Goal: Information Seeking & Learning: Learn about a topic

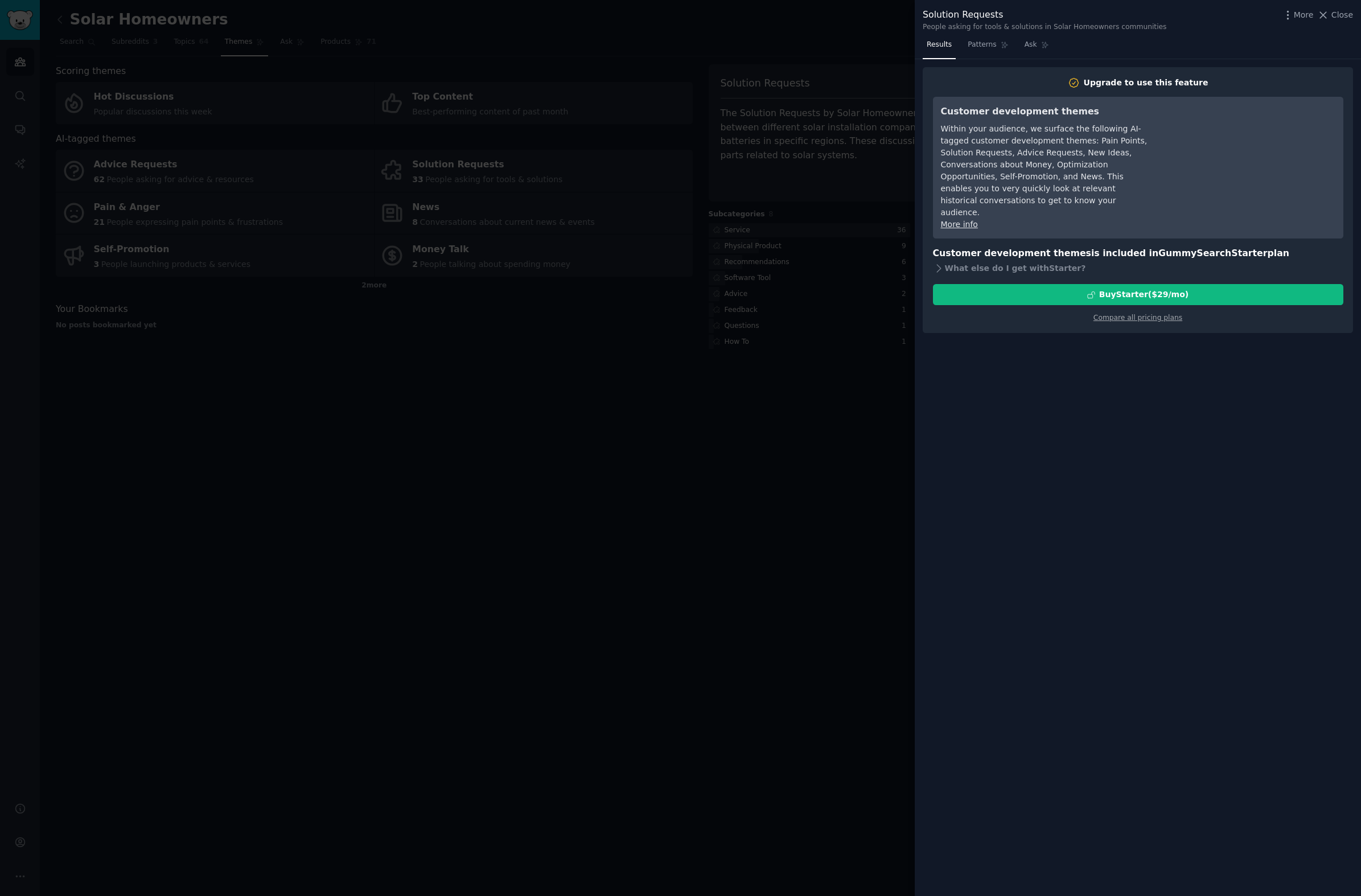
click at [1110, 372] on div "Results Patterns Ask Upgrade to use this feature Customer development themes Wi…" at bounding box center [1138, 465] width 447 height 860
click at [1339, 15] on span "Close" at bounding box center [1342, 15] width 21 height 12
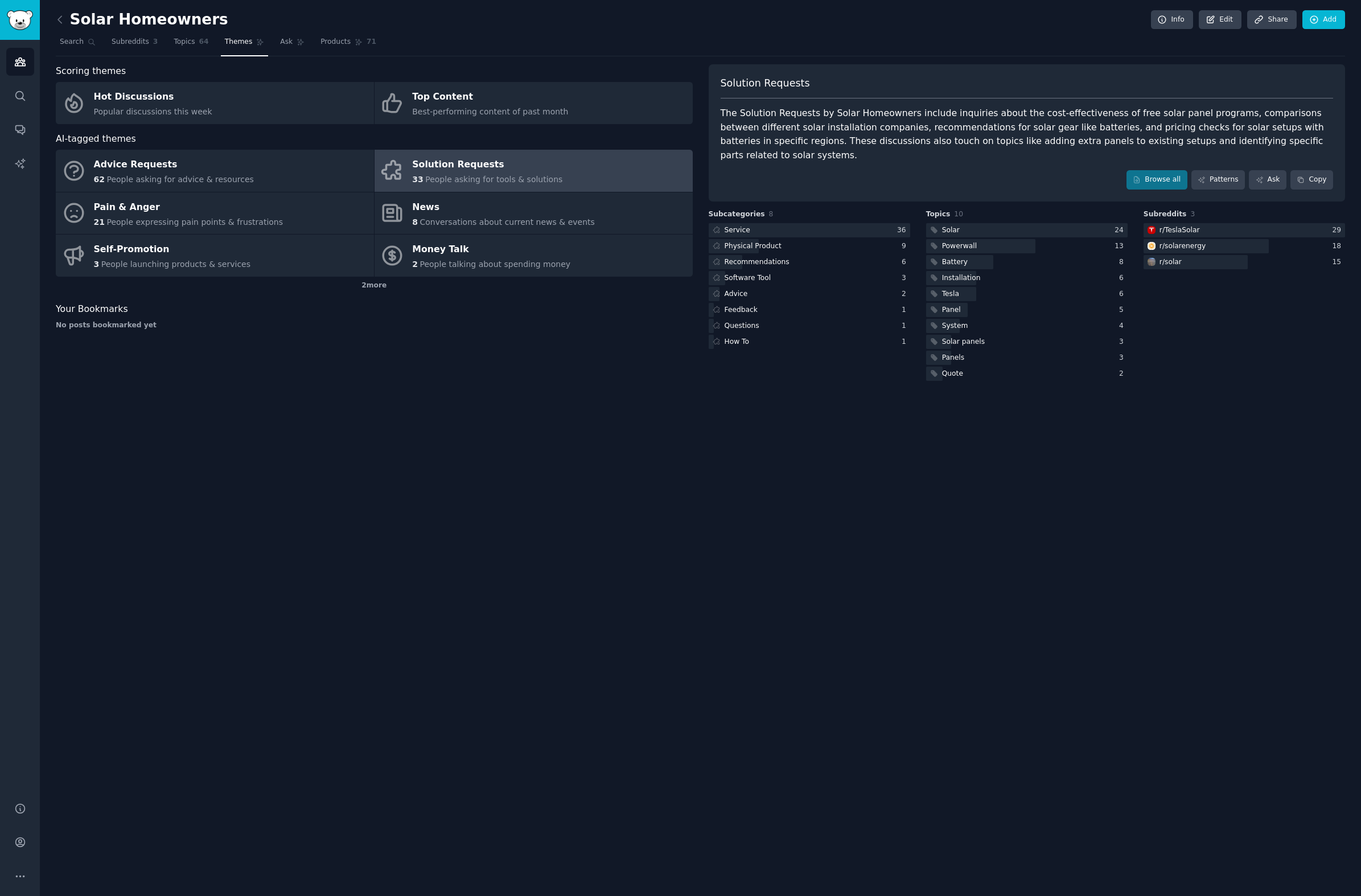
click at [638, 565] on div "Solar Homeowners Info Edit Share Add Search Subreddits 3 Topics 64 Themes Ask P…" at bounding box center [700, 448] width 1321 height 896
click at [1213, 170] on link "Patterns" at bounding box center [1219, 180] width 54 height 19
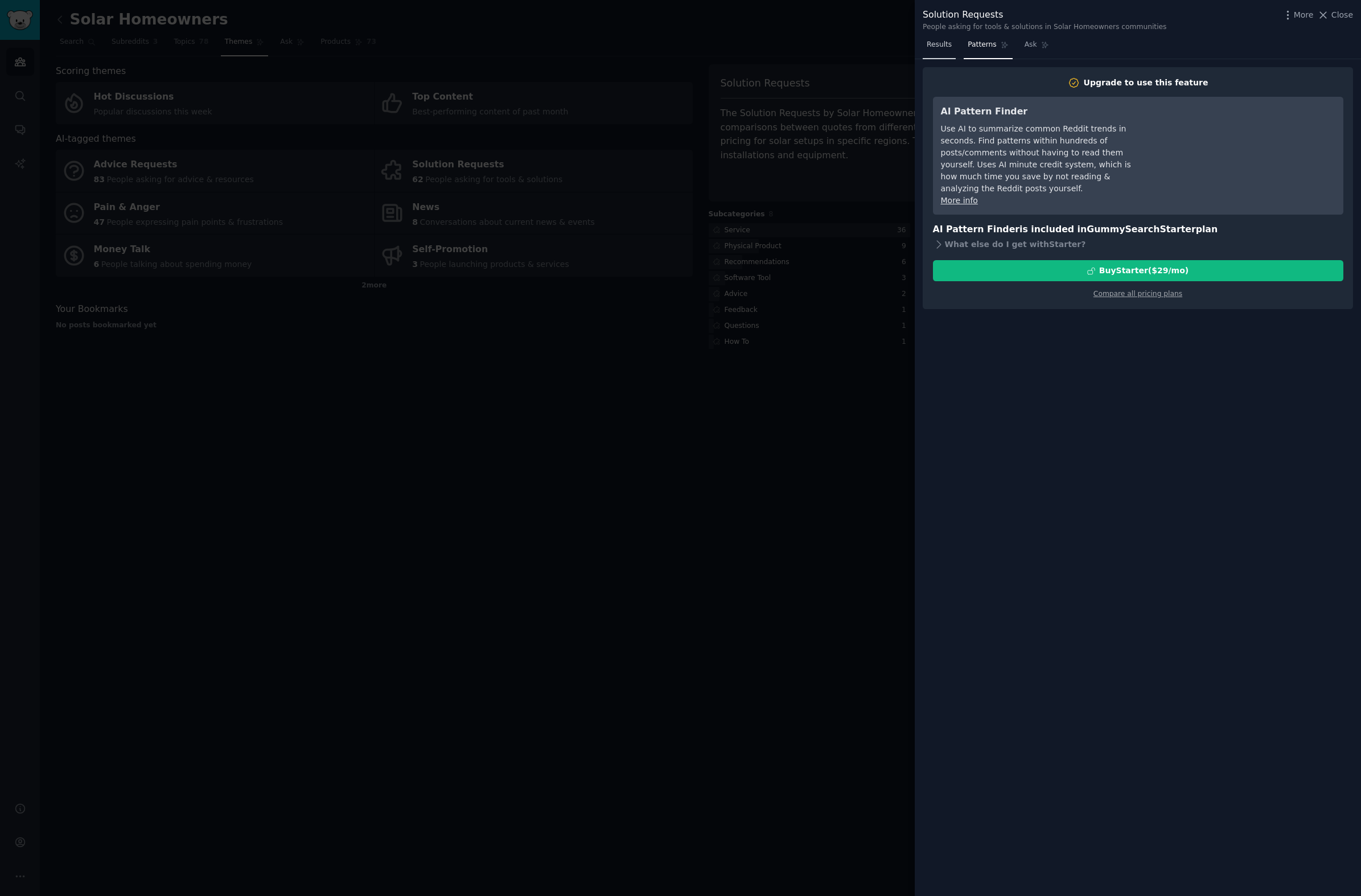
click at [937, 42] on span "Results" at bounding box center [939, 44] width 25 height 10
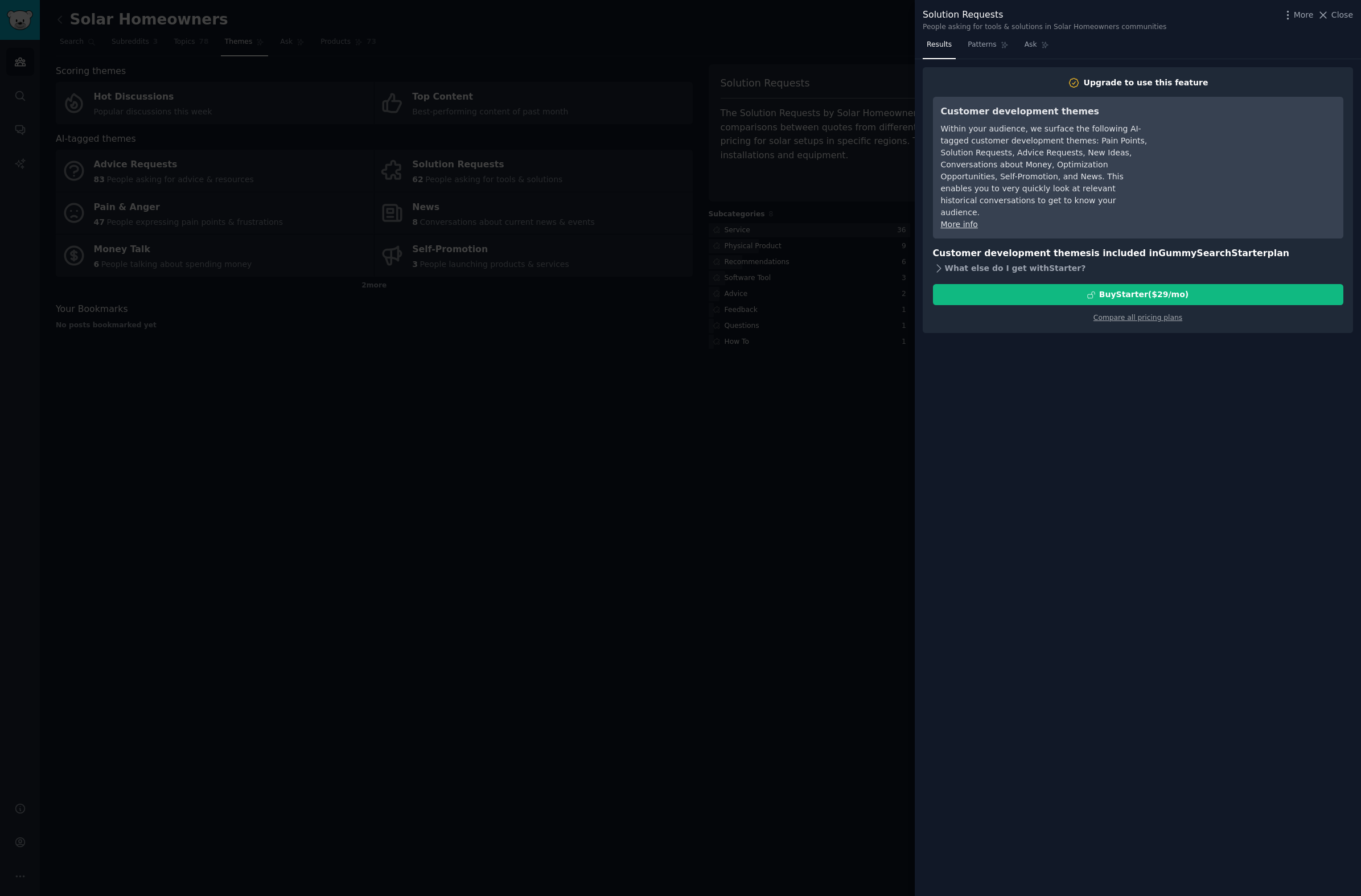
click at [1021, 260] on div "What else do I get with Starter ?" at bounding box center [1138, 268] width 410 height 16
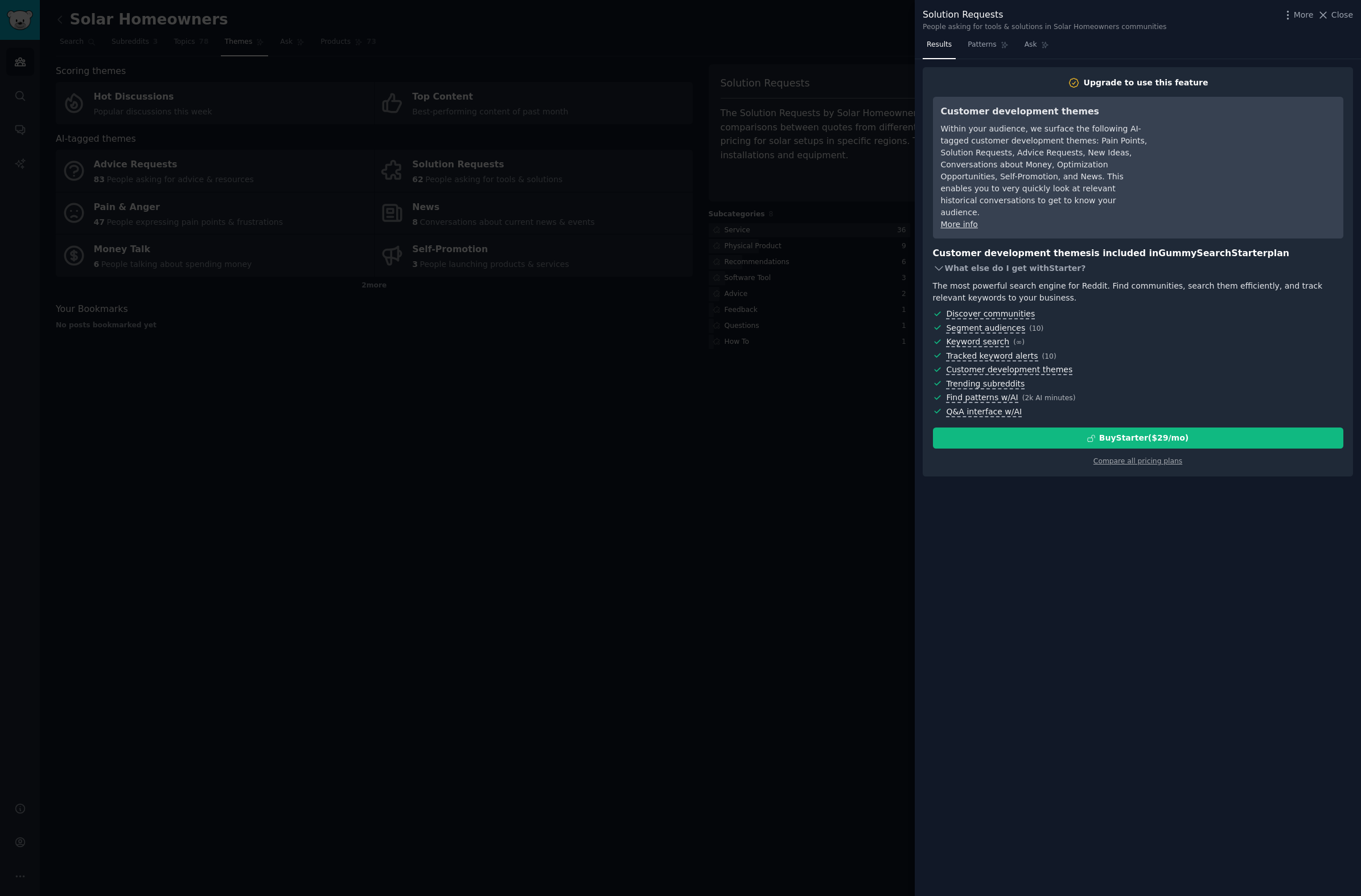
click at [1021, 260] on div "What else do I get with Starter ?" at bounding box center [1138, 268] width 410 height 16
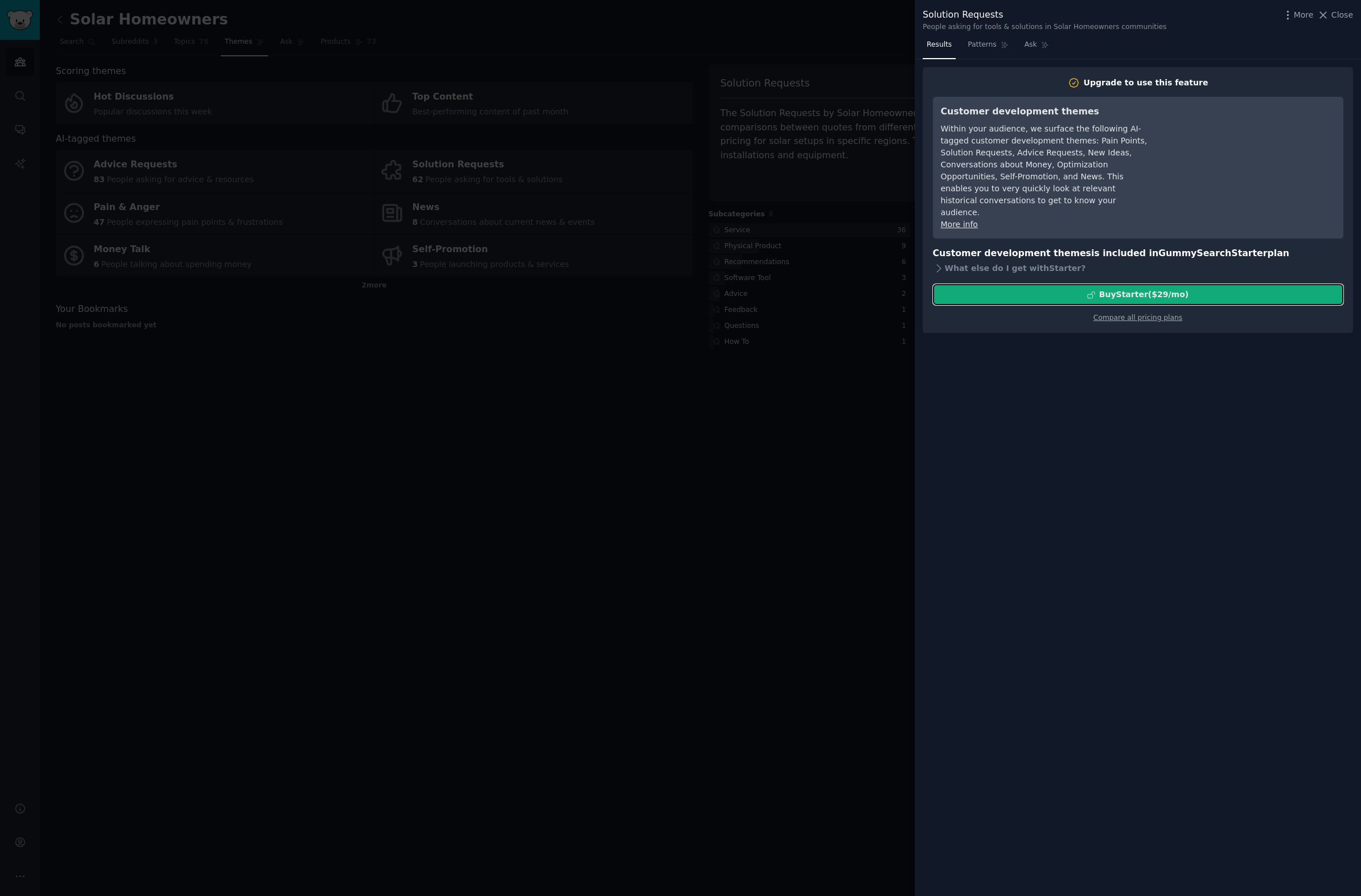
click at [1048, 289] on div "Buy Starter ($ 29 /mo )" at bounding box center [1139, 295] width 410 height 12
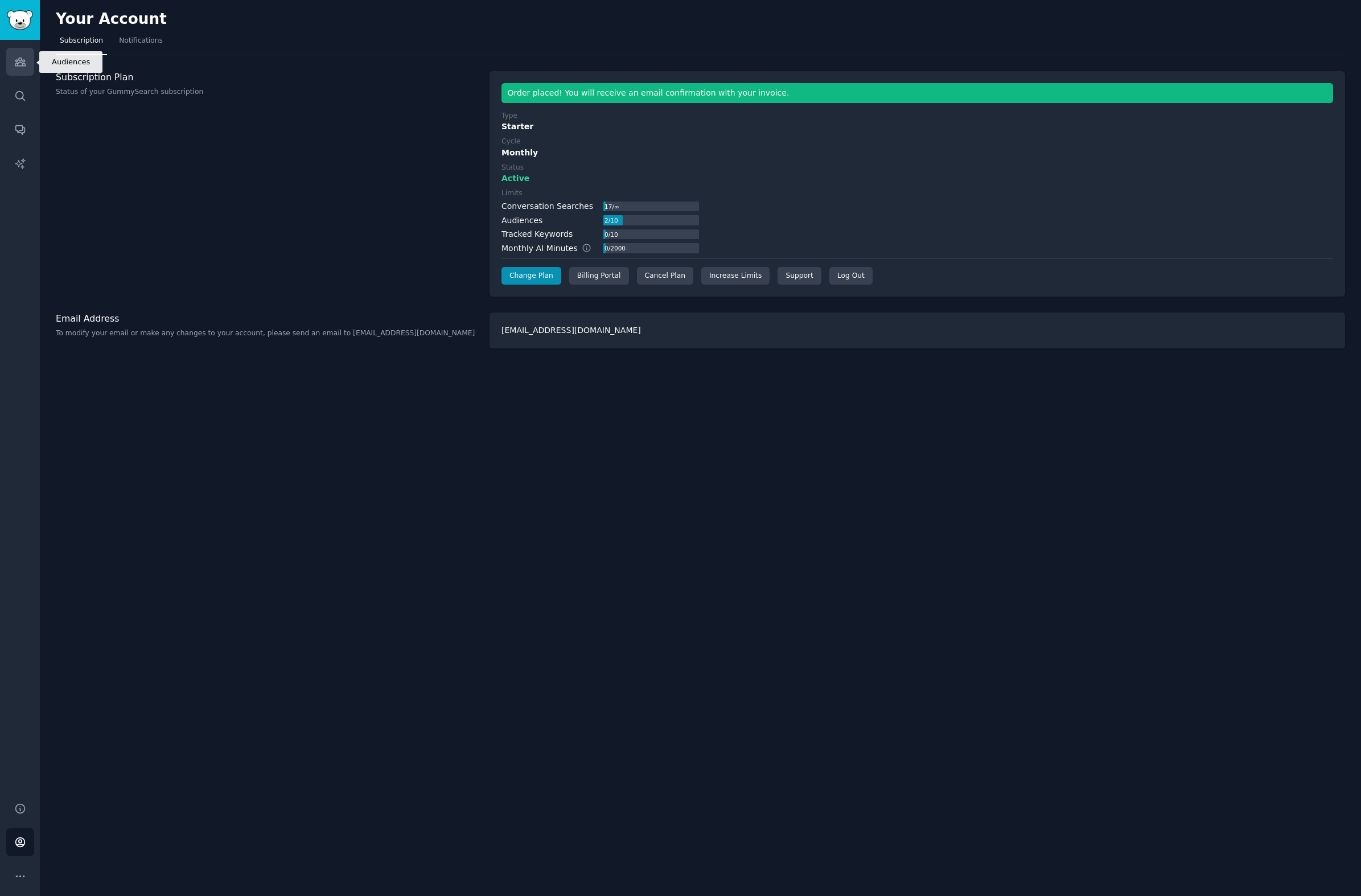
click at [28, 62] on link "Audiences" at bounding box center [20, 62] width 28 height 28
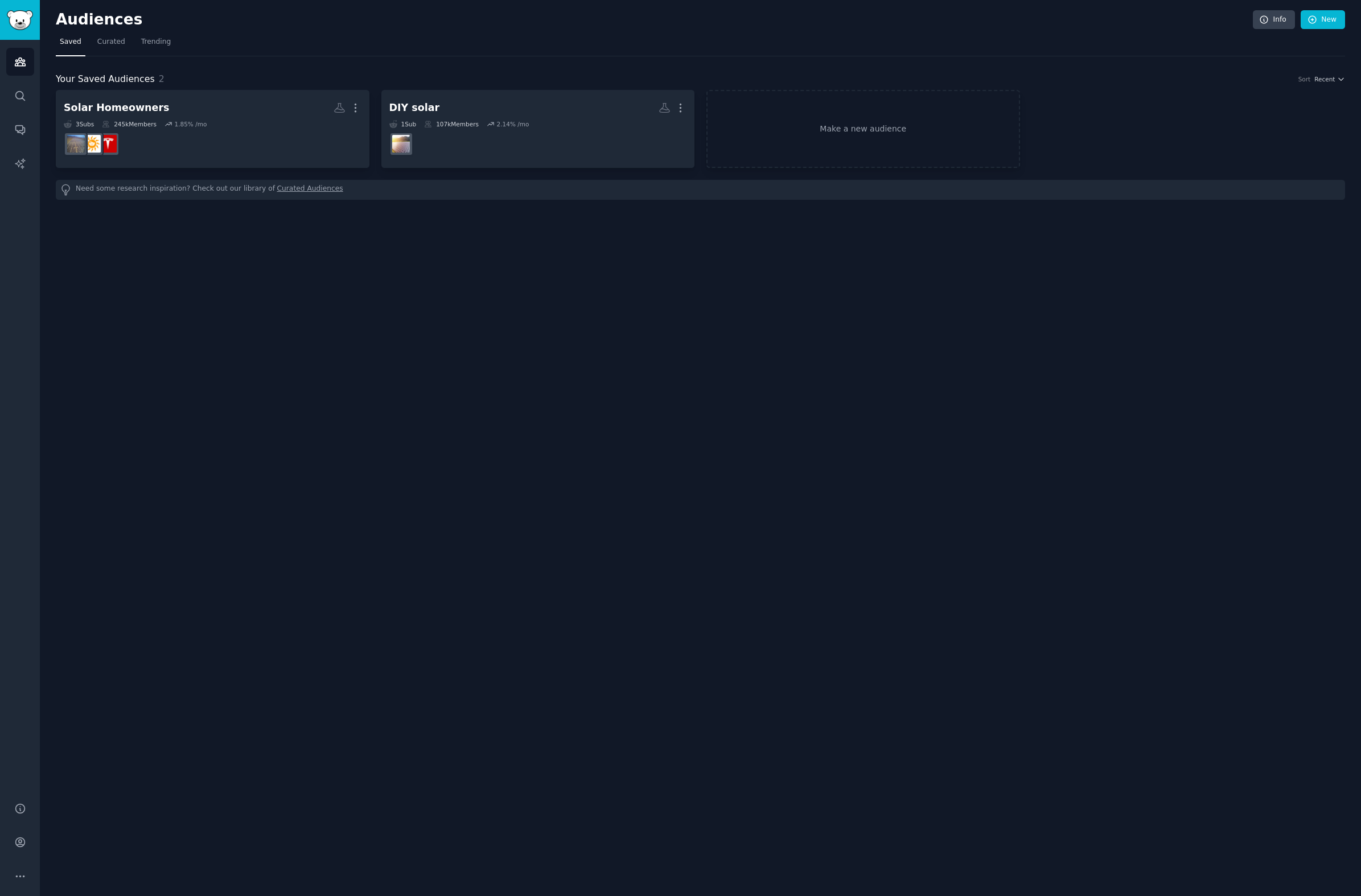
click at [111, 73] on span "Your Saved Audiences" at bounding box center [105, 79] width 99 height 14
click at [114, 80] on span "Your Saved Audiences" at bounding box center [105, 79] width 99 height 14
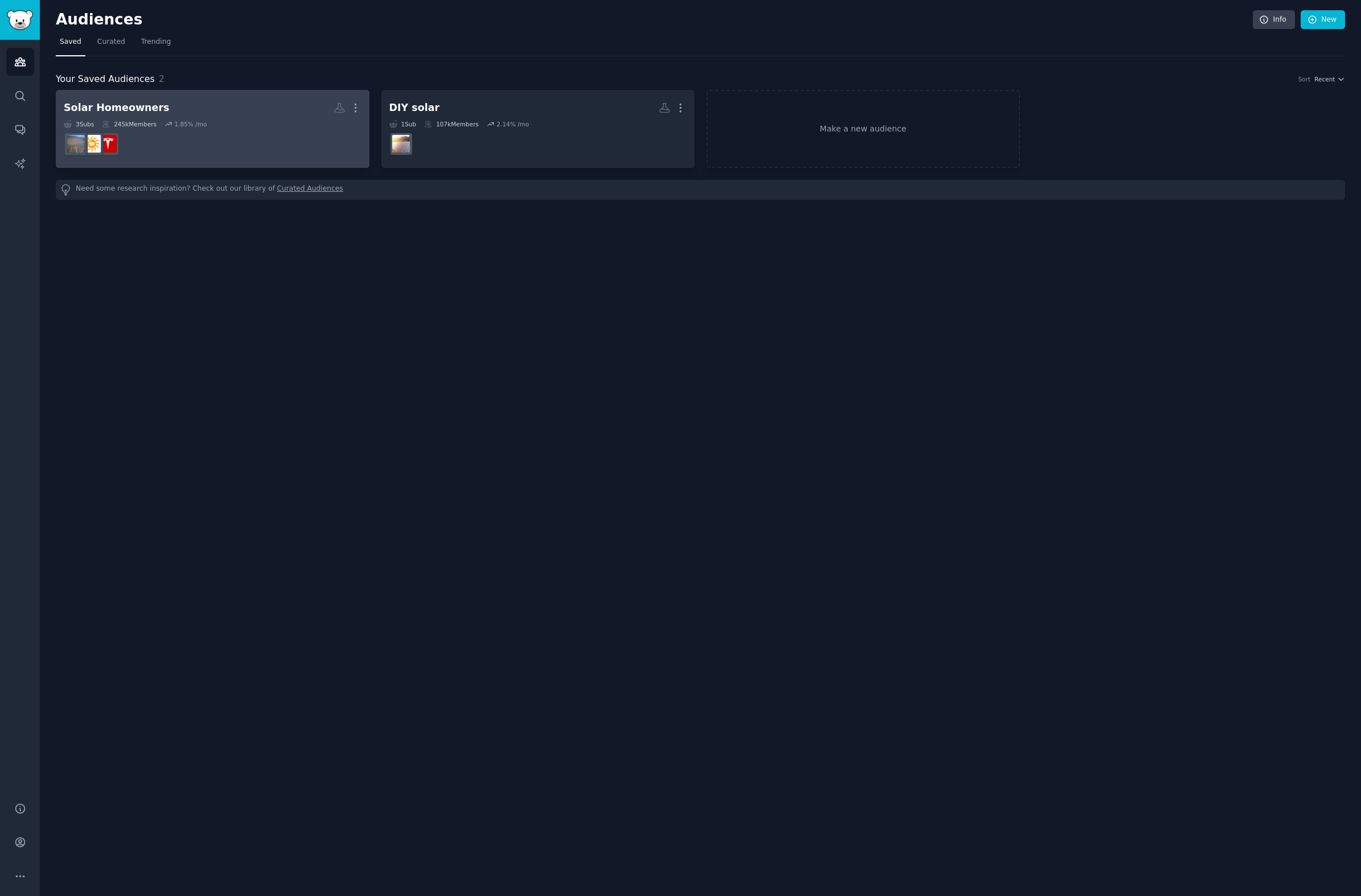
click at [119, 91] on link "Solar Homeowners More 3 Sub s 245k Members 1.85 % /mo" at bounding box center [212, 129] width 314 height 78
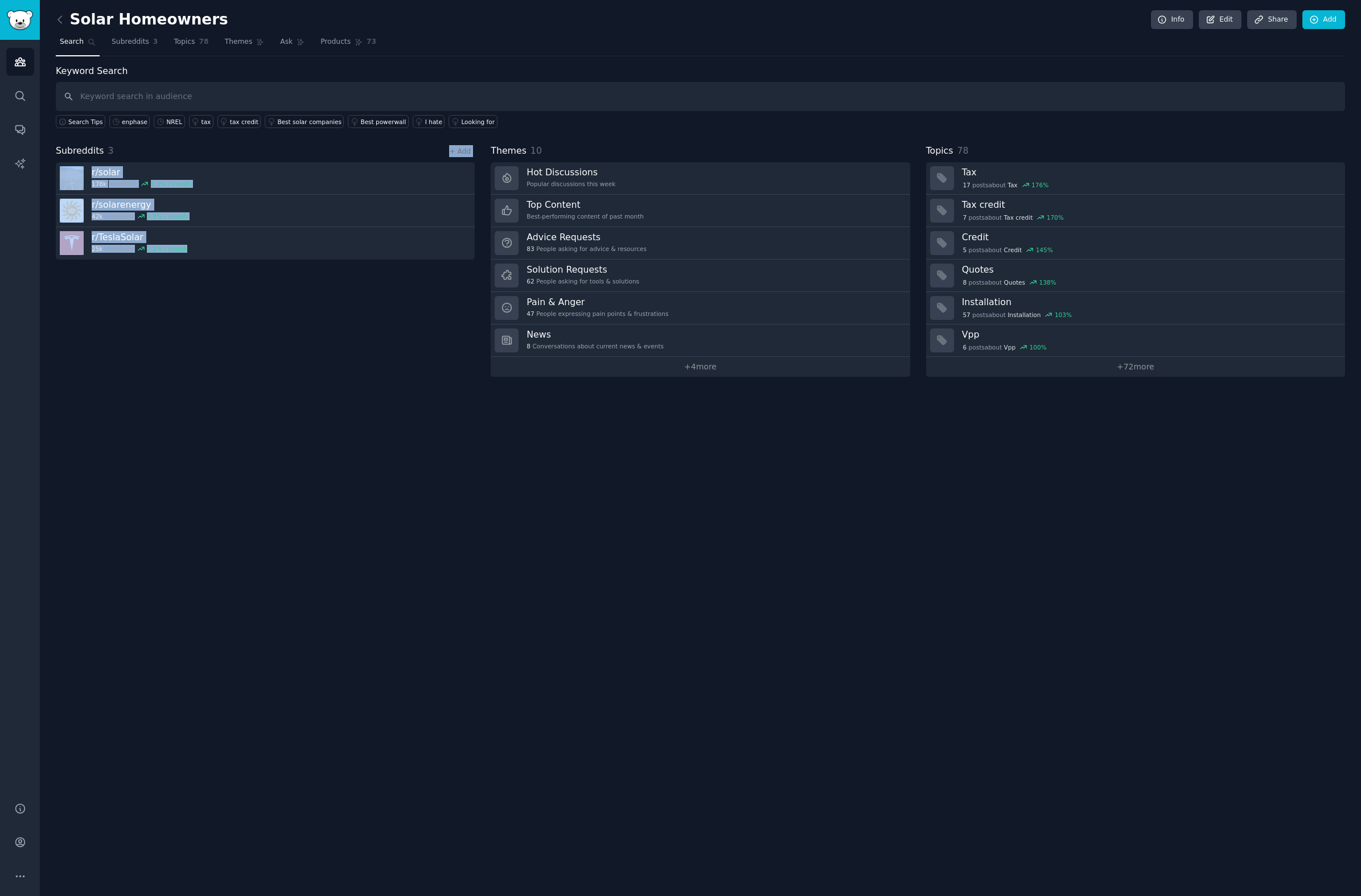
drag, startPoint x: 173, startPoint y: 285, endPoint x: 152, endPoint y: 152, distance: 134.6
click at [152, 152] on div "Subreddits 3 + Add r/ solar 178k members 1.3 % / month r/ solarenergy 42k membe…" at bounding box center [265, 260] width 419 height 233
click at [181, 309] on div "Subreddits 3 + Add r/ solar 178k members 1.3 % / month r/ solarenergy 42k membe…" at bounding box center [265, 260] width 419 height 233
drag, startPoint x: 423, startPoint y: 422, endPoint x: 403, endPoint y: 281, distance: 142.4
click at [404, 271] on div "Solar Homeowners Info Edit Share Add Search Subreddits 3 Topics 78 Themes Ask P…" at bounding box center [700, 448] width 1321 height 896
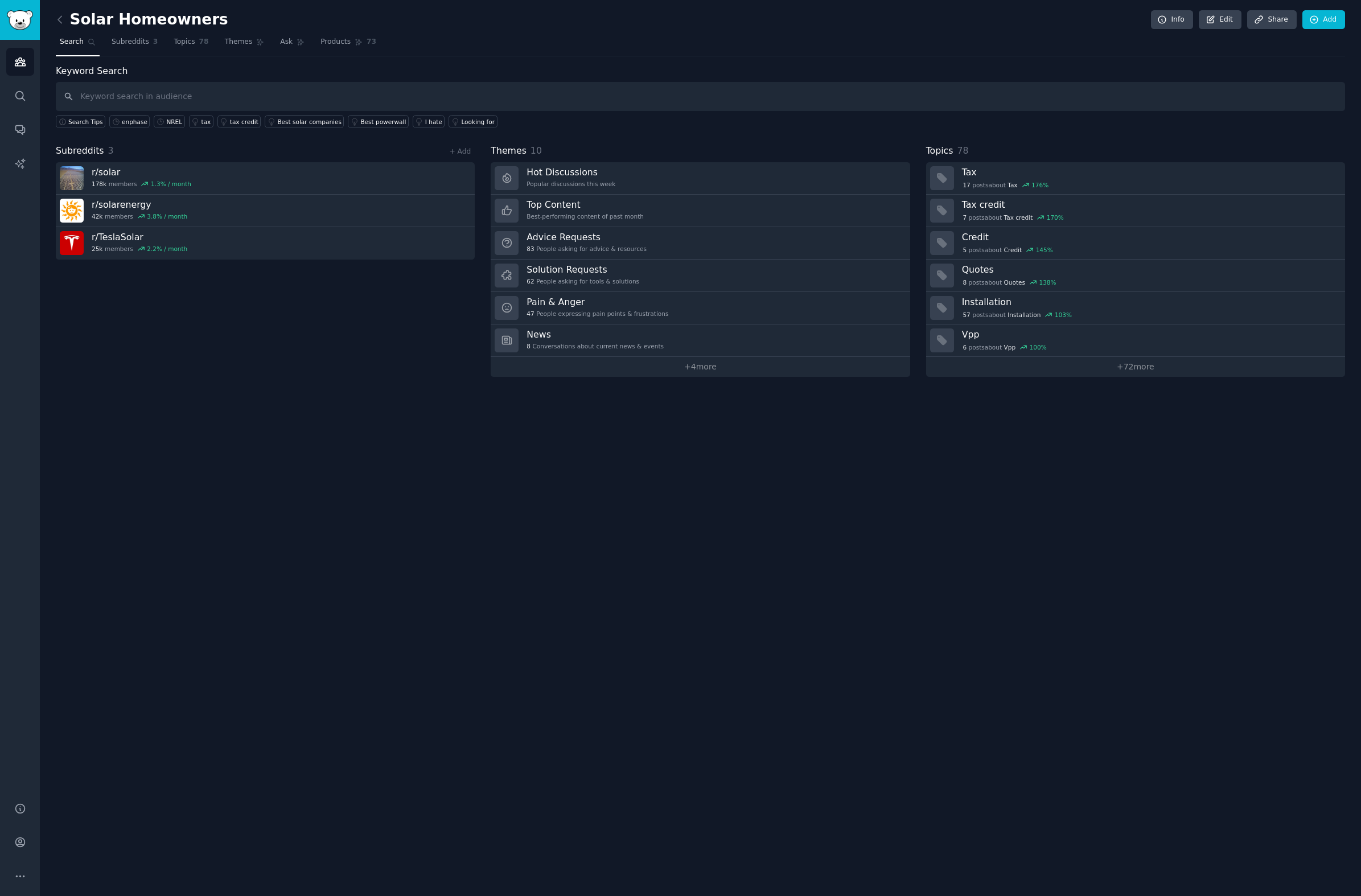
click at [399, 309] on div "Subreddits 3 + Add r/ solar 178k members 1.3 % / month r/ solarenergy 42k membe…" at bounding box center [265, 260] width 419 height 233
click at [643, 279] on link "Solution Requests 62 People asking for tools & solutions" at bounding box center [700, 276] width 419 height 32
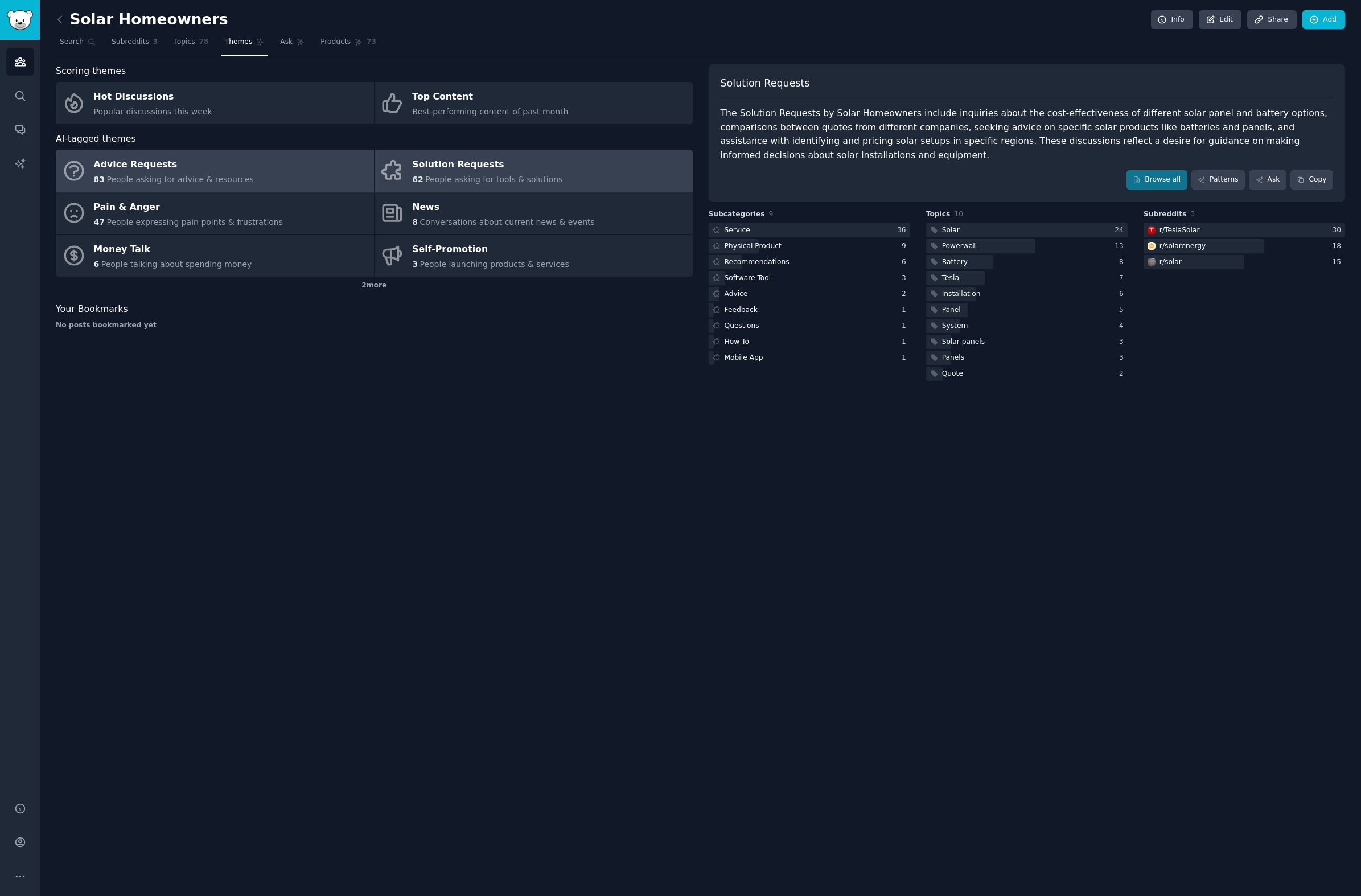
click at [189, 164] on div "Advice Requests" at bounding box center [174, 164] width 160 height 18
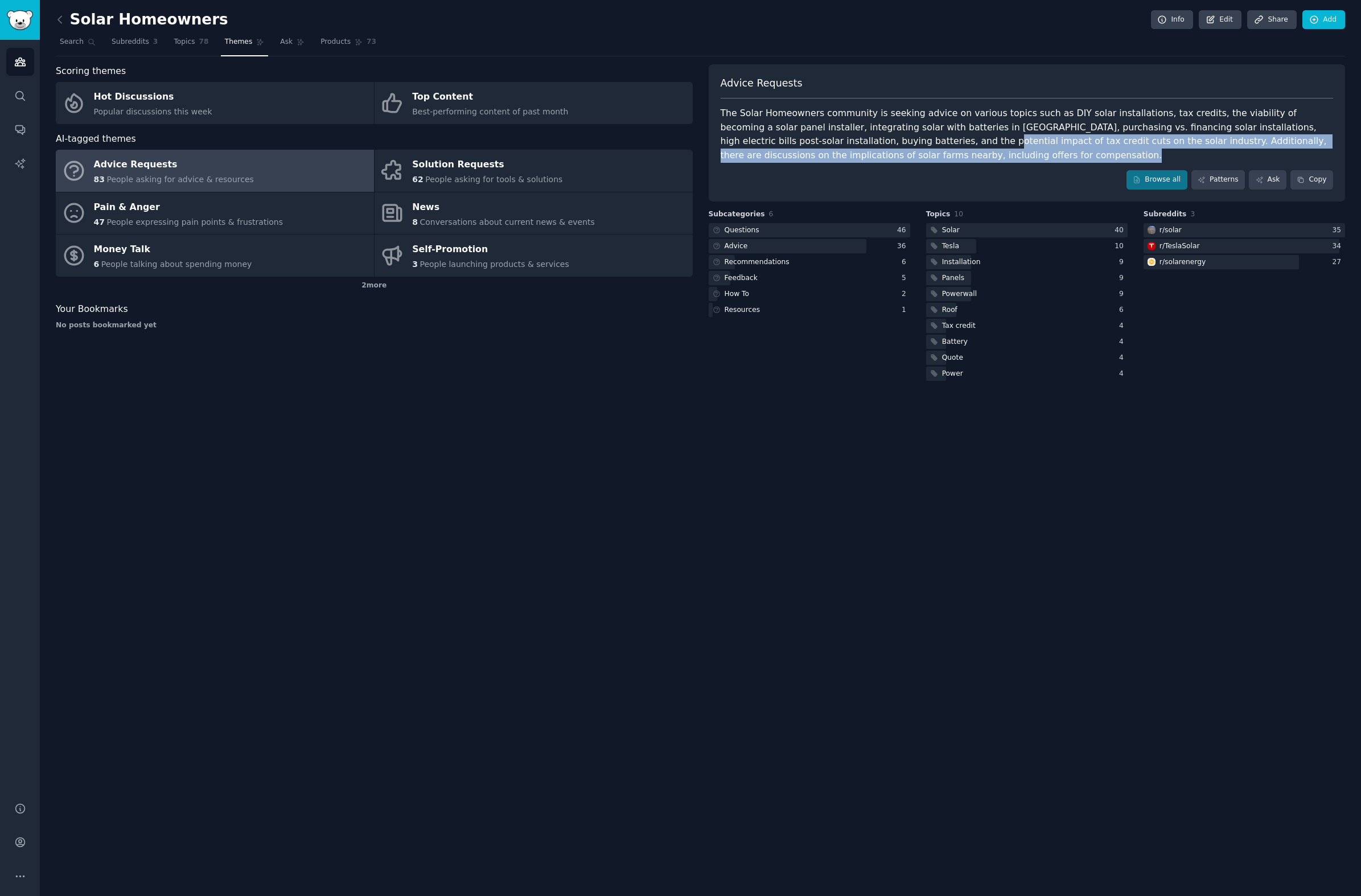
drag, startPoint x: 886, startPoint y: 170, endPoint x: 857, endPoint y: 141, distance: 41.0
click at [857, 141] on div "Advice Requests The Solar Homeowners community is seeking advice on various top…" at bounding box center [1027, 133] width 637 height 137
click at [857, 141] on div "The Solar Homeowners community is seeking advice on various topics such as DIY …" at bounding box center [1027, 134] width 613 height 56
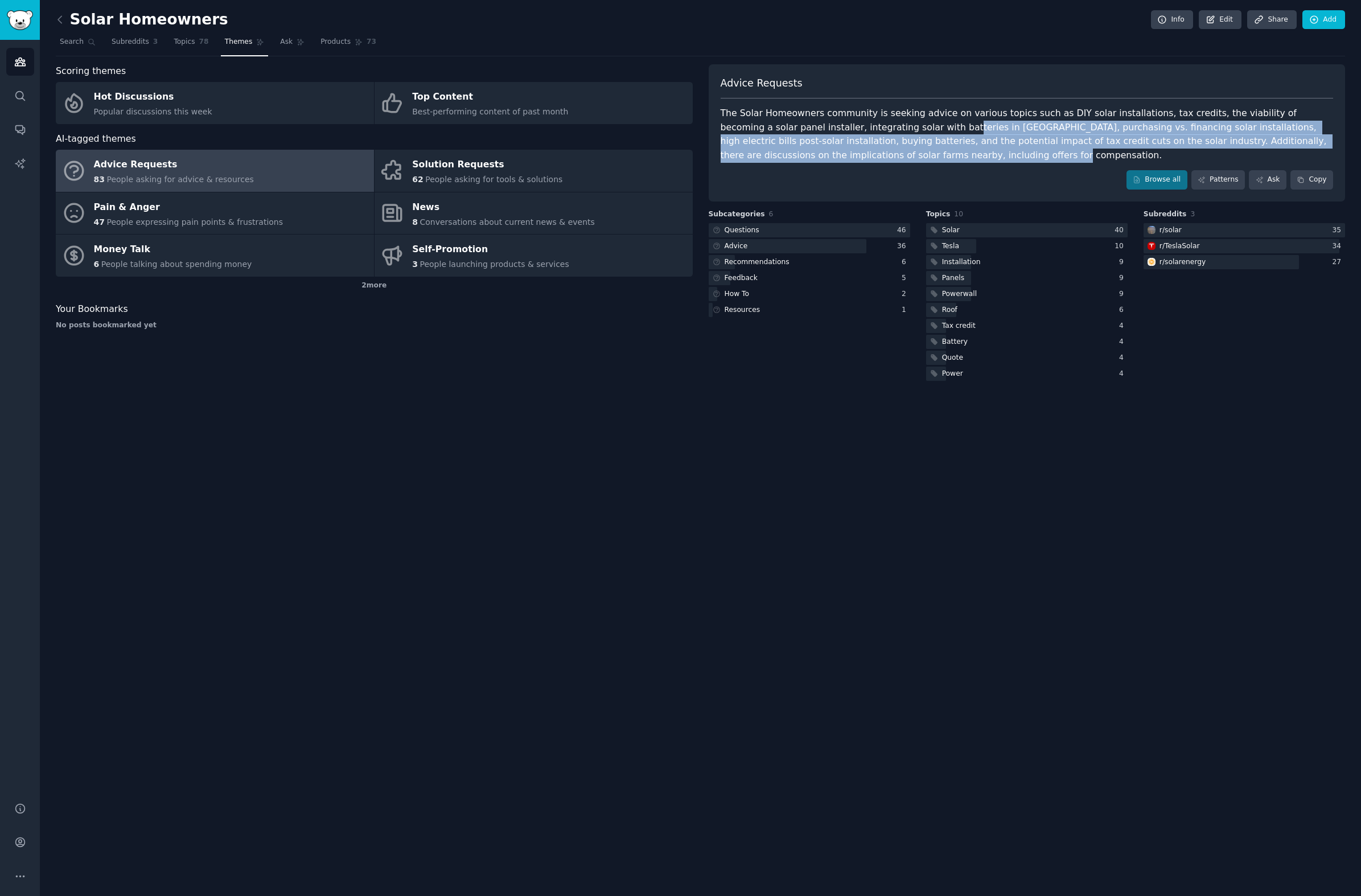
drag, startPoint x: 890, startPoint y: 154, endPoint x: 881, endPoint y: 129, distance: 26.6
click at [881, 129] on div "The Solar Homeowners community is seeking advice on various topics such as DIY …" at bounding box center [1027, 134] width 613 height 56
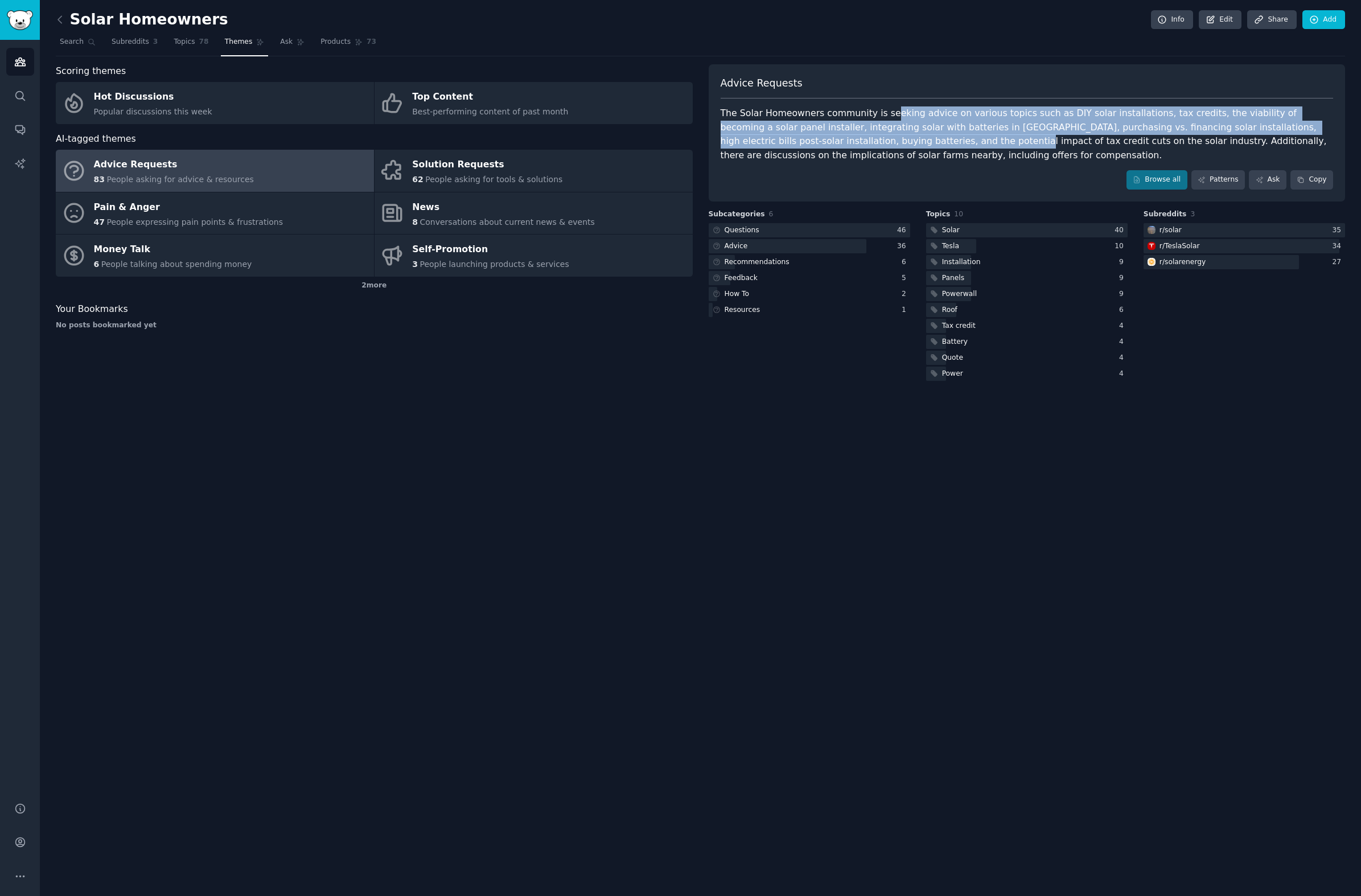
drag, startPoint x: 882, startPoint y: 110, endPoint x: 879, endPoint y: 139, distance: 29.2
click at [879, 139] on div "The Solar Homeowners community is seeking advice on various topics such as DIY …" at bounding box center [1027, 134] width 613 height 56
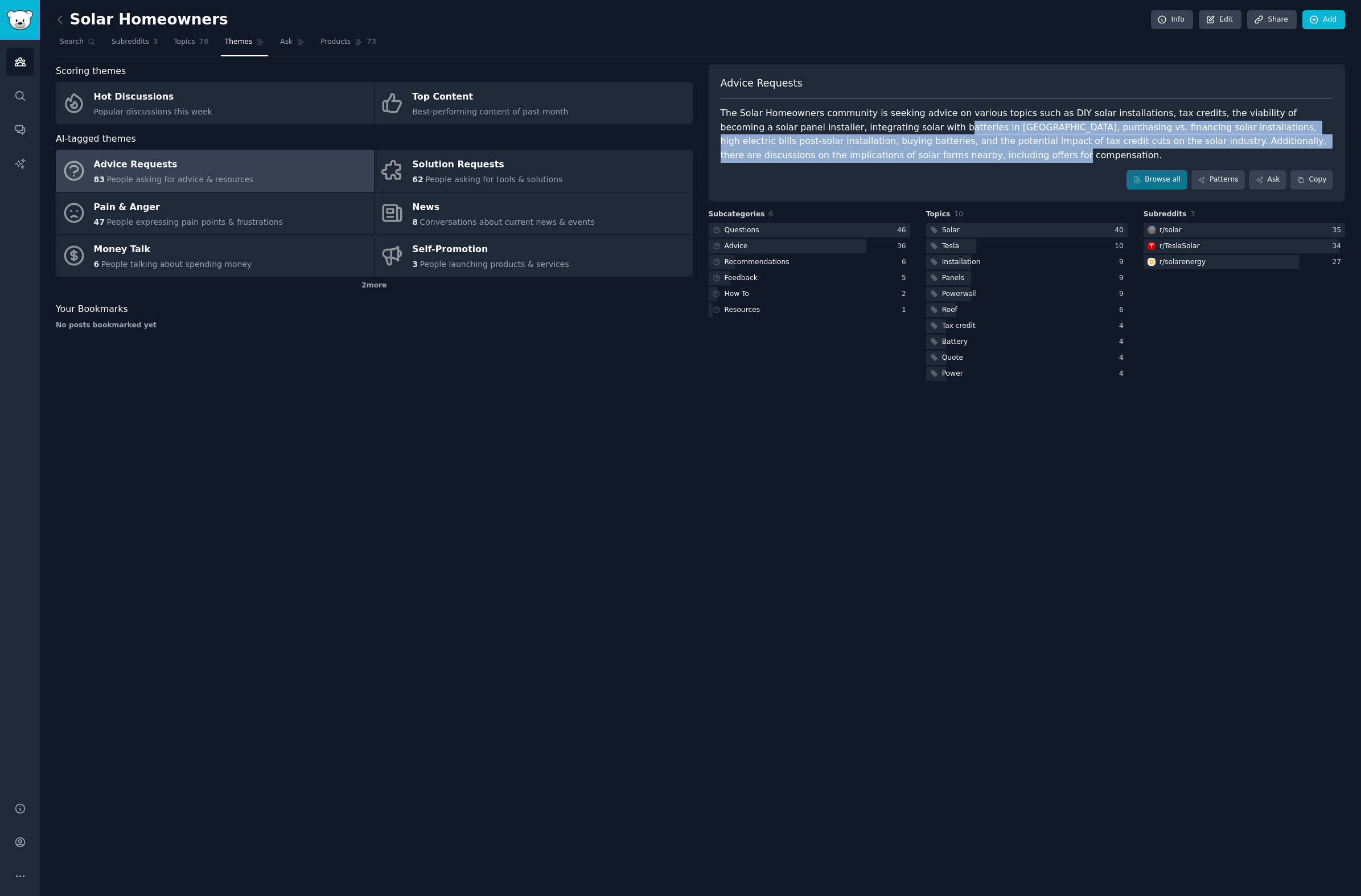
drag, startPoint x: 878, startPoint y: 152, endPoint x: 874, endPoint y: 123, distance: 29.3
click at [874, 123] on div "The Solar Homeowners community is seeking advice on various topics such as DIY …" at bounding box center [1027, 134] width 613 height 56
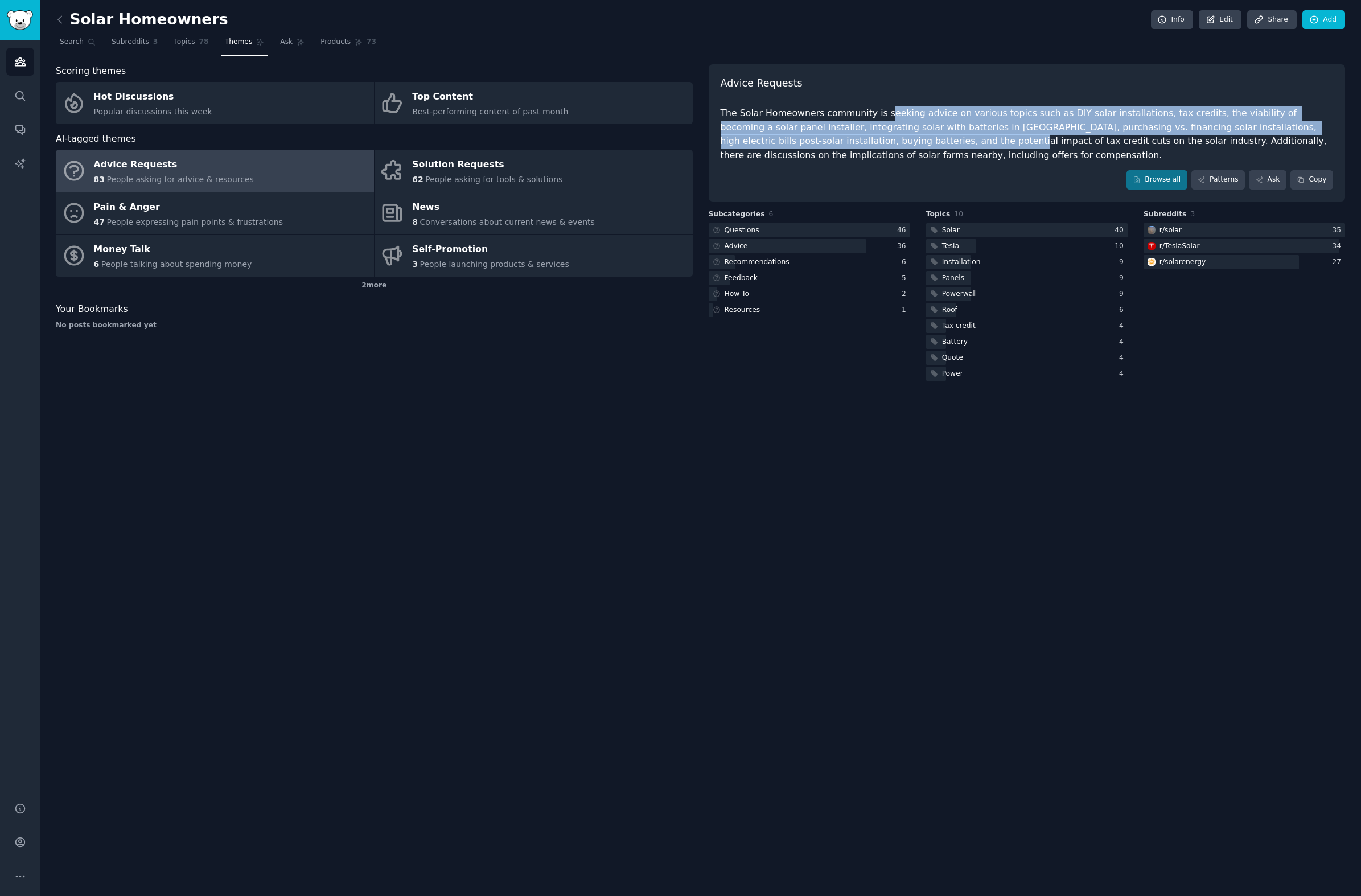
drag, startPoint x: 876, startPoint y: 117, endPoint x: 876, endPoint y: 141, distance: 24.0
click at [876, 141] on div "The Solar Homeowners community is seeking advice on various topics such as DIY …" at bounding box center [1027, 134] width 613 height 56
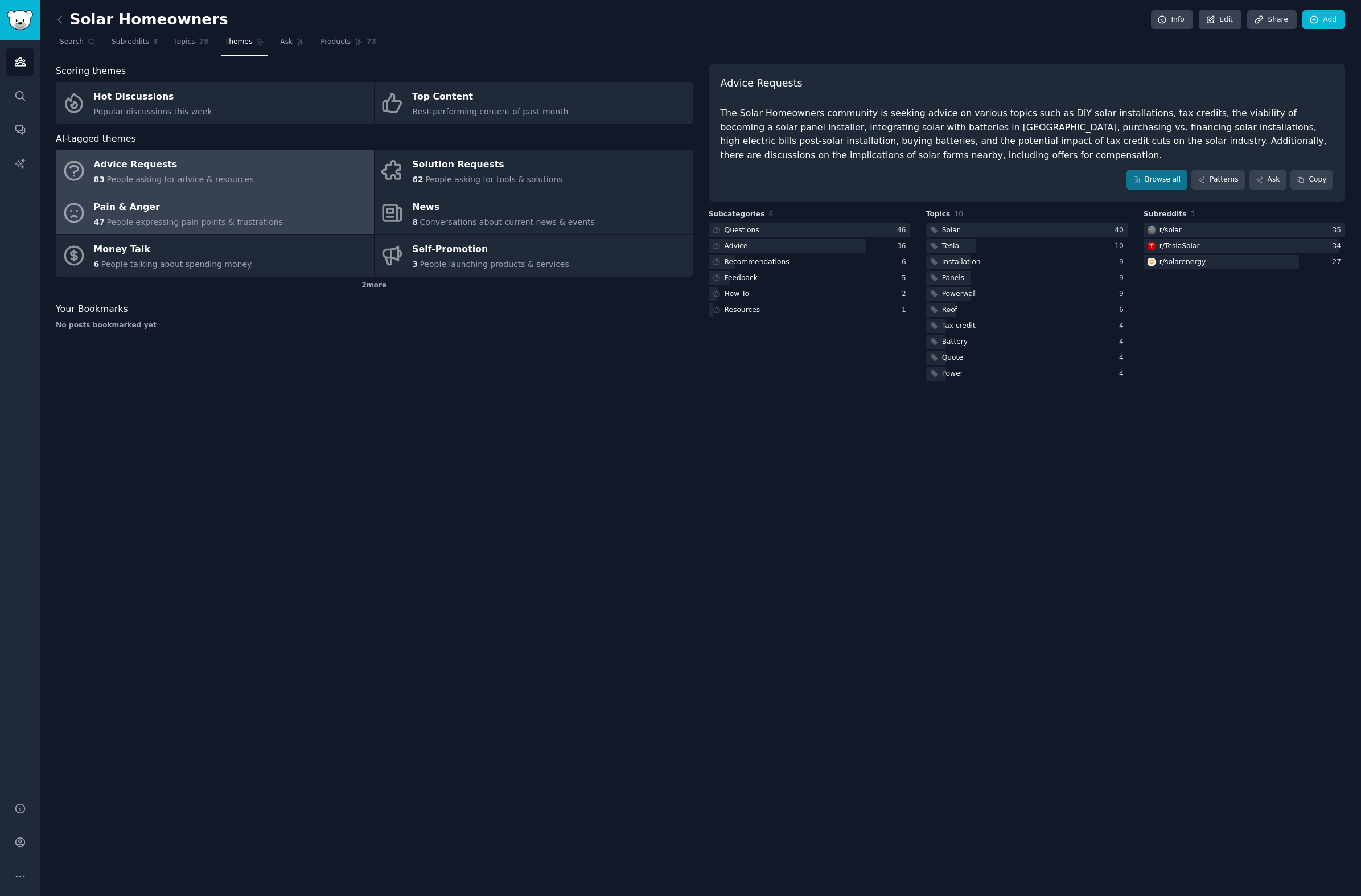
click at [155, 207] on div "Pain & Anger" at bounding box center [189, 207] width 189 height 18
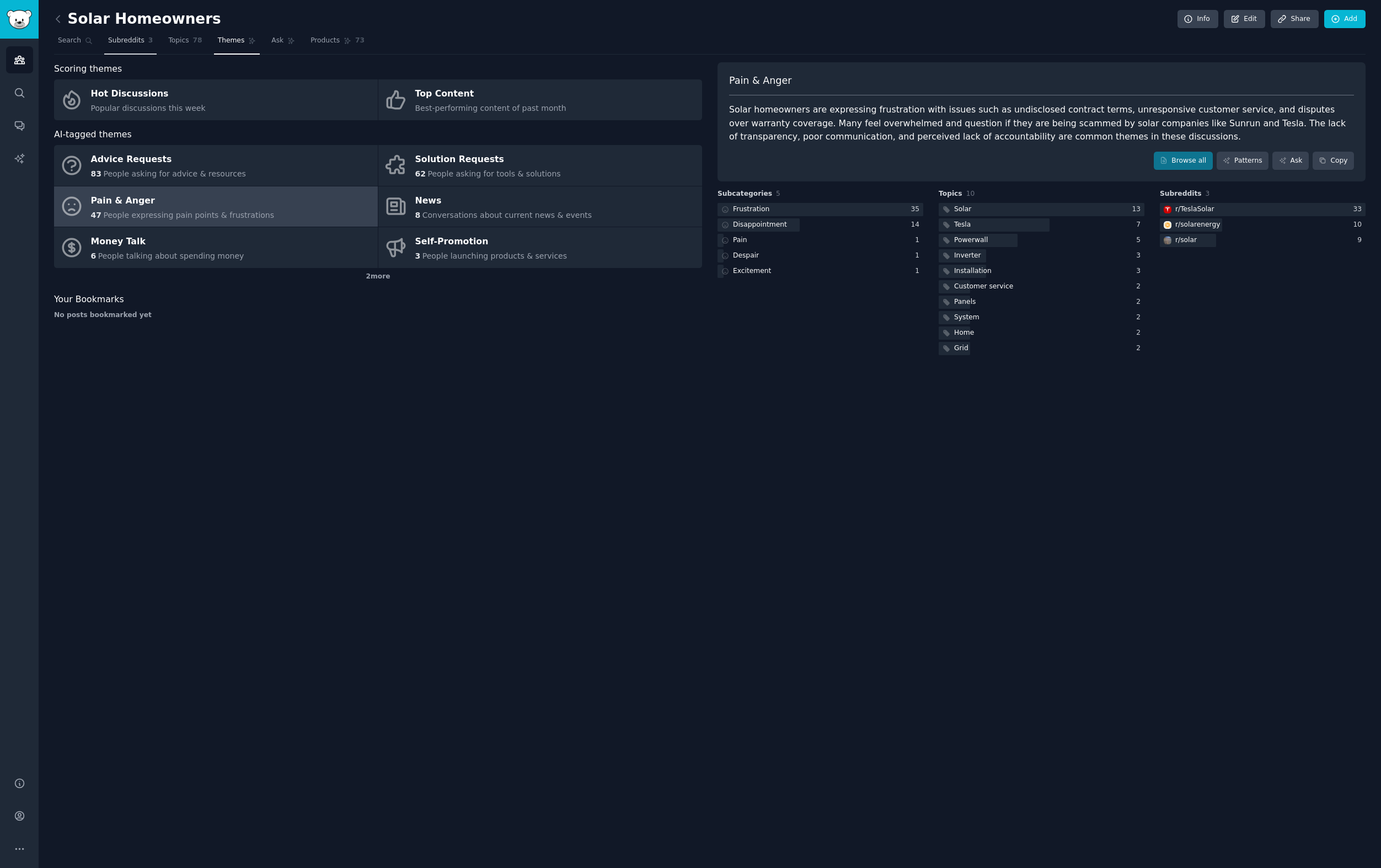
click at [114, 38] on span "Subreddits" at bounding box center [126, 40] width 36 height 10
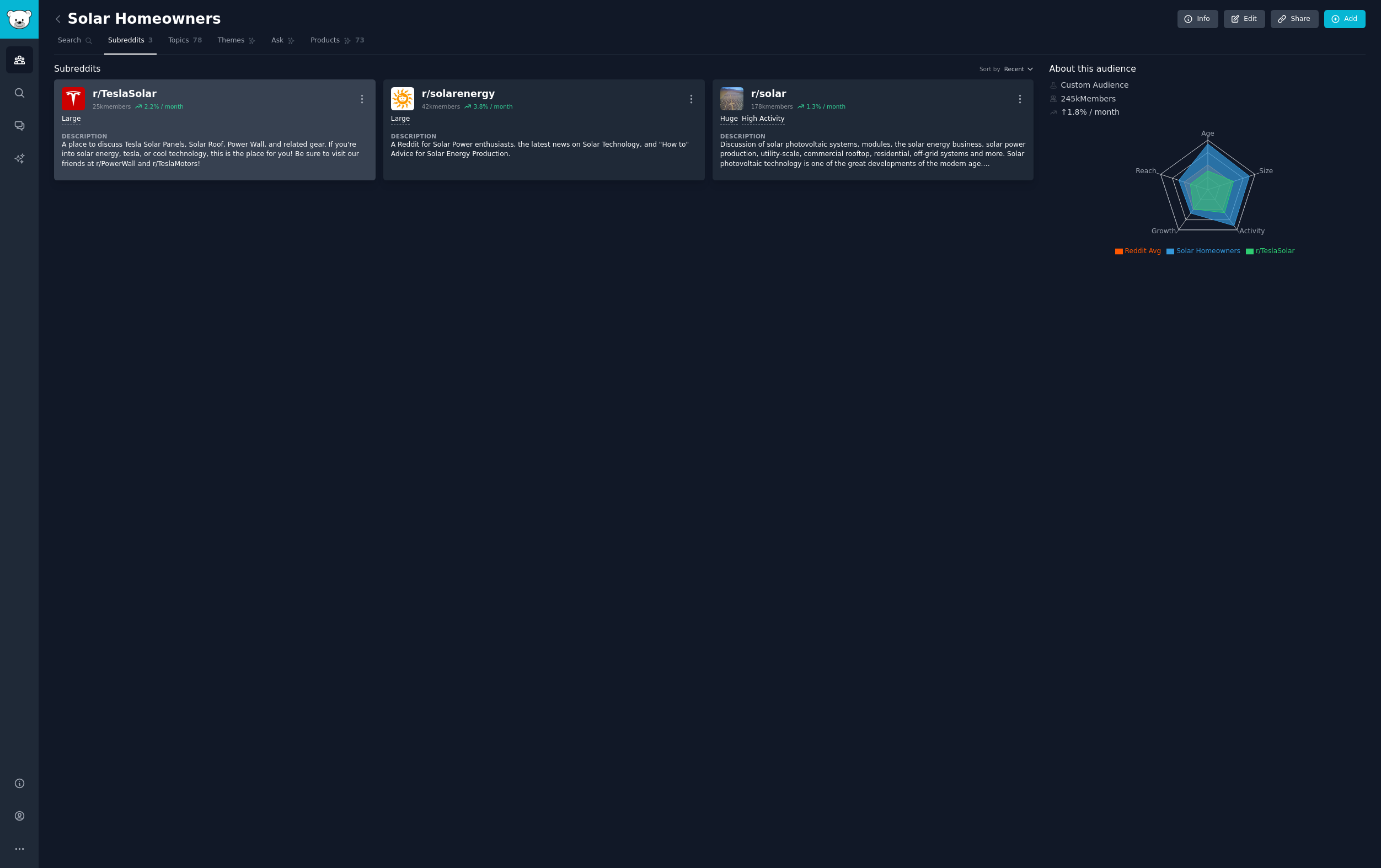
click at [370, 90] on link "r/ TeslaSolar 25k members 2.2 % / month More Large Description A place to discu…" at bounding box center [215, 129] width 321 height 101
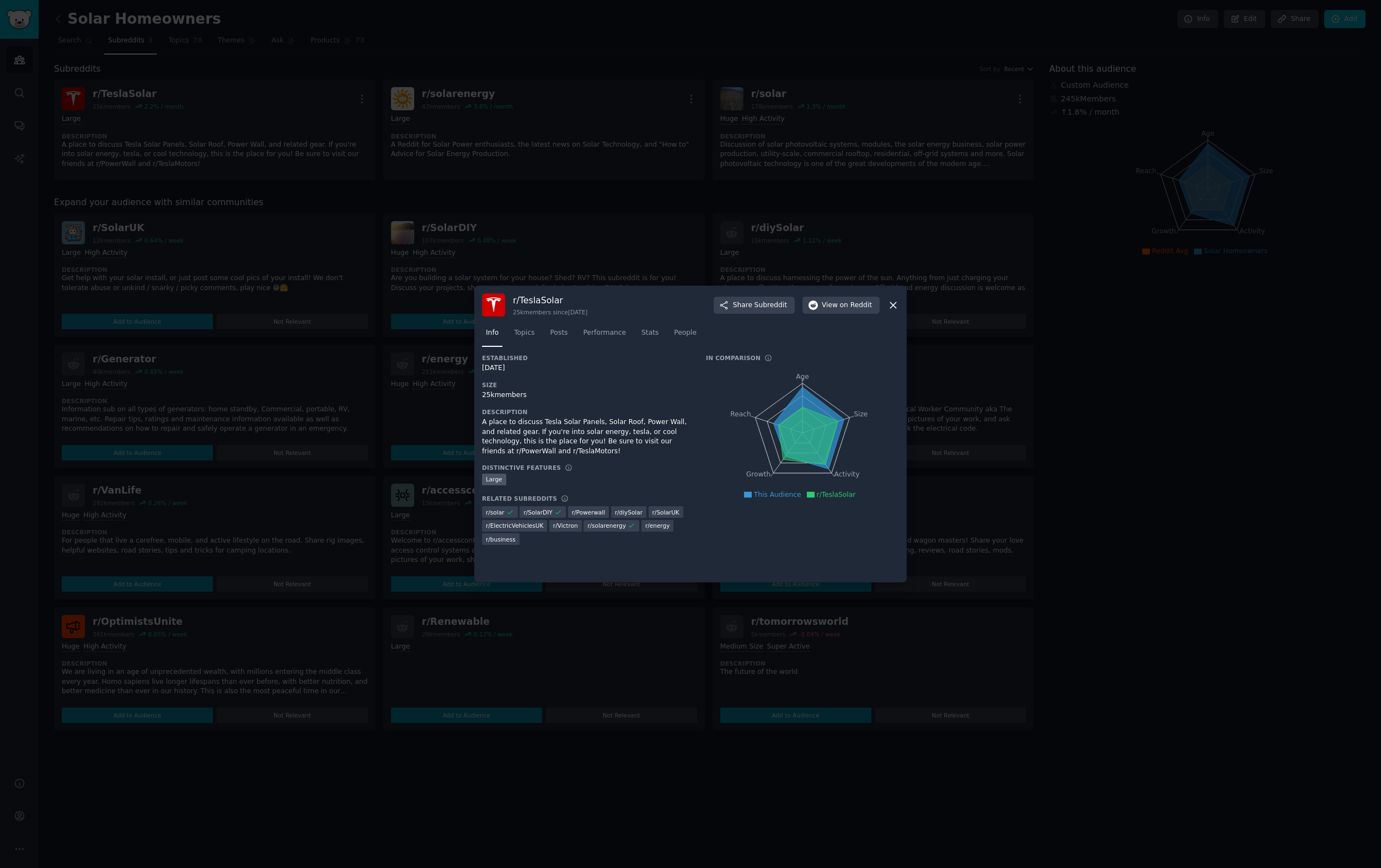
drag, startPoint x: 322, startPoint y: 194, endPoint x: 365, endPoint y: 195, distance: 43.0
click at [322, 194] on div at bounding box center [690, 434] width 1381 height 868
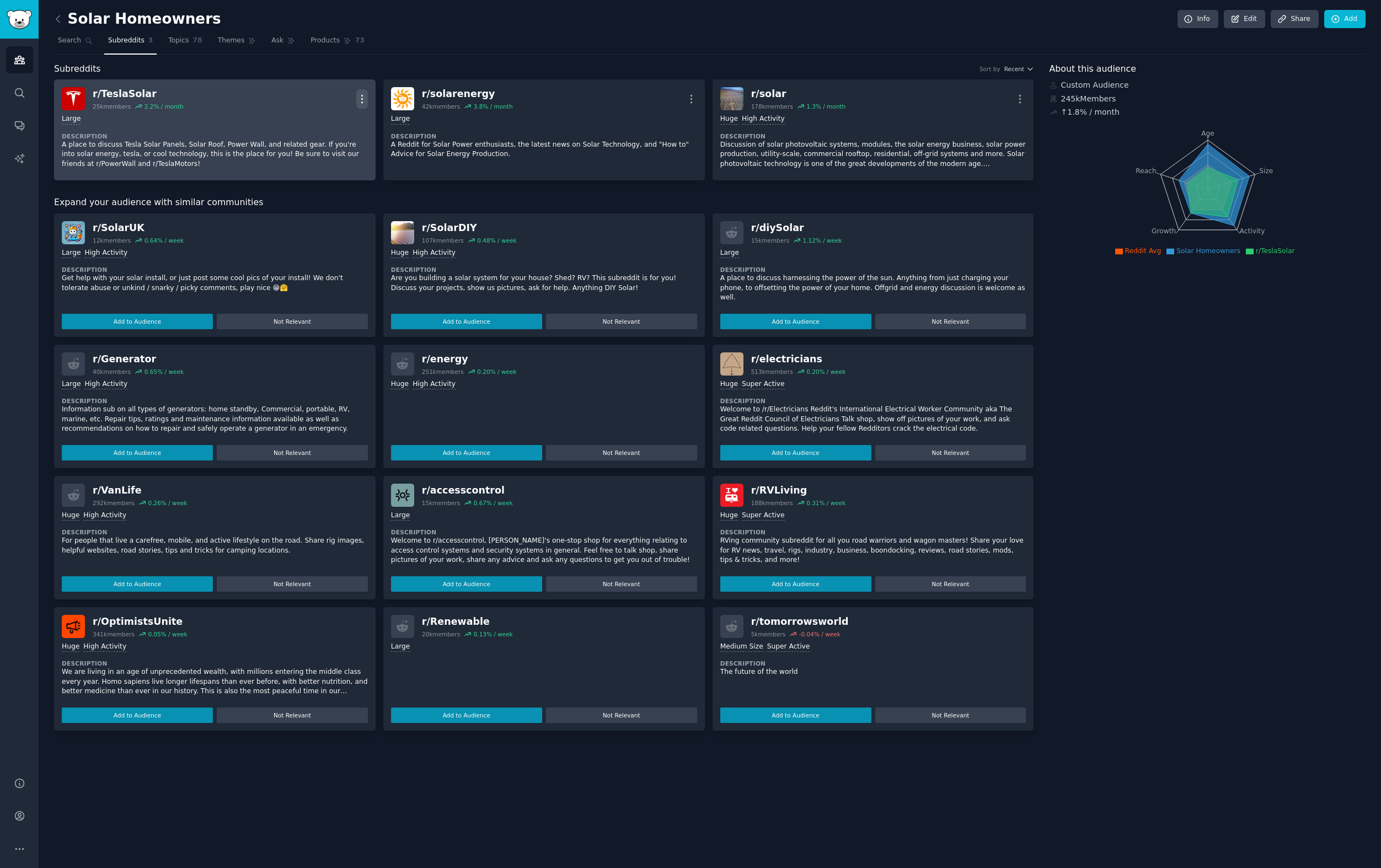
click at [359, 94] on icon "button" at bounding box center [362, 99] width 12 height 12
click at [327, 136] on p "Delete" at bounding box center [319, 142] width 25 height 12
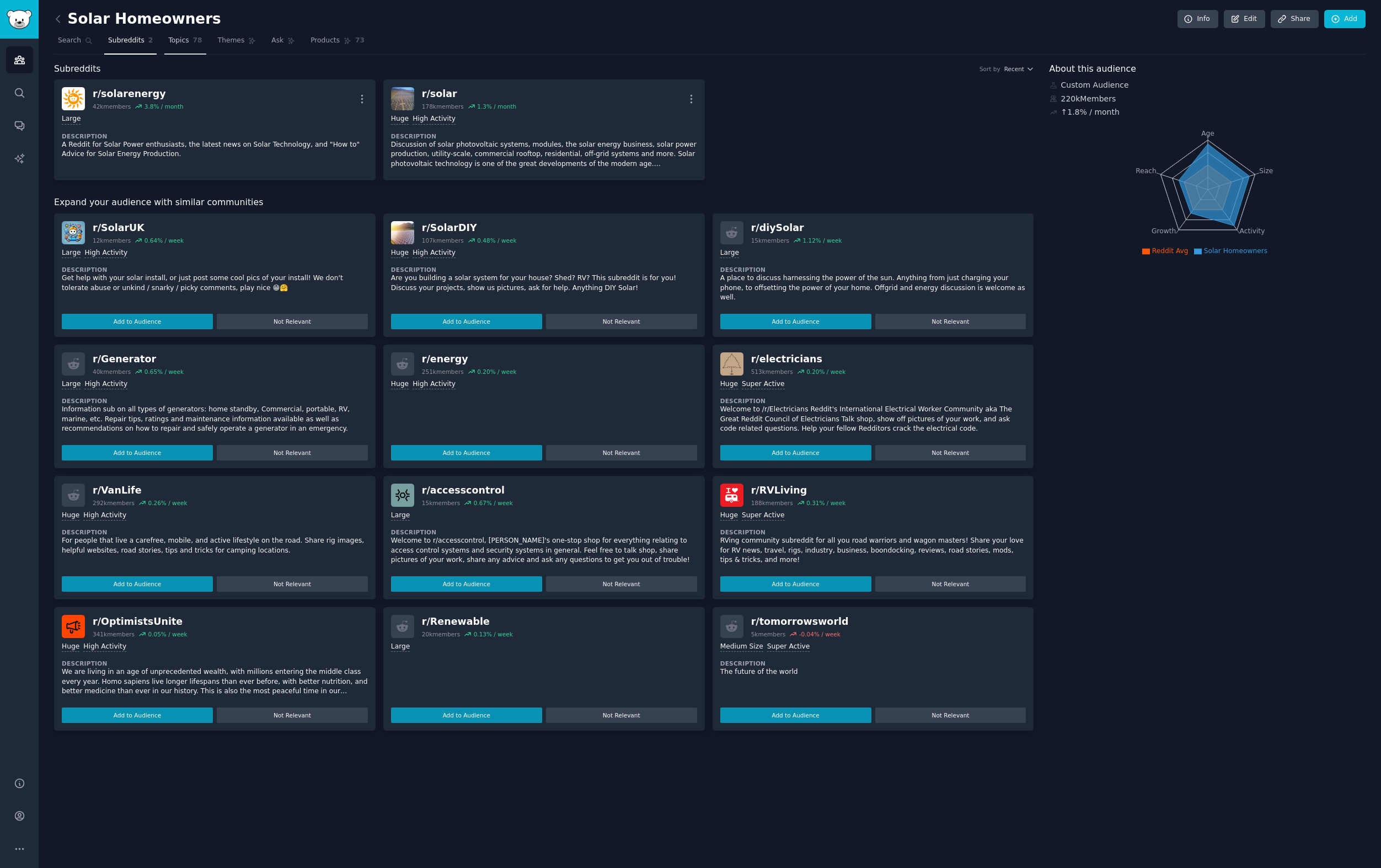
click at [183, 43] on span "Topics" at bounding box center [178, 40] width 20 height 10
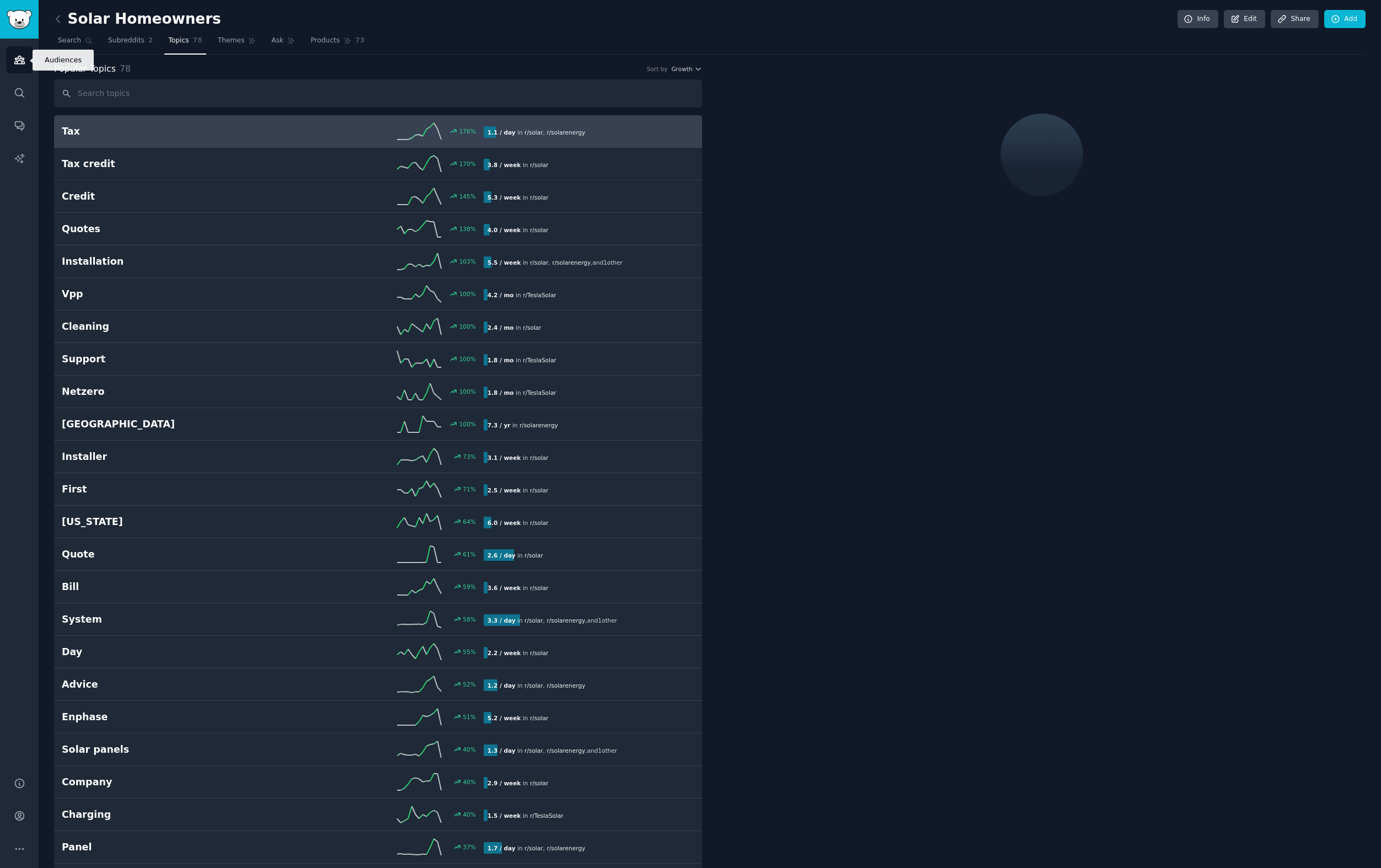
click at [27, 59] on link "Audiences" at bounding box center [20, 60] width 27 height 27
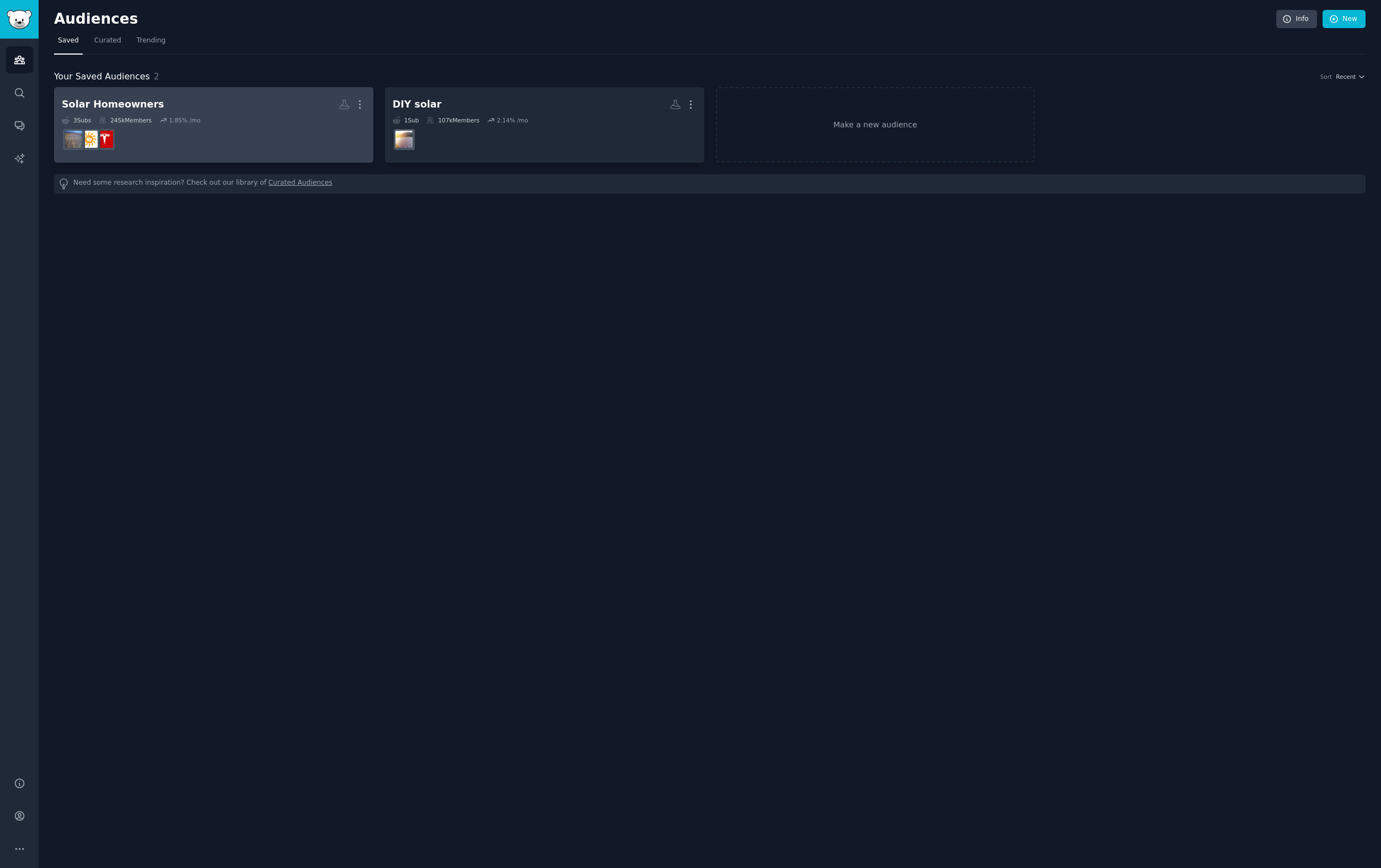
click at [143, 103] on div "Solar Homeowners" at bounding box center [113, 104] width 103 height 14
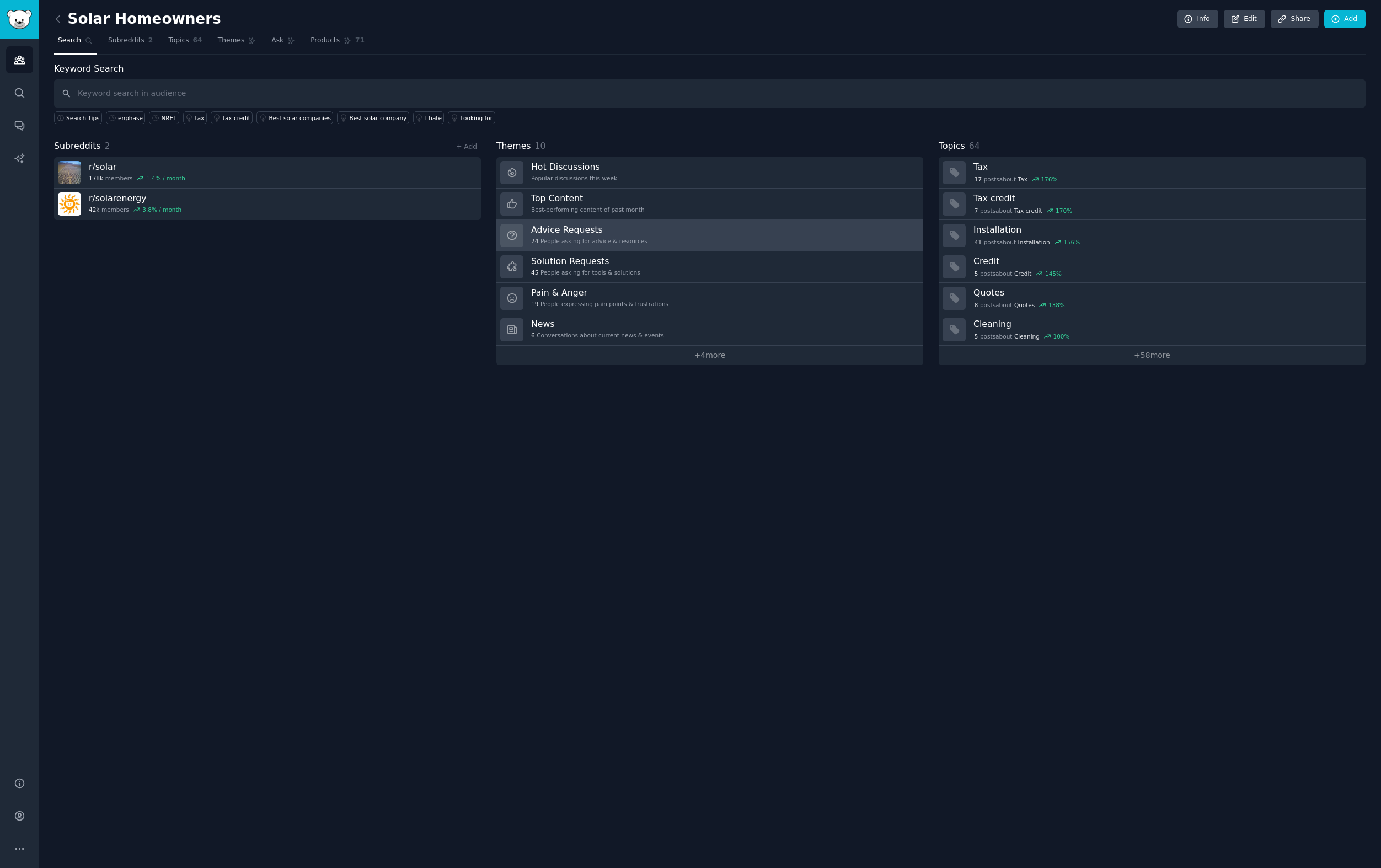
click at [611, 233] on h3 "Advice Requests" at bounding box center [589, 230] width 116 height 12
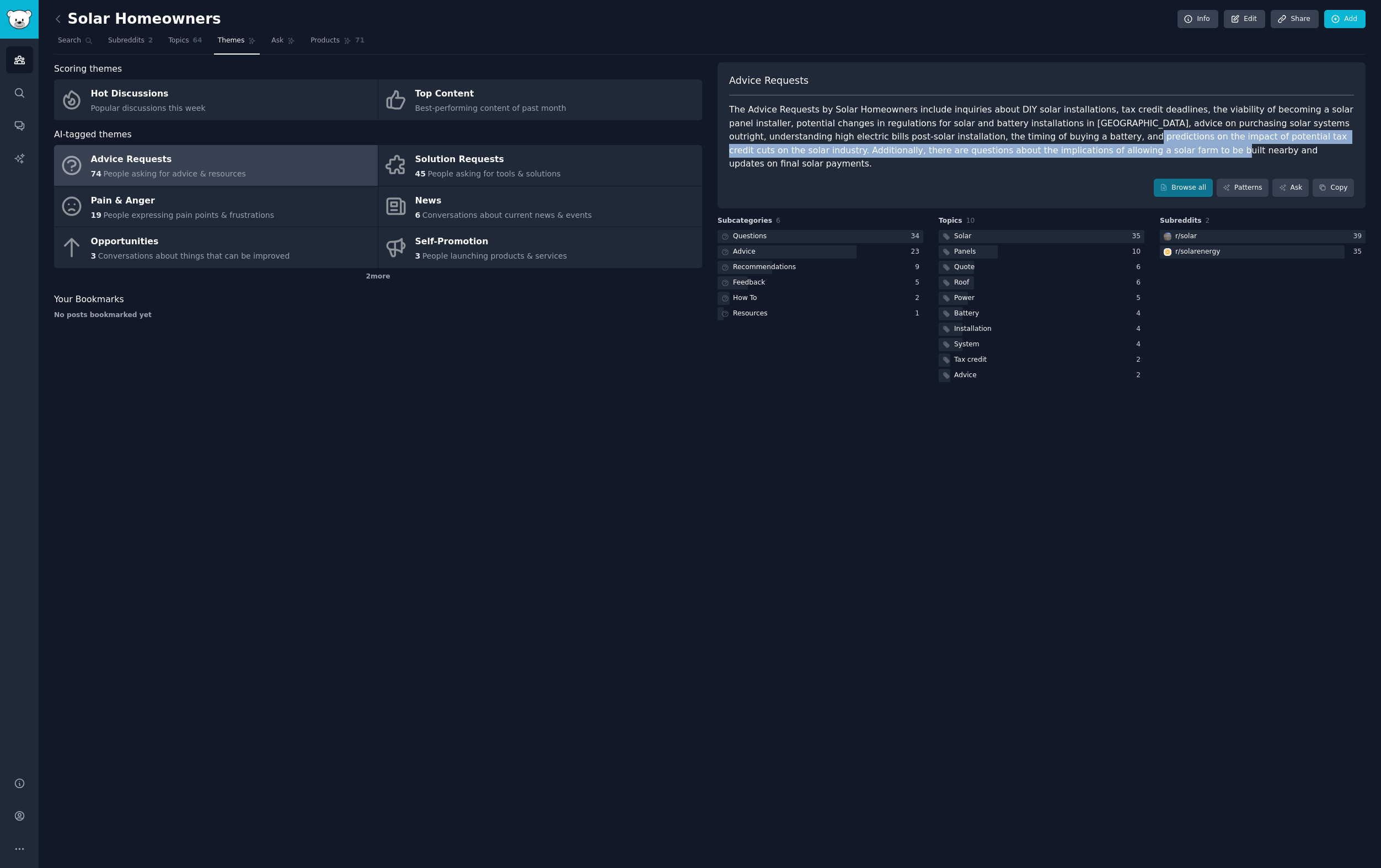
drag, startPoint x: 993, startPoint y: 153, endPoint x: 985, endPoint y: 129, distance: 25.3
click at [985, 129] on div "The Advice Requests by Solar Homeowners include inquiries about DIY solar insta…" at bounding box center [1041, 137] width 625 height 68
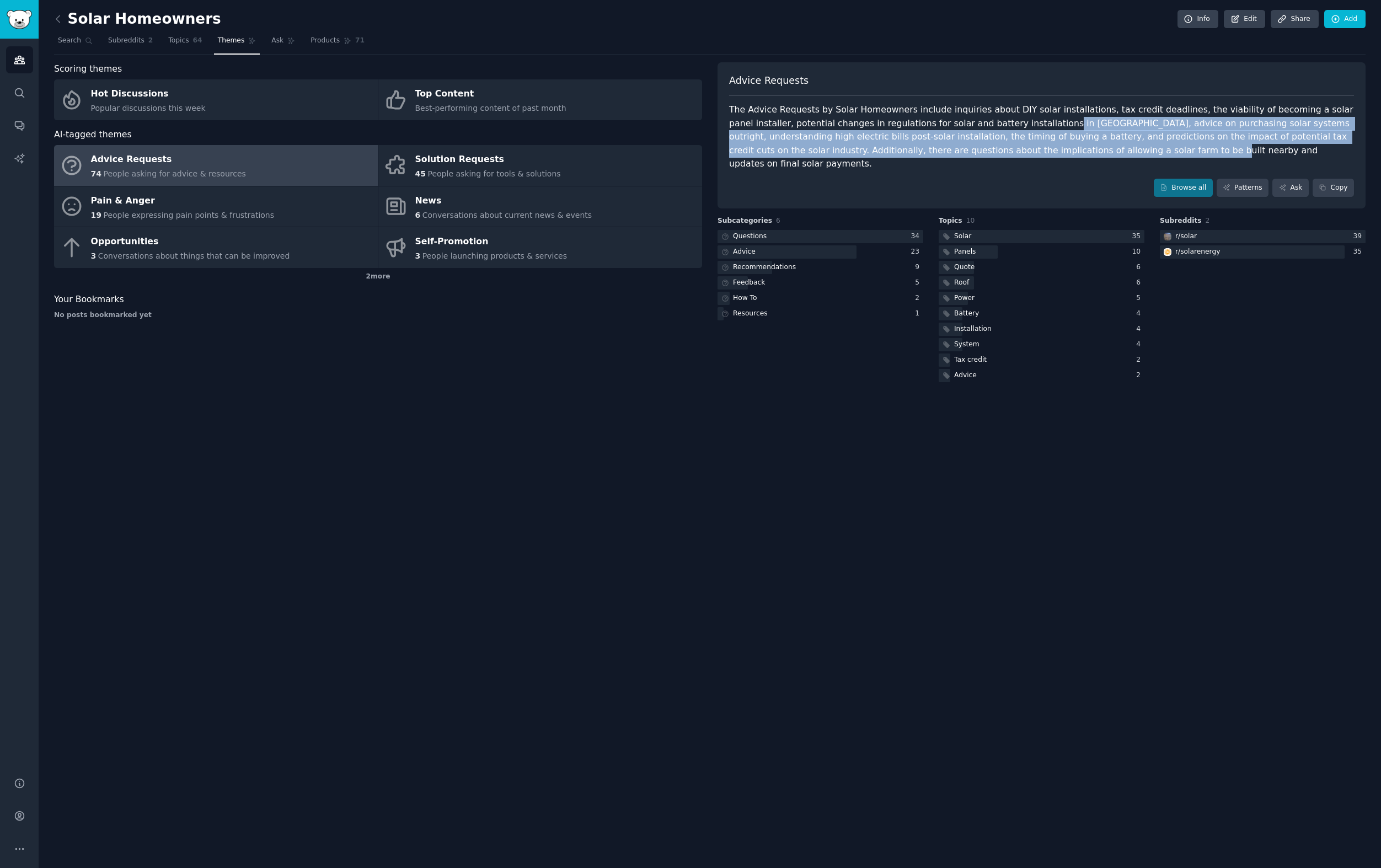
click at [985, 129] on div "The Advice Requests by Solar Homeowners include inquiries about DIY solar insta…" at bounding box center [1041, 137] width 625 height 68
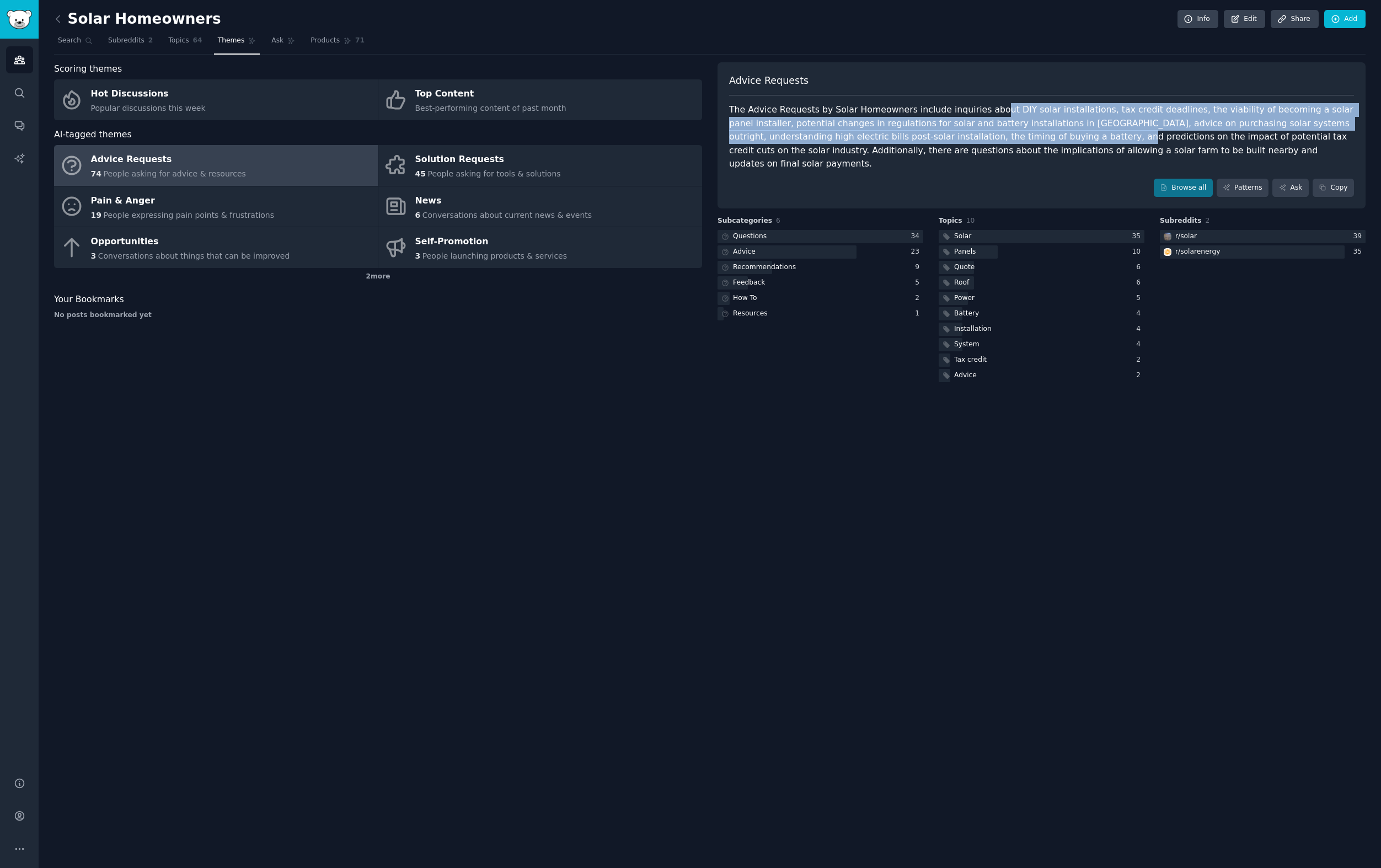
drag, startPoint x: 984, startPoint y: 109, endPoint x: 981, endPoint y: 131, distance: 22.2
click at [981, 131] on div "The Advice Requests by Solar Homeowners include inquiries about DIY solar insta…" at bounding box center [1041, 137] width 625 height 68
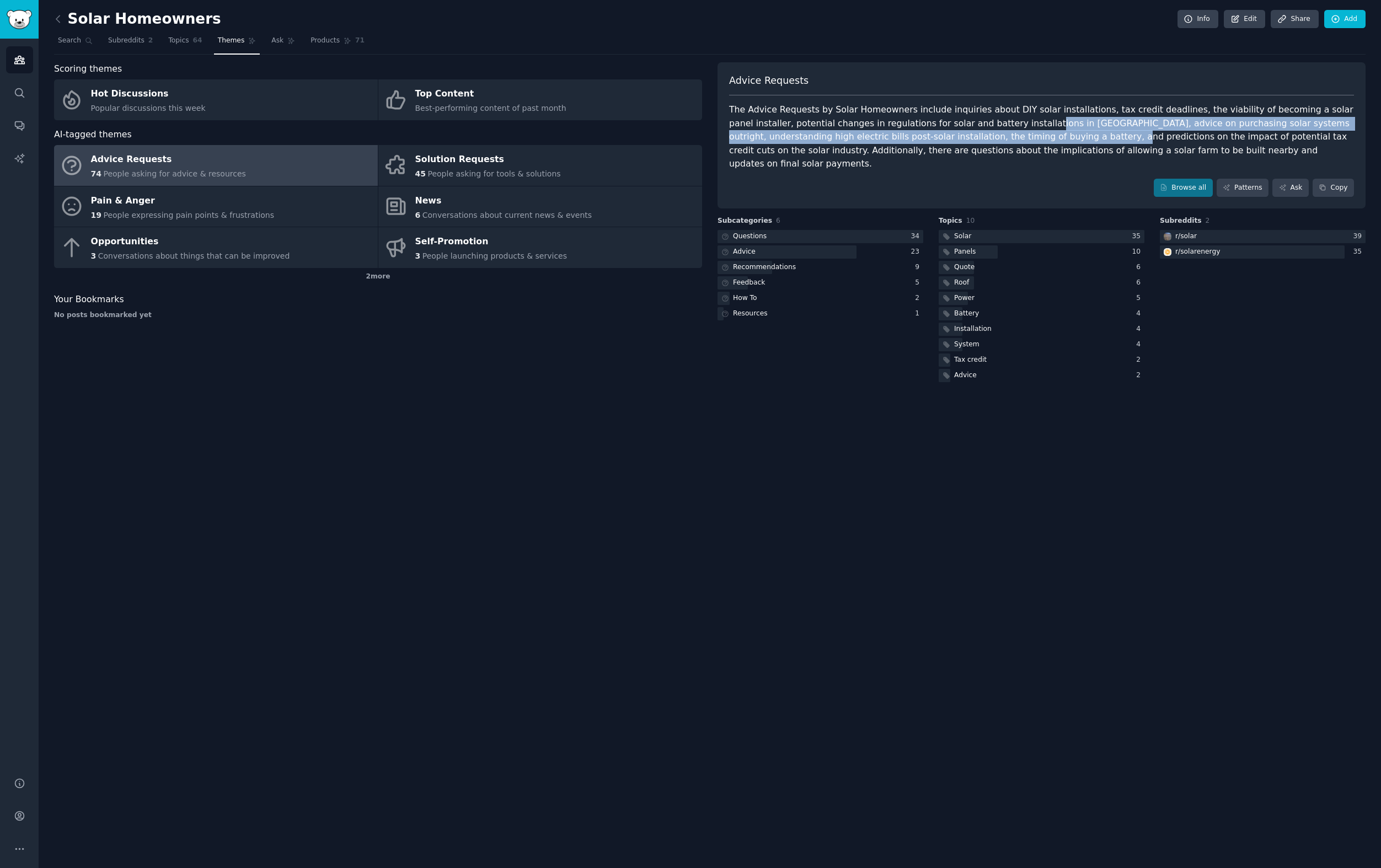
drag, startPoint x: 979, startPoint y: 141, endPoint x: 968, endPoint y: 122, distance: 22.0
click at [968, 122] on div "The Advice Requests by Solar Homeowners include inquiries about DIY solar insta…" at bounding box center [1041, 137] width 625 height 68
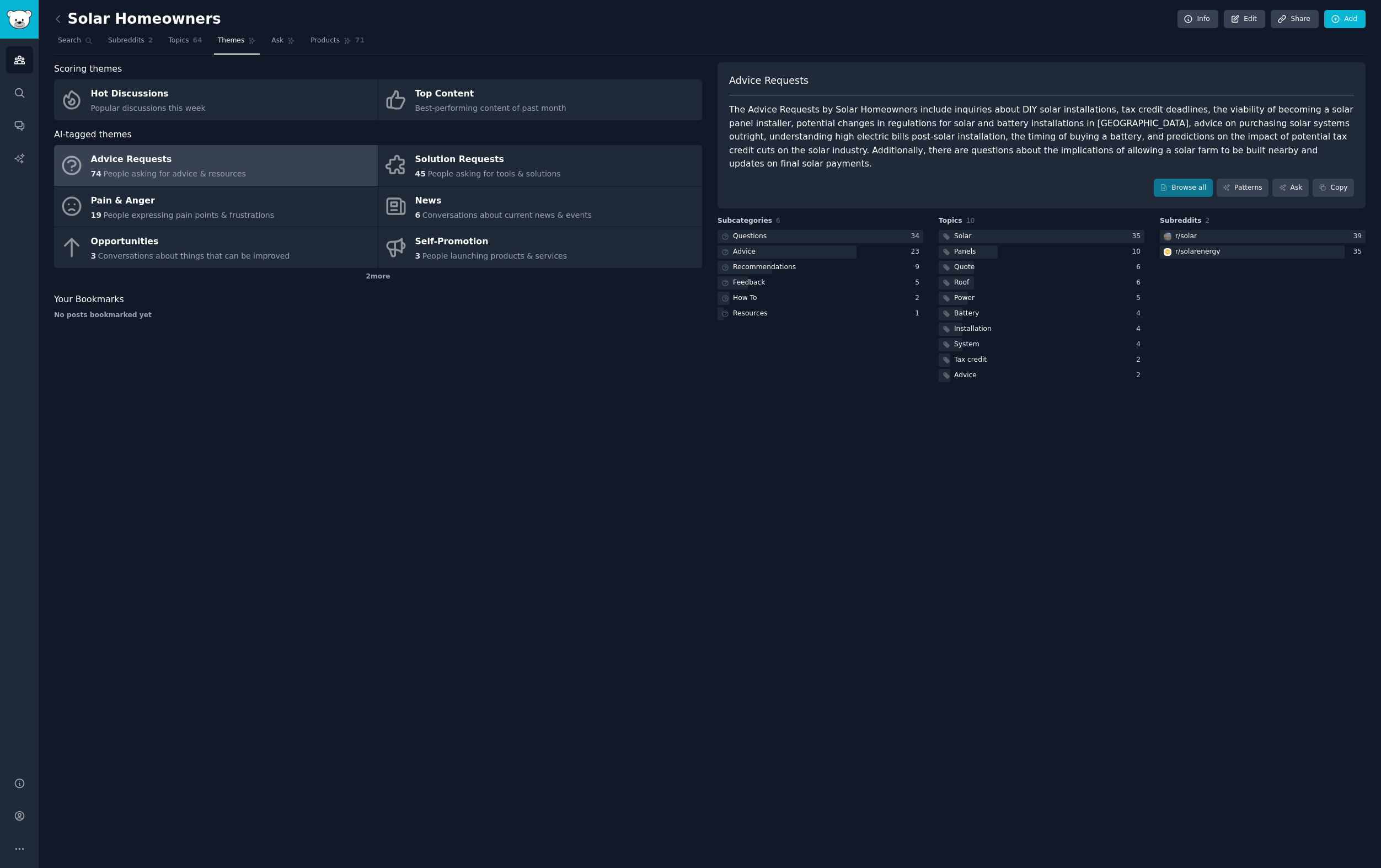
click at [968, 122] on div "The Advice Requests by Solar Homeowners include inquiries about DIY solar insta…" at bounding box center [1041, 137] width 625 height 68
click at [412, 172] on link "Solution Requests 45 People asking for tools & solutions" at bounding box center [541, 165] width 324 height 41
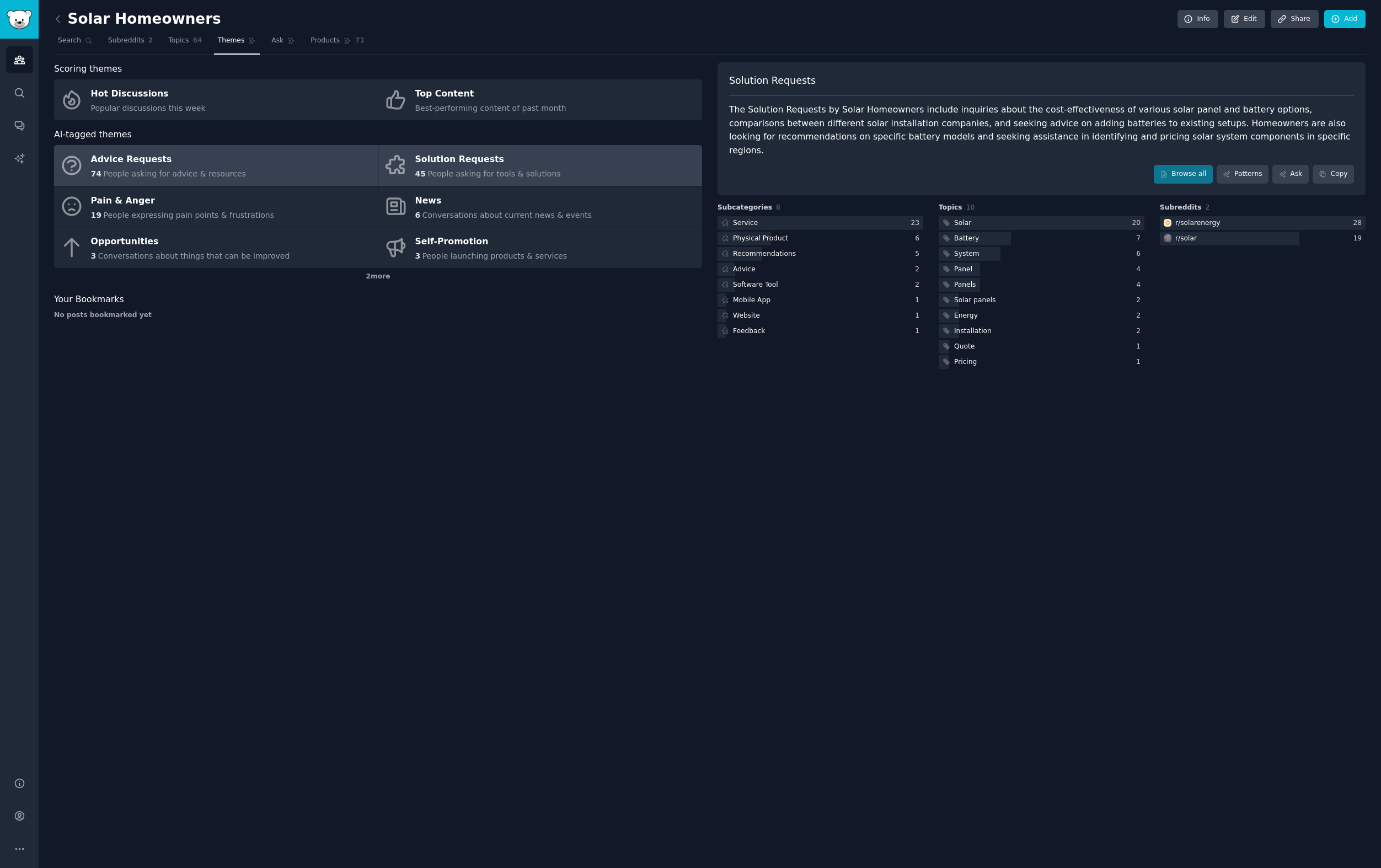
click at [349, 170] on link "Advice Requests 74 People asking for advice & resources" at bounding box center [216, 165] width 324 height 41
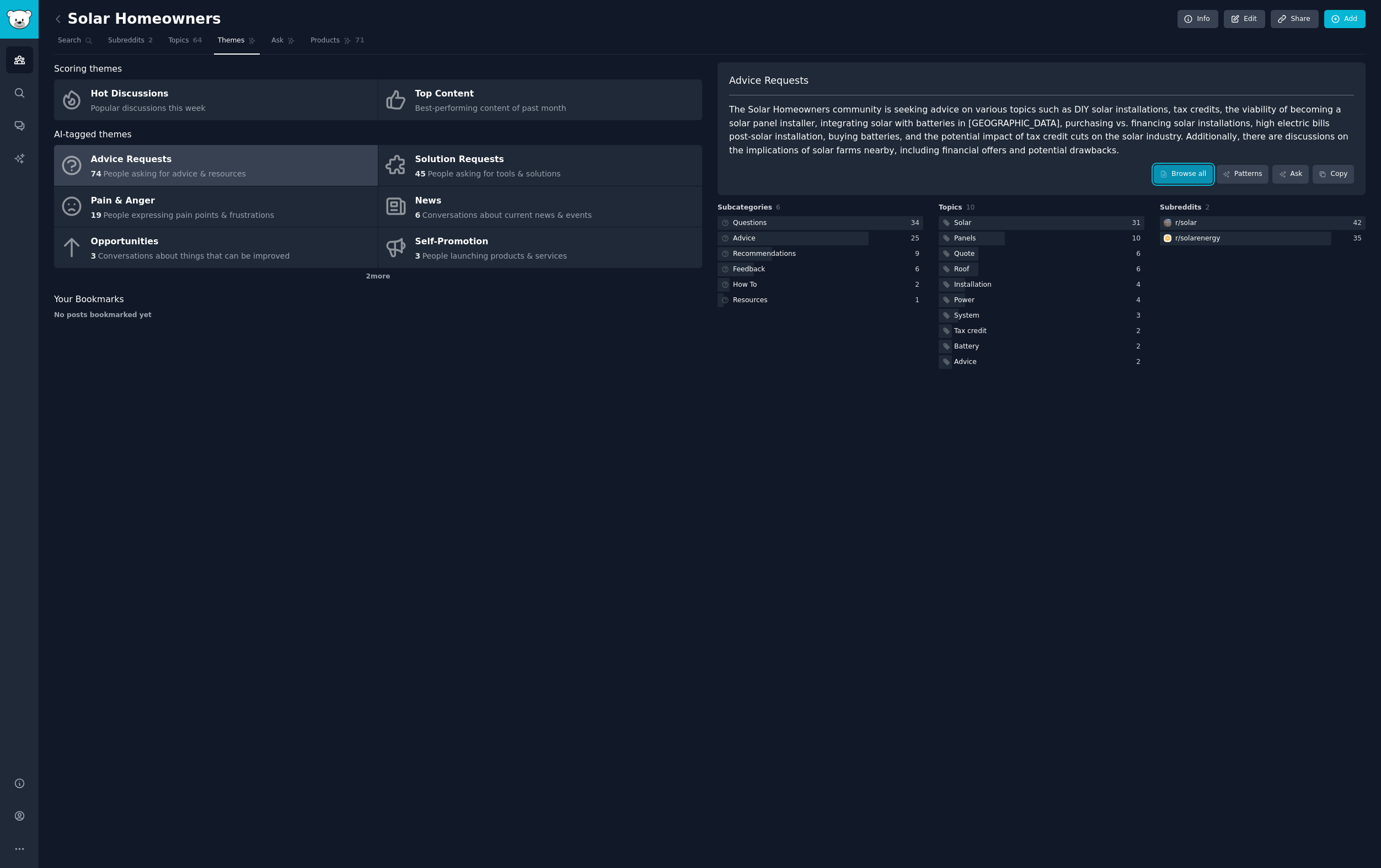
click at [1195, 174] on link "Browse all" at bounding box center [1183, 174] width 59 height 19
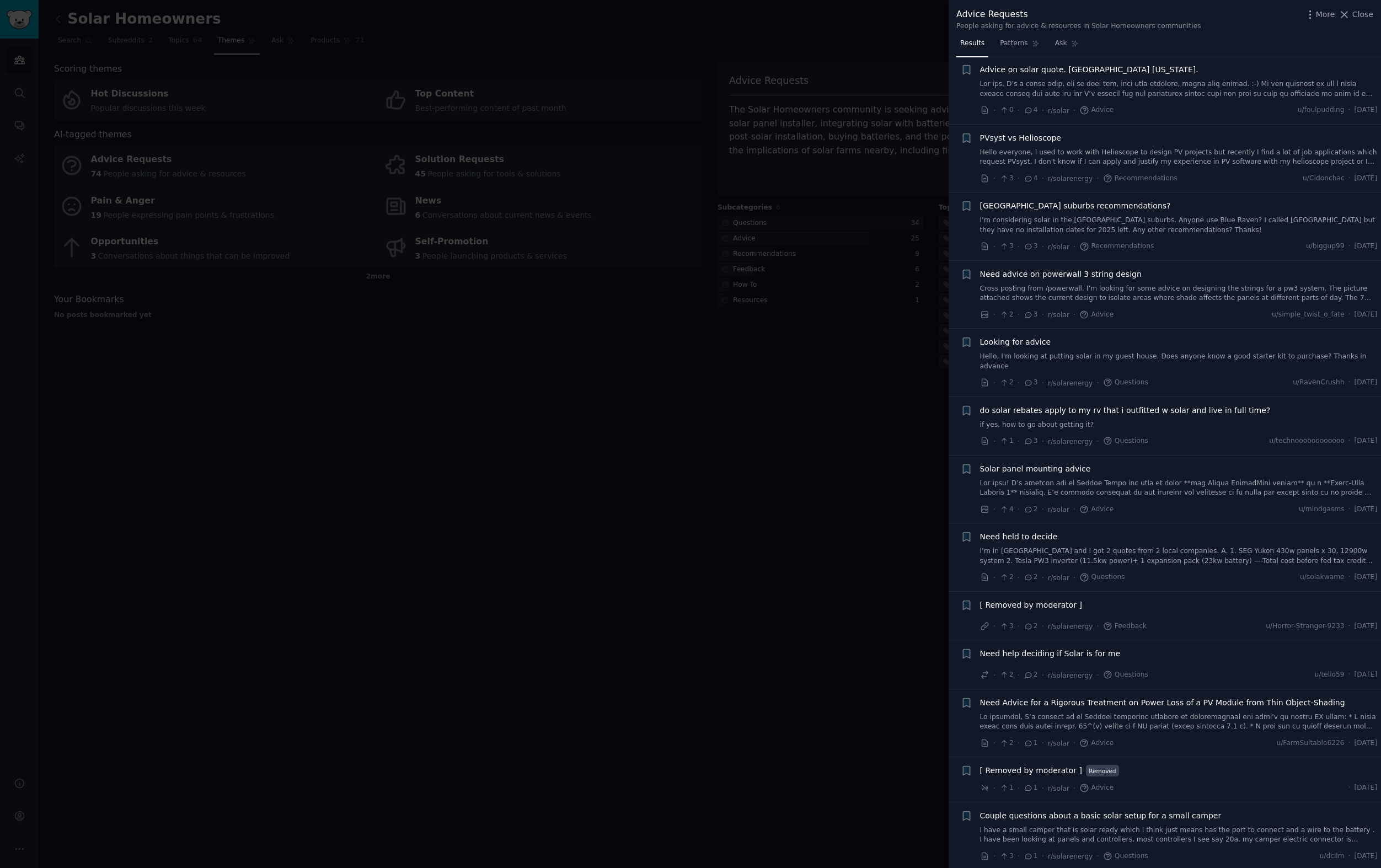
scroll to position [4209, 0]
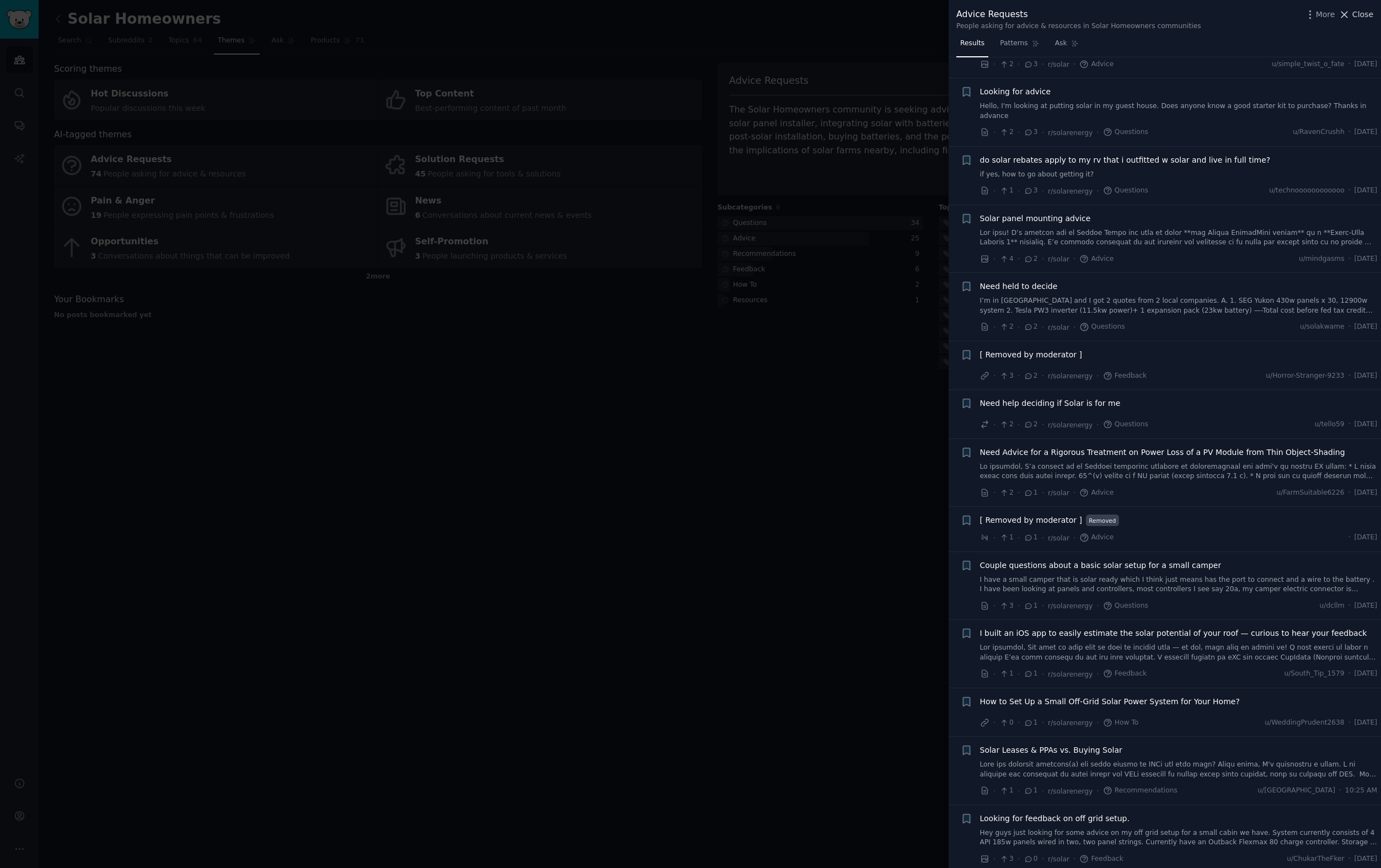
click at [1348, 16] on icon at bounding box center [1345, 15] width 12 height 12
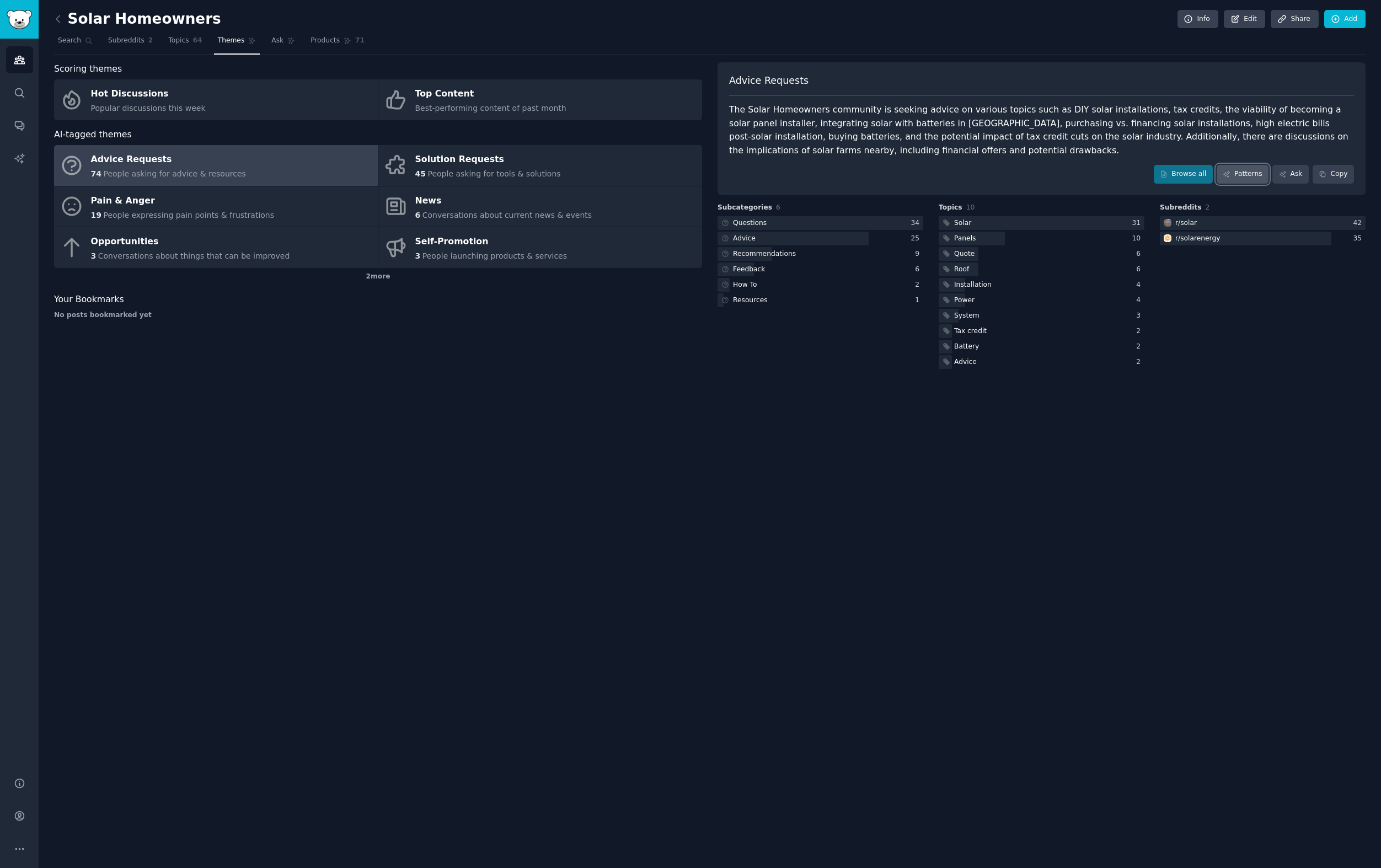
click at [1244, 172] on link "Patterns" at bounding box center [1242, 174] width 52 height 19
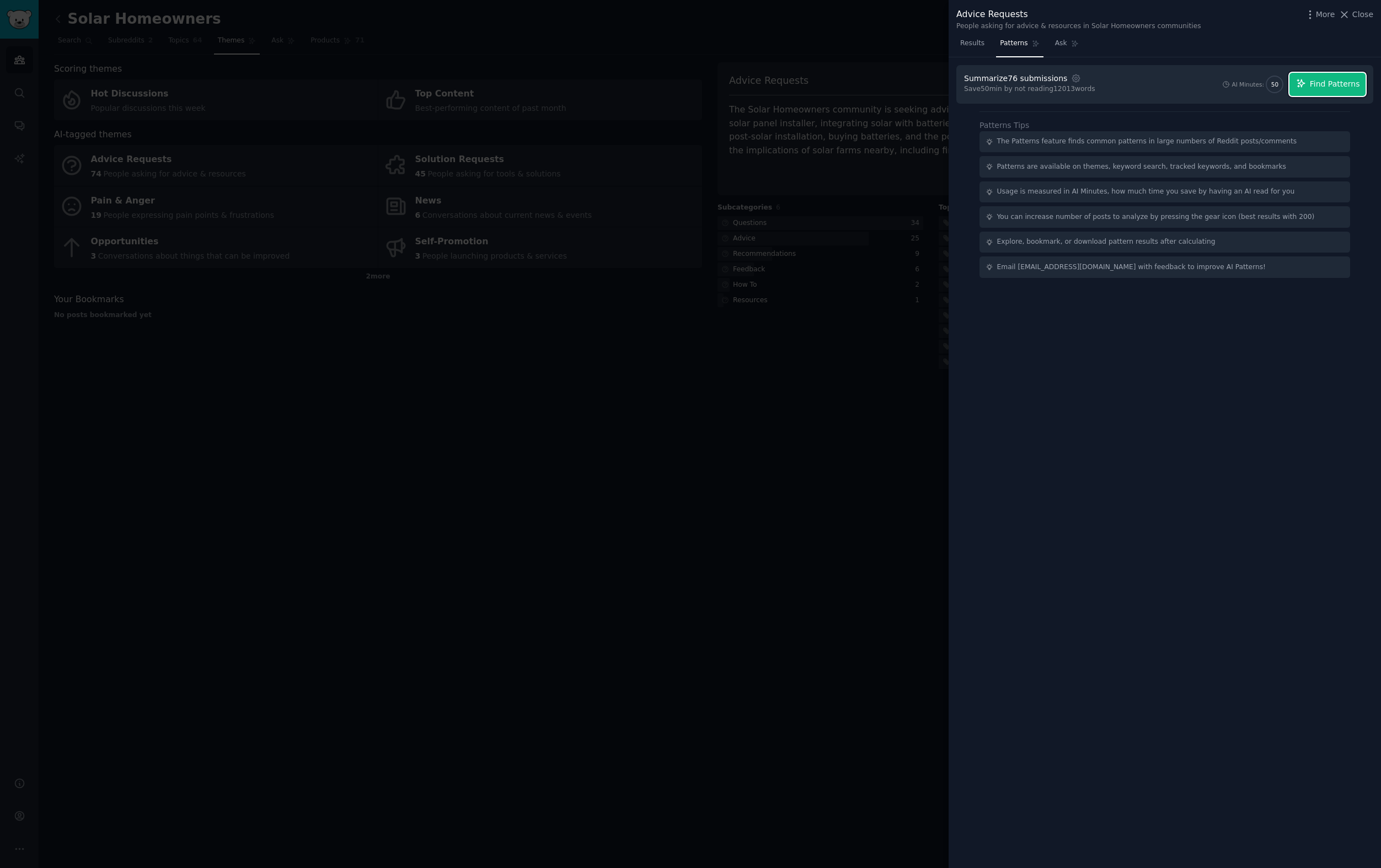
click at [1318, 81] on span "Find Patterns" at bounding box center [1335, 84] width 50 height 12
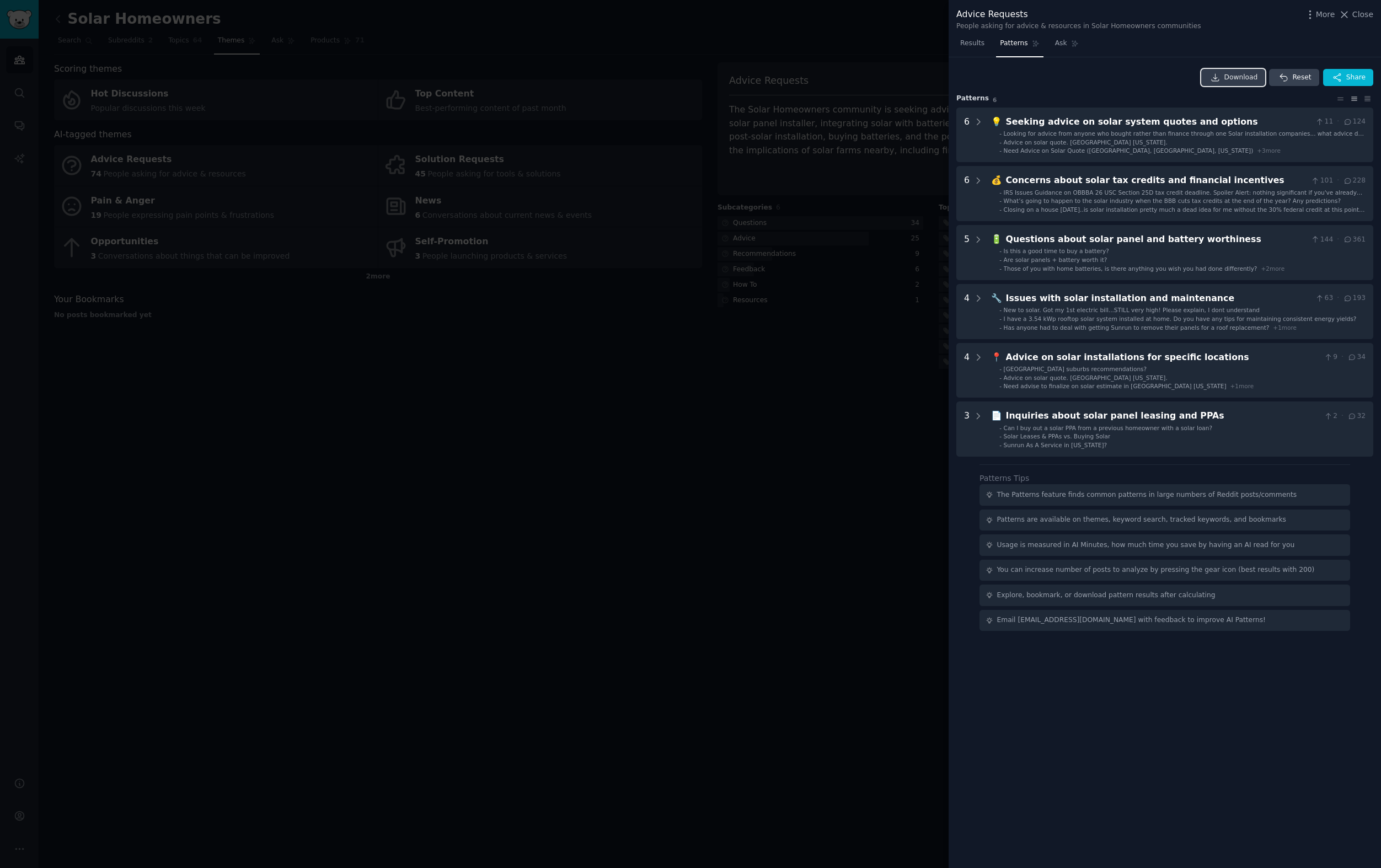
click at [1242, 78] on span "Download" at bounding box center [1241, 77] width 34 height 10
click at [1369, 99] on icon at bounding box center [1368, 98] width 5 height 5
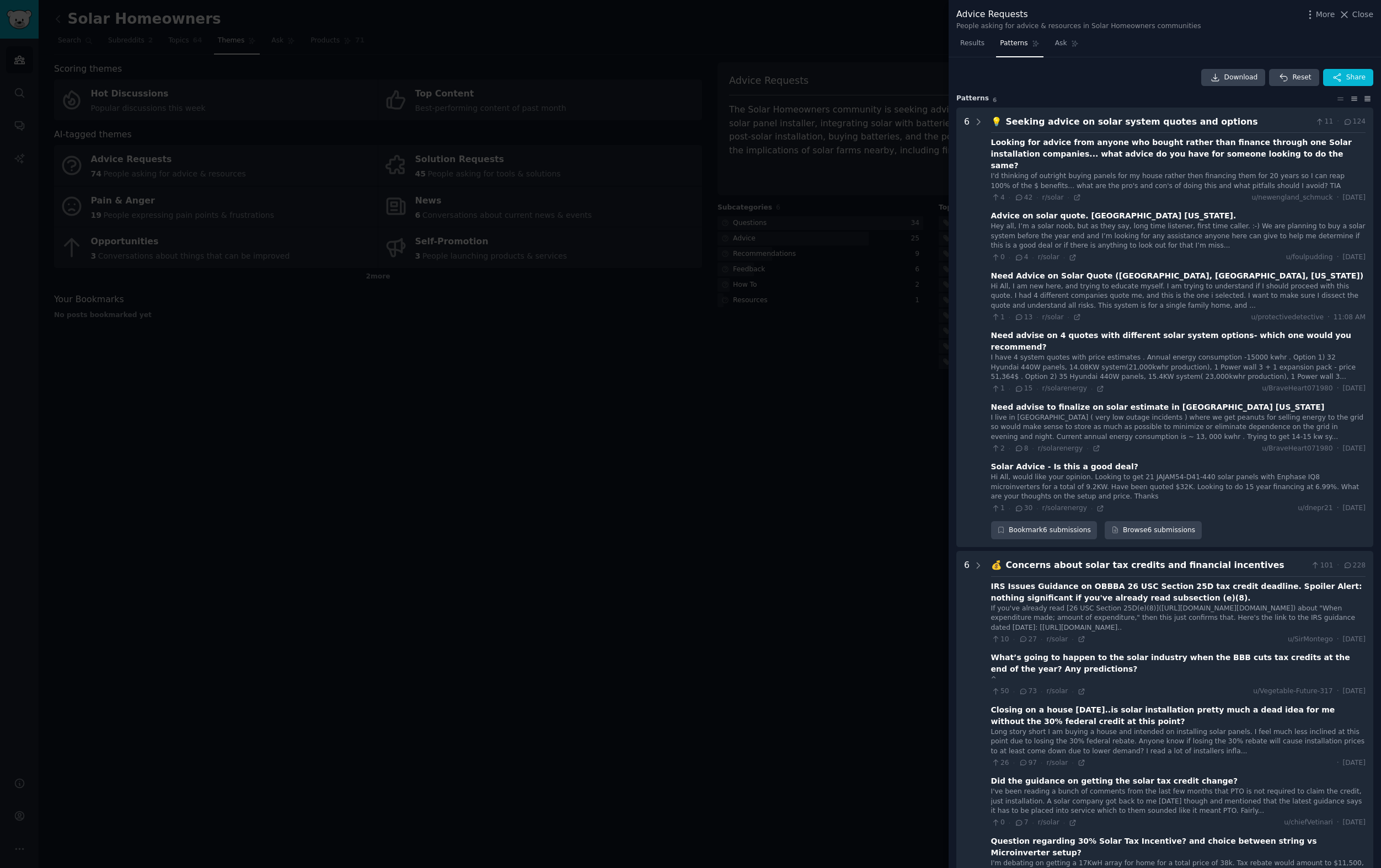
click at [1352, 99] on icon at bounding box center [1354, 99] width 12 height 8
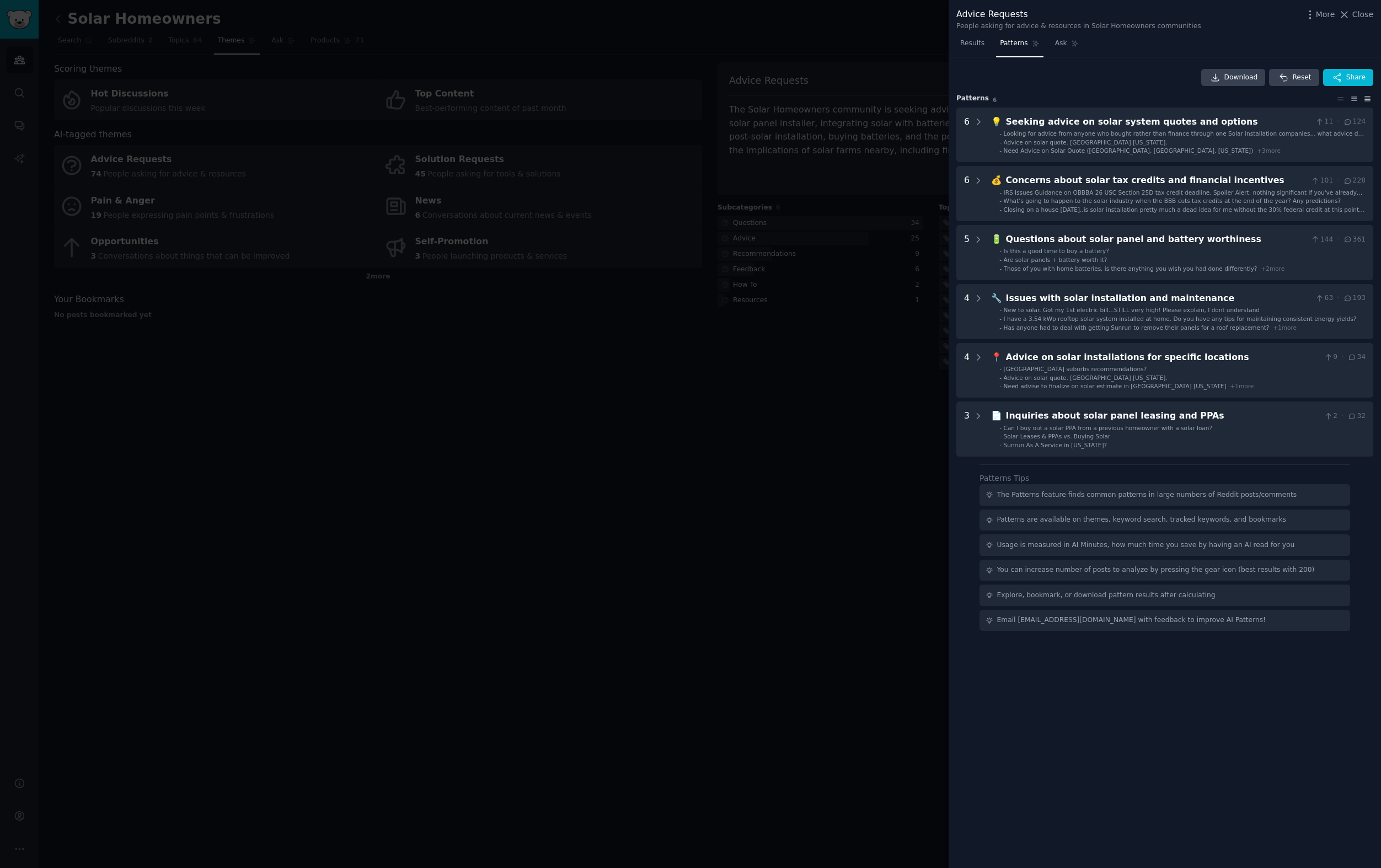
click at [1365, 98] on icon at bounding box center [1368, 98] width 5 height 5
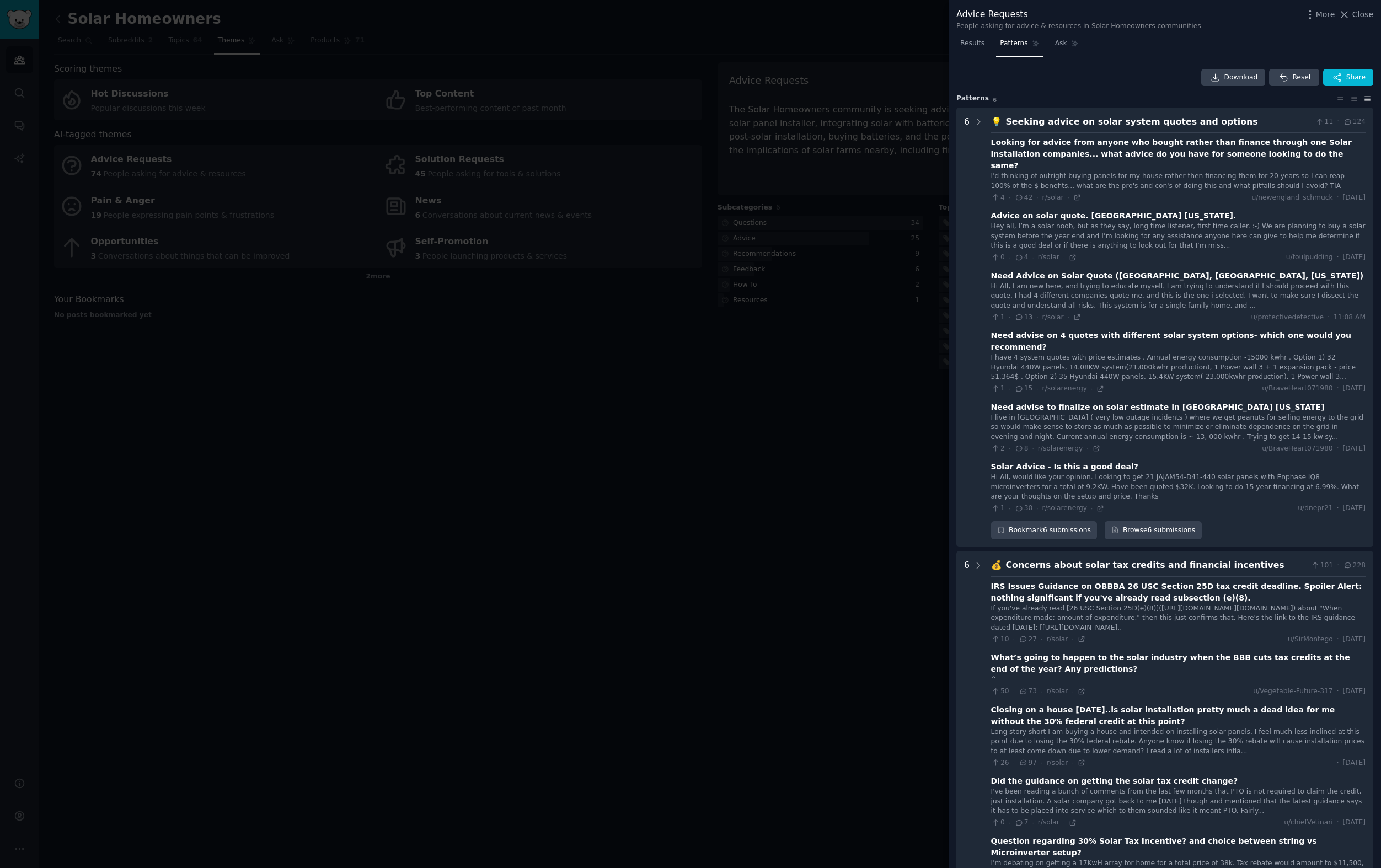
click at [1343, 99] on icon at bounding box center [1341, 99] width 12 height 8
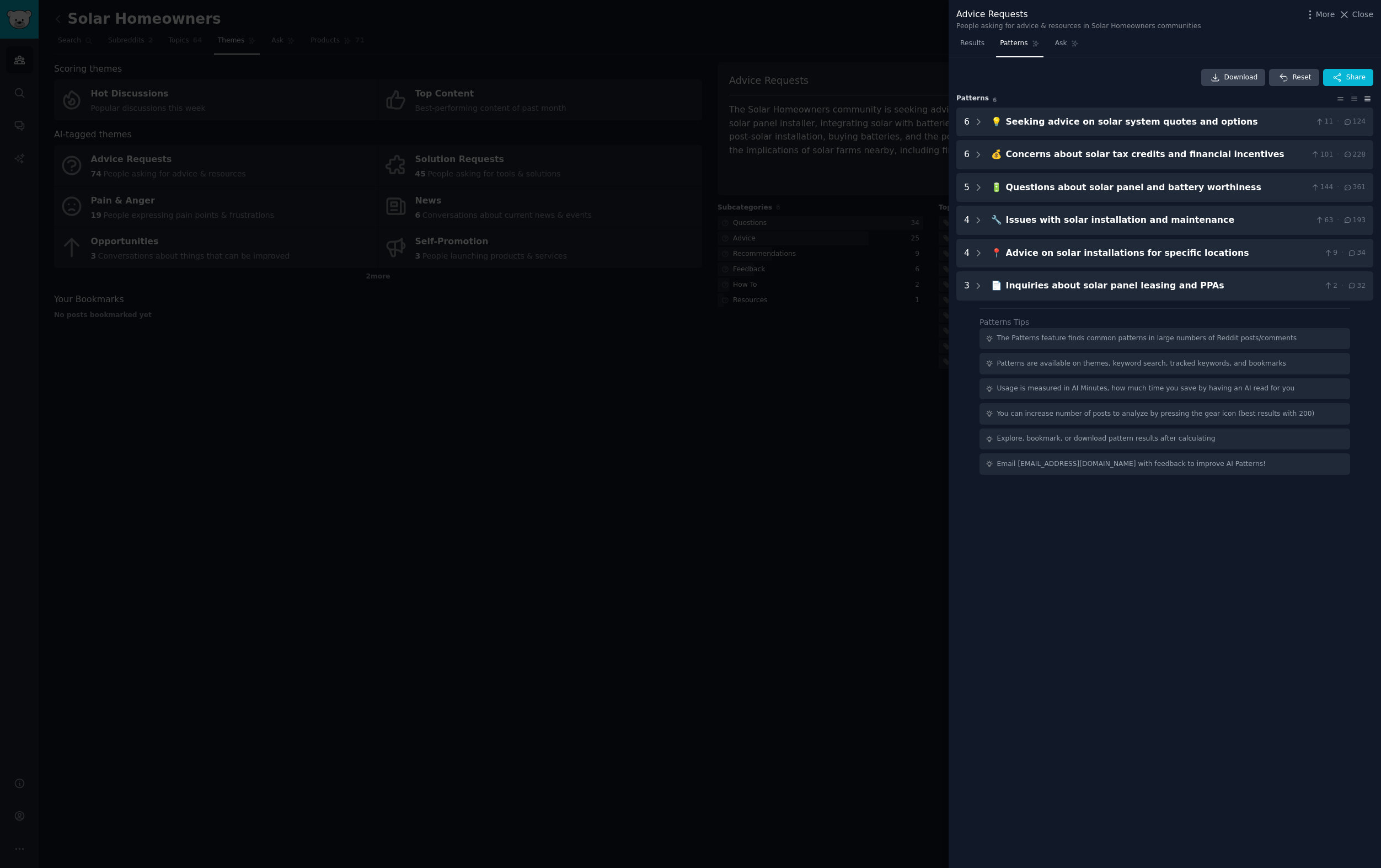
click at [1365, 98] on icon at bounding box center [1367, 99] width 12 height 8
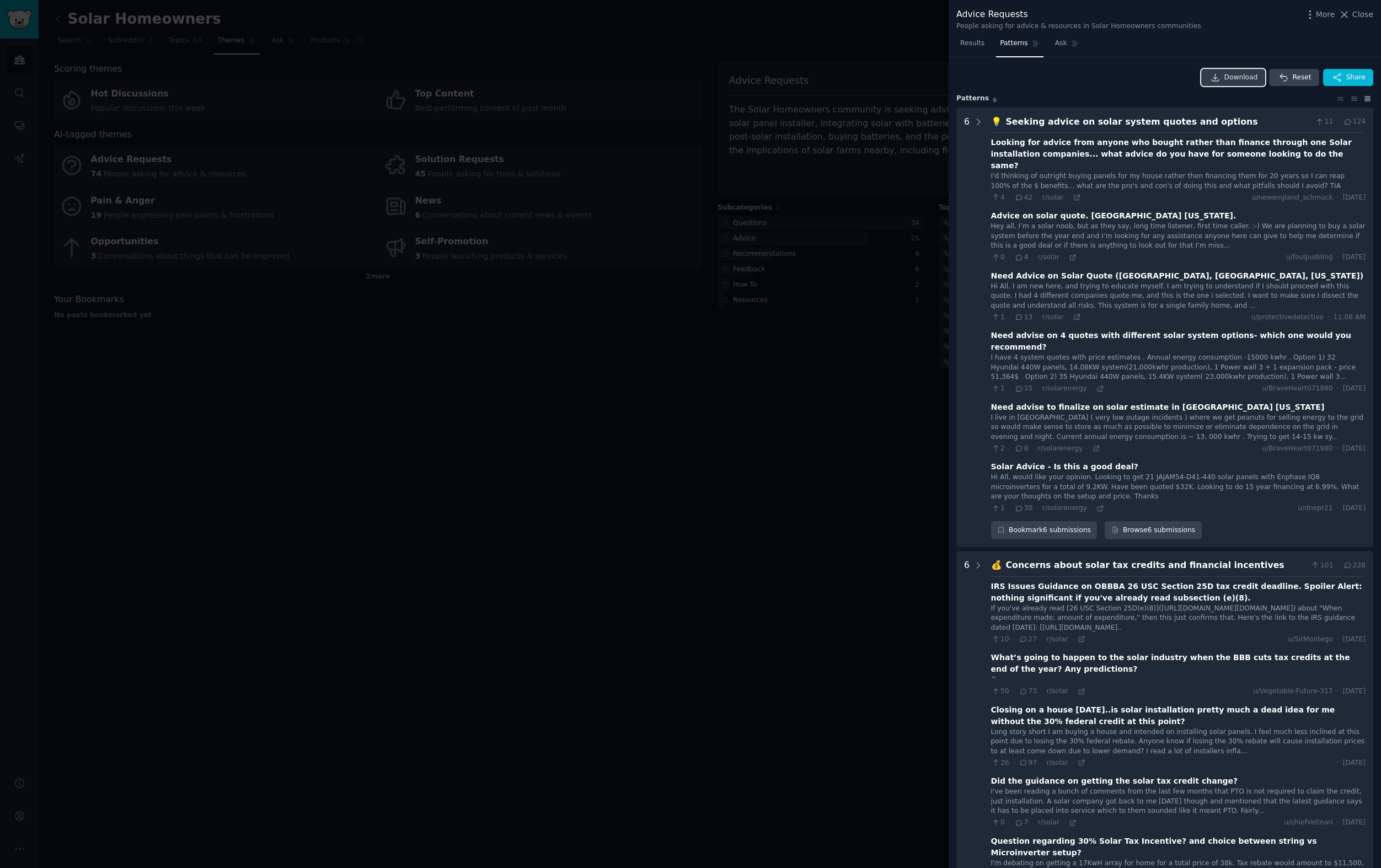
click at [1246, 77] on span "Download" at bounding box center [1241, 77] width 34 height 10
click at [1057, 123] on div "Seeking advice on solar system quotes and options" at bounding box center [1159, 122] width 306 height 14
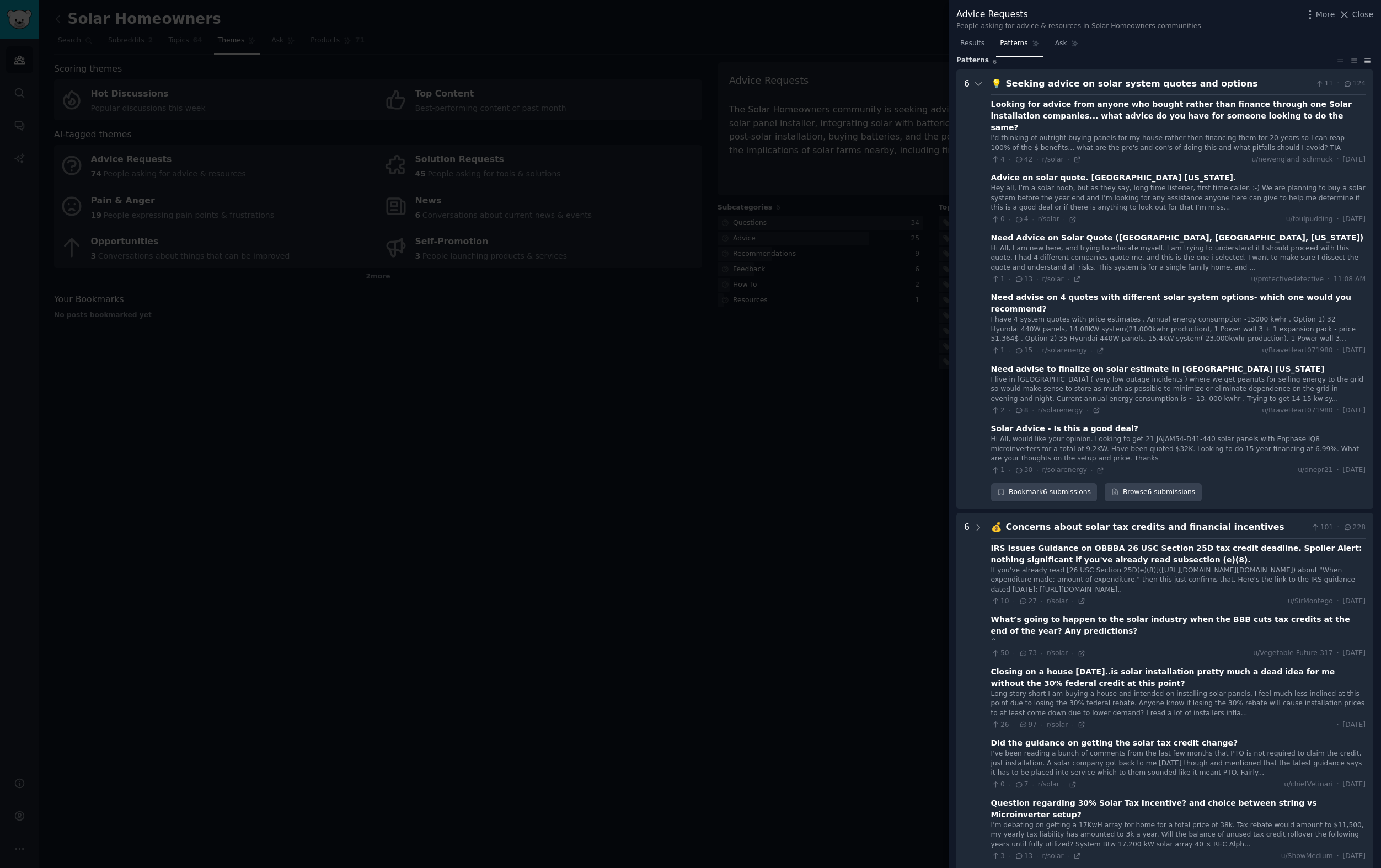
scroll to position [37, 0]
click at [978, 85] on icon at bounding box center [978, 85] width 10 height 10
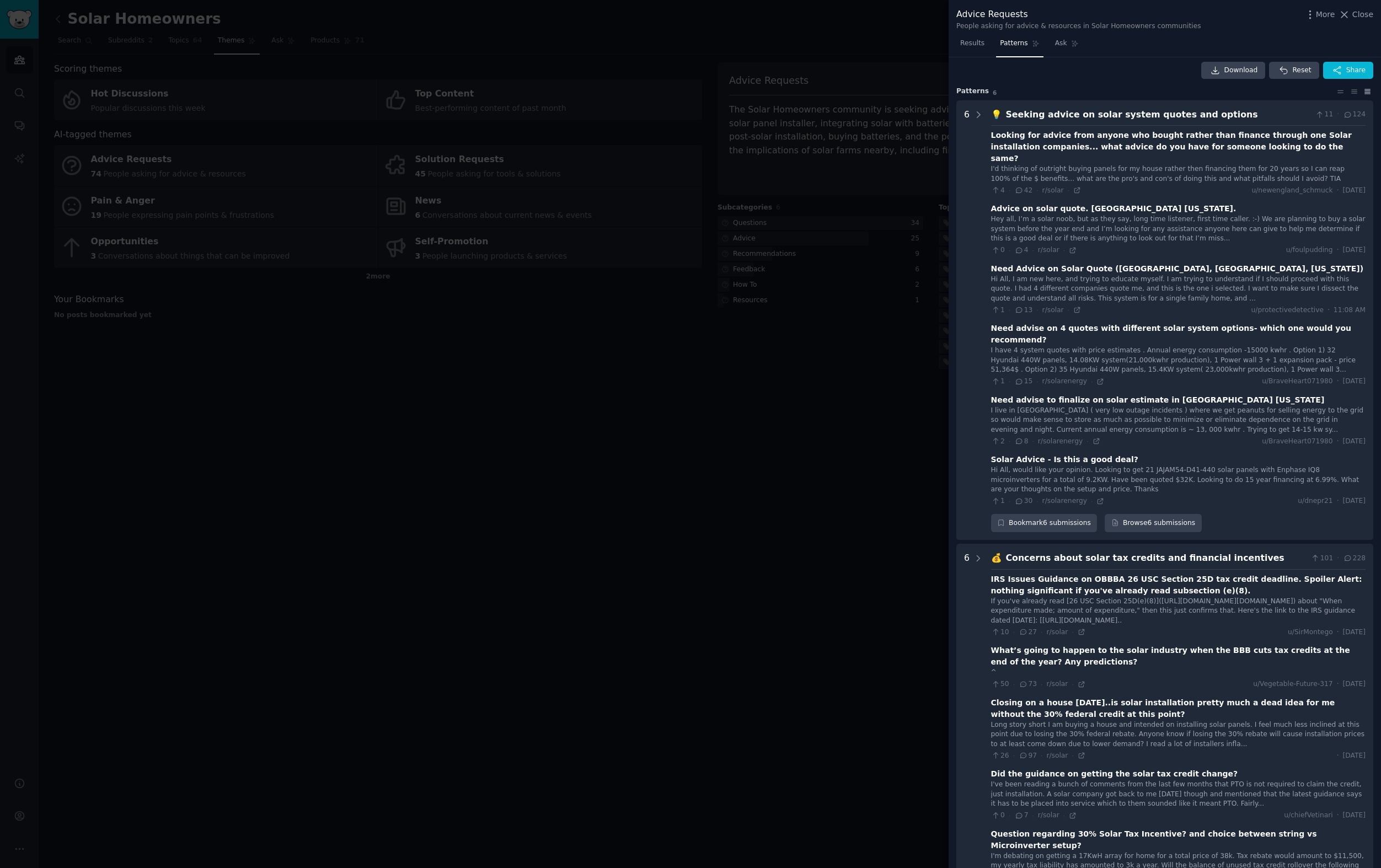
scroll to position [0, 0]
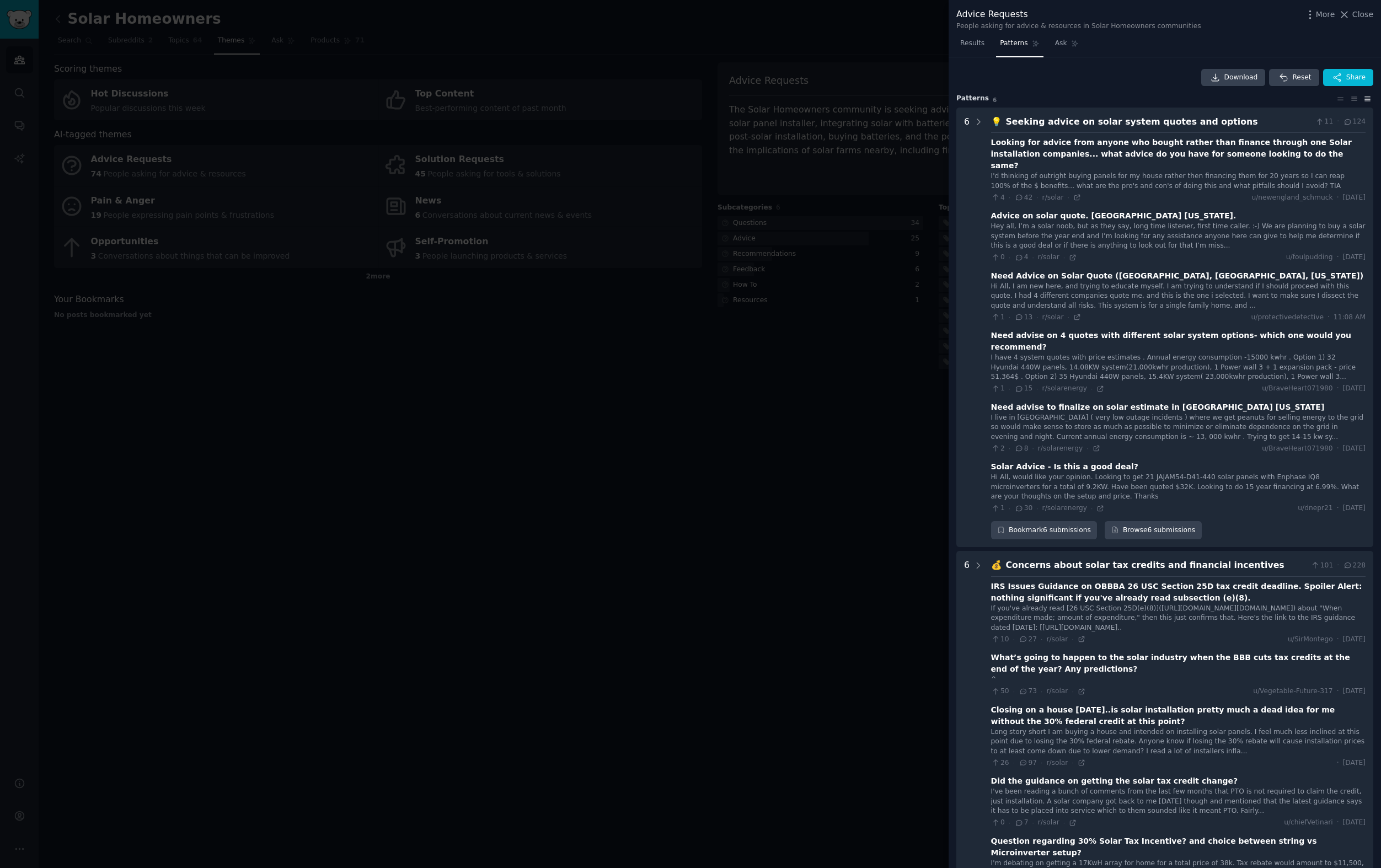
click at [1351, 99] on icon at bounding box center [1354, 98] width 5 height 3
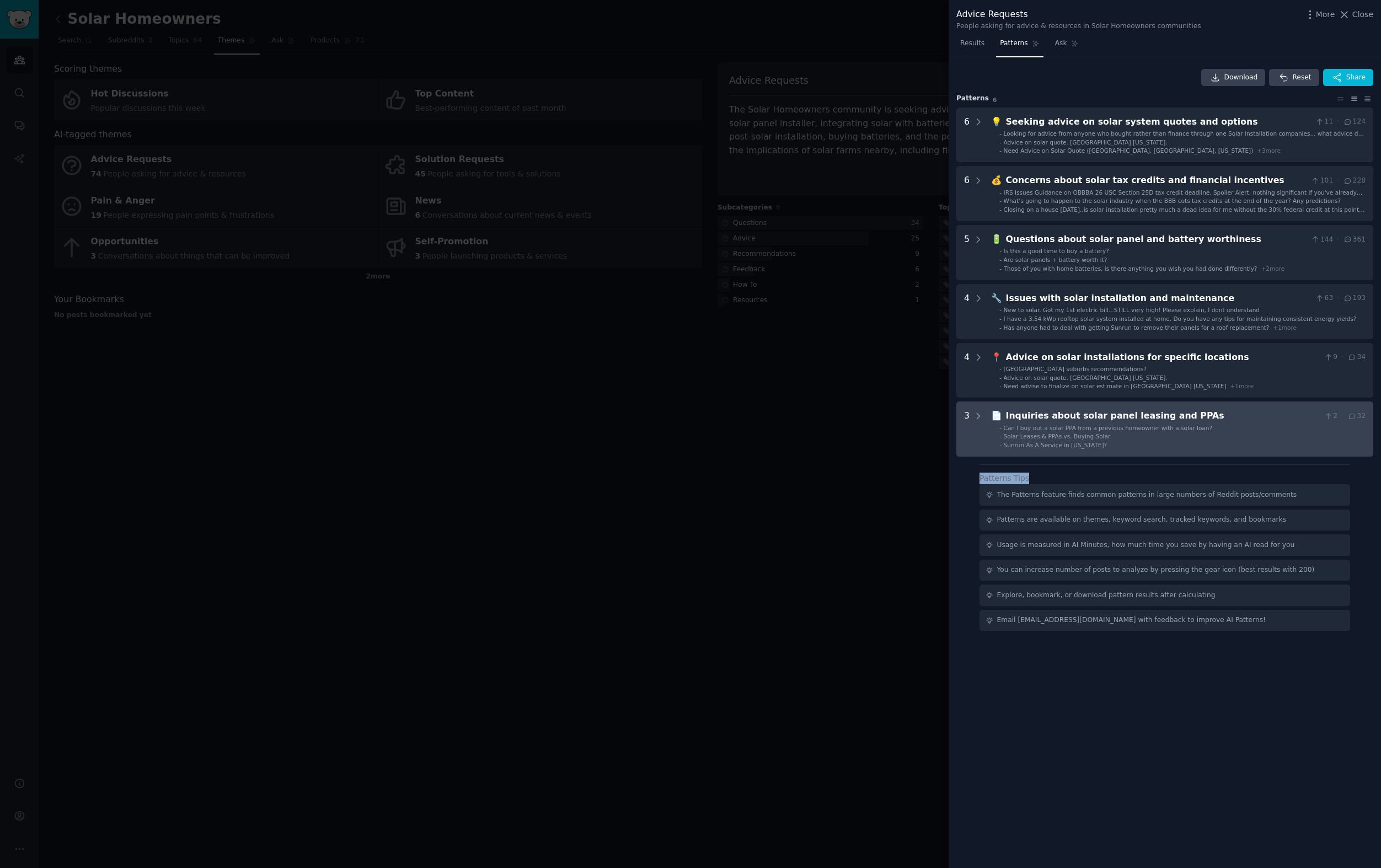
drag, startPoint x: 1108, startPoint y: 479, endPoint x: 1101, endPoint y: 443, distance: 36.7
click at [1101, 443] on div "Download Reset Share Pattern s 6 6 💡 Seeking advice on solar system quotes and …" at bounding box center [1164, 462] width 433 height 811
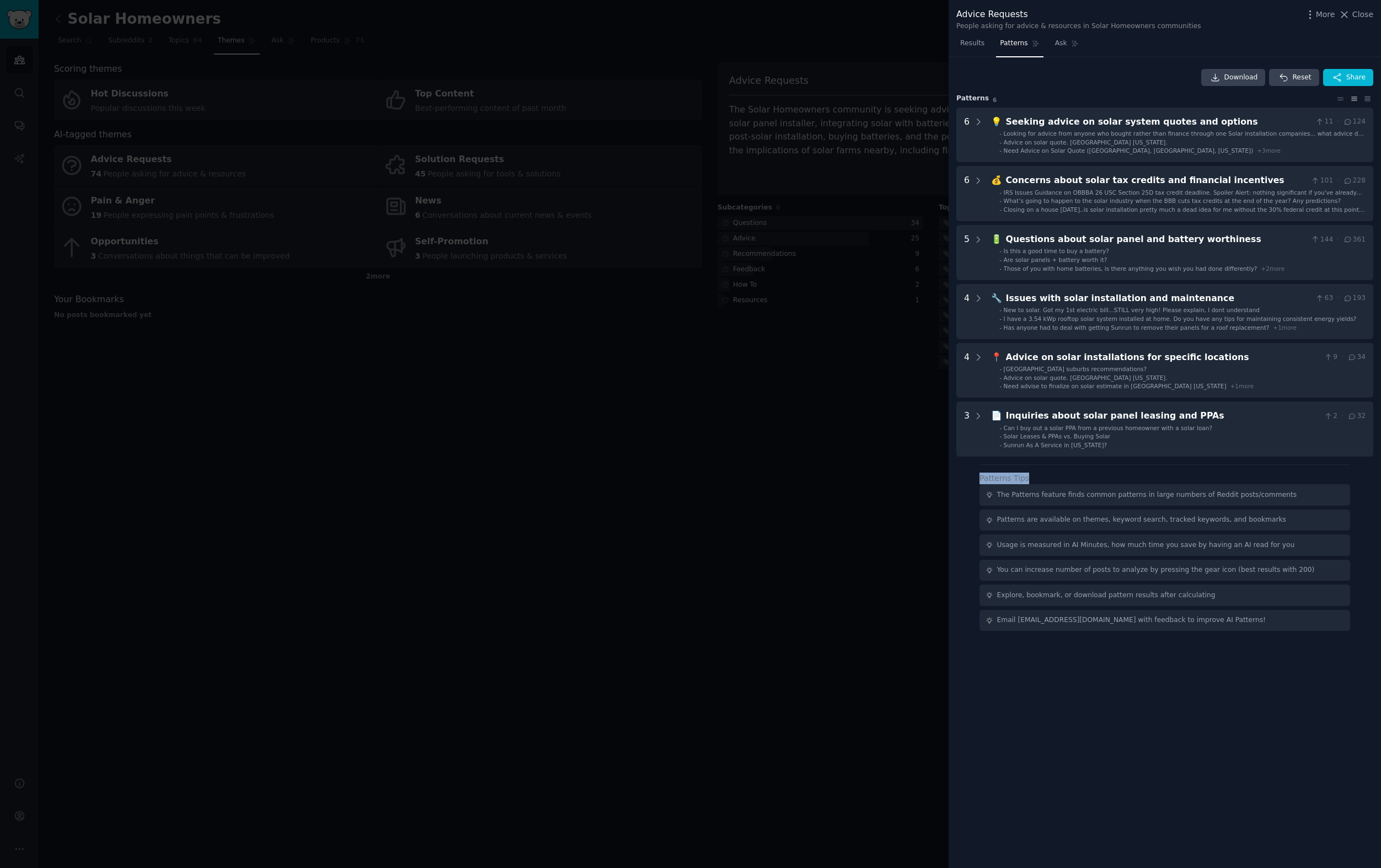
click at [1097, 473] on div "Patterns Tips The Patterns feature finds common patterns in large numbers of Re…" at bounding box center [1165, 551] width 371 height 158
click at [771, 236] on div at bounding box center [690, 434] width 1381 height 868
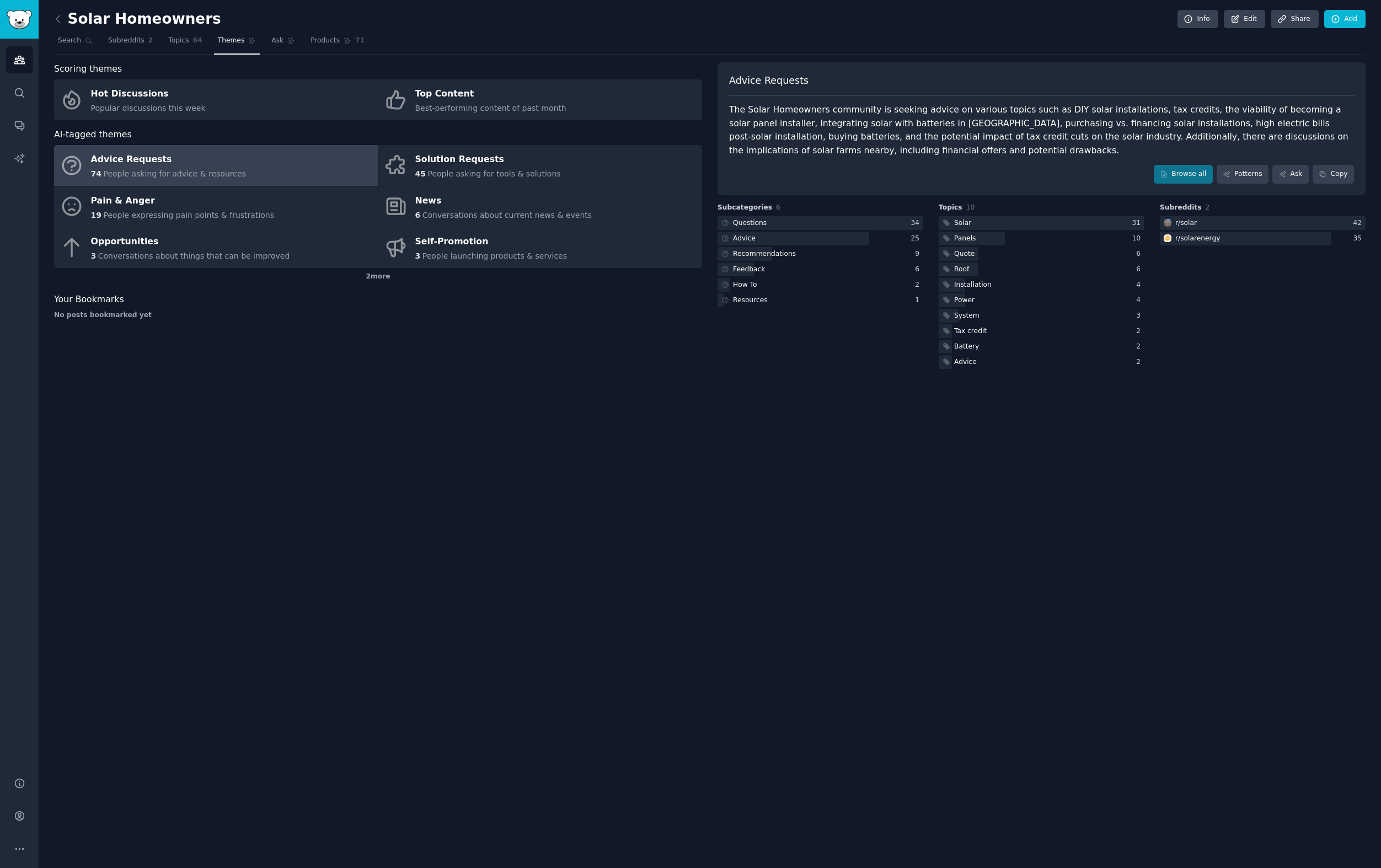
click at [1019, 469] on div "Solar Homeowners Info Edit Share Add Search Subreddits 2 Topics 64 Themes Ask P…" at bounding box center [710, 434] width 1343 height 868
click at [1235, 177] on link "Patterns" at bounding box center [1242, 174] width 52 height 19
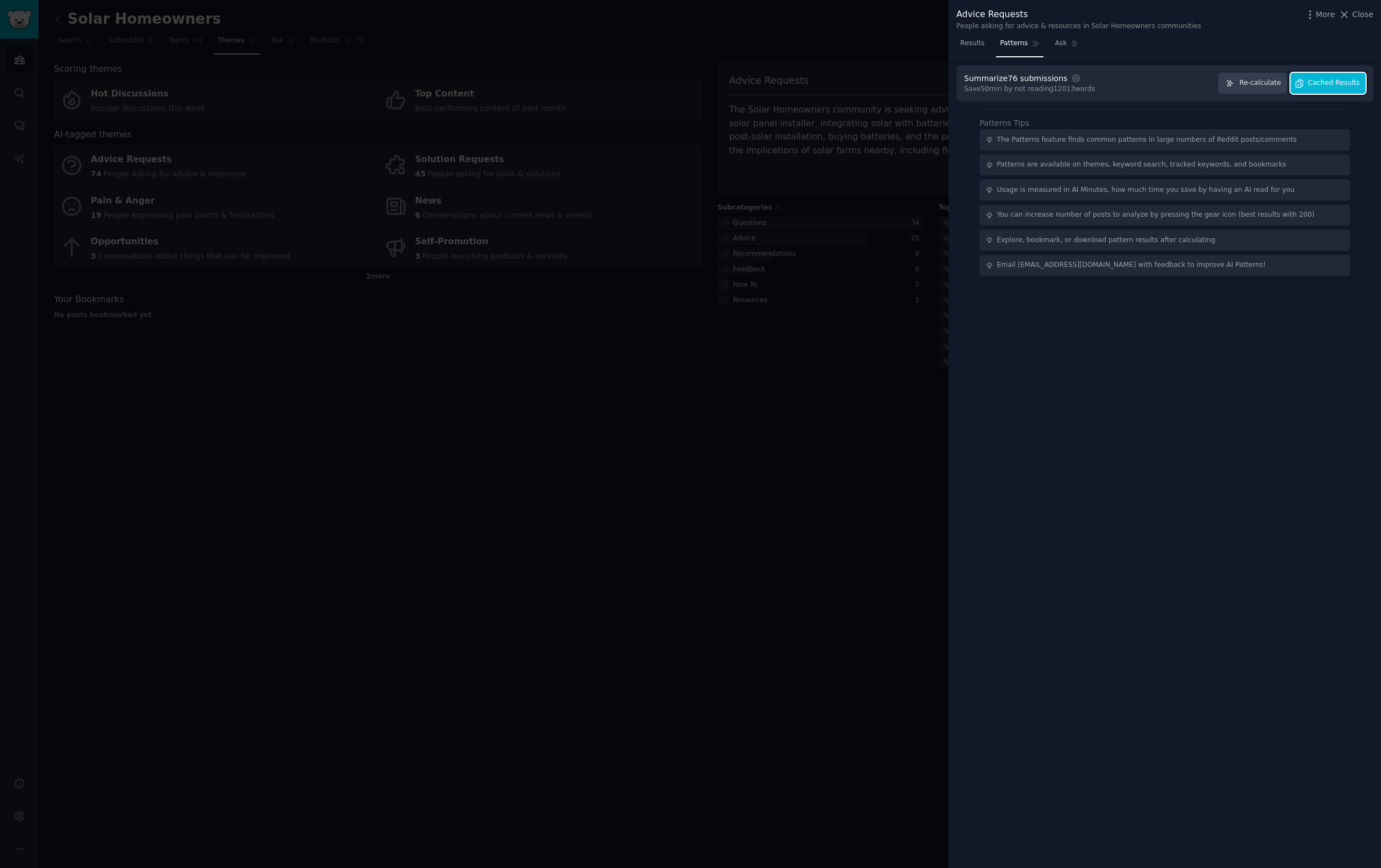
click at [1338, 83] on span "Cached Results" at bounding box center [1334, 83] width 52 height 10
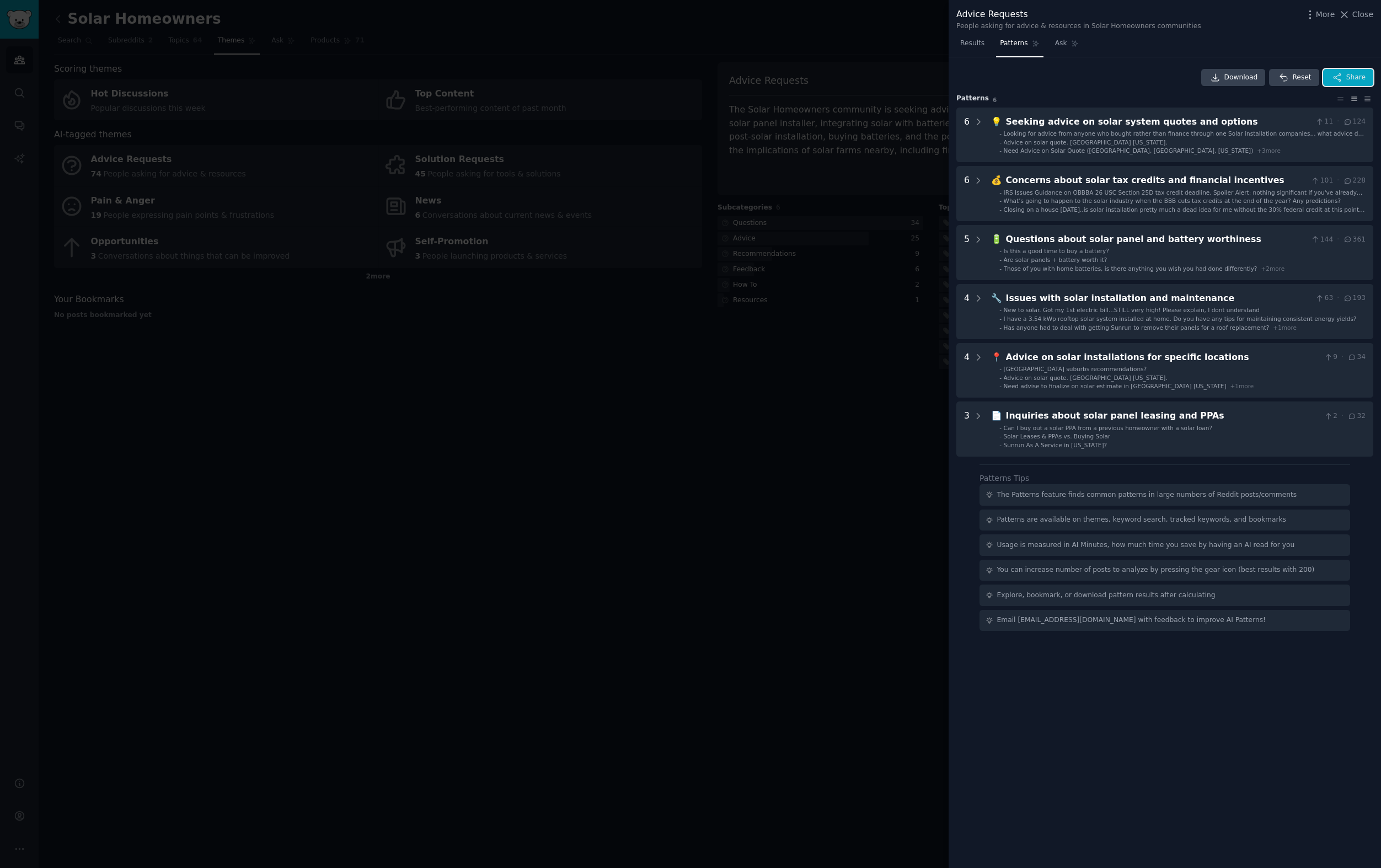
click at [1343, 79] on button "Share" at bounding box center [1348, 77] width 50 height 18
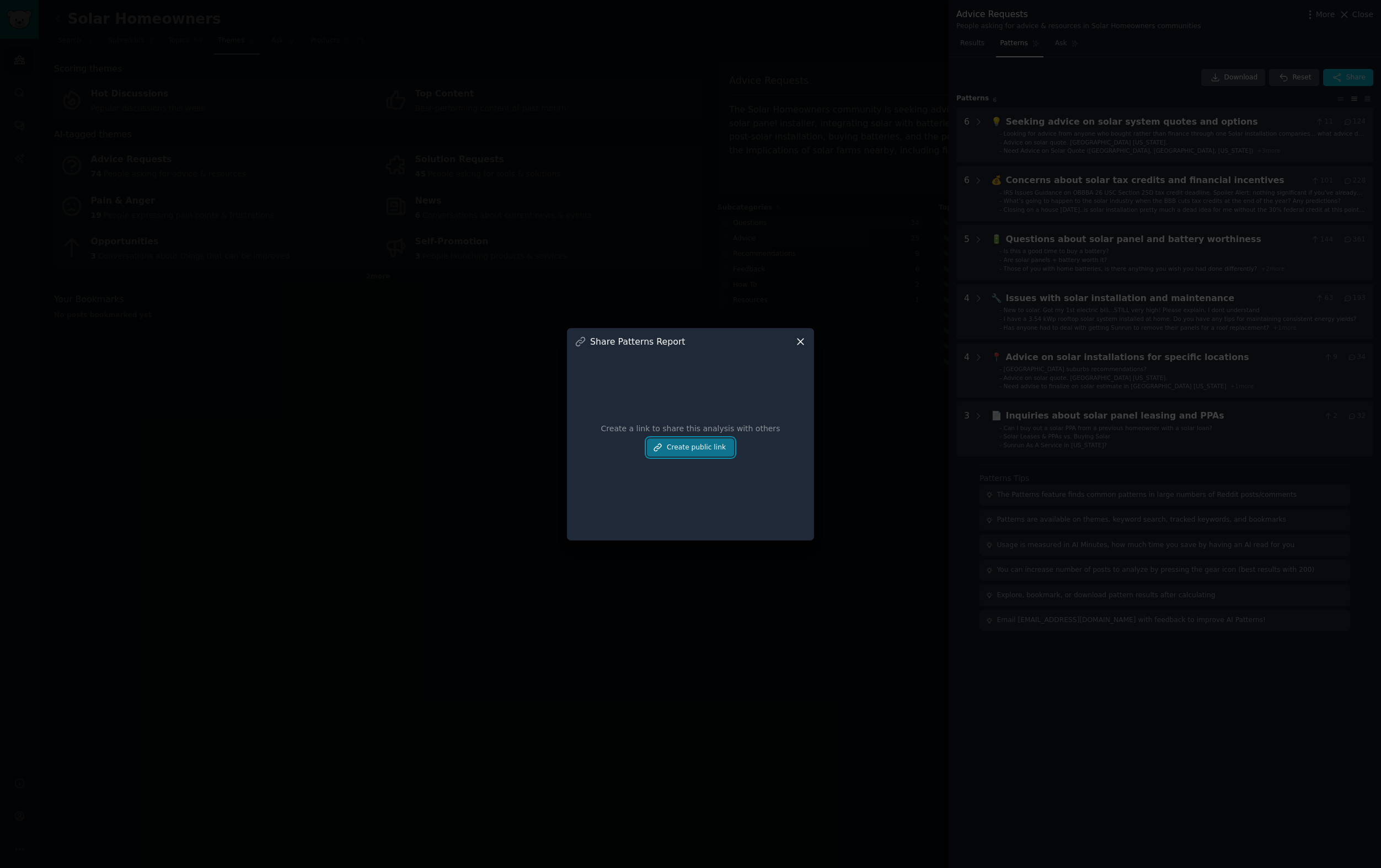
click at [723, 452] on button "Create public link" at bounding box center [691, 447] width 87 height 19
click at [783, 405] on link at bounding box center [779, 406] width 16 height 16
click at [801, 338] on icon at bounding box center [801, 341] width 12 height 12
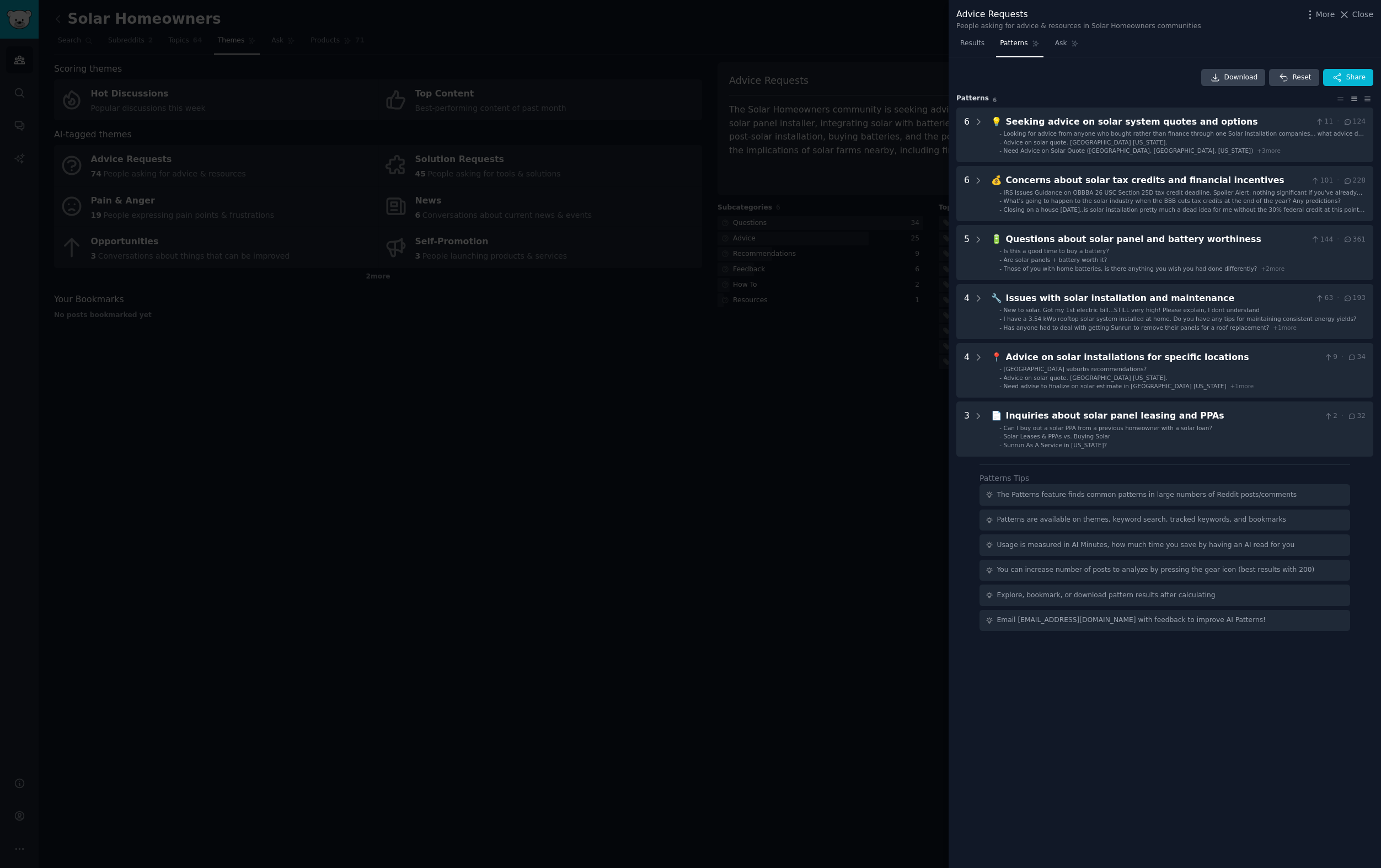
click at [714, 276] on div at bounding box center [690, 434] width 1381 height 868
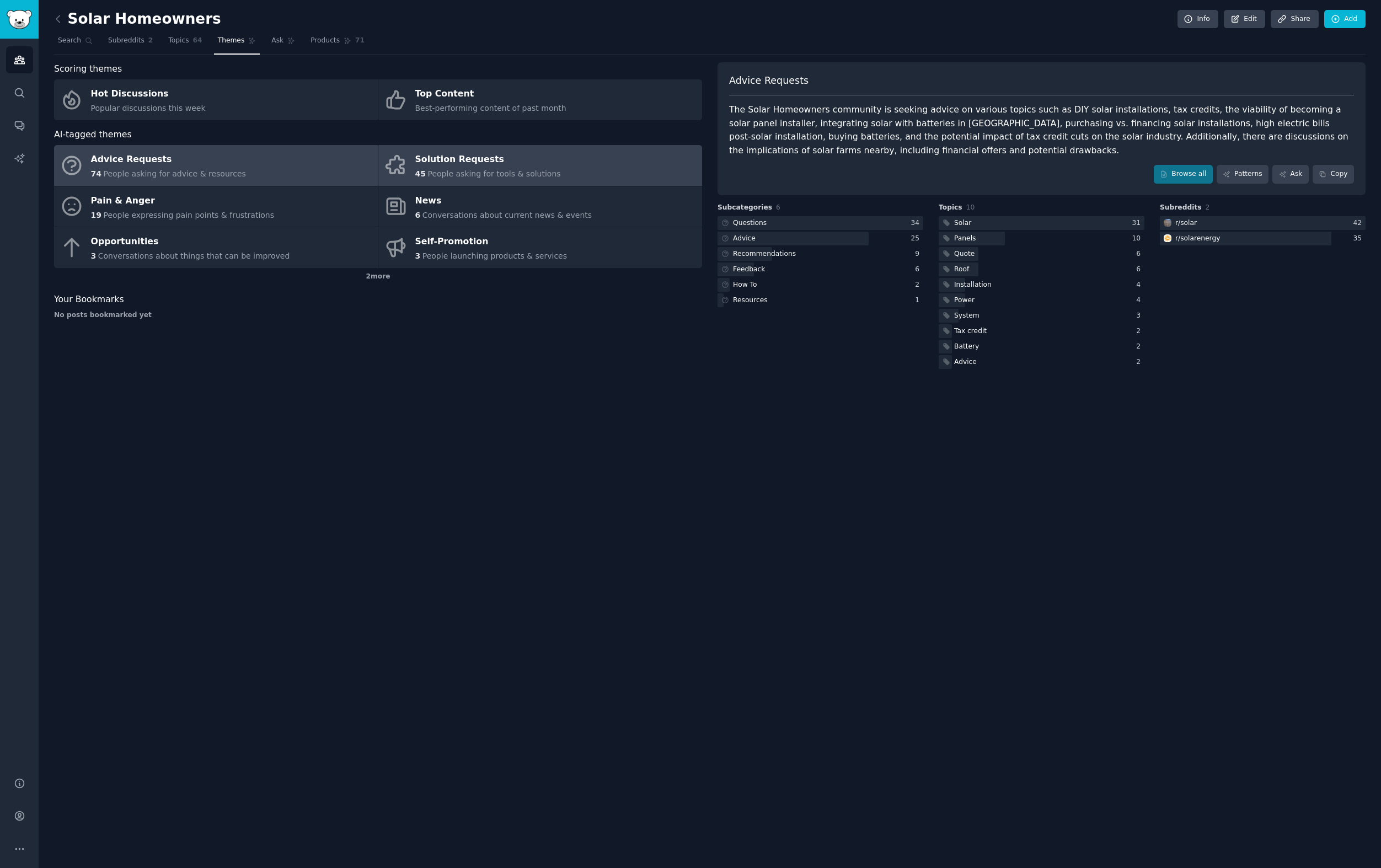
click at [461, 159] on div "Solution Requests" at bounding box center [488, 159] width 146 height 18
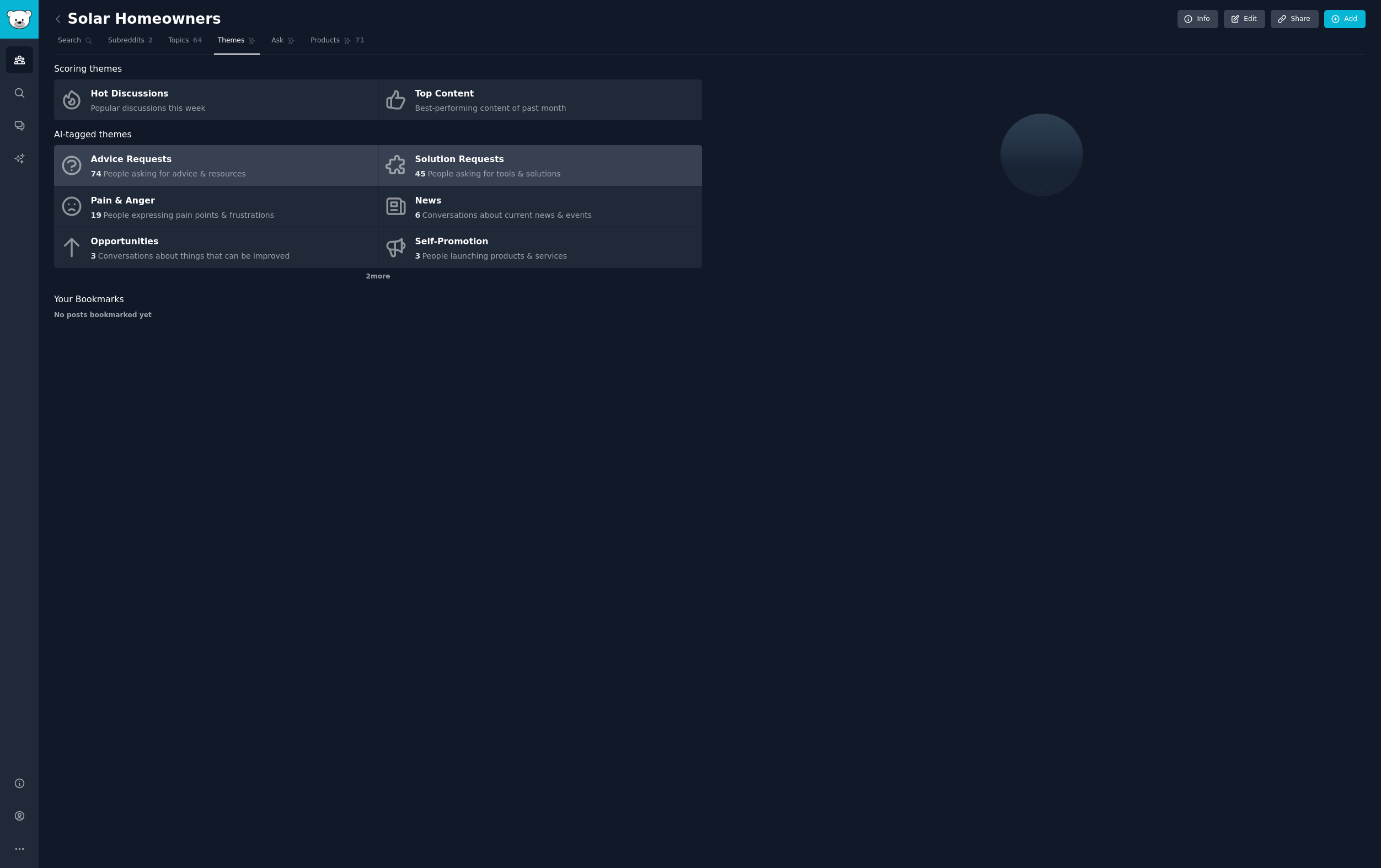
click at [193, 167] on div "Advice Requests" at bounding box center [168, 159] width 155 height 18
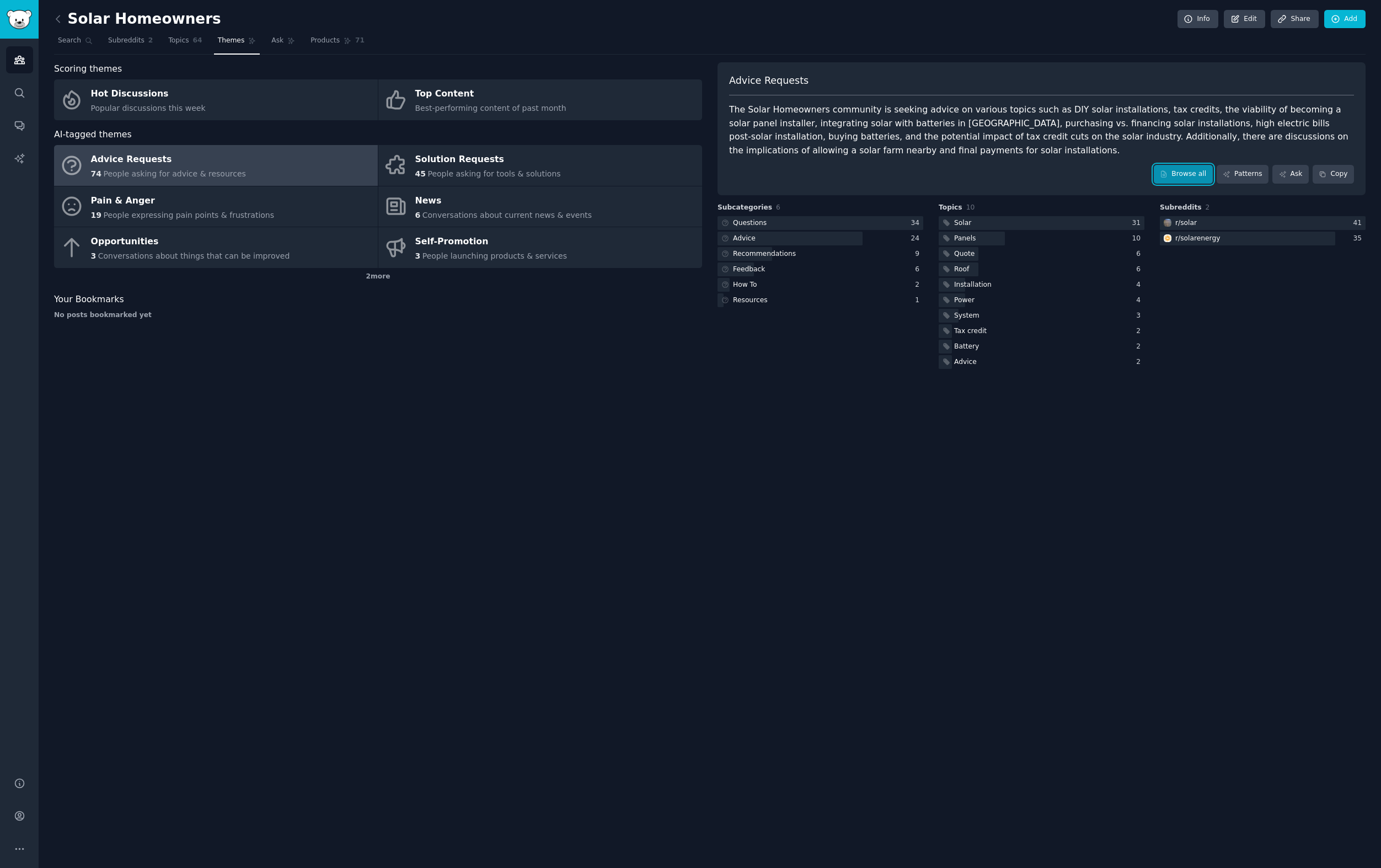
click at [1192, 170] on link "Browse all" at bounding box center [1183, 174] width 59 height 19
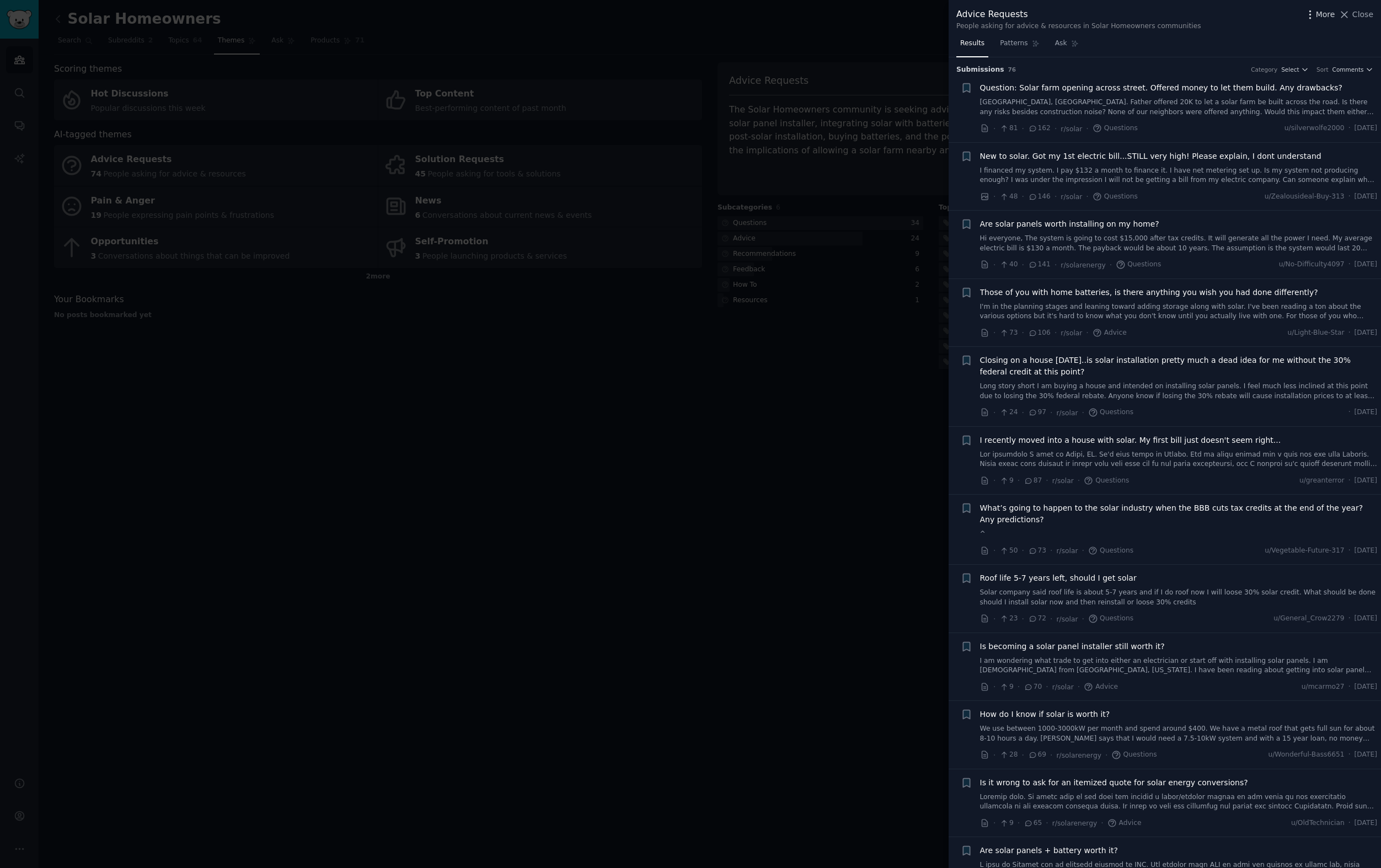
click at [1316, 15] on icon "button" at bounding box center [1310, 15] width 12 height 12
click at [1333, 51] on div "Results Patterns Ask" at bounding box center [1164, 46] width 433 height 23
click at [1356, 14] on span "Close" at bounding box center [1363, 15] width 21 height 12
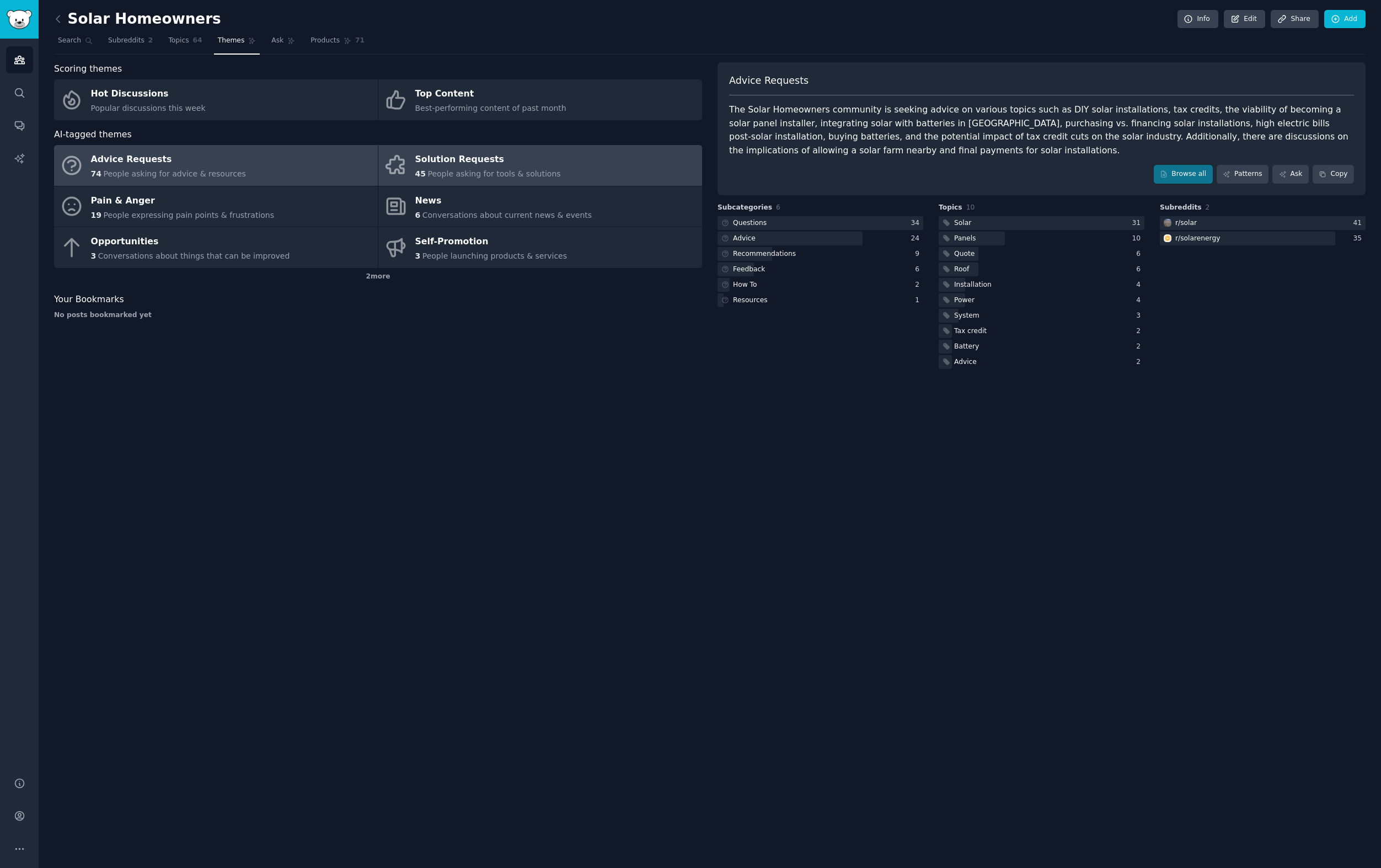
click at [552, 164] on link "Solution Requests 45 People asking for tools & solutions" at bounding box center [541, 165] width 324 height 41
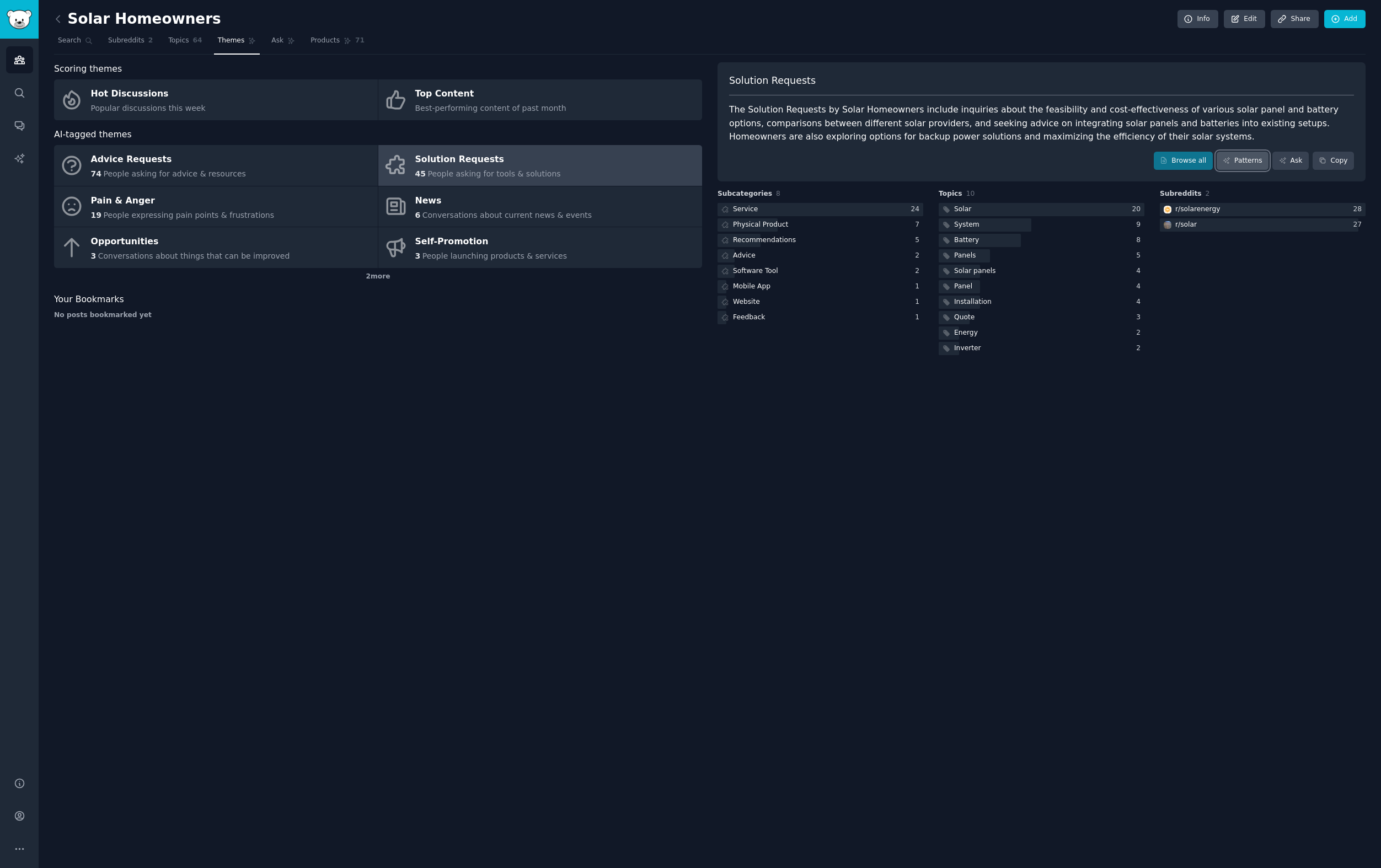
click at [1230, 163] on icon at bounding box center [1227, 161] width 8 height 8
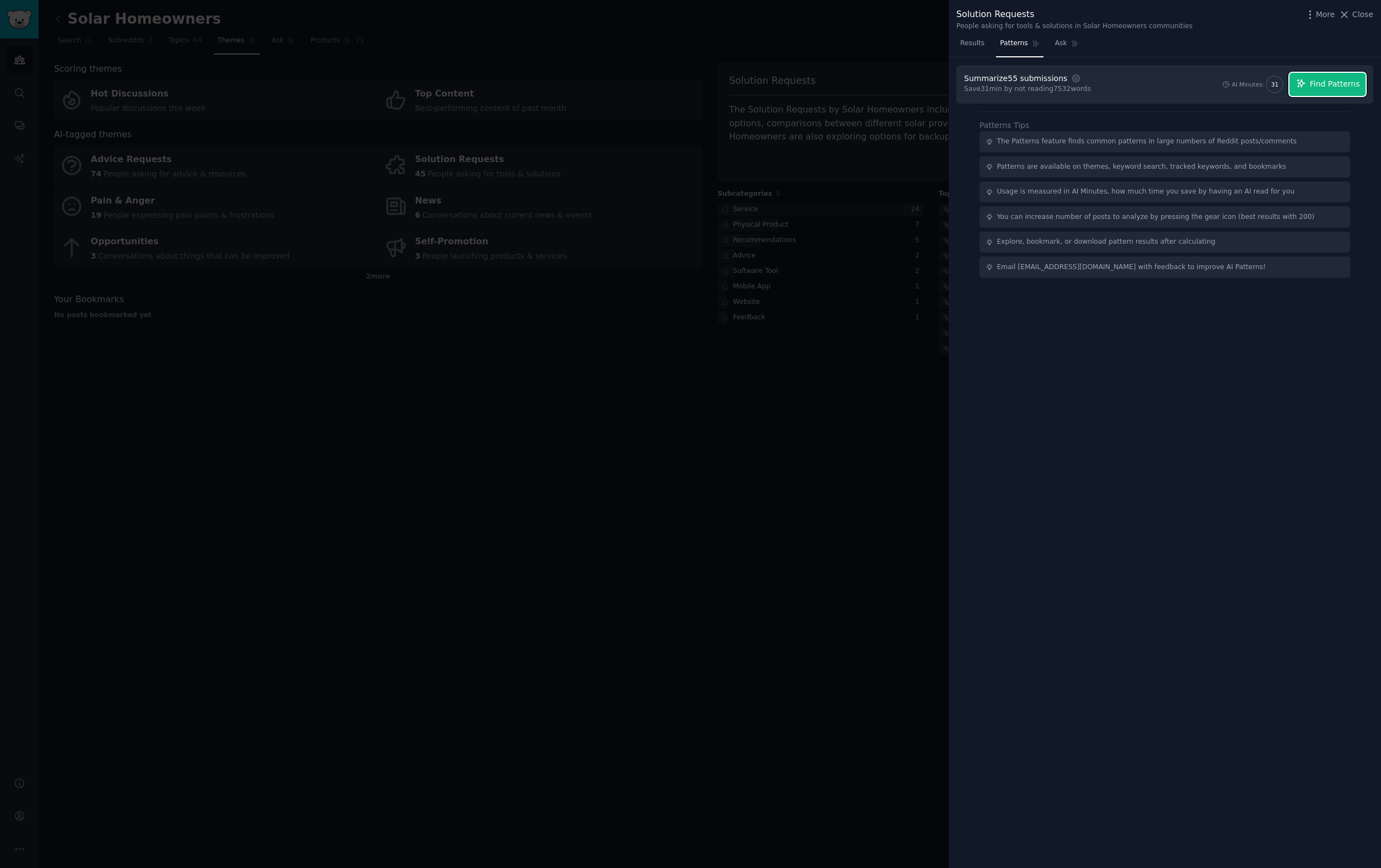
click at [1324, 78] on span "Find Patterns" at bounding box center [1335, 84] width 50 height 12
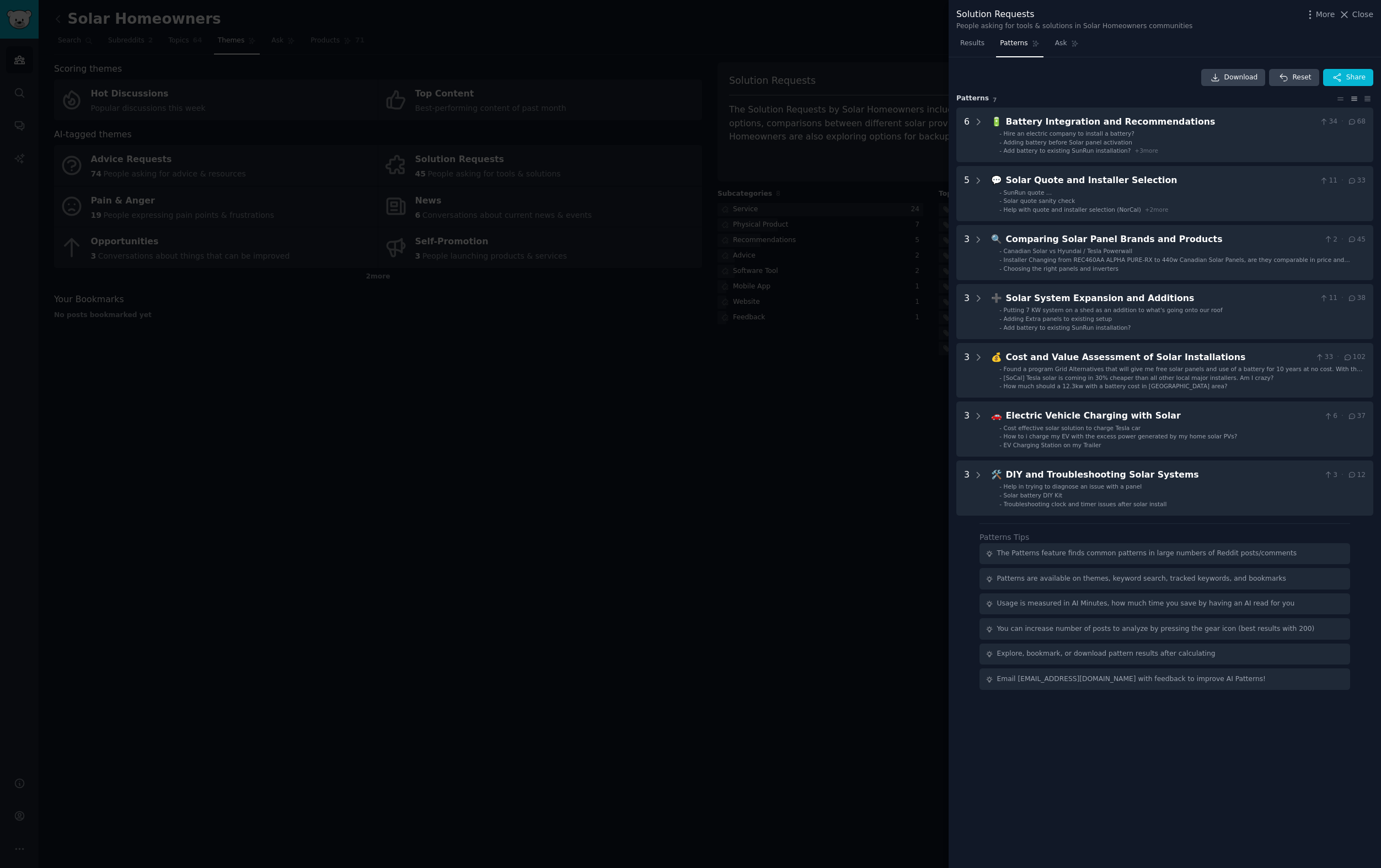
click at [1151, 86] on div "Download Reset Share Pattern s 7 6 🔋 Battery Integration and Recommendations 34…" at bounding box center [1164, 292] width 417 height 447
click at [1254, 74] on span "Download" at bounding box center [1241, 77] width 34 height 10
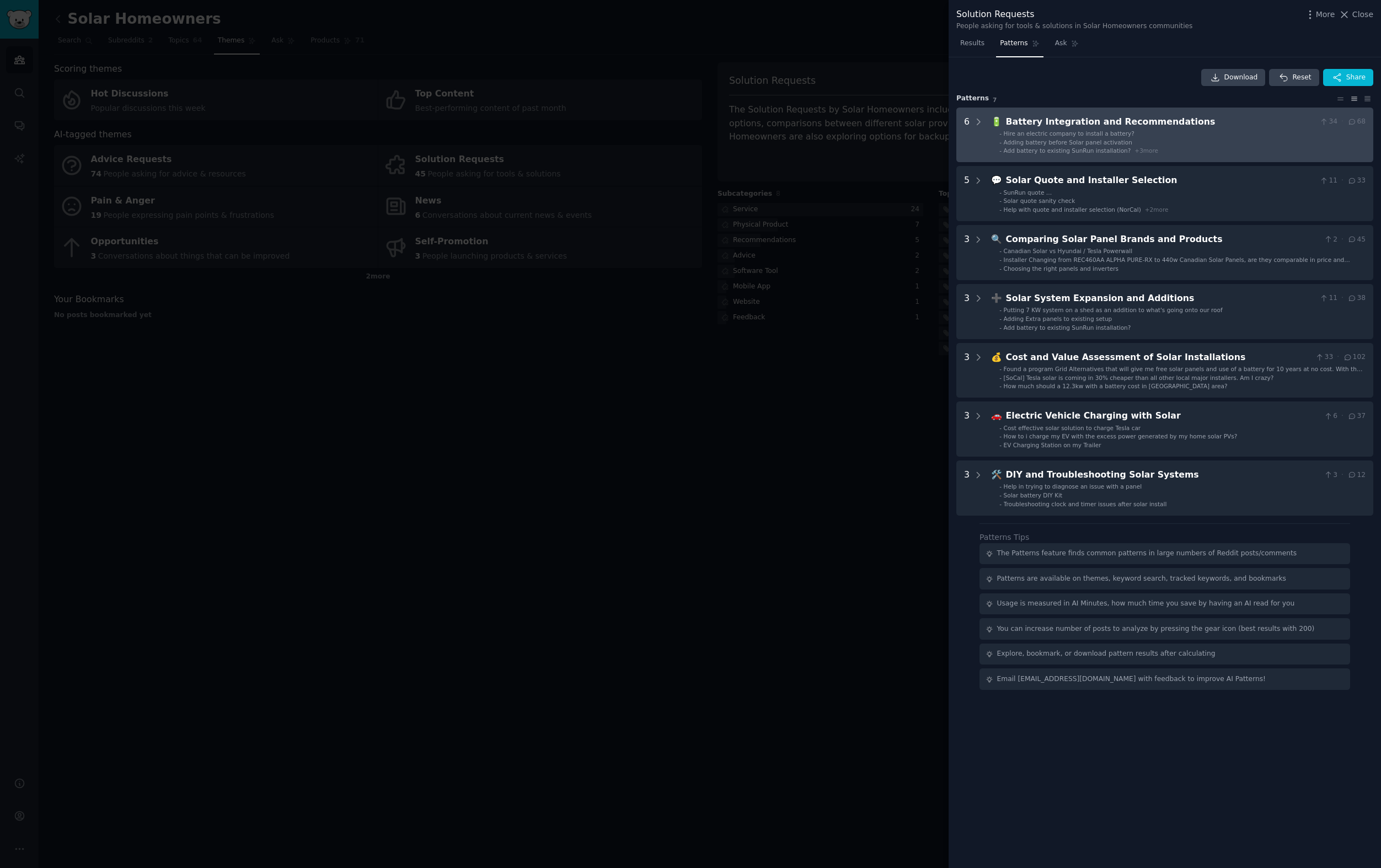
click at [1095, 153] on span "Add battery to existing SunRun installation?" at bounding box center [1067, 150] width 127 height 7
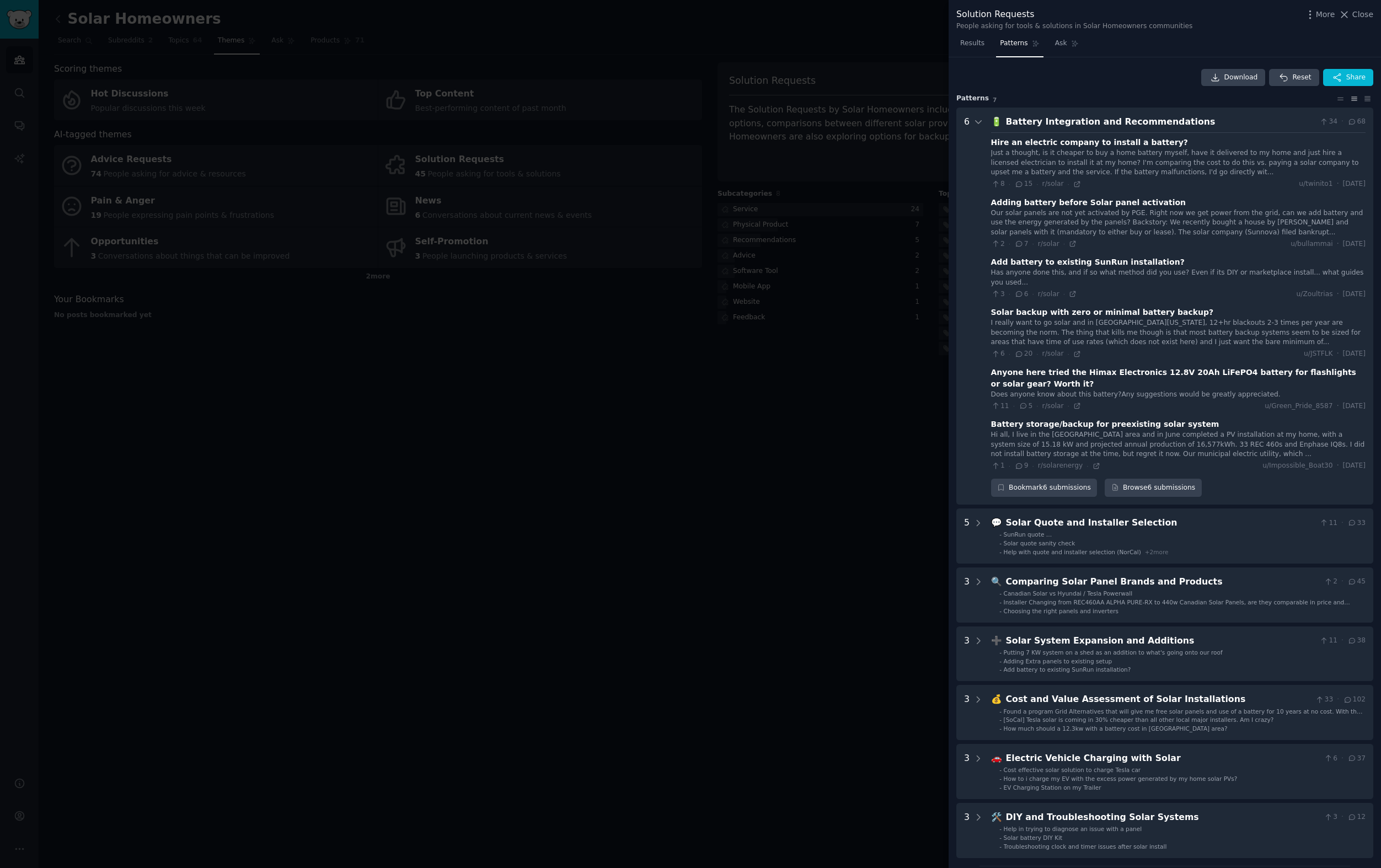
click at [1093, 124] on div "Battery Integration and Recommendations" at bounding box center [1161, 122] width 310 height 14
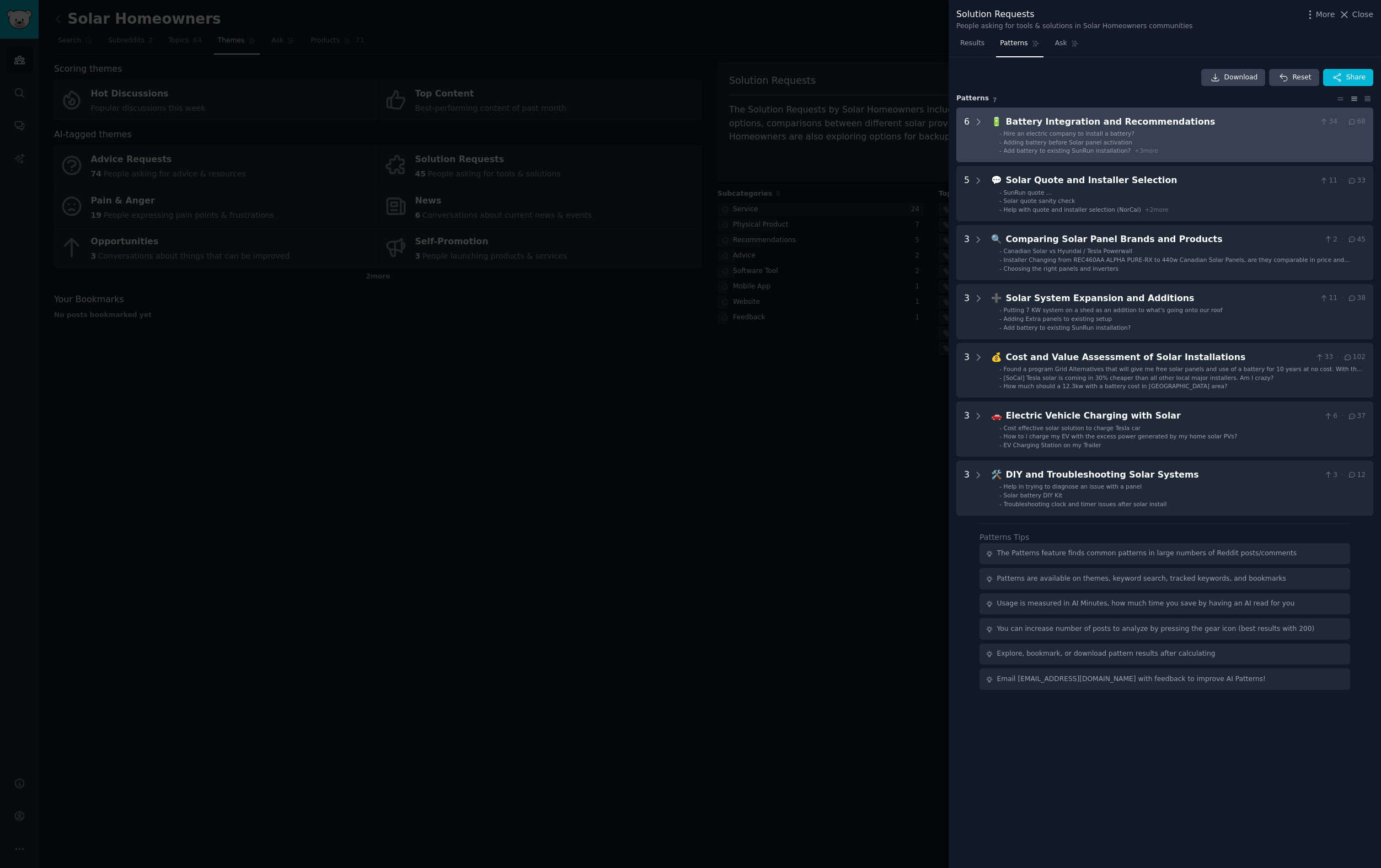
click at [1092, 123] on div "Battery Integration and Recommendations" at bounding box center [1161, 122] width 310 height 14
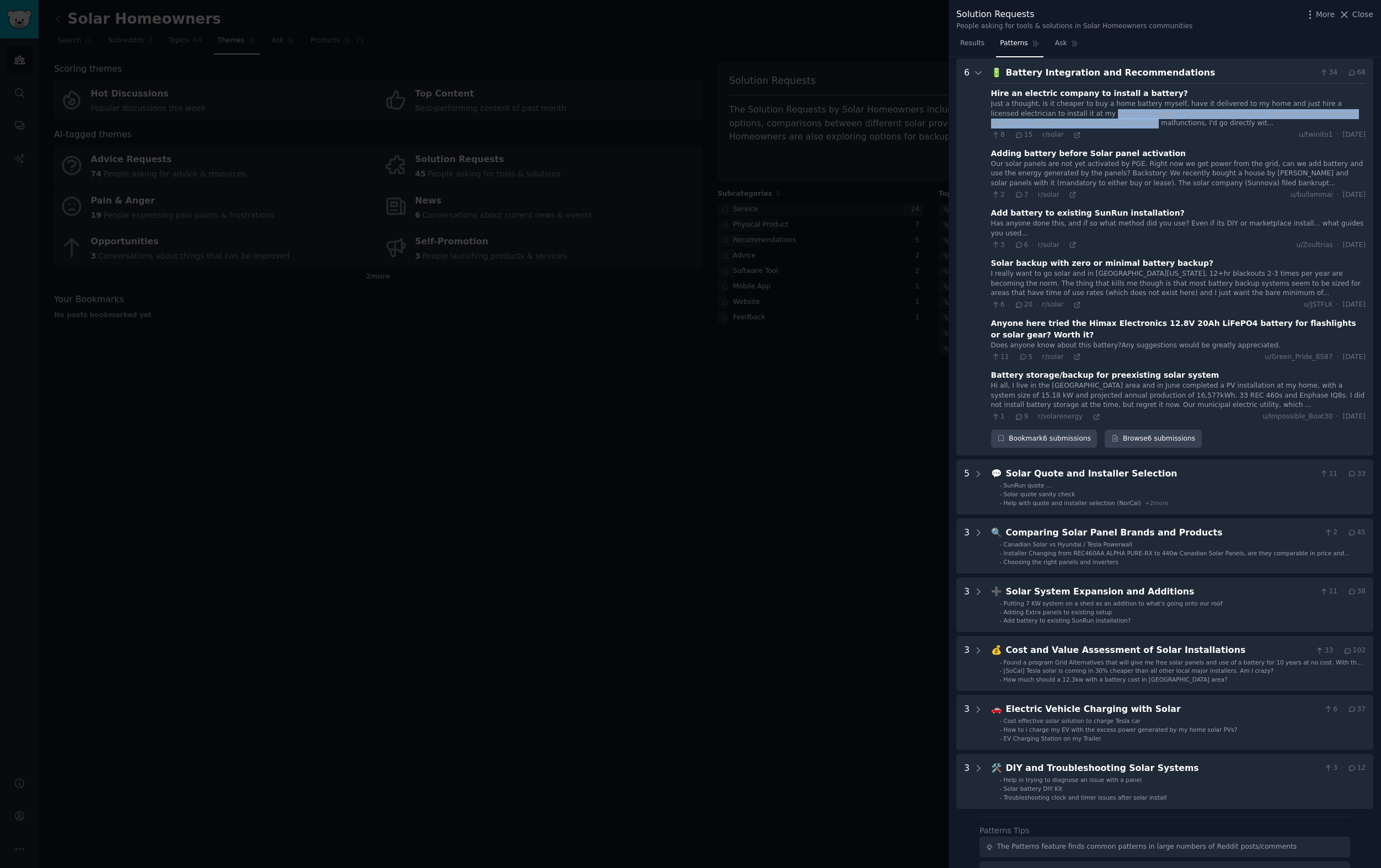
click at [1090, 123] on div "Just a thought, is it cheaper to buy a home battery myself, have it delivered t…" at bounding box center [1179, 114] width 375 height 29
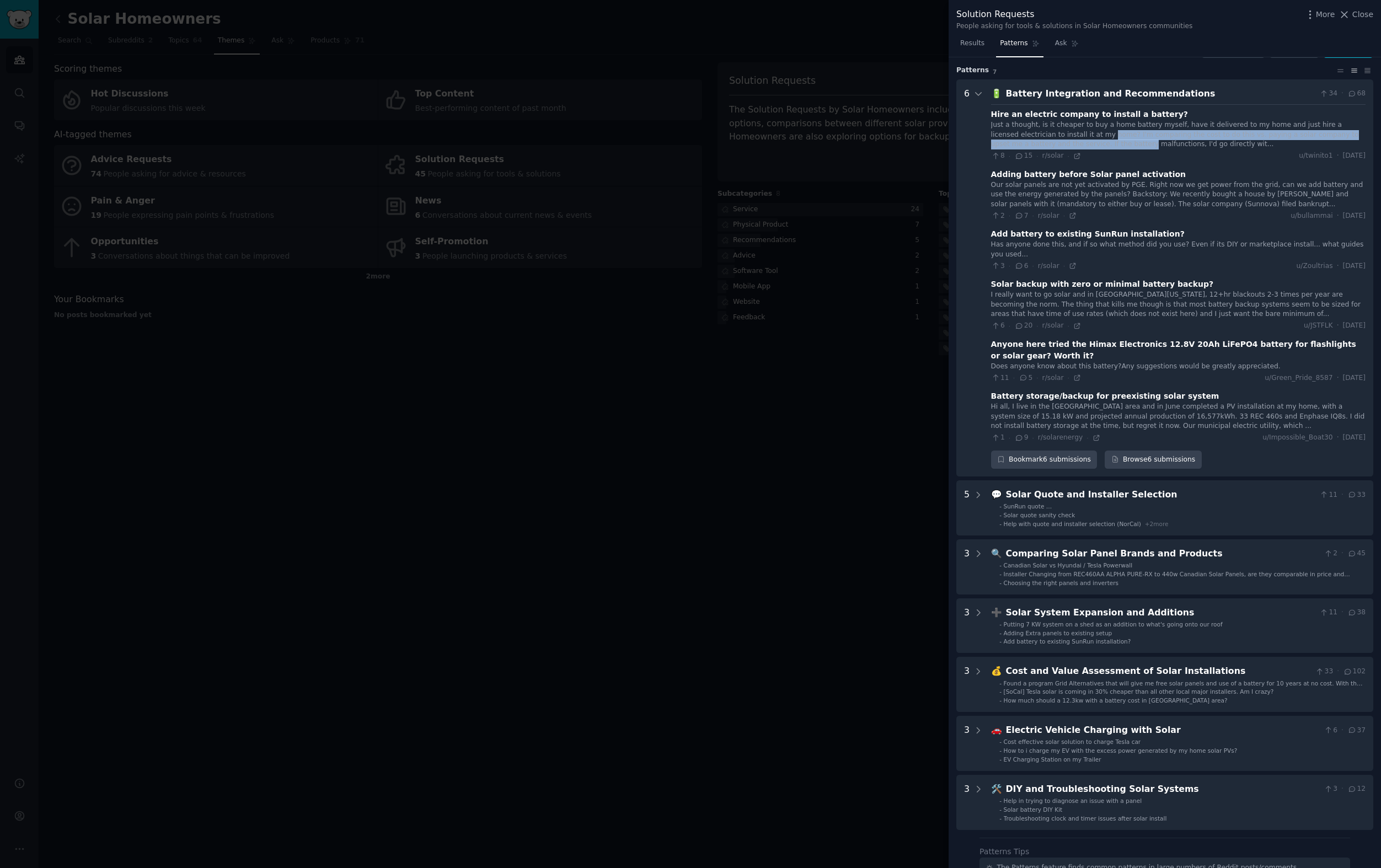
scroll to position [28, 0]
click at [1090, 96] on div "Battery Integration and Recommendations" at bounding box center [1161, 94] width 310 height 14
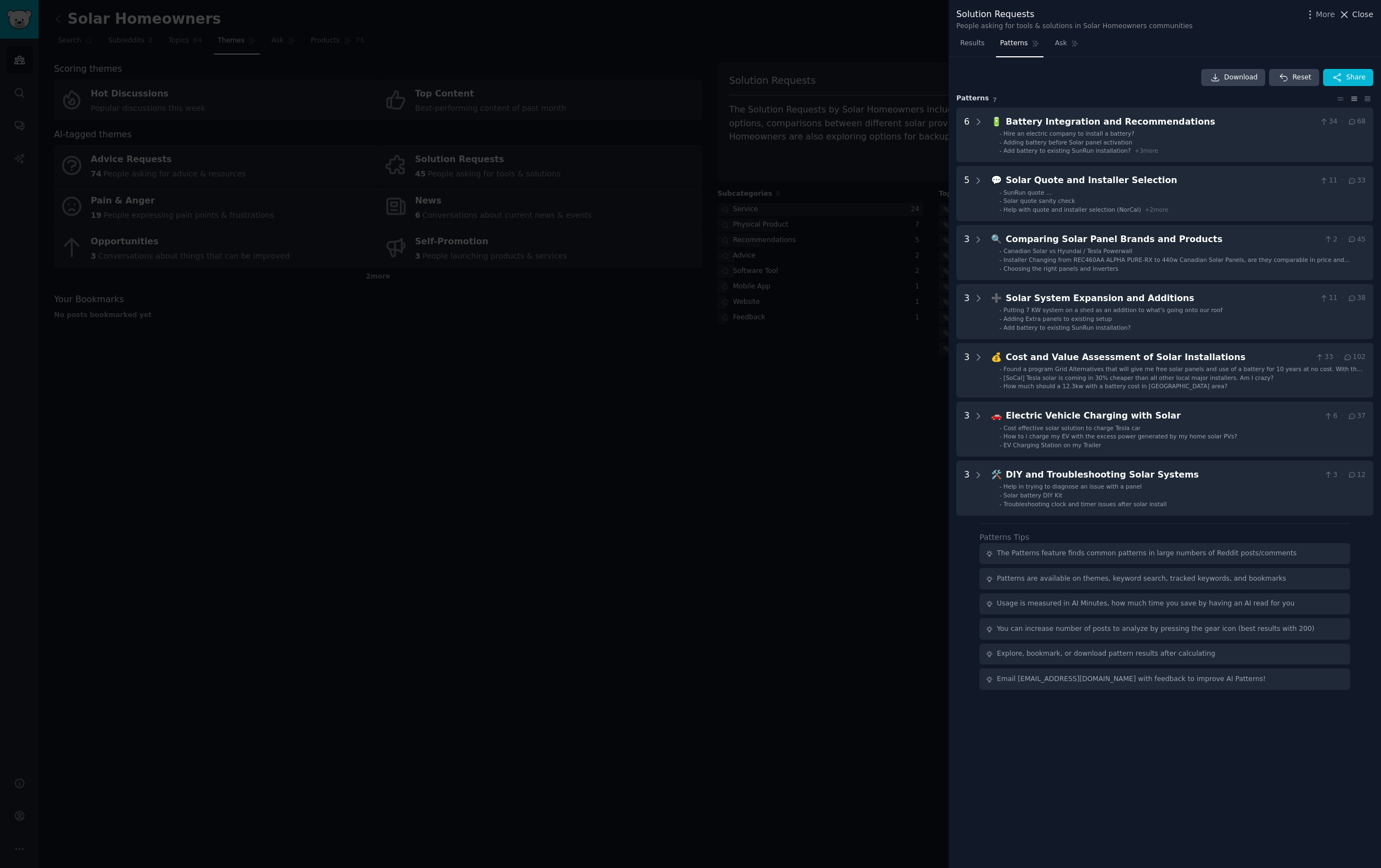
click at [1361, 16] on span "Close" at bounding box center [1363, 15] width 21 height 12
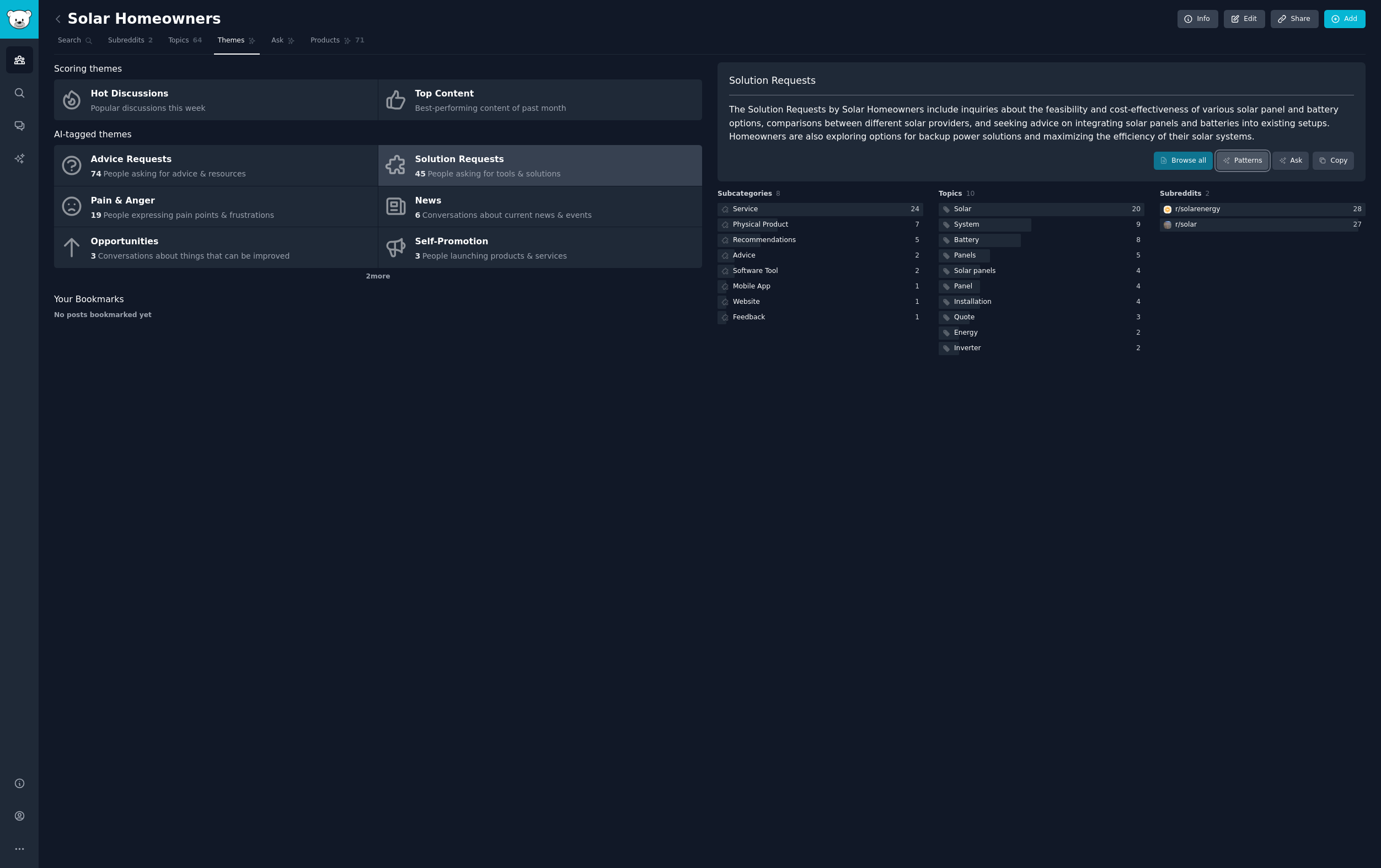
click at [1249, 158] on link "Patterns" at bounding box center [1242, 161] width 52 height 19
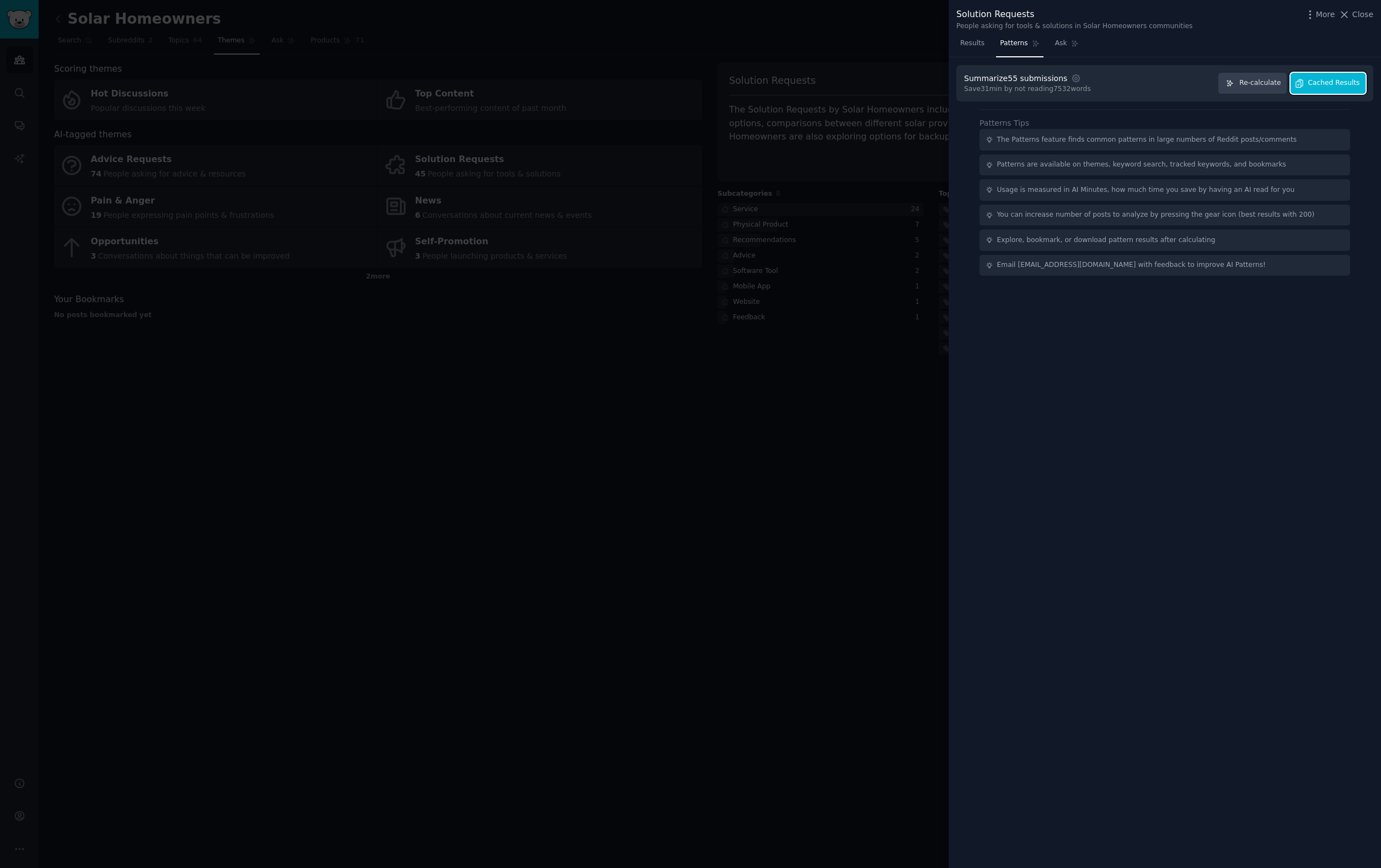
click at [1325, 85] on span "Cached Results" at bounding box center [1334, 83] width 52 height 10
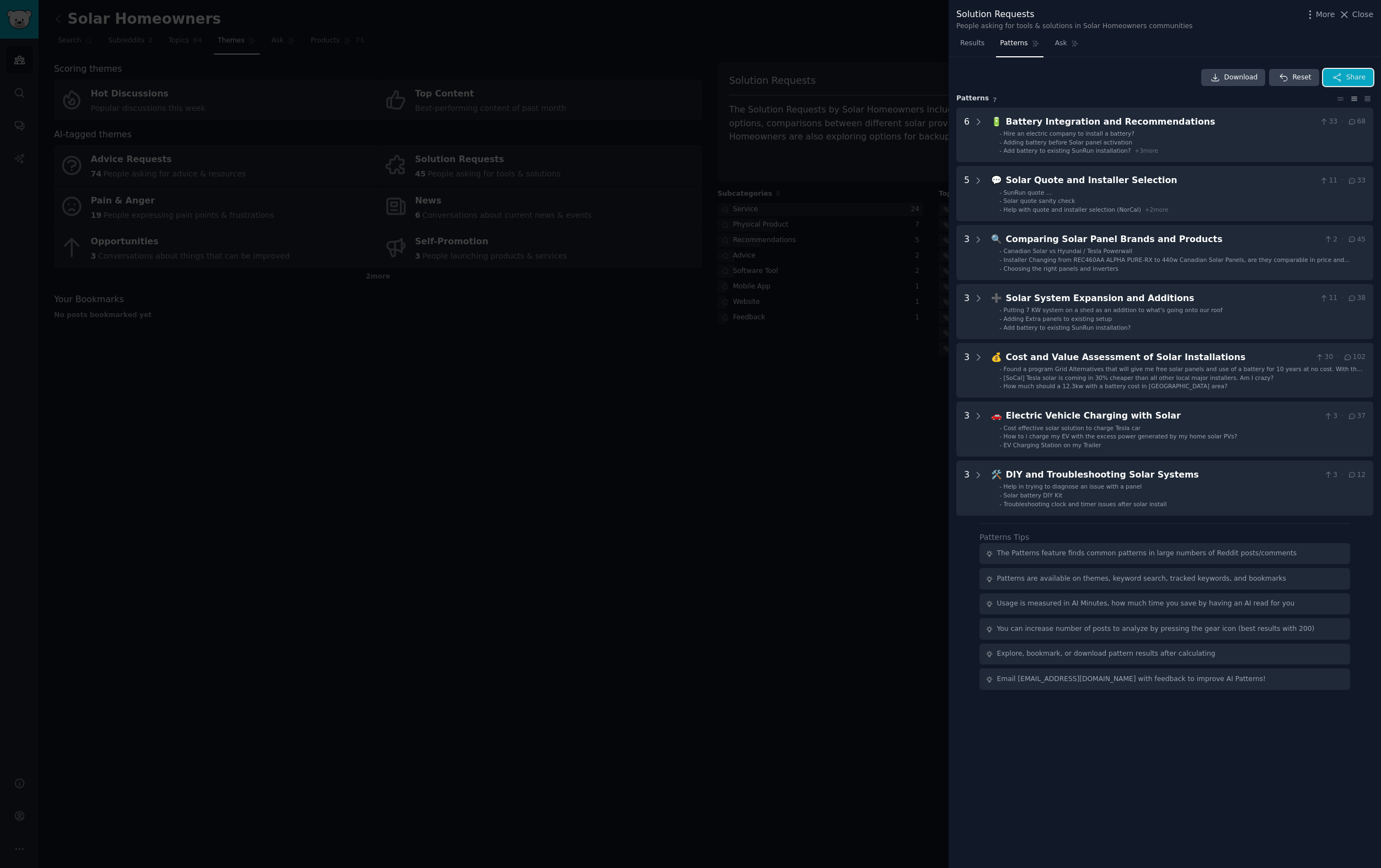
click at [1365, 73] on span "Share" at bounding box center [1356, 77] width 20 height 10
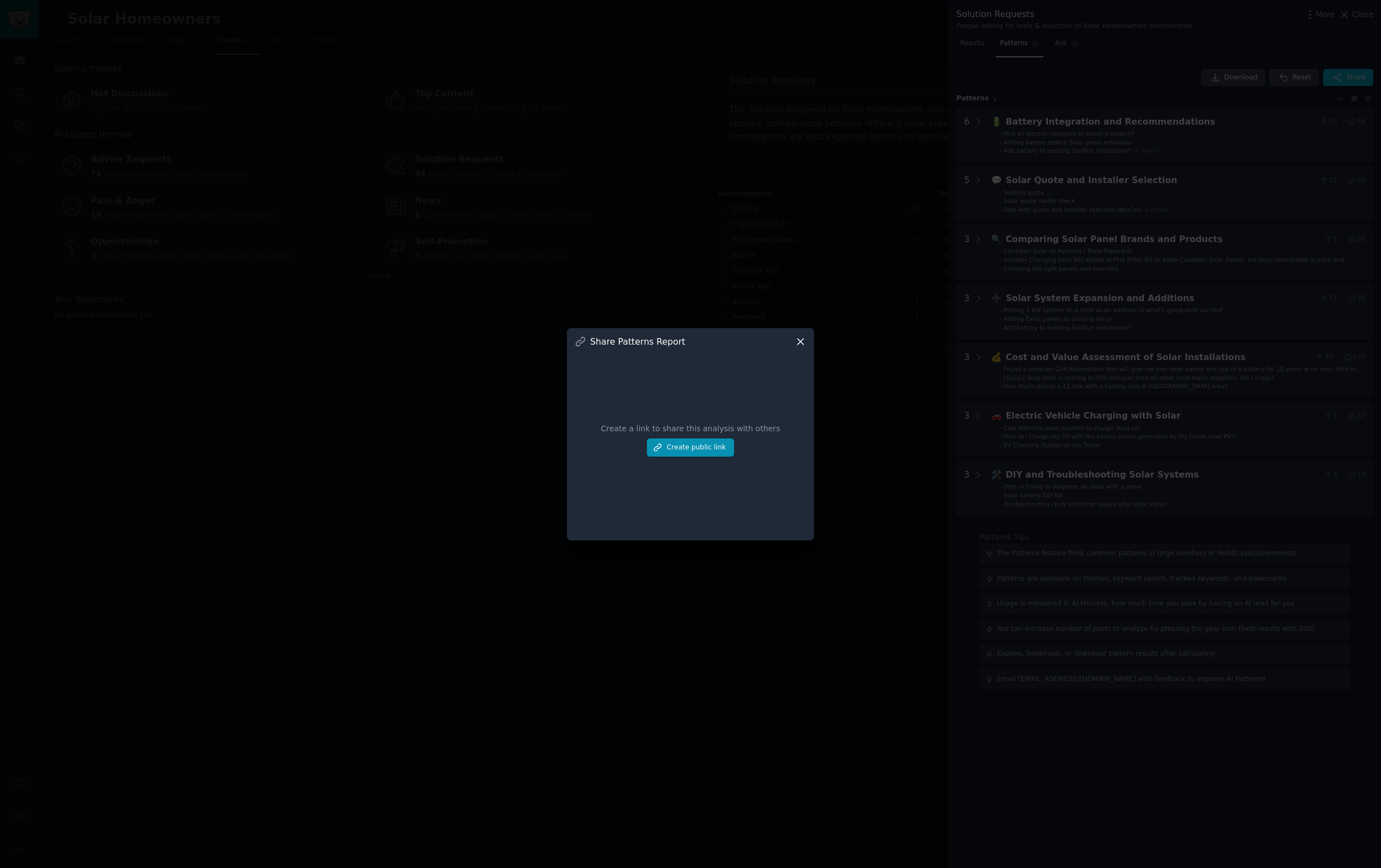
click at [710, 437] on div "Create a link to share this analysis with others Create public link" at bounding box center [690, 440] width 232 height 185
click at [710, 448] on button "Create public link" at bounding box center [691, 447] width 87 height 19
click at [797, 338] on icon at bounding box center [801, 341] width 12 height 12
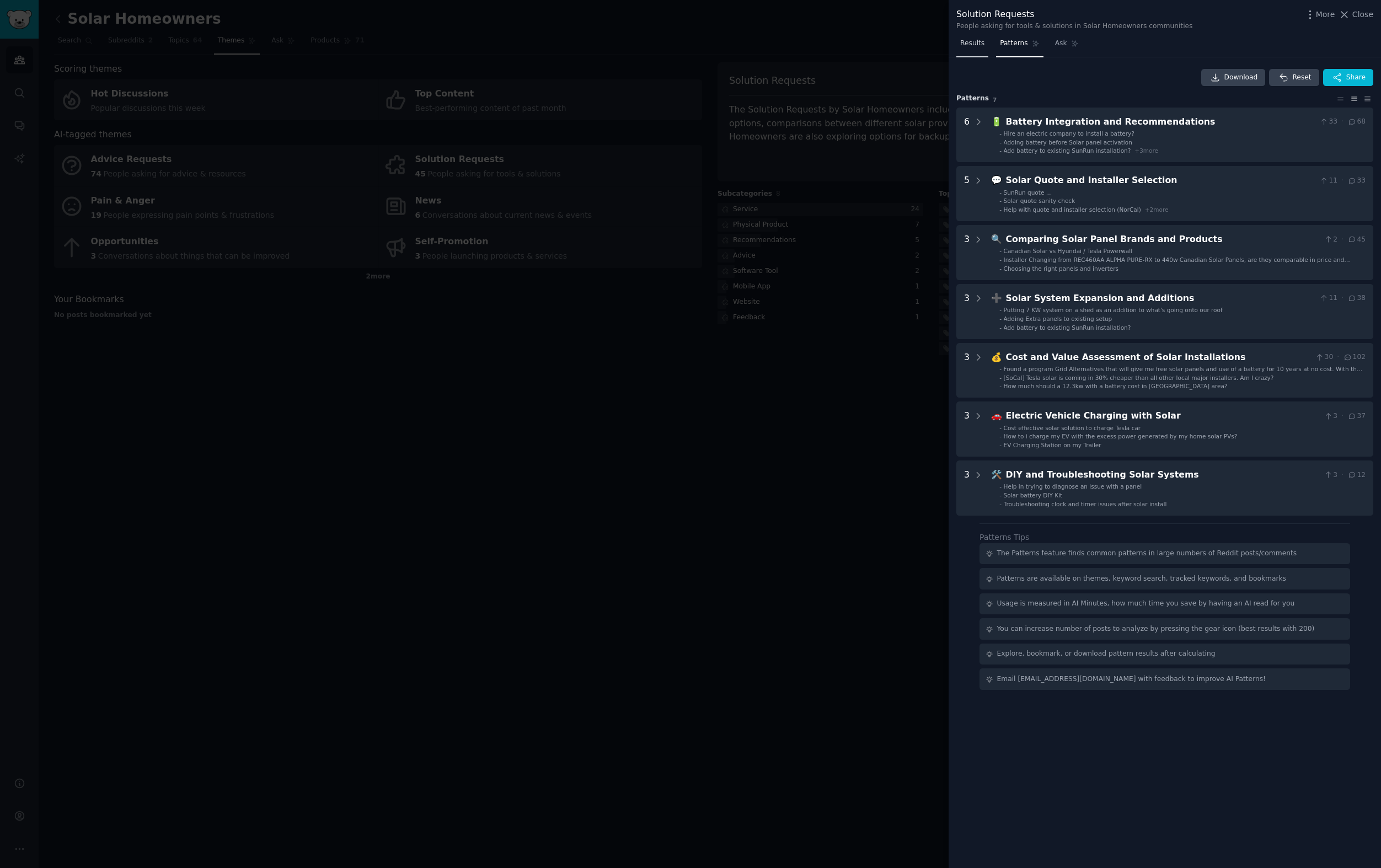
click at [970, 49] on link "Results" at bounding box center [972, 46] width 32 height 23
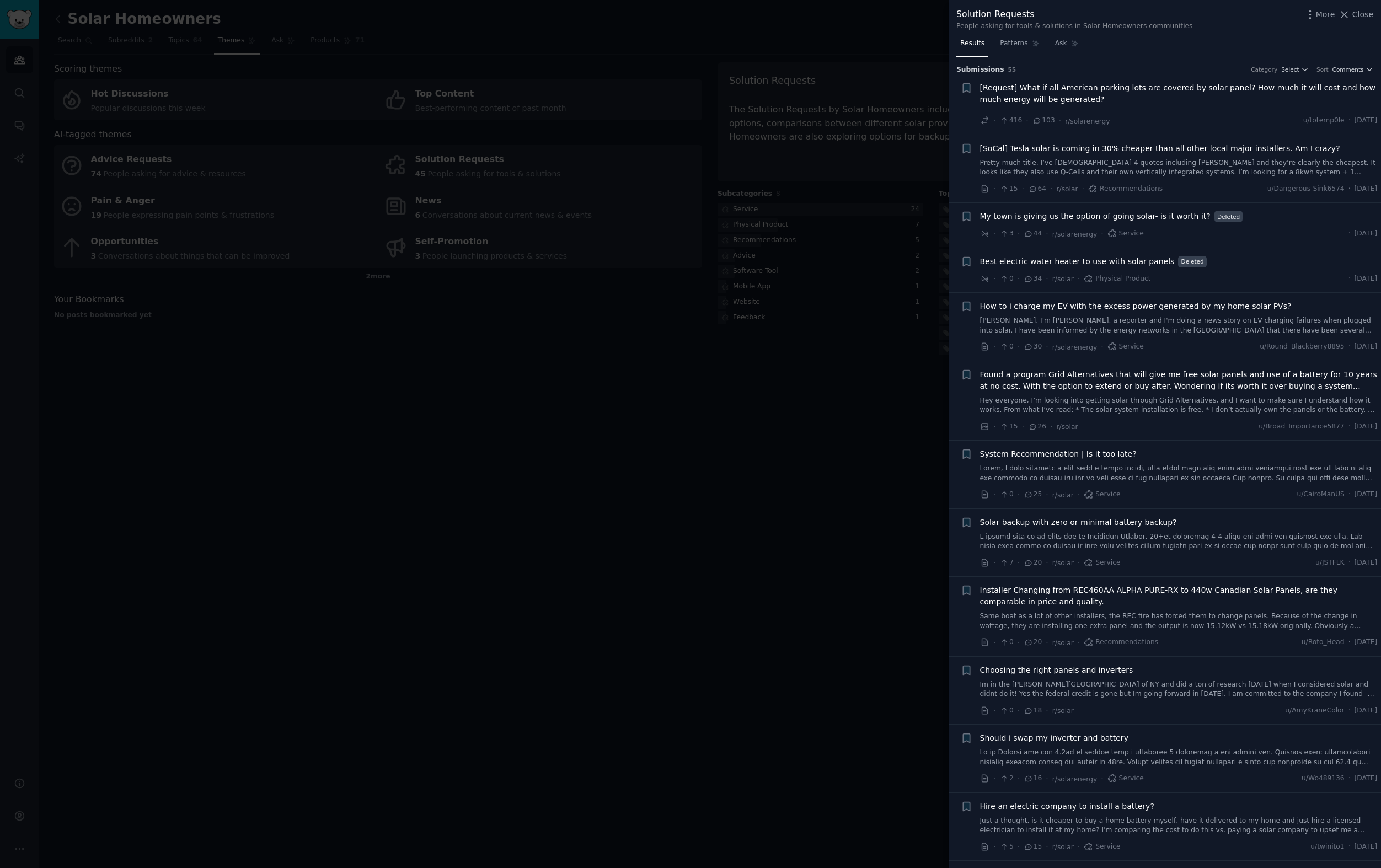
click at [768, 317] on div at bounding box center [690, 434] width 1381 height 868
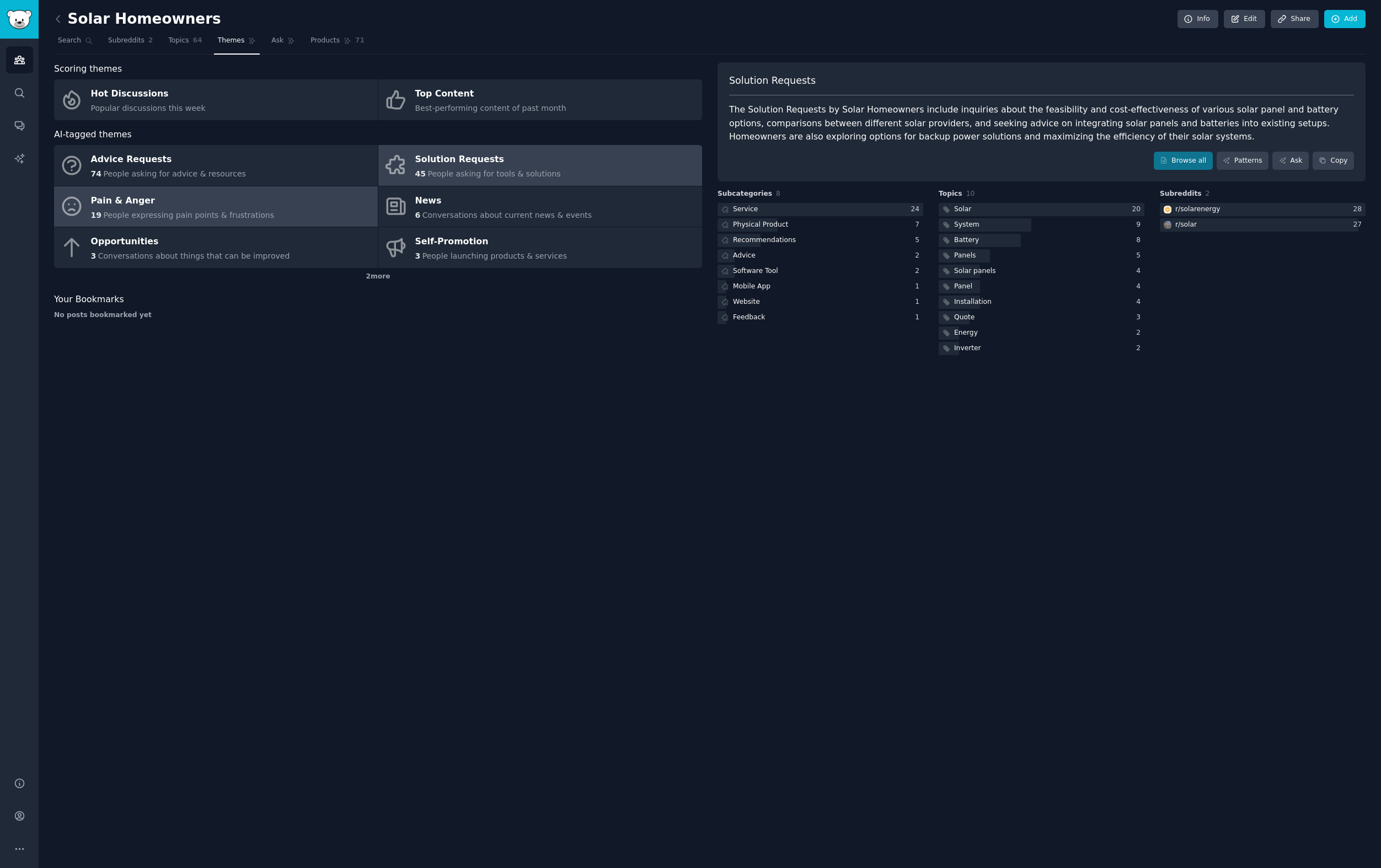
click at [190, 219] on div "19 People expressing pain points & frustrations" at bounding box center [183, 215] width 183 height 12
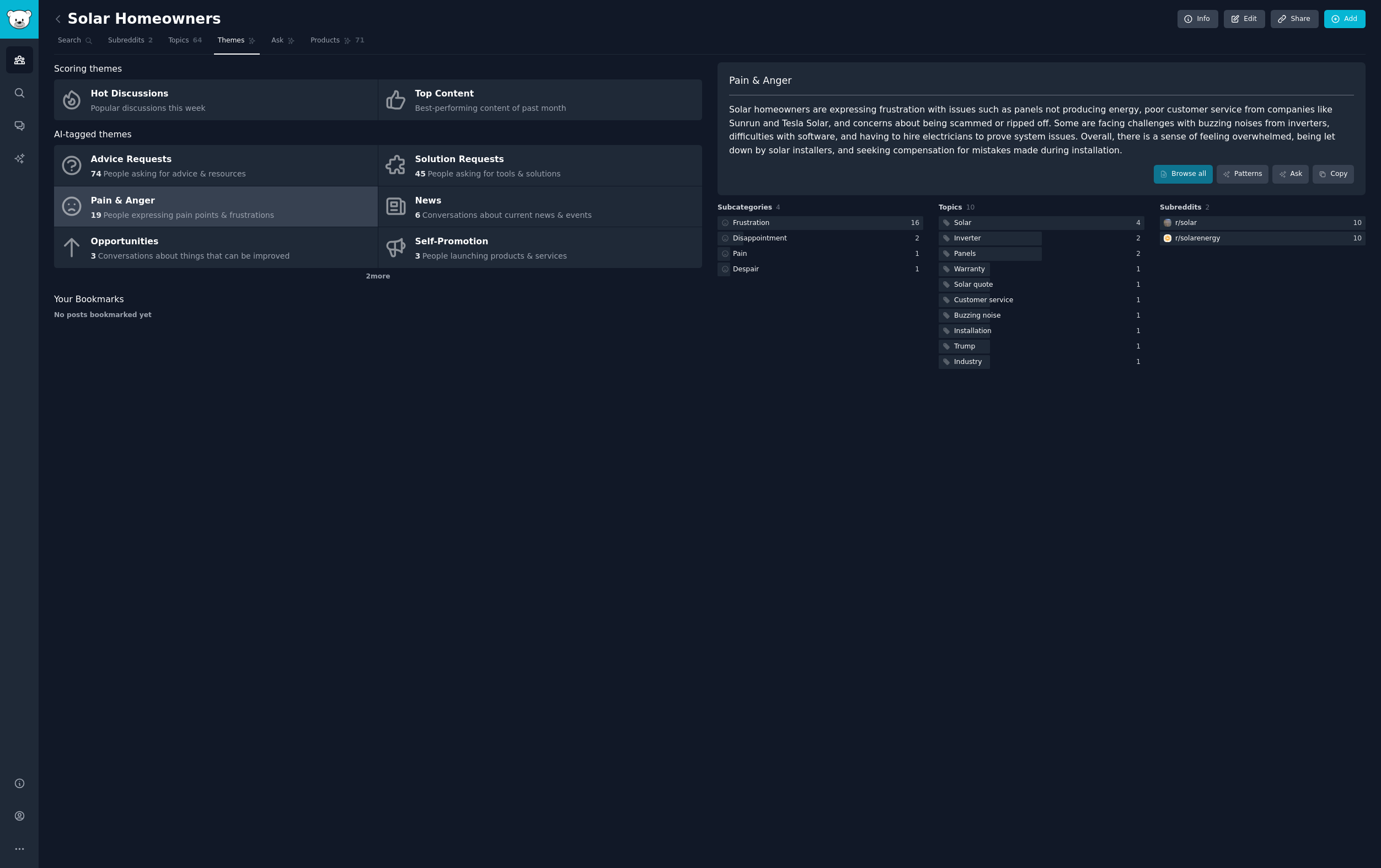
drag, startPoint x: 963, startPoint y: 147, endPoint x: 972, endPoint y: 148, distance: 9.1
click at [963, 146] on div "Solar homeowners are expressing frustration with issues such as panels not prod…" at bounding box center [1041, 130] width 625 height 54
click at [1182, 143] on div "Solar homeowners are expressing frustration with issues such as panels not prod…" at bounding box center [1041, 130] width 625 height 54
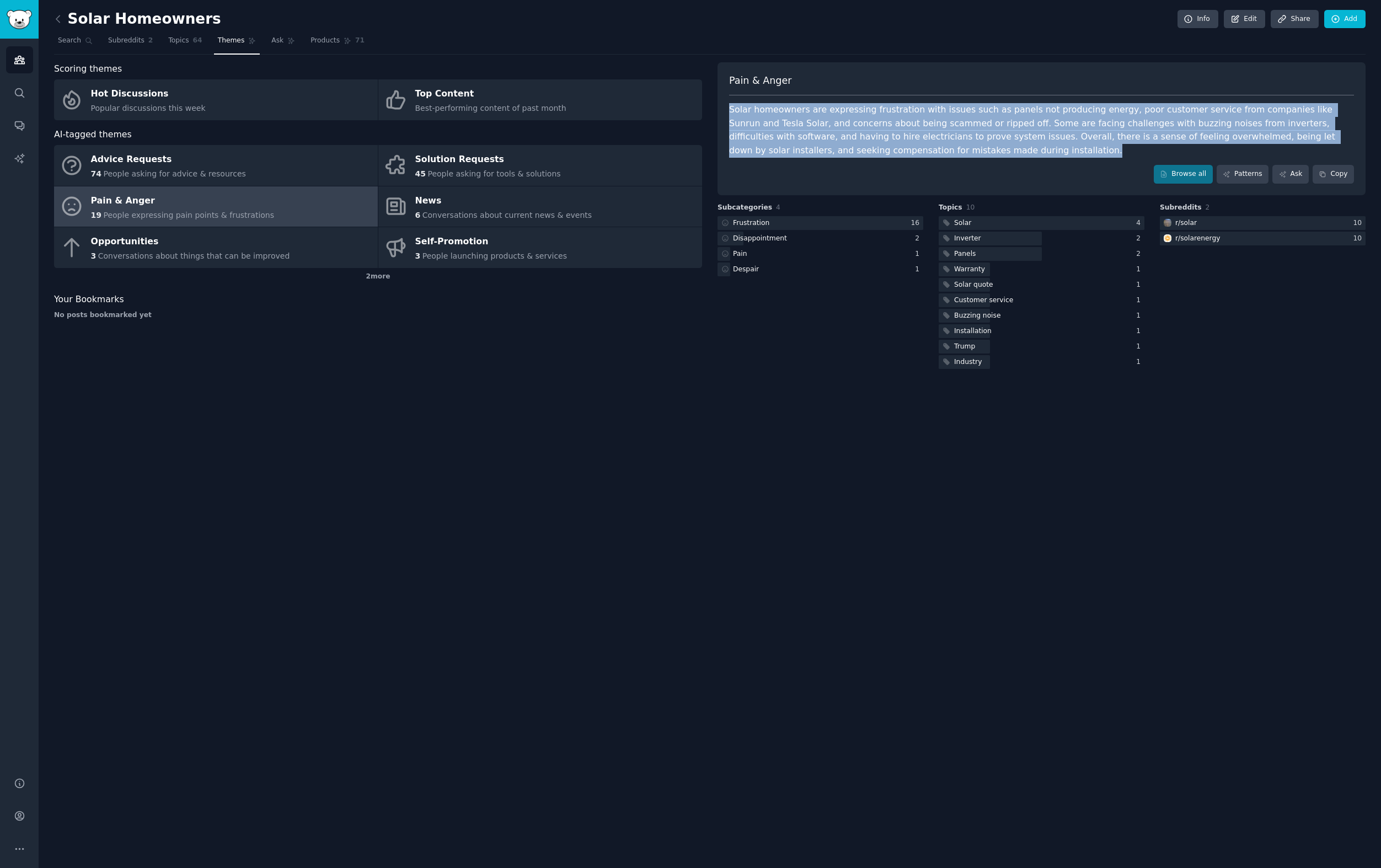
click at [1182, 143] on div "Solar homeowners are expressing frustration with issues such as panels not prod…" at bounding box center [1041, 130] width 625 height 54
click at [1350, 177] on button "Copy" at bounding box center [1334, 174] width 42 height 19
click at [1029, 117] on div "Solar homeowners are expressing frustration with issues such as panels not prod…" at bounding box center [1041, 130] width 625 height 54
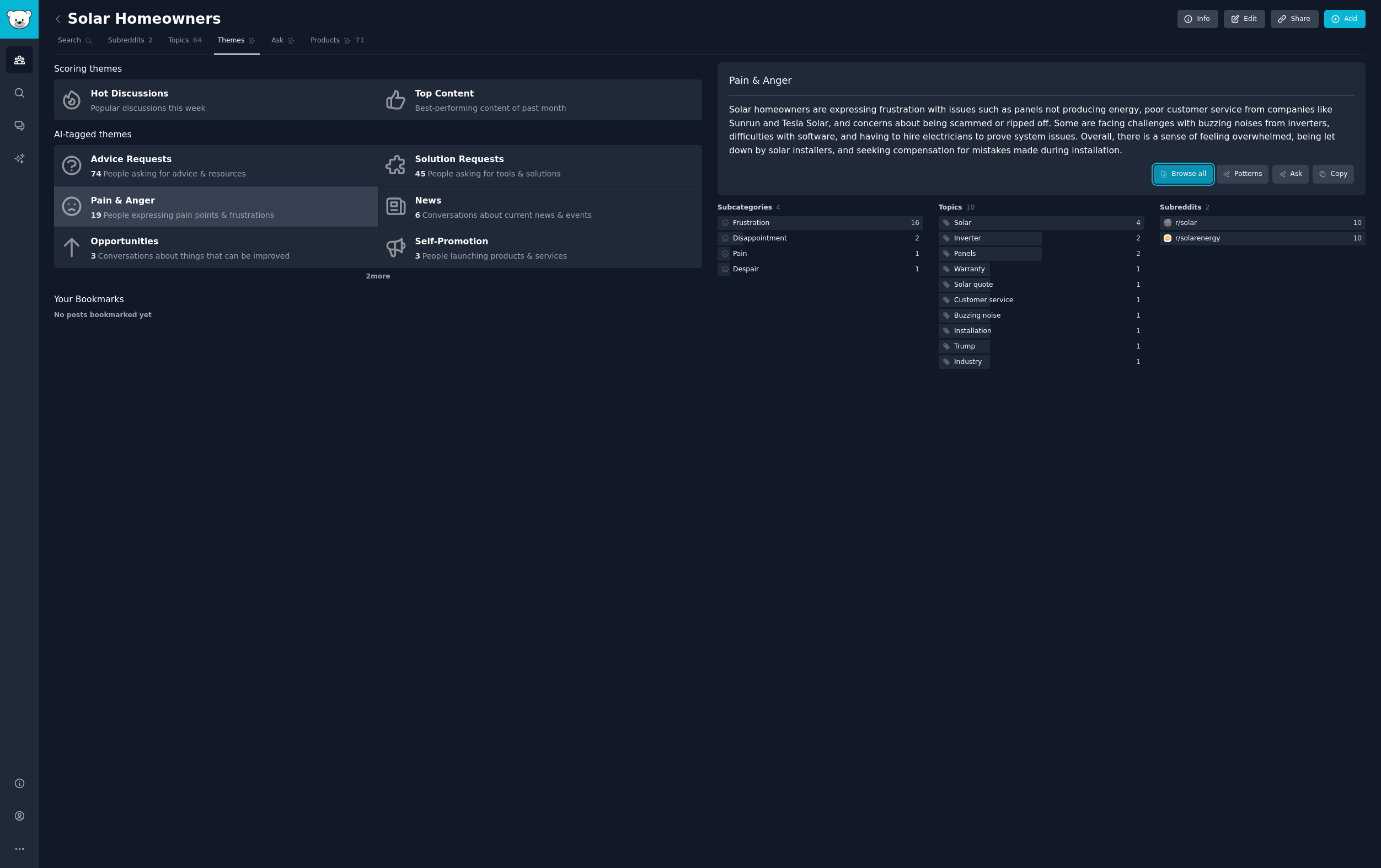
click at [1182, 179] on link "Browse all" at bounding box center [1183, 174] width 59 height 19
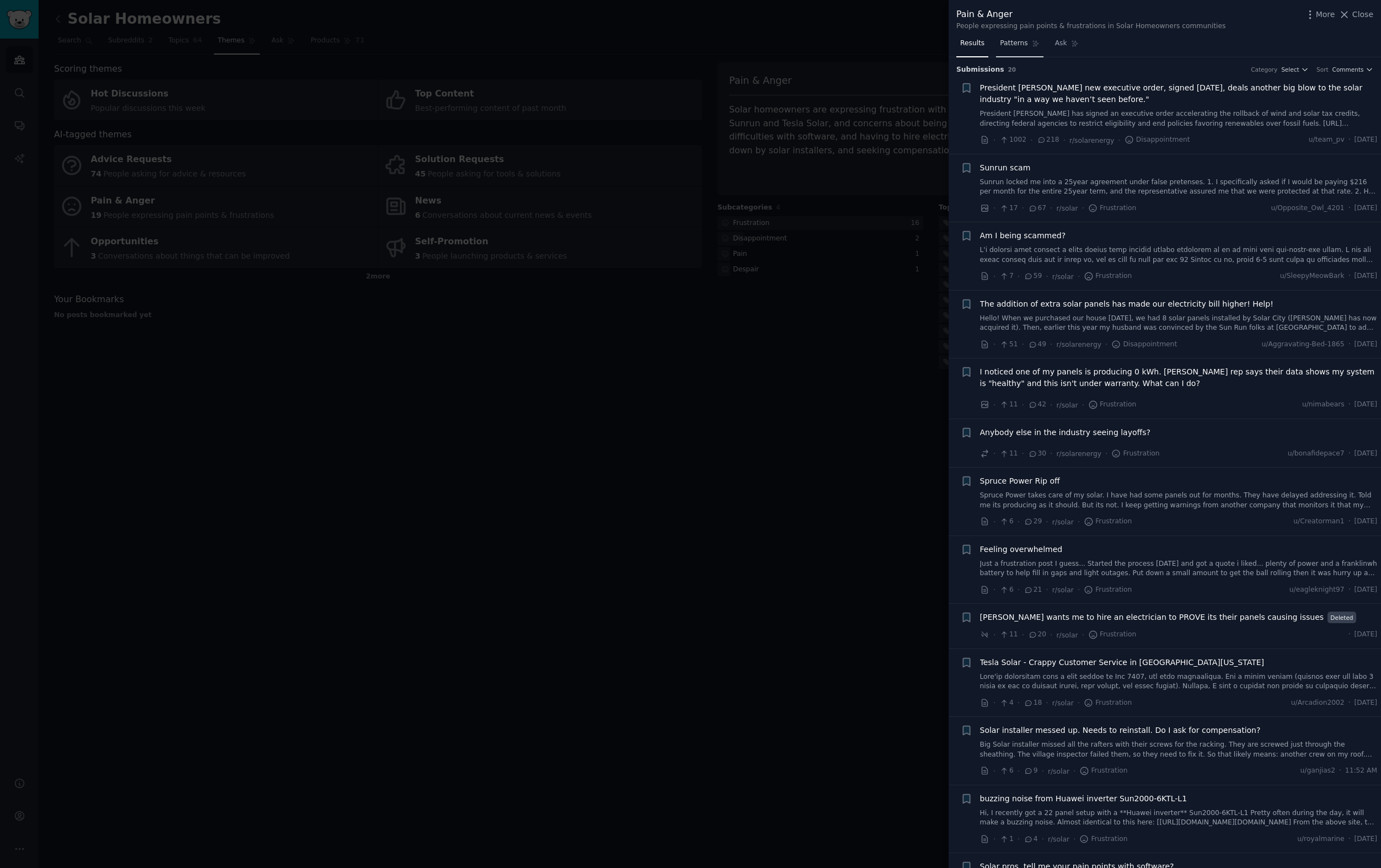
click at [1013, 49] on link "Patterns" at bounding box center [1019, 46] width 47 height 23
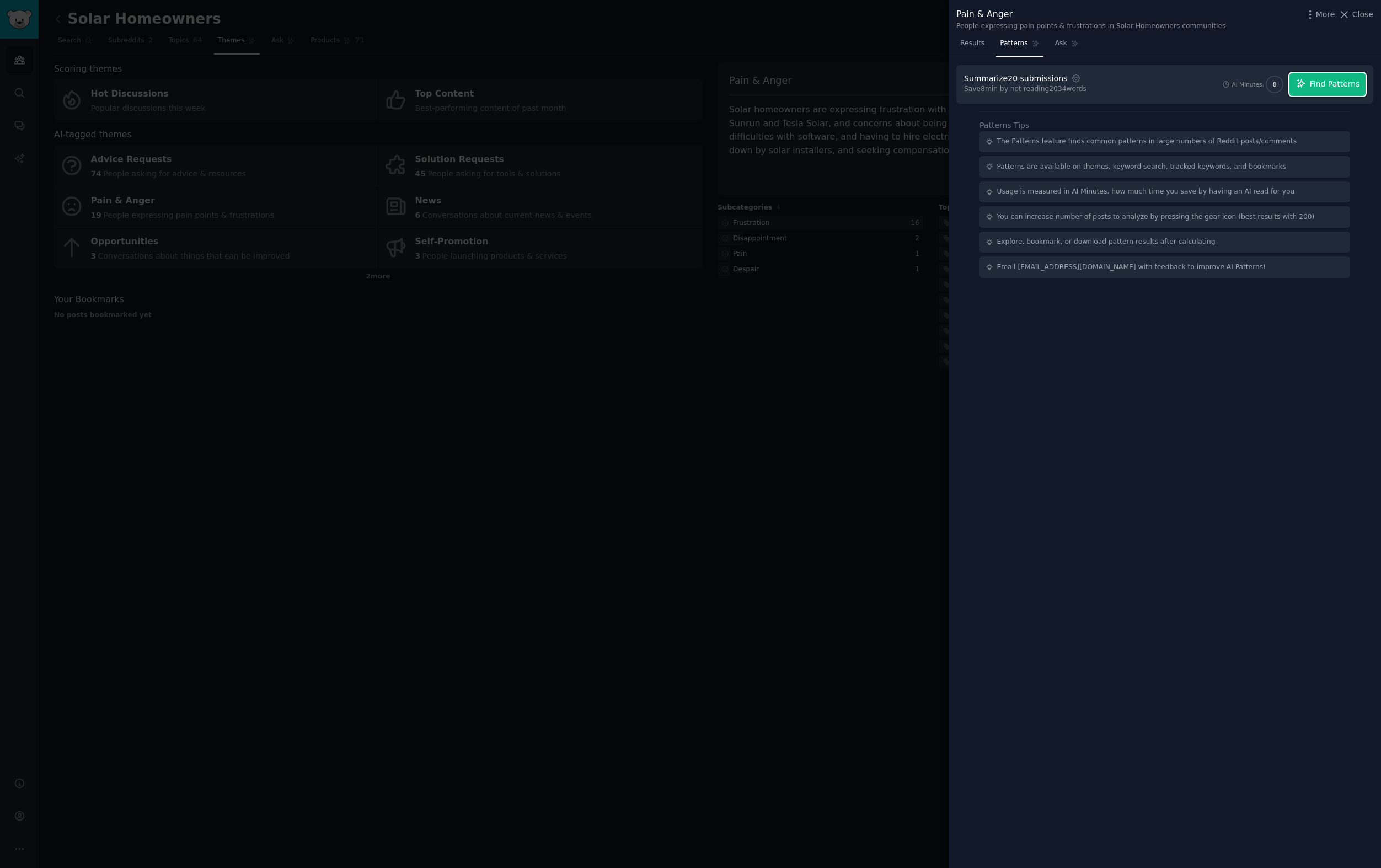
click at [1309, 83] on button "Find Patterns" at bounding box center [1327, 85] width 76 height 23
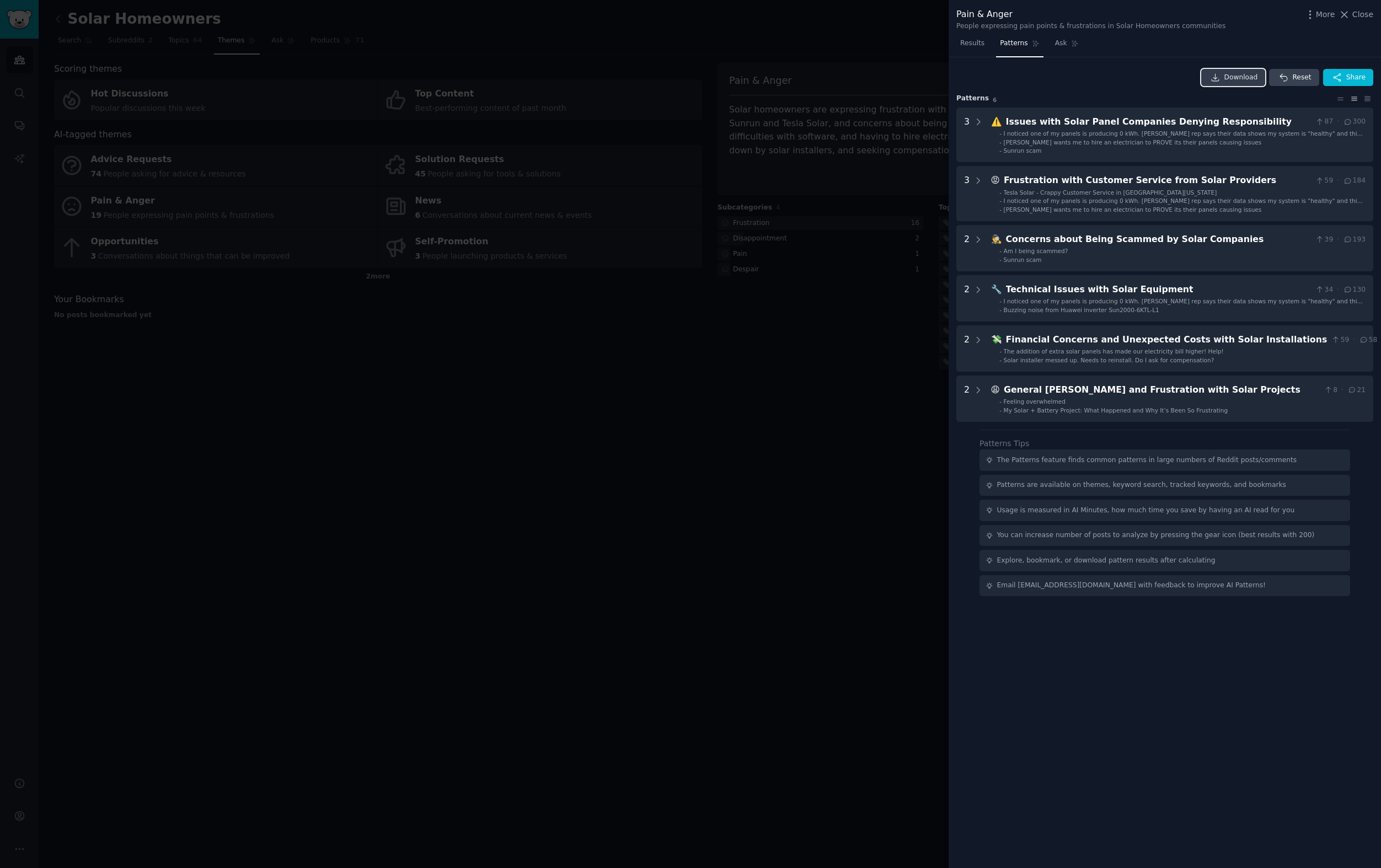
click at [1216, 79] on icon at bounding box center [1215, 77] width 10 height 10
click at [1347, 77] on span "Share" at bounding box center [1356, 77] width 20 height 10
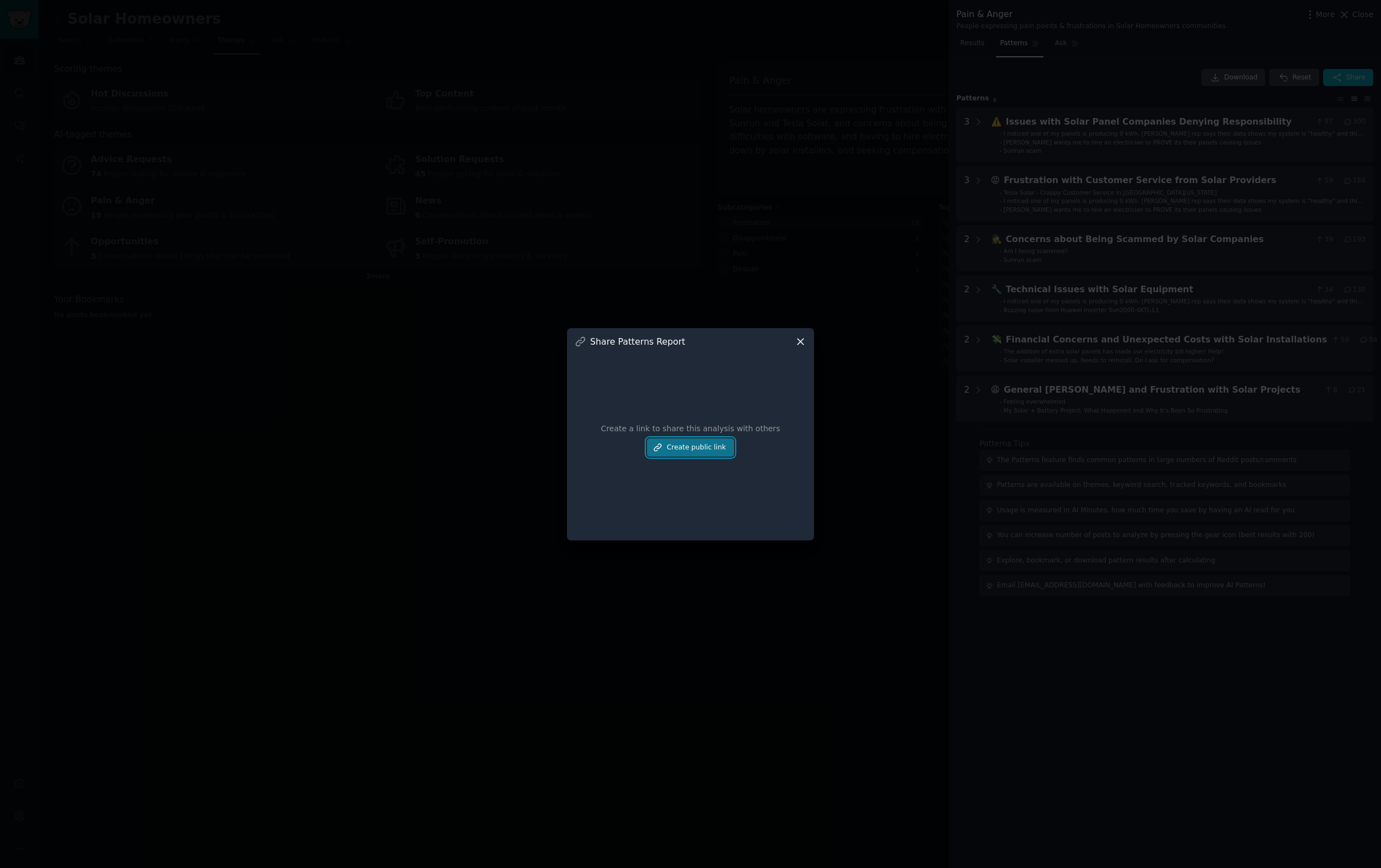
click at [719, 439] on button "Create public link" at bounding box center [691, 447] width 87 height 19
click at [794, 408] on button at bounding box center [799, 406] width 16 height 16
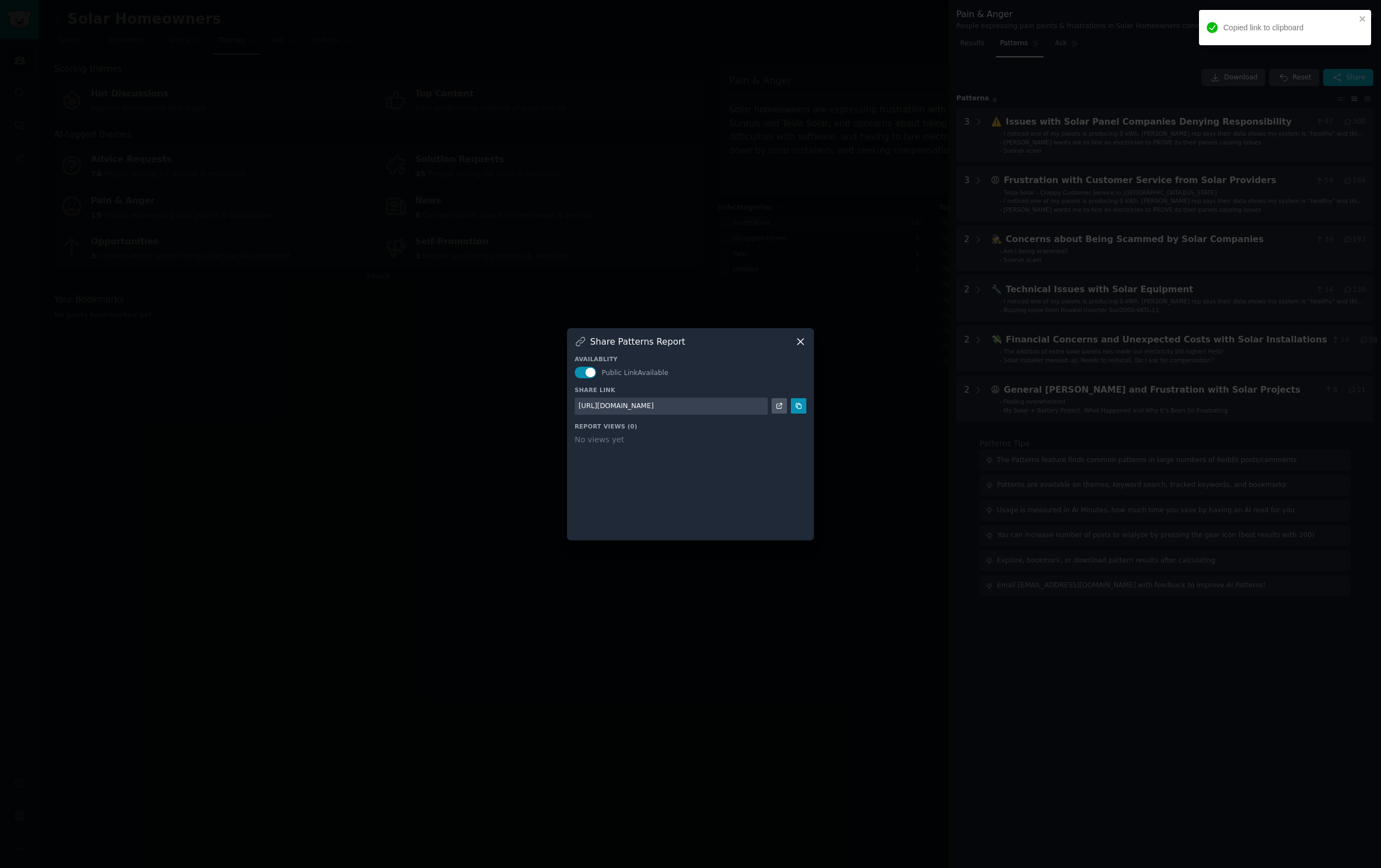
click at [1153, 549] on div at bounding box center [690, 434] width 1381 height 868
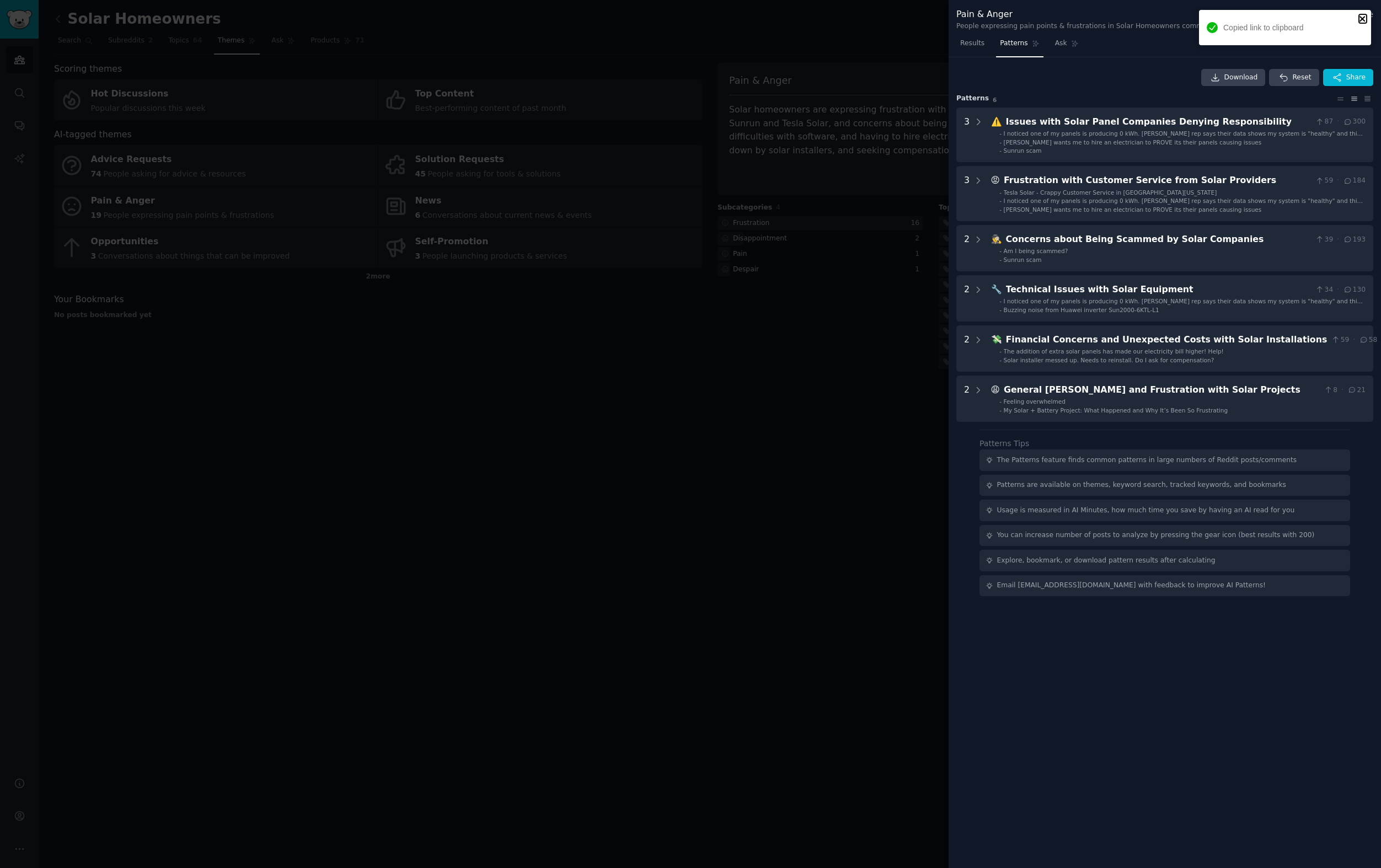
click at [1360, 21] on icon "close" at bounding box center [1362, 19] width 5 height 5
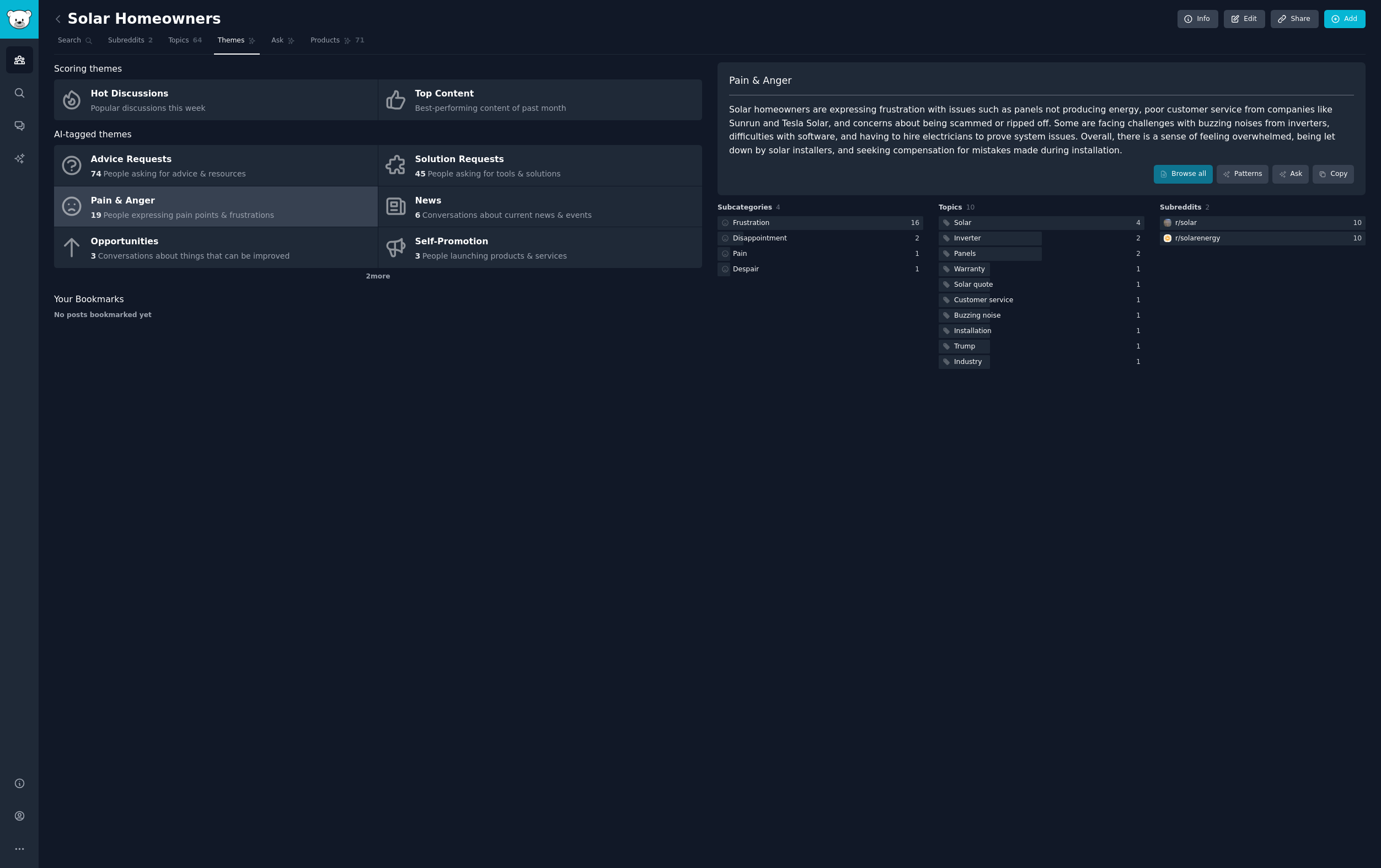
click at [1227, 369] on div "Subreddits 2 r/ solar 10 r/ solarenergy 10" at bounding box center [1263, 287] width 206 height 168
click at [369, 281] on div "2 more" at bounding box center [378, 276] width 648 height 18
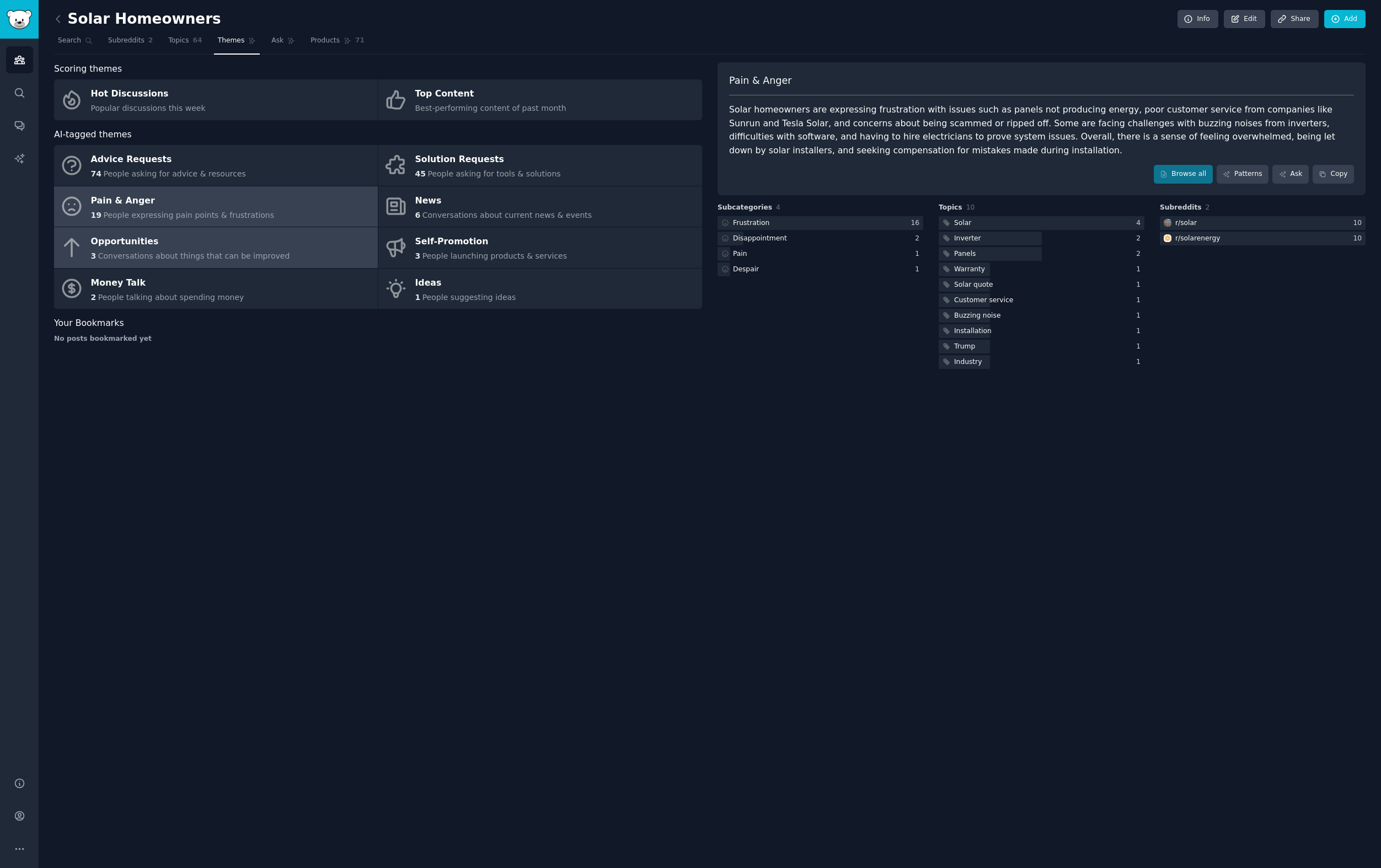
click at [268, 246] on div "Opportunities" at bounding box center [191, 242] width 199 height 18
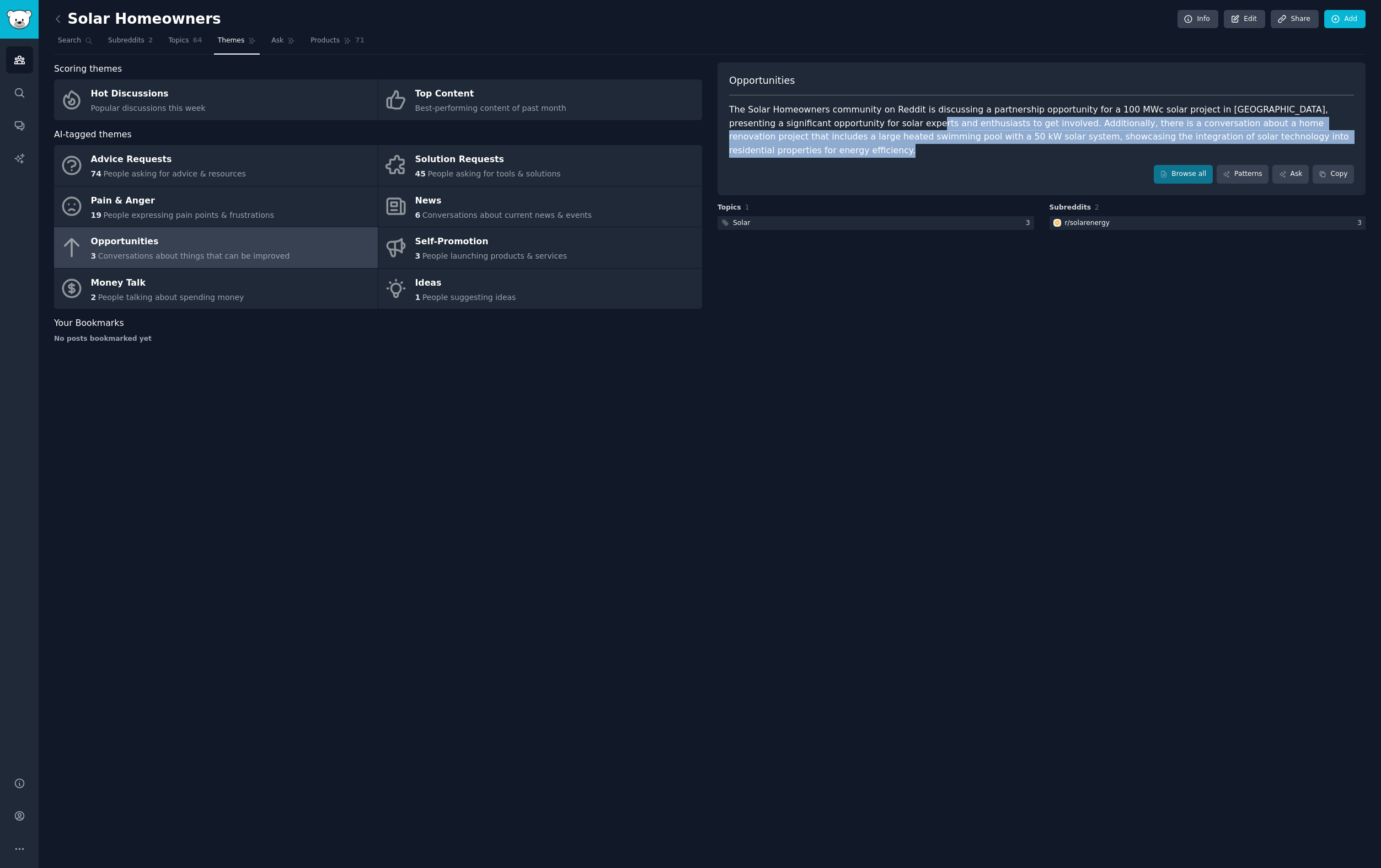
drag, startPoint x: 848, startPoint y: 148, endPoint x: 833, endPoint y: 125, distance: 27.5
click at [833, 125] on div "Opportunities The Solar Homeowners community on Reddit is discussing a partners…" at bounding box center [1041, 129] width 648 height 133
click at [833, 125] on div "The Solar Homeowners community on Reddit is discussing a partnership opportunit…" at bounding box center [1041, 130] width 625 height 54
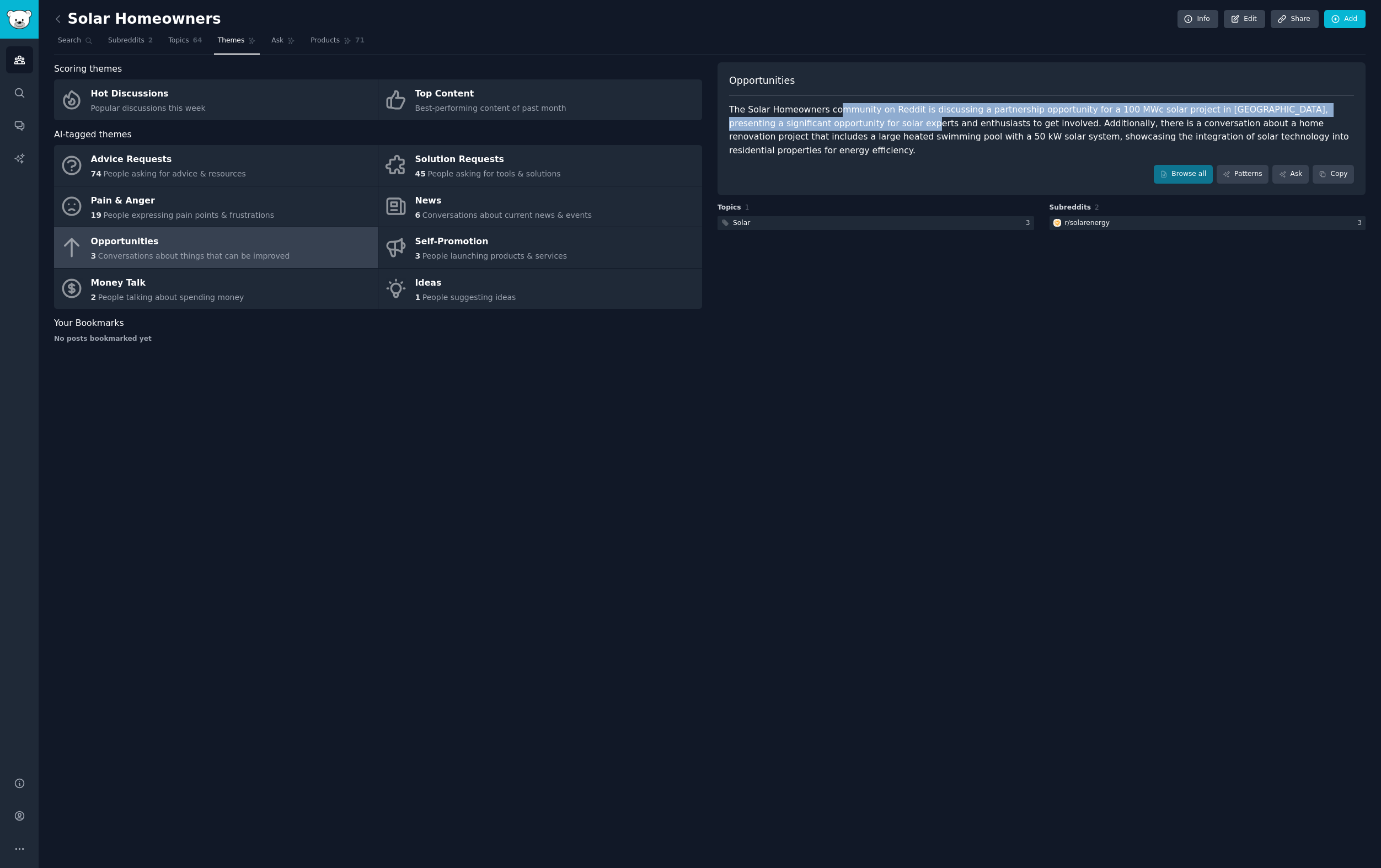
drag, startPoint x: 835, startPoint y: 113, endPoint x: 832, endPoint y: 125, distance: 12.4
click at [832, 125] on div "The Solar Homeowners community on Reddit is discussing a partnership opportunit…" at bounding box center [1041, 130] width 625 height 54
click at [831, 125] on div "The Solar Homeowners community on Reddit is discussing a partnership opportunit…" at bounding box center [1041, 130] width 625 height 54
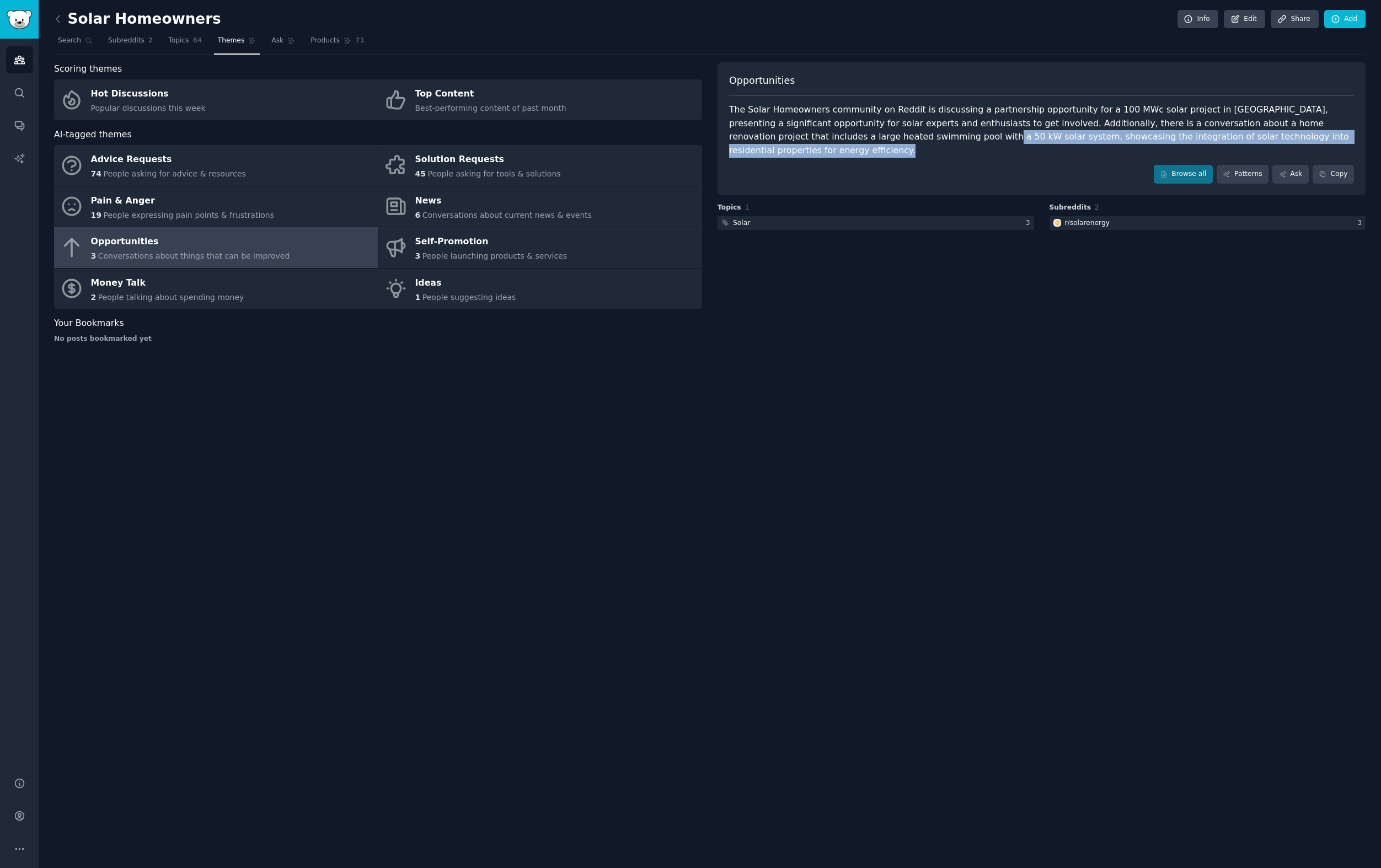
drag, startPoint x: 824, startPoint y: 142, endPoint x: 816, endPoint y: 135, distance: 10.6
click at [816, 135] on div "Opportunities The Solar Homeowners community on Reddit is discussing a partners…" at bounding box center [1041, 129] width 648 height 133
click at [816, 135] on div "The Solar Homeowners community on Reddit is discussing a partnership opportunit…" at bounding box center [1041, 130] width 625 height 54
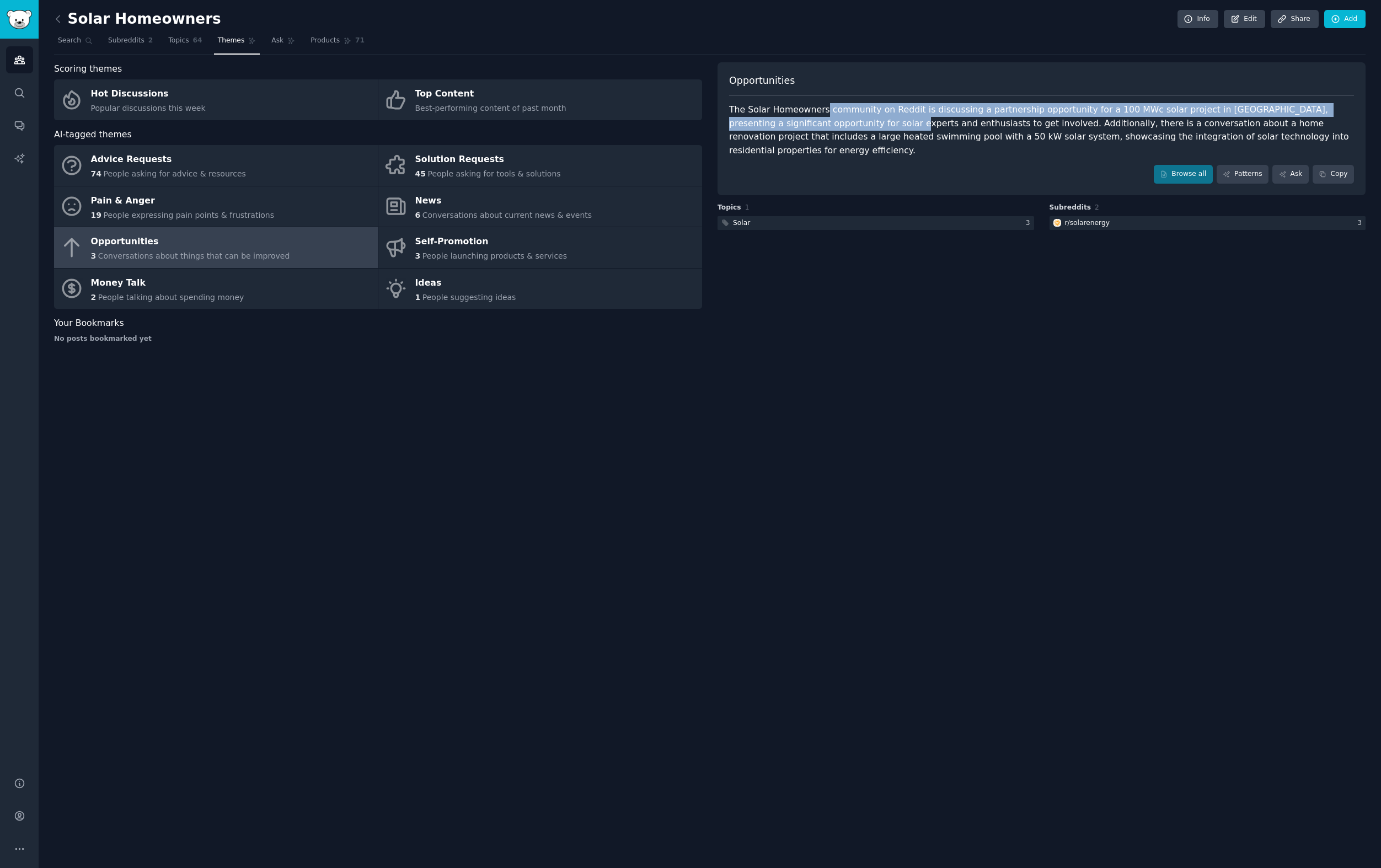
drag, startPoint x: 820, startPoint y: 112, endPoint x: 820, endPoint y: 123, distance: 11.0
click at [820, 123] on div "The Solar Homeowners community on Reddit is discussing a partnership opportunit…" at bounding box center [1041, 130] width 625 height 54
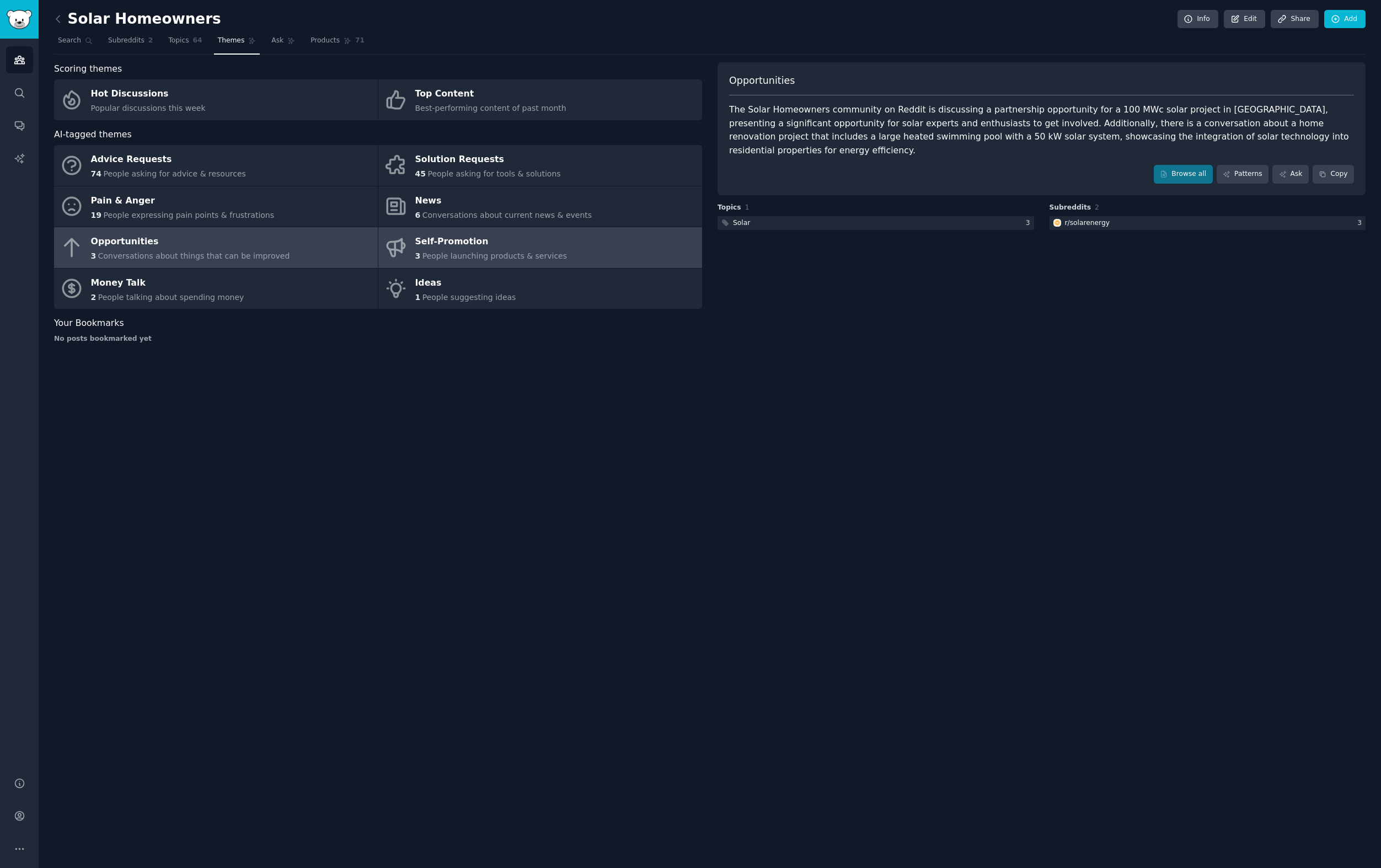
click at [524, 244] on div "Self-Promotion" at bounding box center [491, 242] width 152 height 18
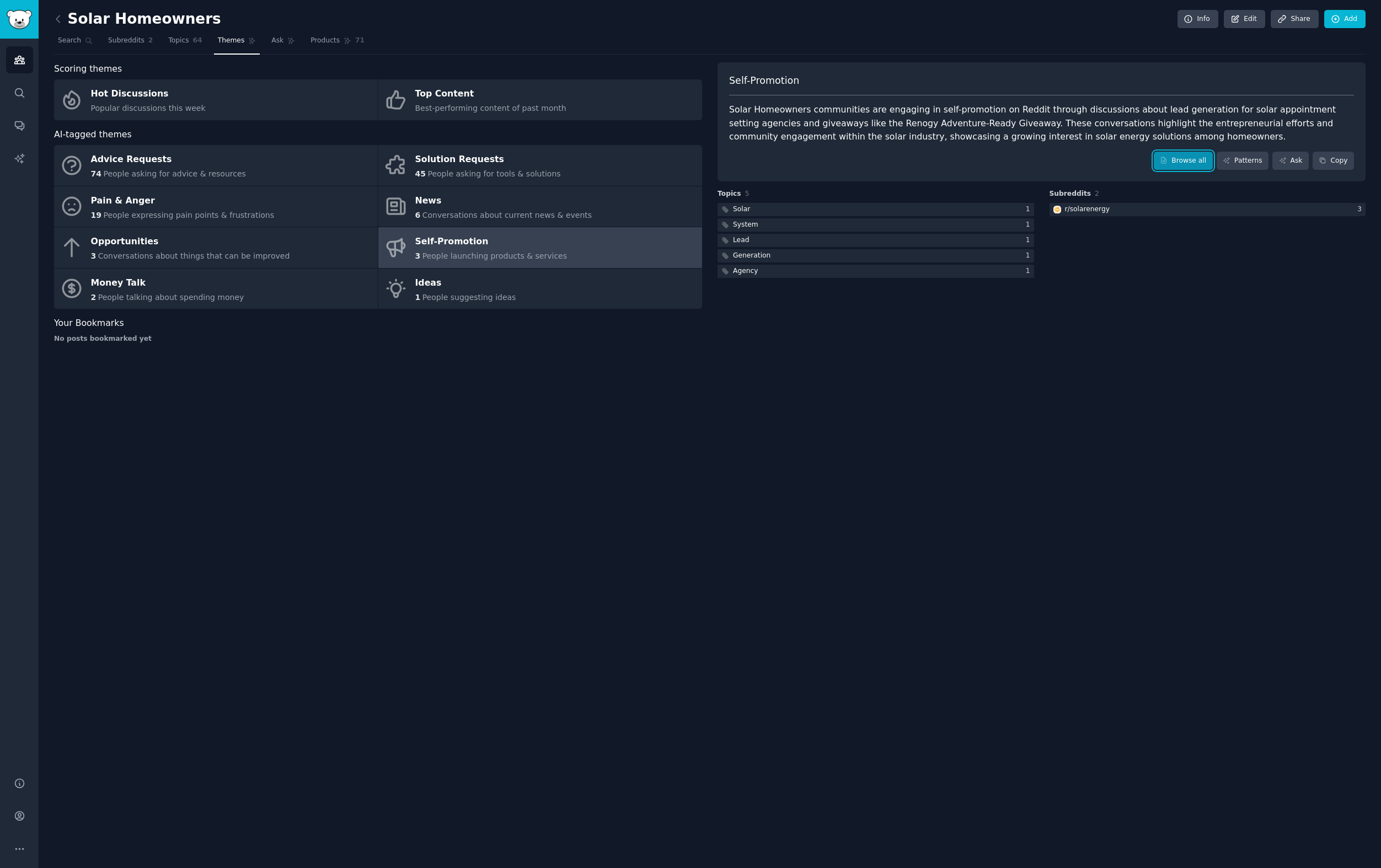
click at [1184, 159] on link "Browse all" at bounding box center [1183, 161] width 59 height 19
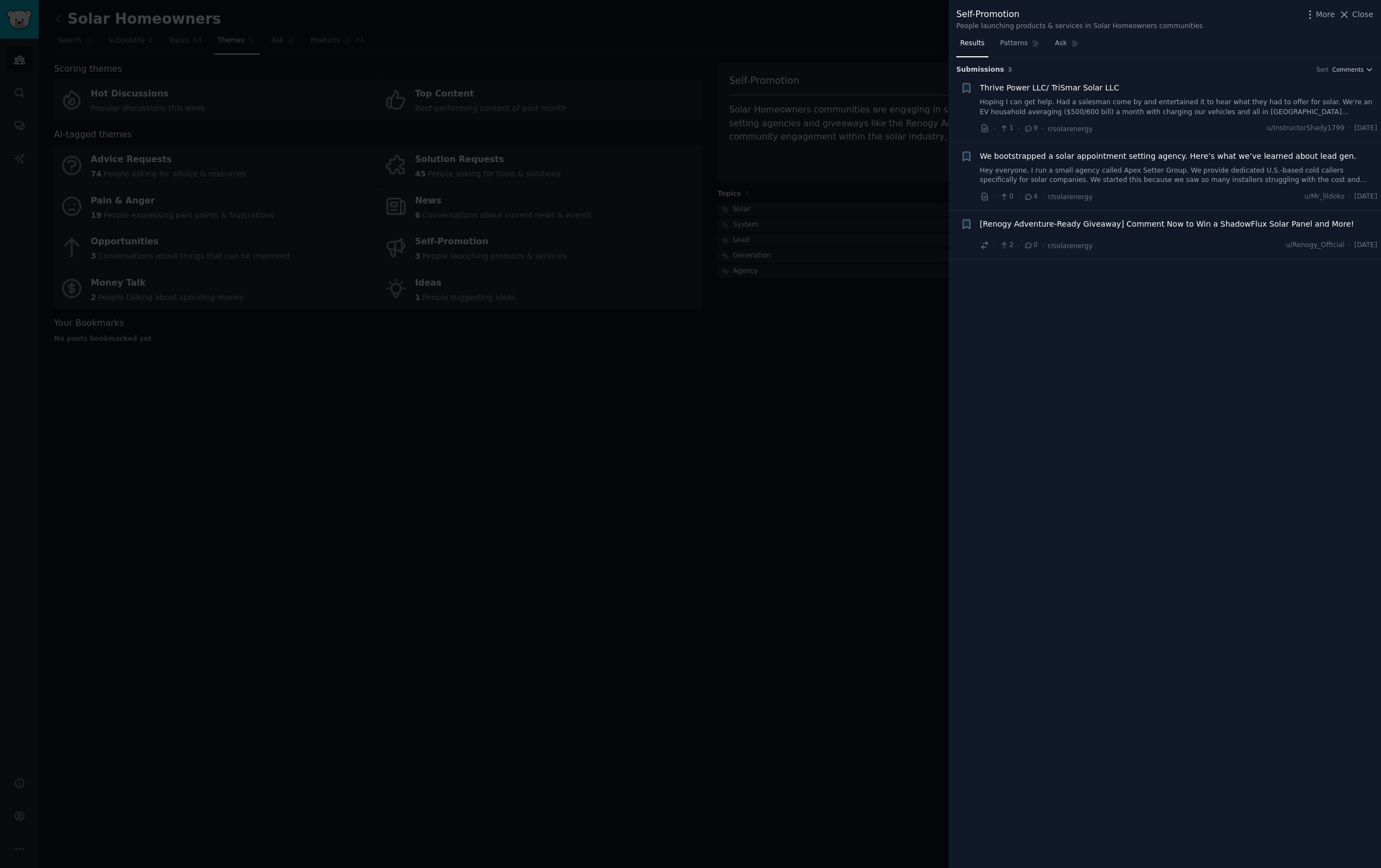
click at [1147, 156] on span "We bootstrapped a solar appointment setting agency. Here’s what we’ve learned a…" at bounding box center [1168, 156] width 377 height 12
click at [1009, 299] on div "Submission s 3 Sort Comments + Thrive Power LLC/ TriSmar Solar LLC Hoping I can…" at bounding box center [1164, 462] width 433 height 811
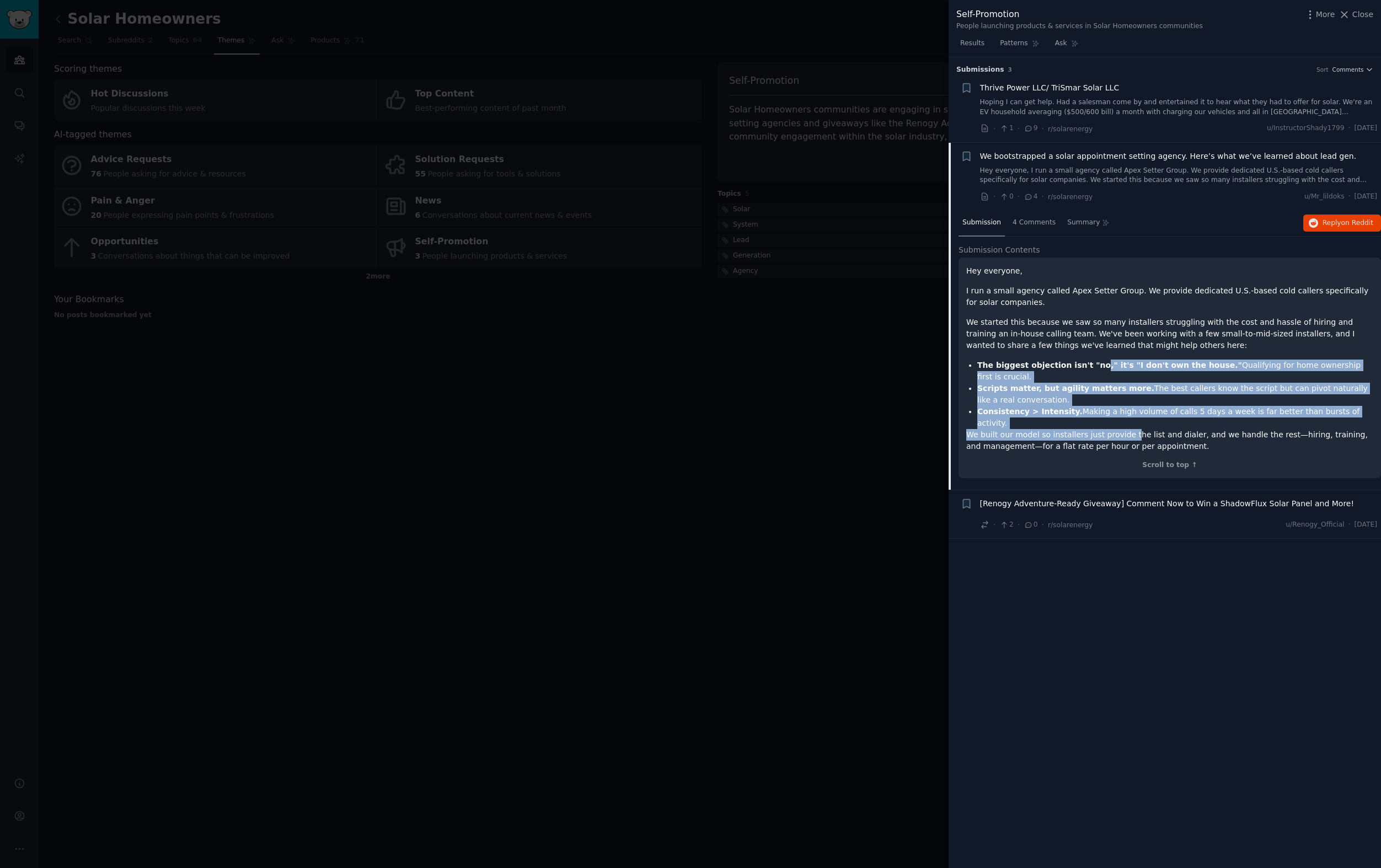
drag, startPoint x: 1126, startPoint y: 409, endPoint x: 1094, endPoint y: 361, distance: 57.7
click at [1094, 361] on div "Hey everyone, I run a small agency called Apex Setter Group. We provide dedicat…" at bounding box center [1170, 358] width 407 height 187
click at [1073, 387] on li "Scripts matter, but agility matters more. The best callers know the script but …" at bounding box center [1175, 394] width 396 height 23
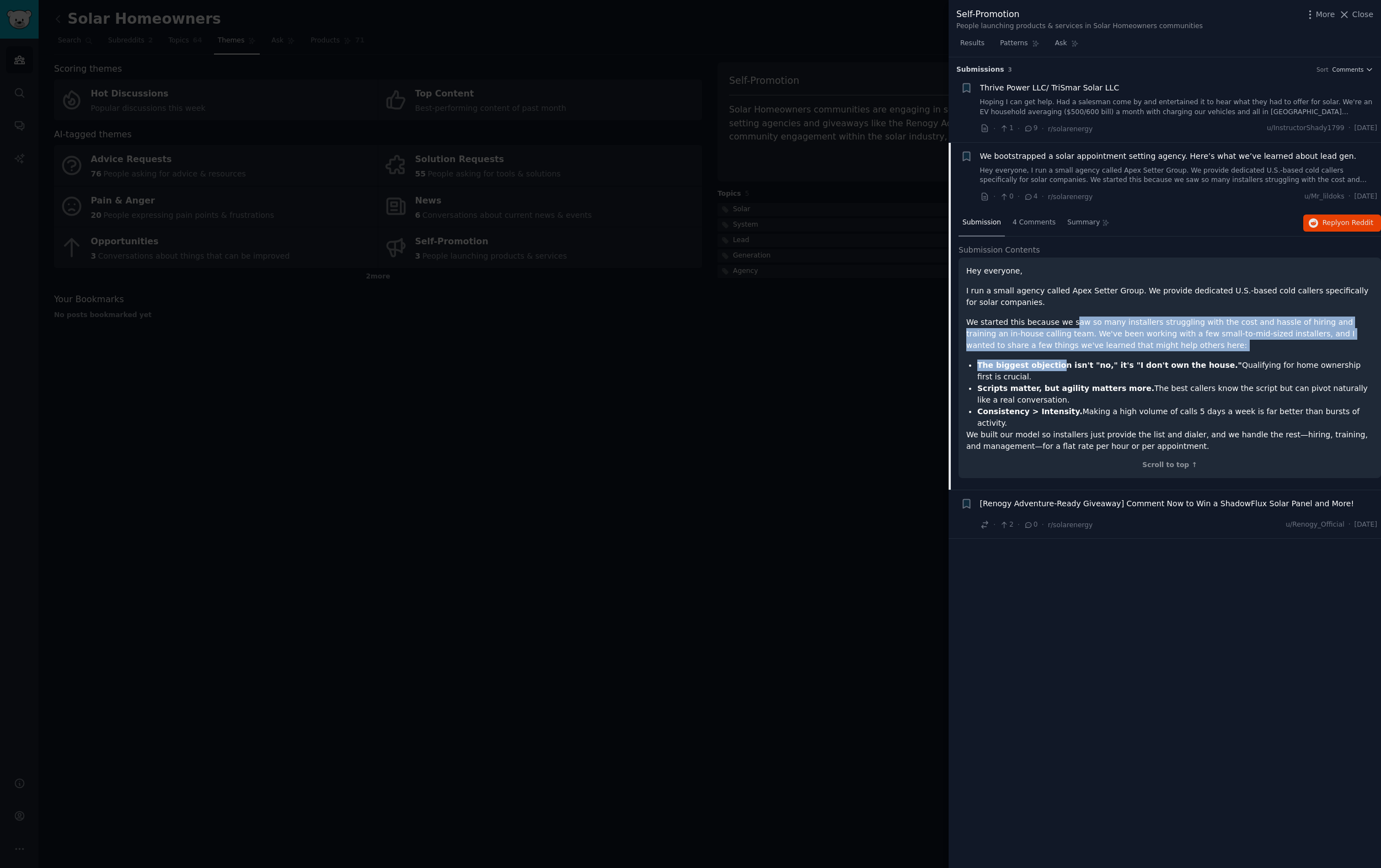
drag, startPoint x: 1071, startPoint y: 327, endPoint x: 1055, endPoint y: 363, distance: 39.4
click at [1055, 363] on div "Hey everyone, I run a small agency called Apex Setter Group. We provide dedicat…" at bounding box center [1170, 358] width 407 height 187
click at [1055, 363] on strong "The biggest objection isn't "no," it's "I don't own the house."" at bounding box center [1109, 365] width 265 height 9
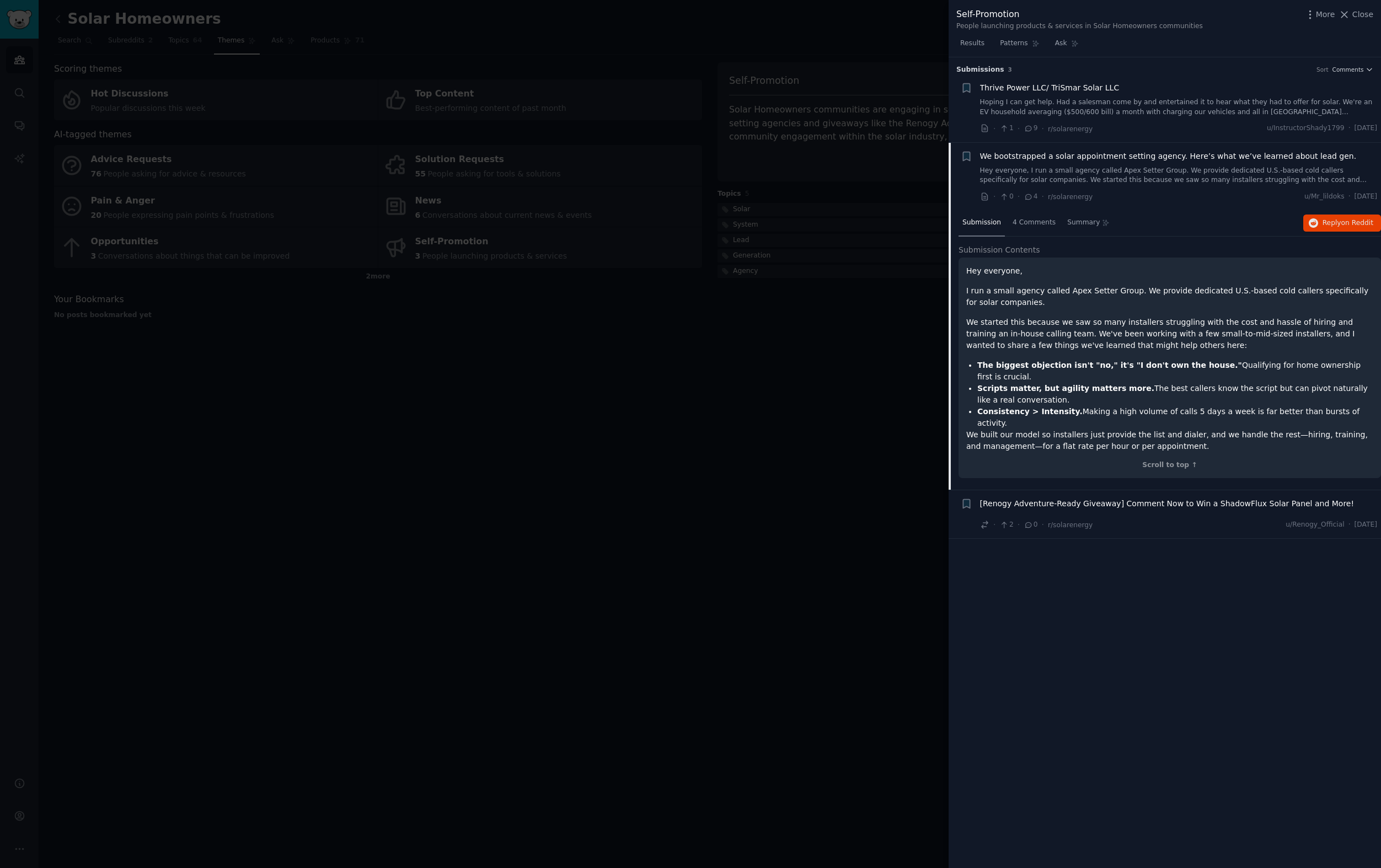
drag, startPoint x: 1050, startPoint y: 385, endPoint x: 1041, endPoint y: 355, distance: 31.3
click at [1041, 355] on div "Hey everyone, I run a small agency called Apex Setter Group. We provide dedicat…" at bounding box center [1170, 358] width 407 height 187
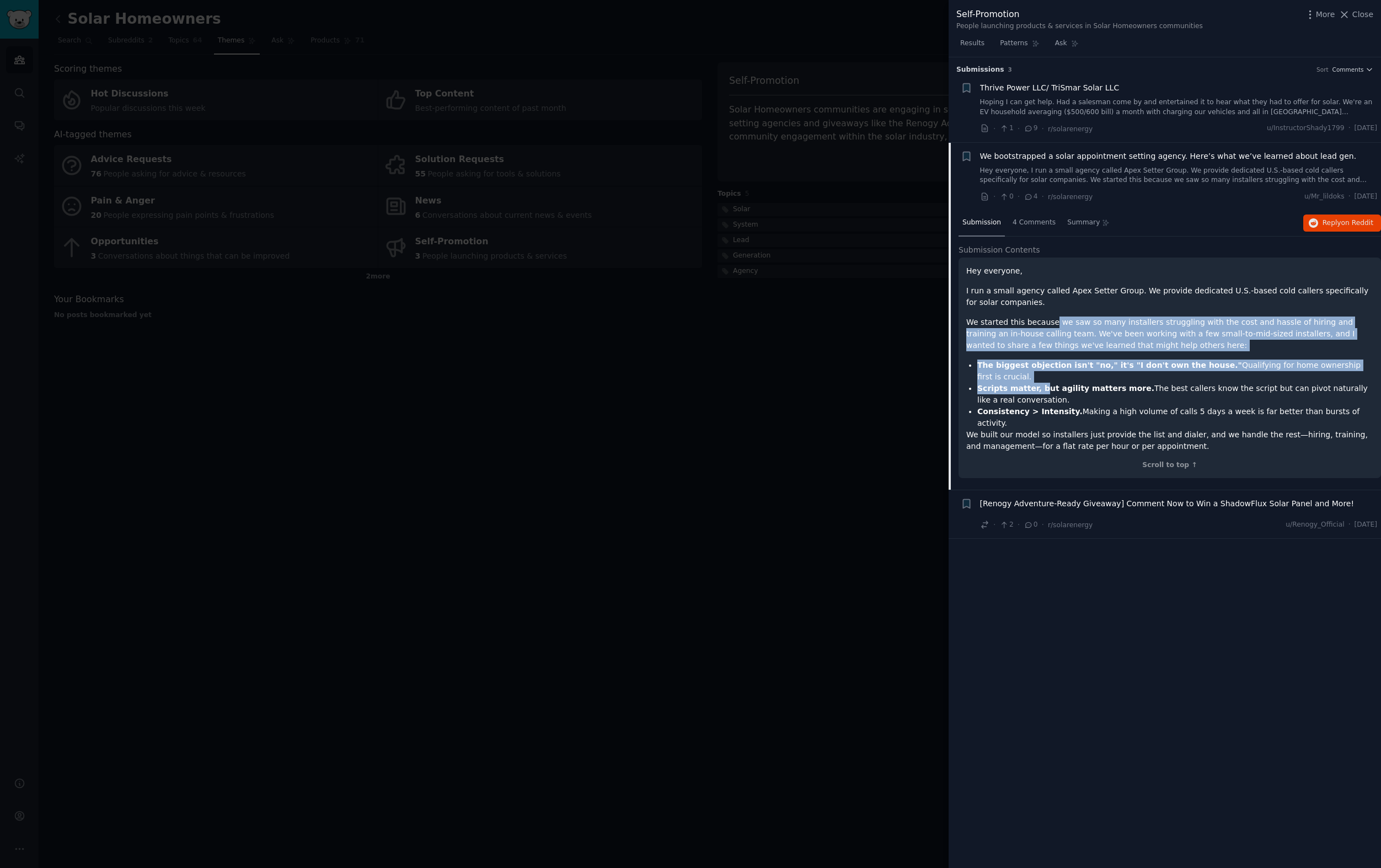
drag, startPoint x: 1052, startPoint y: 323, endPoint x: 1039, endPoint y: 378, distance: 56.5
click at [1039, 378] on div "Hey everyone, I run a small agency called Apex Setter Group. We provide dedicat…" at bounding box center [1170, 358] width 407 height 187
click at [1039, 384] on strong "Scripts matter, but agility matters more." at bounding box center [1066, 388] width 177 height 9
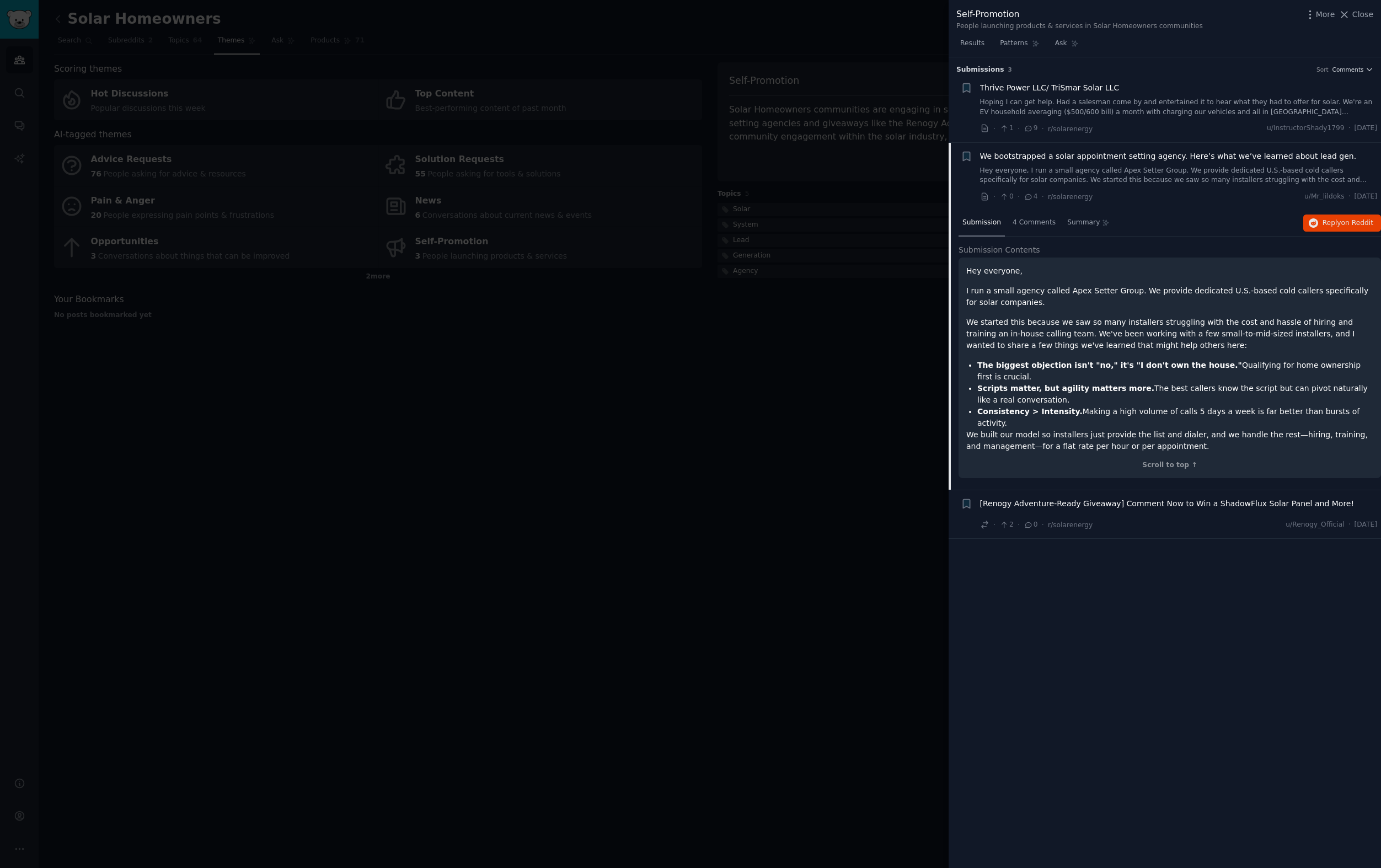
drag, startPoint x: 1038, startPoint y: 384, endPoint x: 1035, endPoint y: 347, distance: 37.1
click at [1035, 347] on div "Hey everyone, I run a small agency called Apex Setter Group. We provide dedicat…" at bounding box center [1170, 358] width 407 height 187
click at [1035, 347] on p "We started this because we saw so many installers struggling with the cost and …" at bounding box center [1170, 334] width 407 height 34
click at [562, 7] on div at bounding box center [690, 434] width 1381 height 868
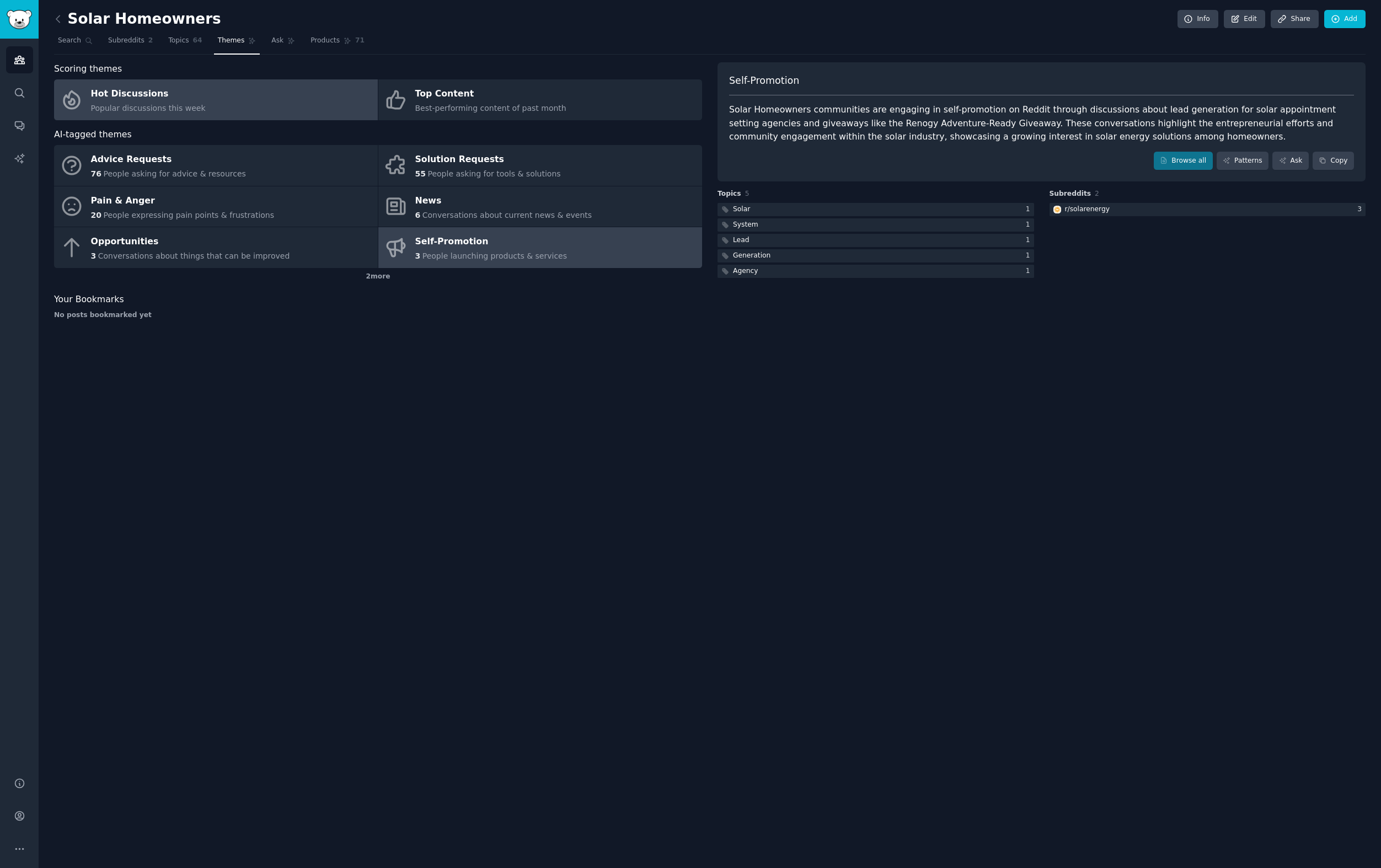
drag, startPoint x: 386, startPoint y: 46, endPoint x: 255, endPoint y: 117, distance: 149.0
click at [315, 86] on div "Solar Homeowners Info Edit Share Add Search Subreddits 2 Topics 64 Themes Ask P…" at bounding box center [710, 172] width 1311 height 312
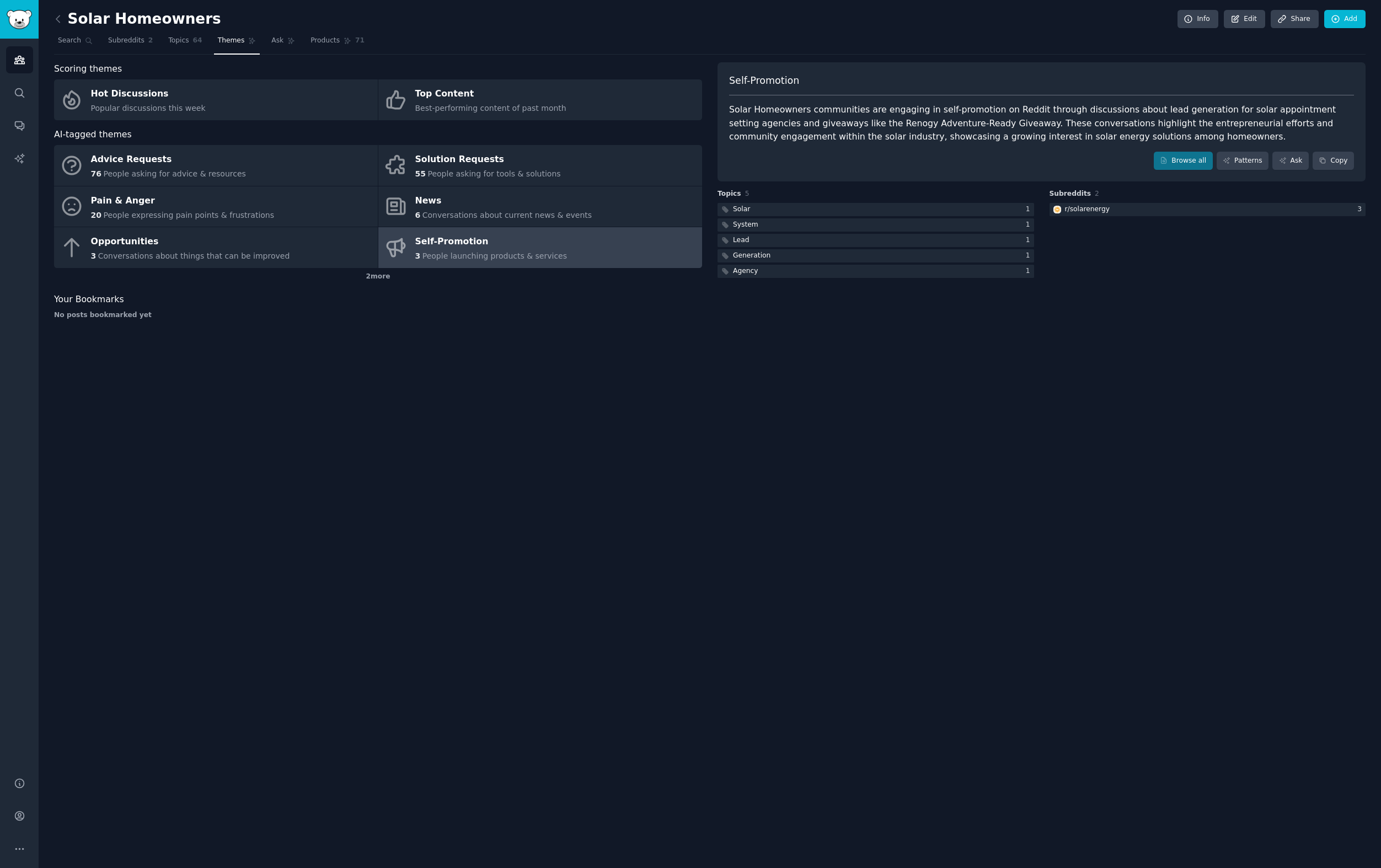
drag, startPoint x: 161, startPoint y: 357, endPoint x: 161, endPoint y: 351, distance: 6.0
click at [161, 357] on div "Solar Homeowners Info Edit Share Add Search Subreddits 2 Topics 64 Themes Ask P…" at bounding box center [710, 434] width 1343 height 868
click at [366, 280] on div "2 more" at bounding box center [378, 276] width 648 height 18
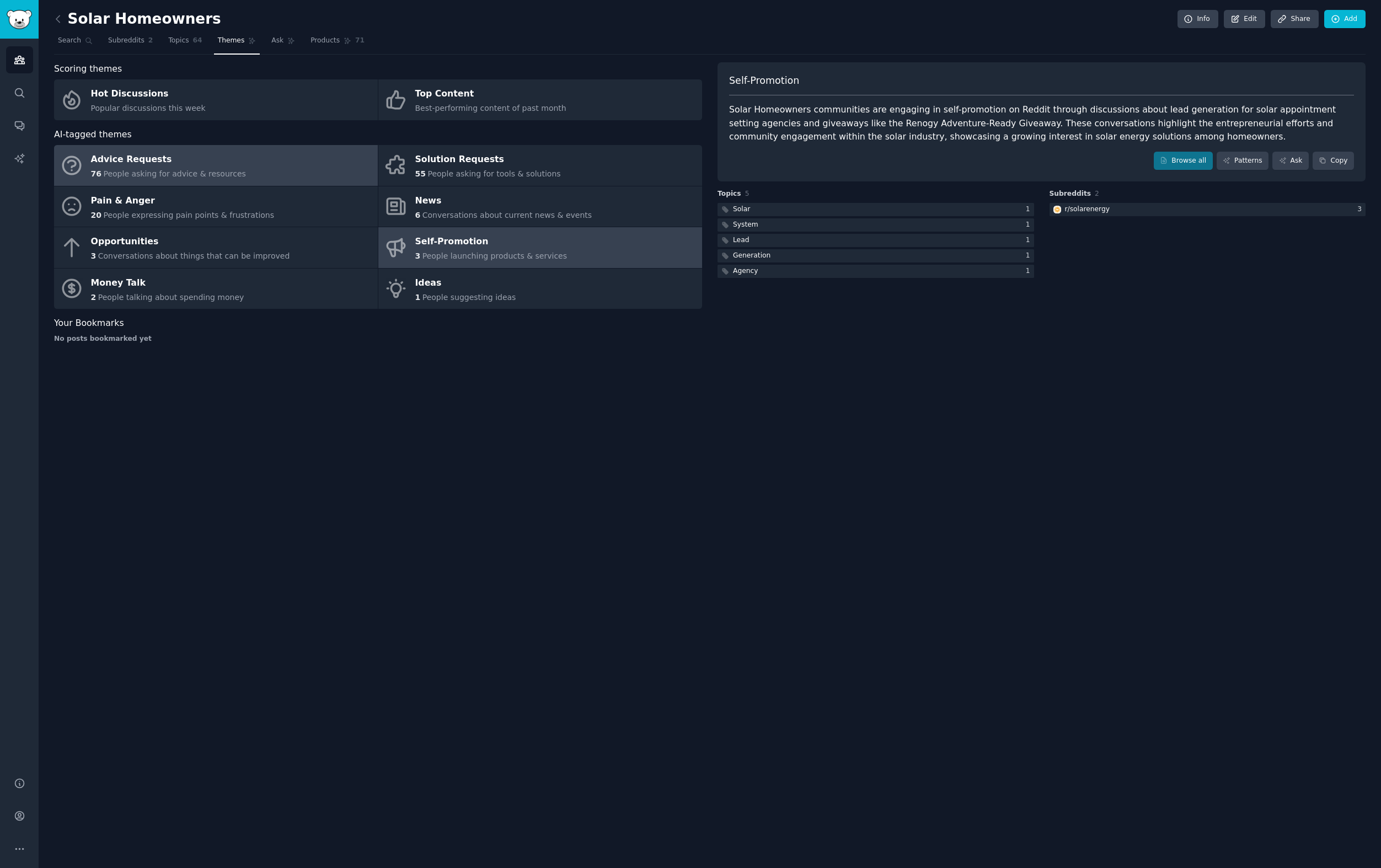
click at [252, 172] on link "Advice Requests 76 People asking for advice & resources" at bounding box center [216, 165] width 324 height 41
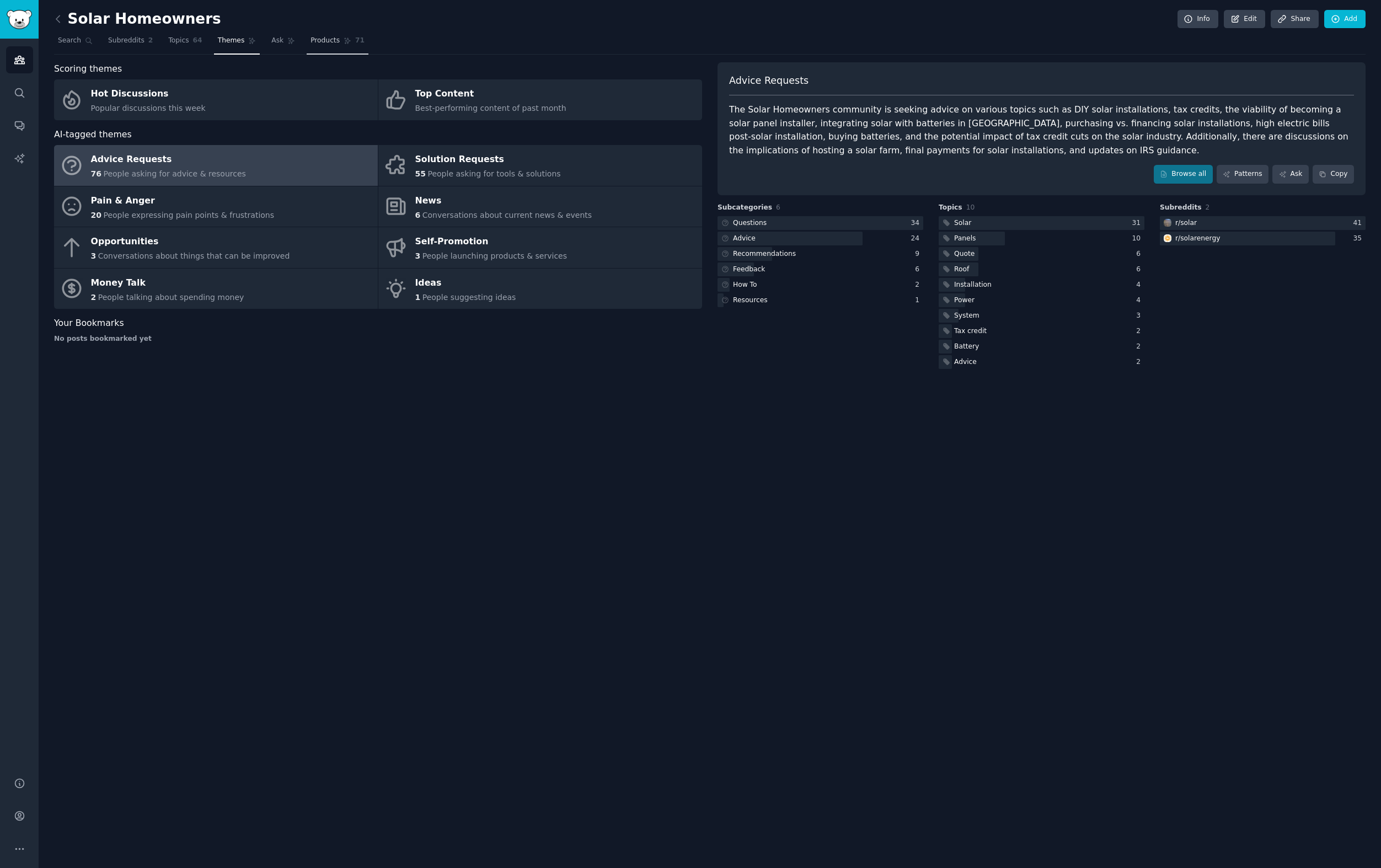
click at [314, 40] on span "Products" at bounding box center [325, 40] width 29 height 10
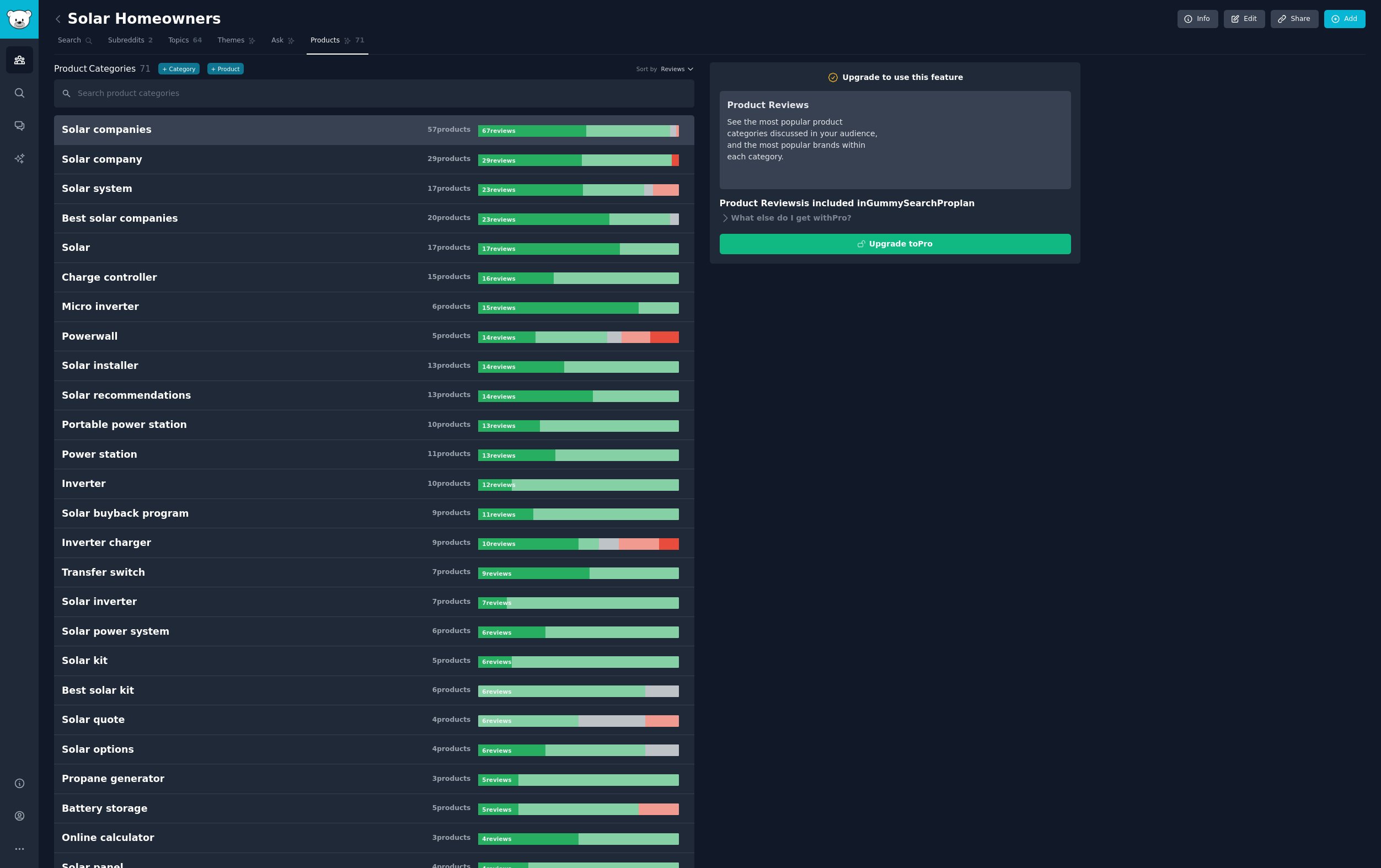
click at [254, 132] on h3 "Solar companies 57 product s" at bounding box center [270, 129] width 416 height 14
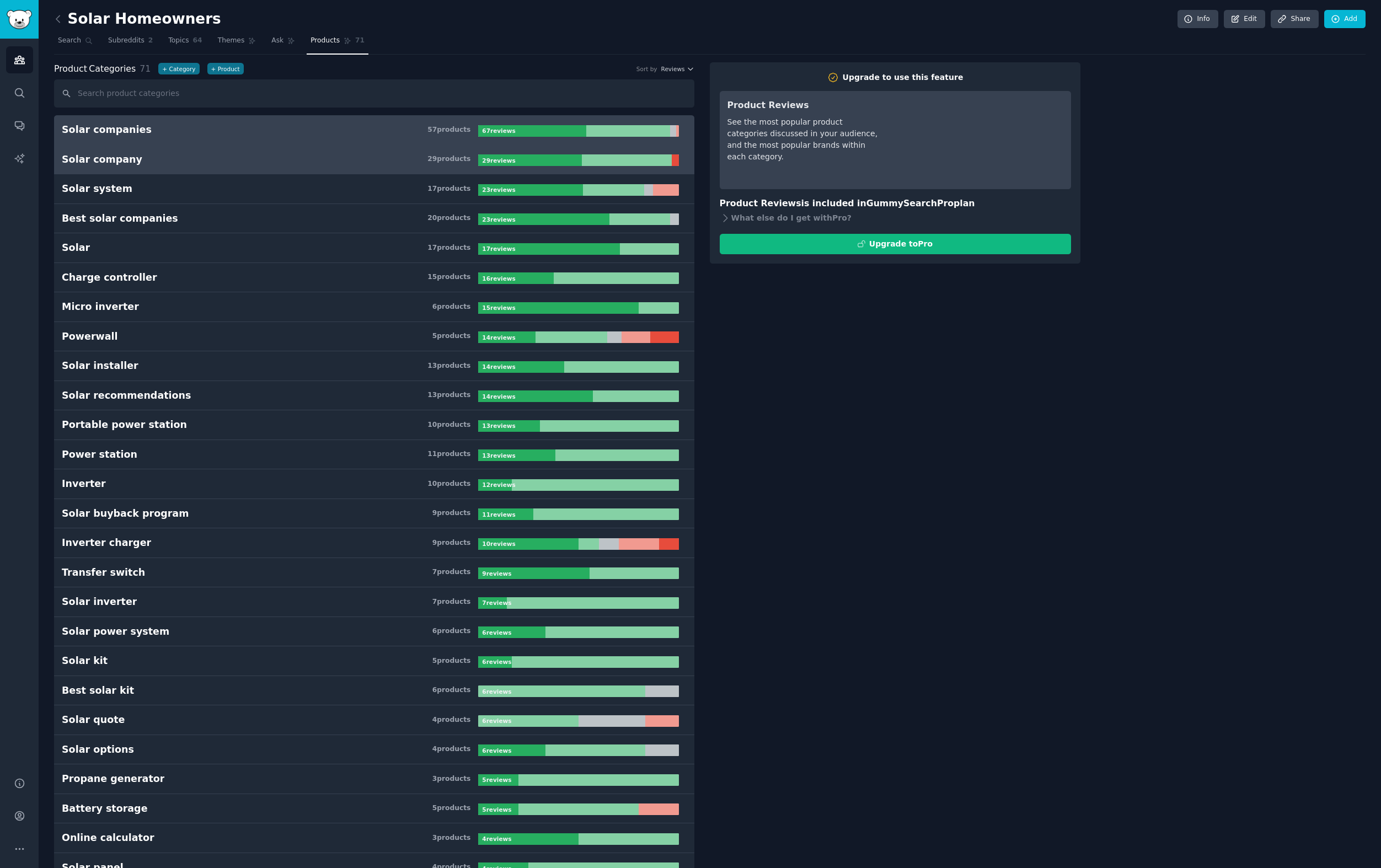
click at [273, 159] on h3 "Solar company 29 product s" at bounding box center [270, 159] width 416 height 14
click at [252, 139] on link "Solar companies 57 product s 67 review s" at bounding box center [374, 130] width 640 height 30
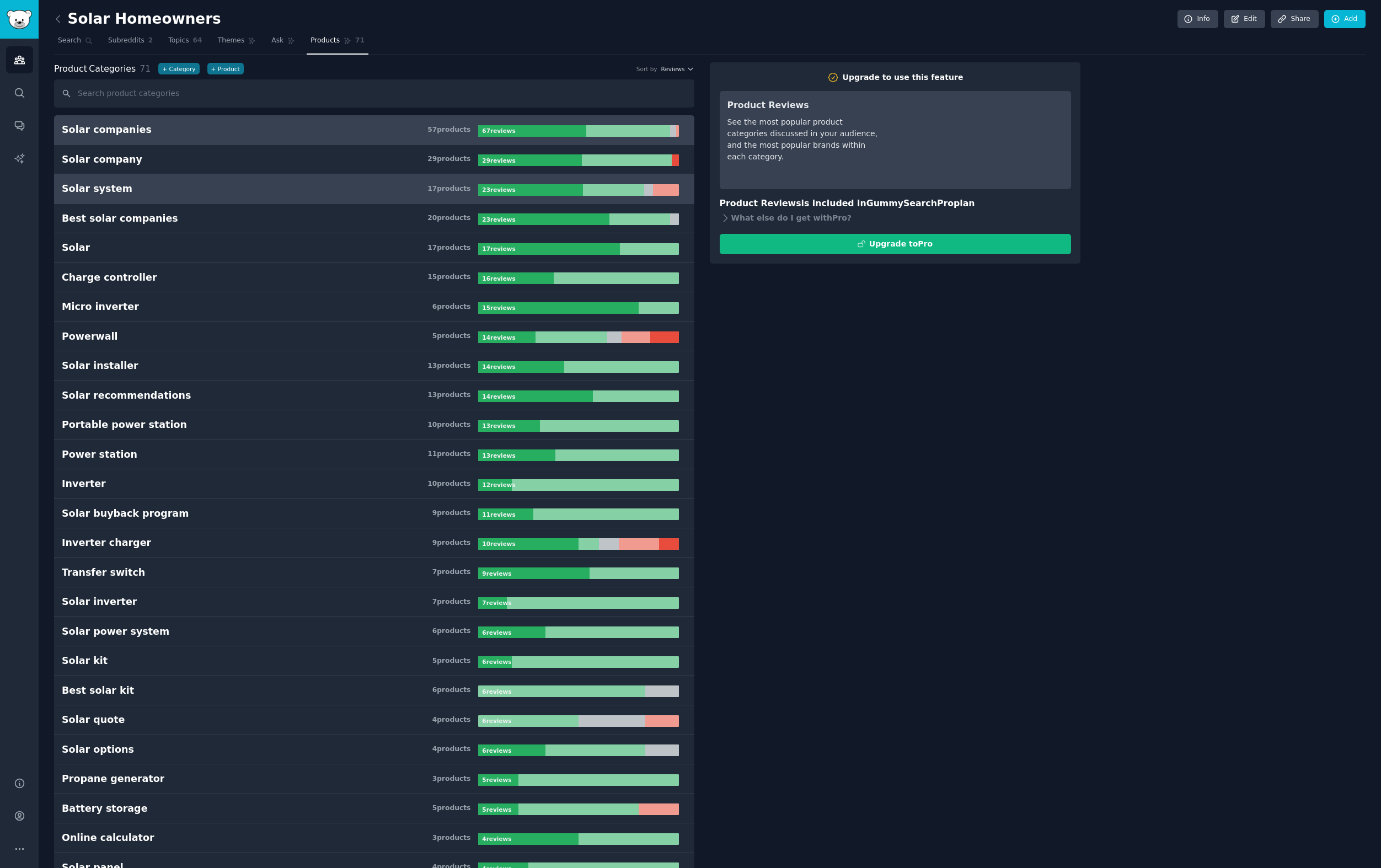
click at [340, 188] on h3 "Solar system 17 product s" at bounding box center [270, 189] width 416 height 14
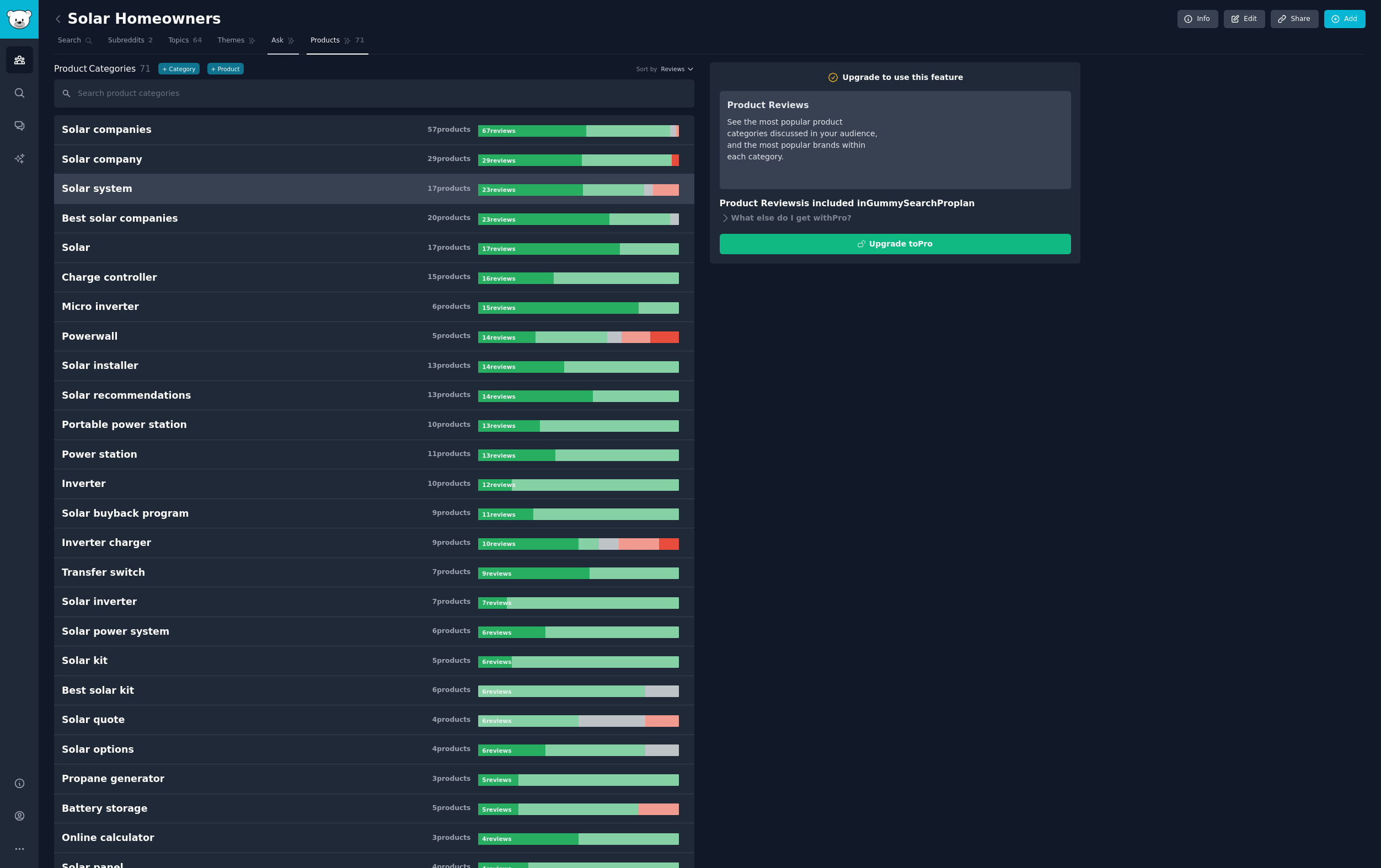
click at [275, 47] on link "Ask" at bounding box center [283, 43] width 31 height 23
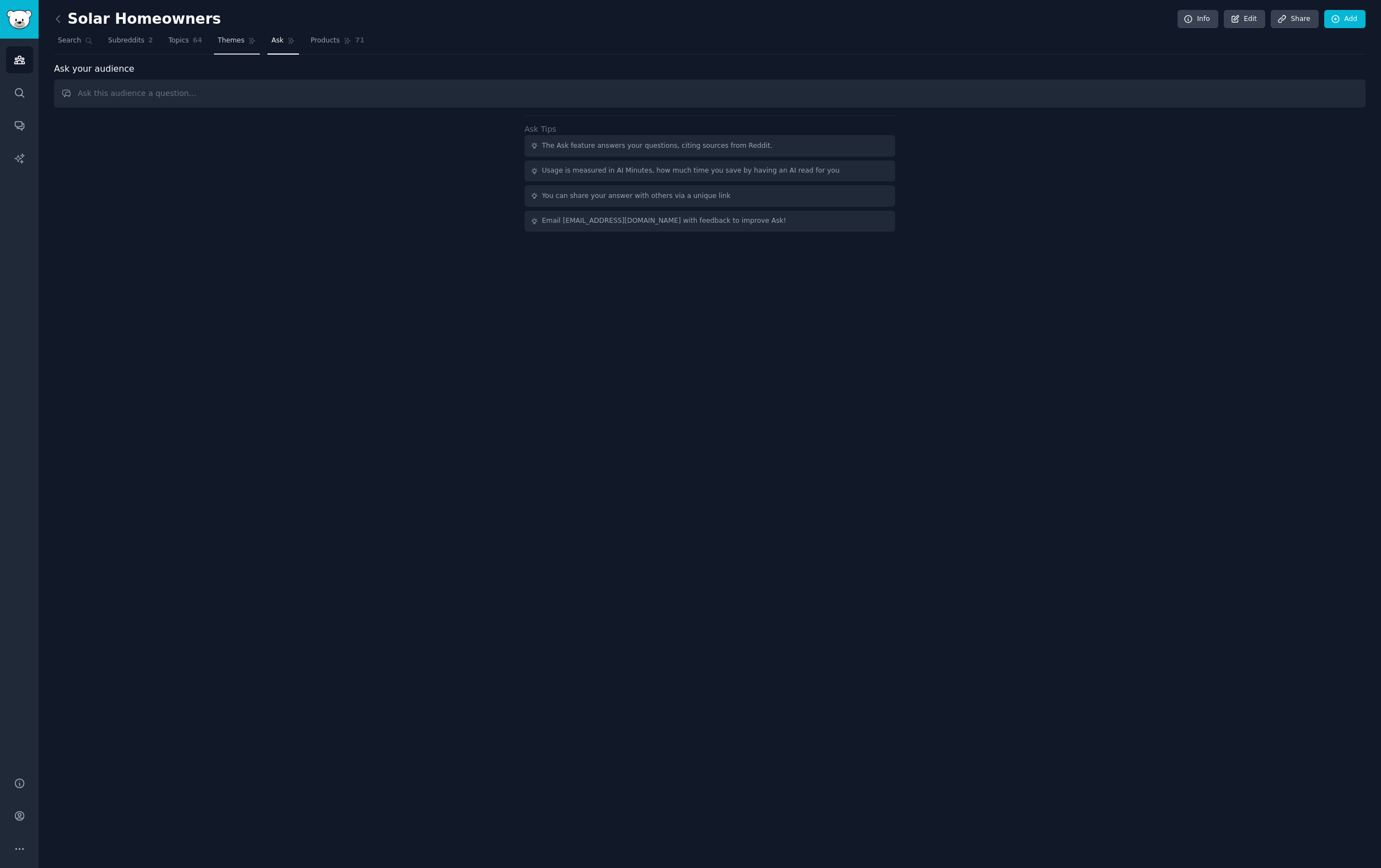
click at [223, 44] on span "Themes" at bounding box center [232, 40] width 27 height 10
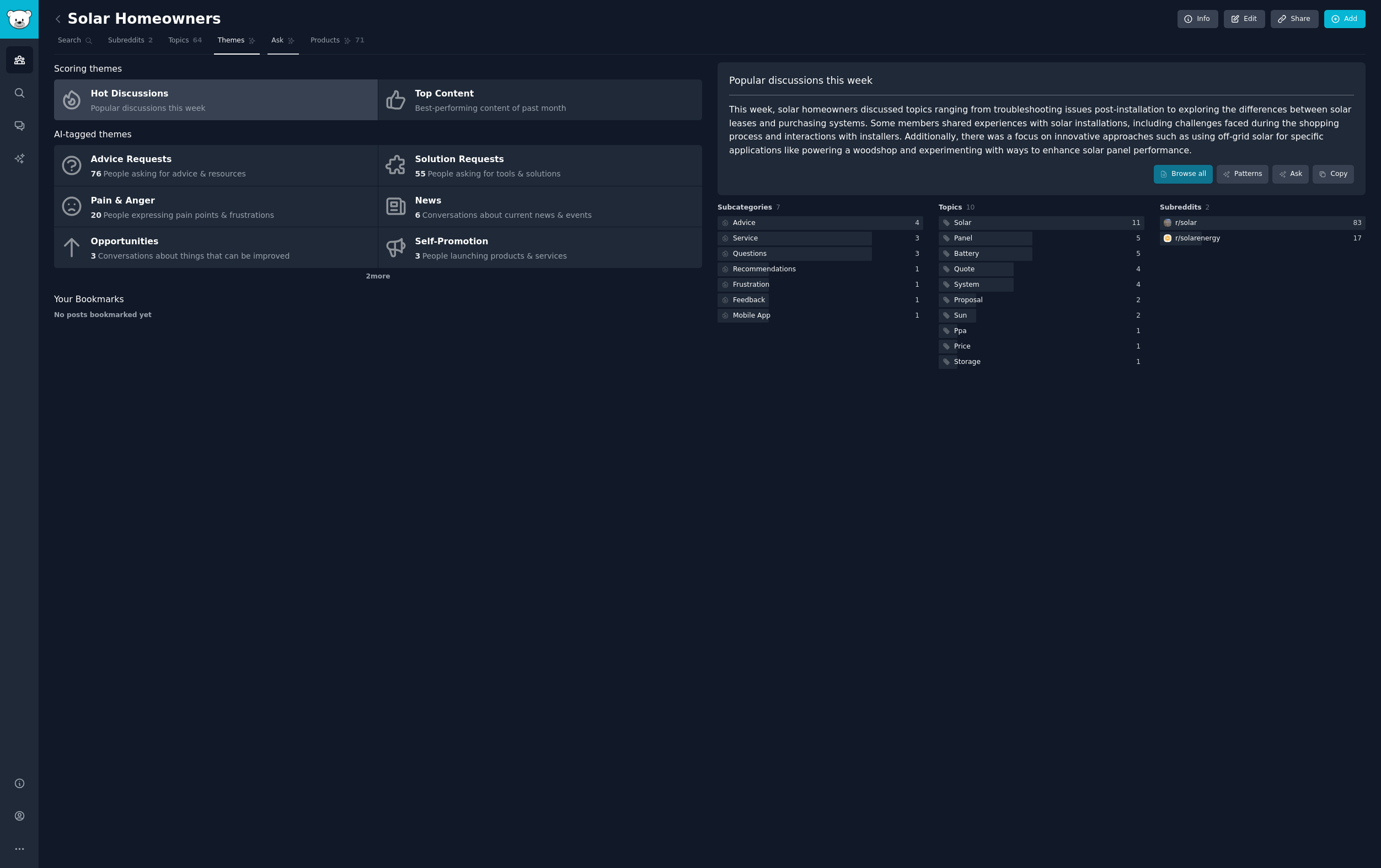
click at [288, 43] on icon at bounding box center [291, 41] width 6 height 6
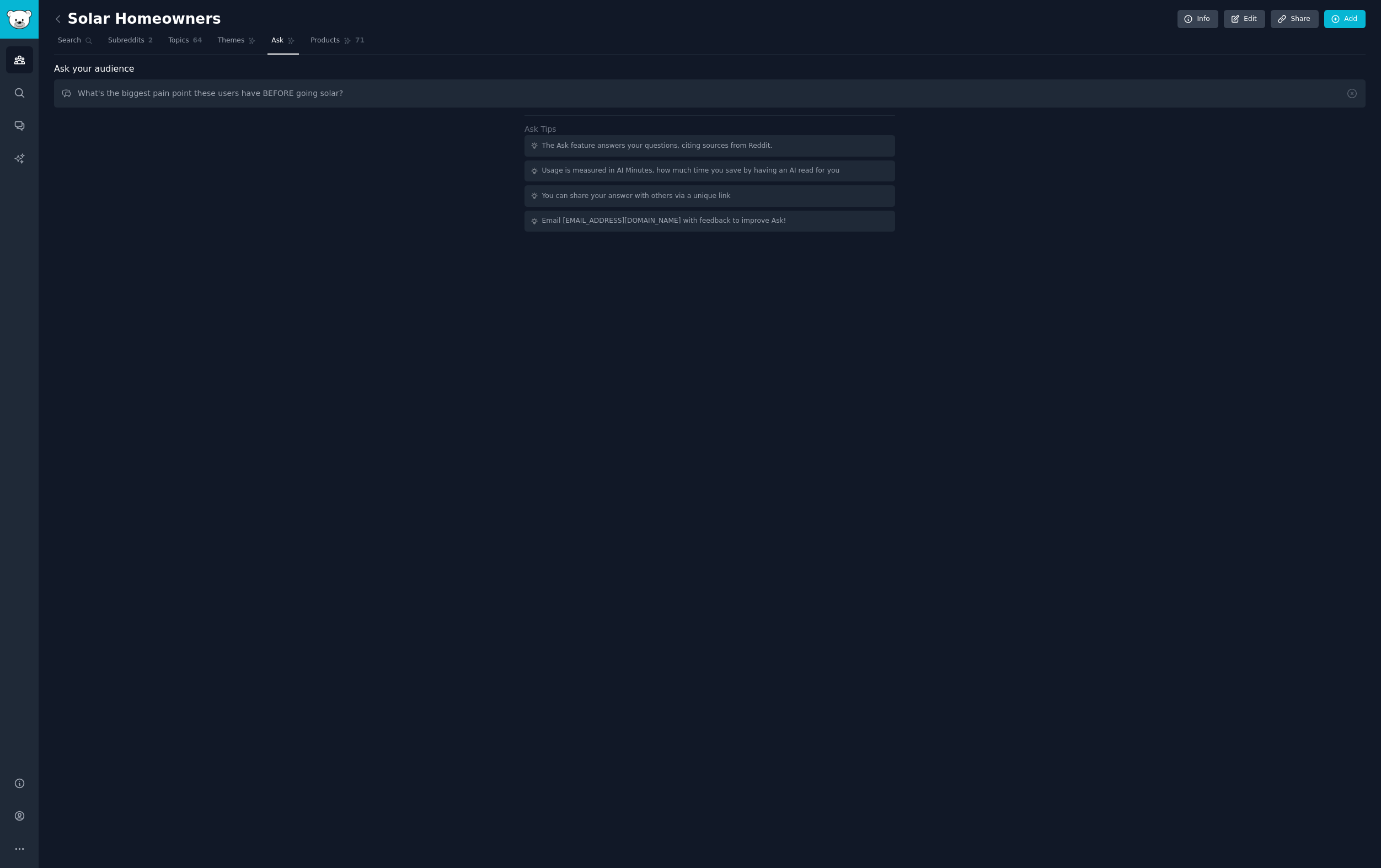
type input "What's the biggest pain point these users have BEFORE going solar?"
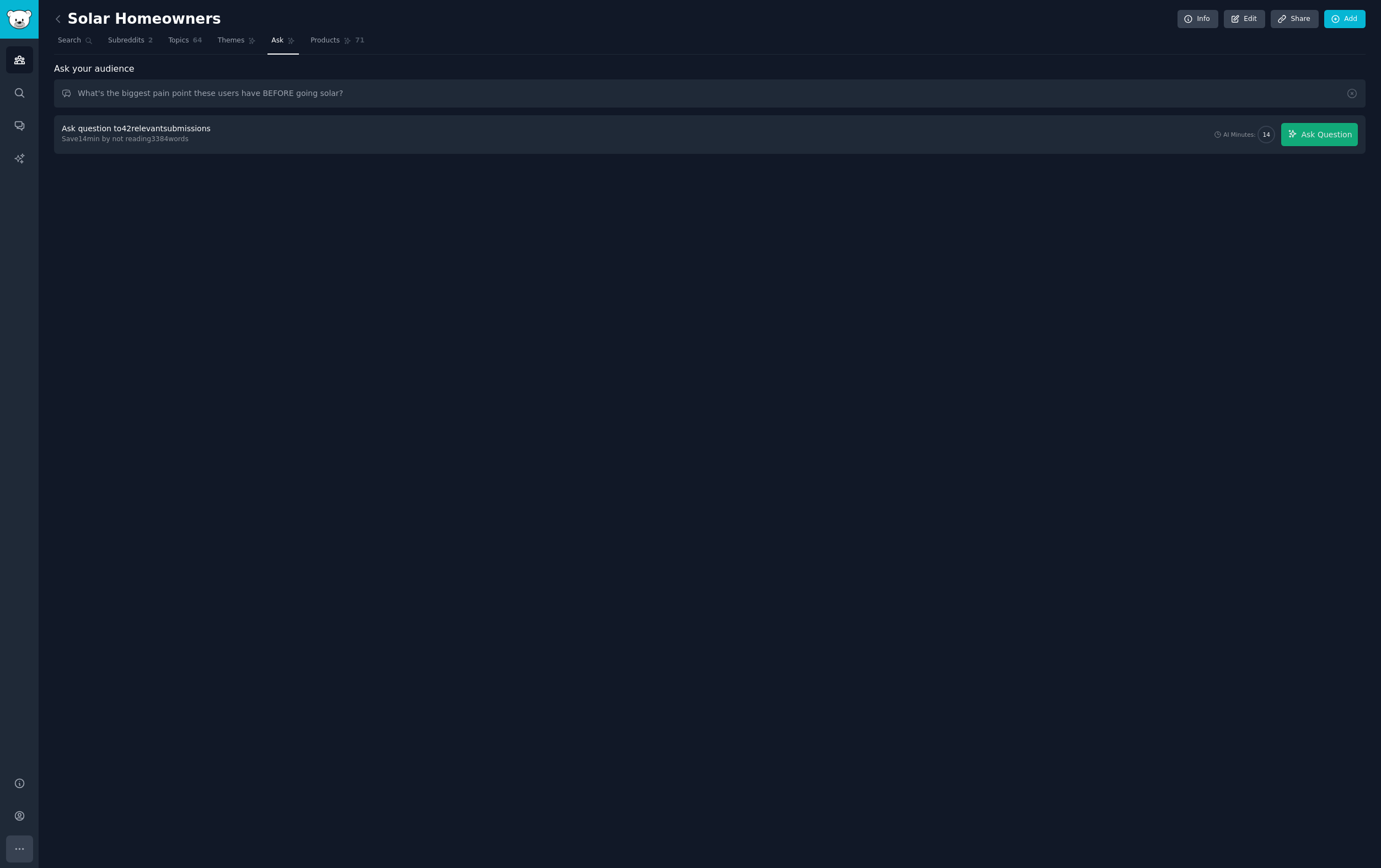
click at [25, 841] on button "More" at bounding box center [20, 849] width 27 height 27
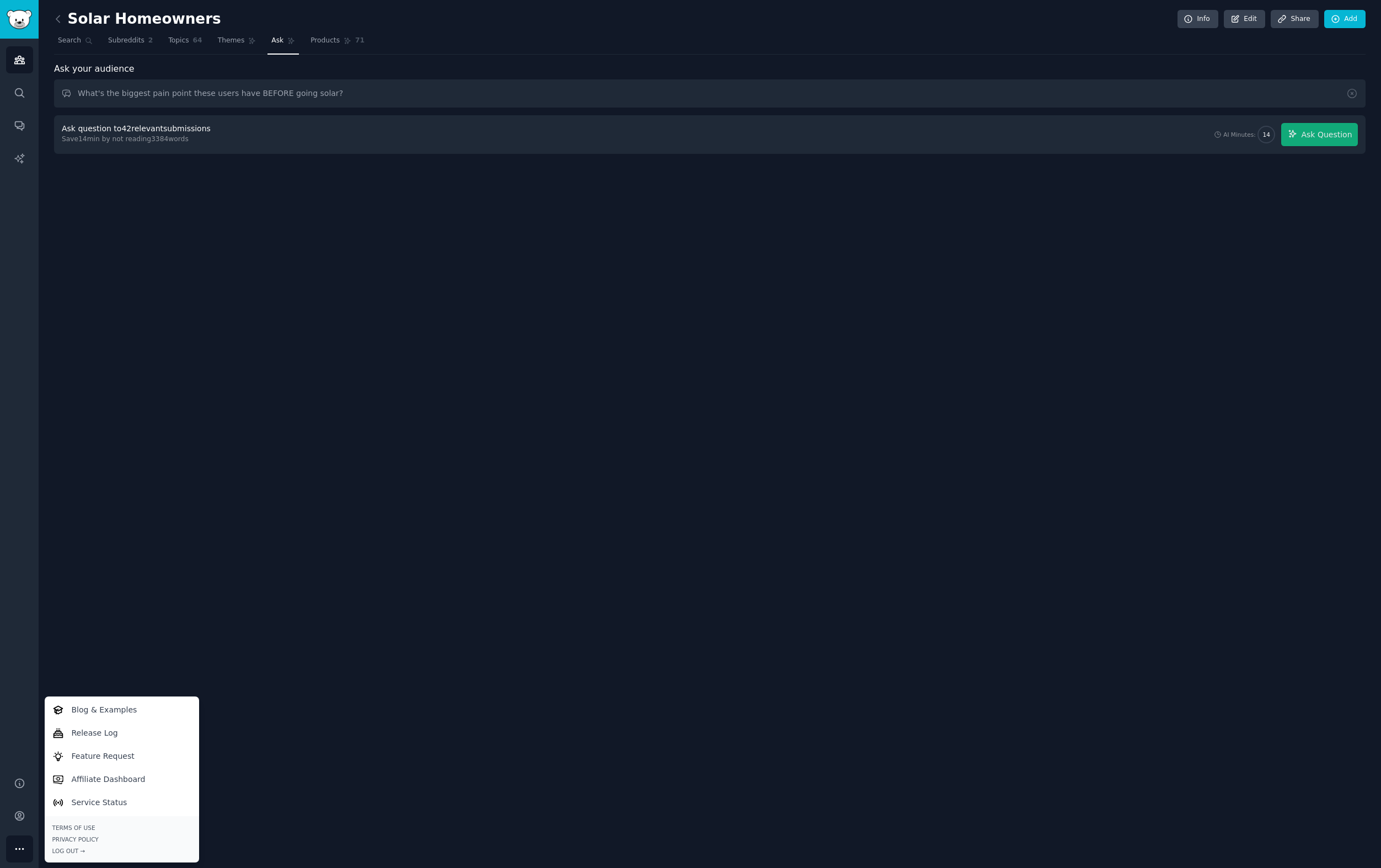
click at [89, 668] on div "Solar Homeowners Info Edit Share Add Search Subreddits 2 Topics 64 Themes Ask P…" at bounding box center [710, 434] width 1343 height 868
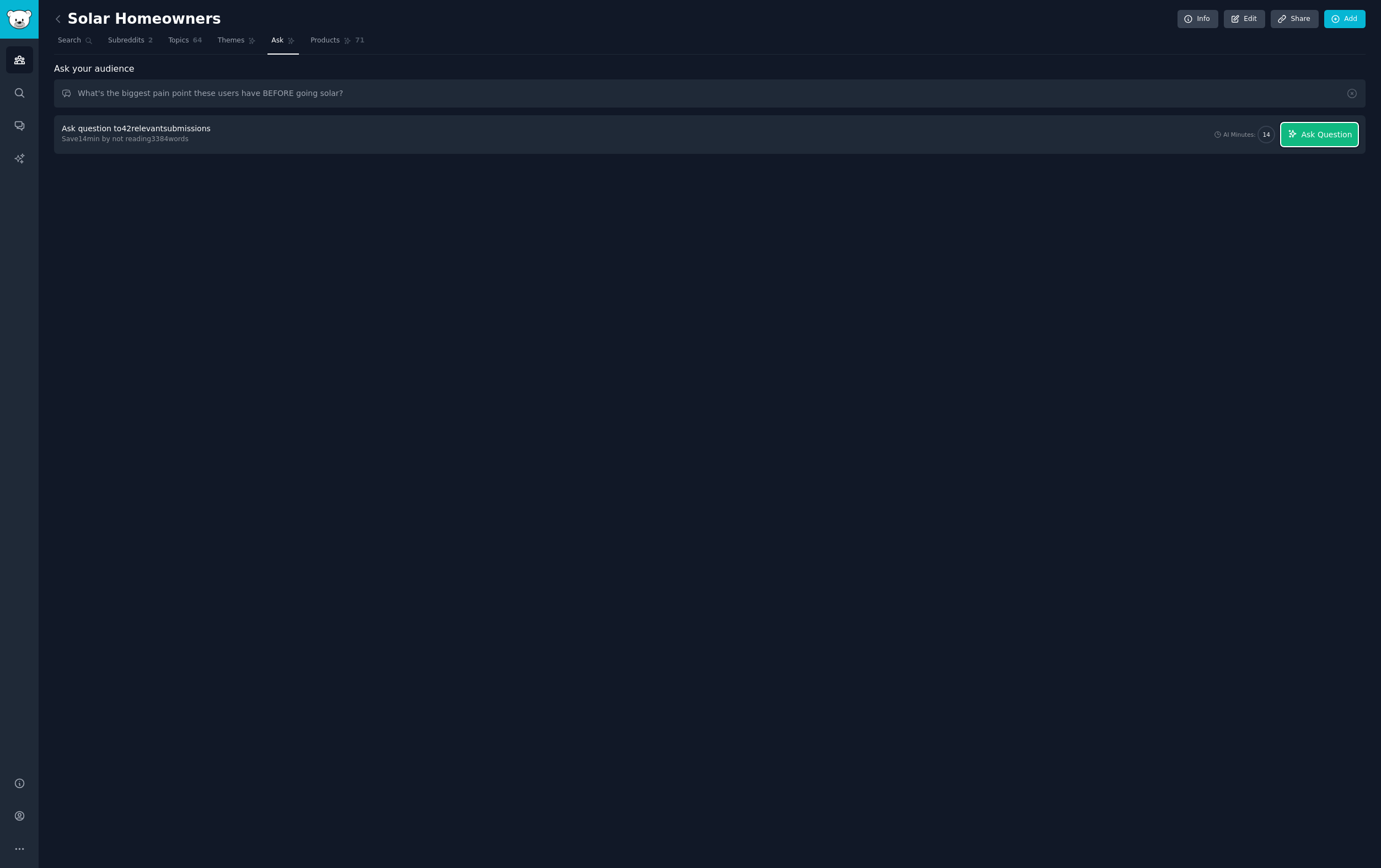
click at [1315, 142] on button "Ask Question" at bounding box center [1320, 135] width 77 height 23
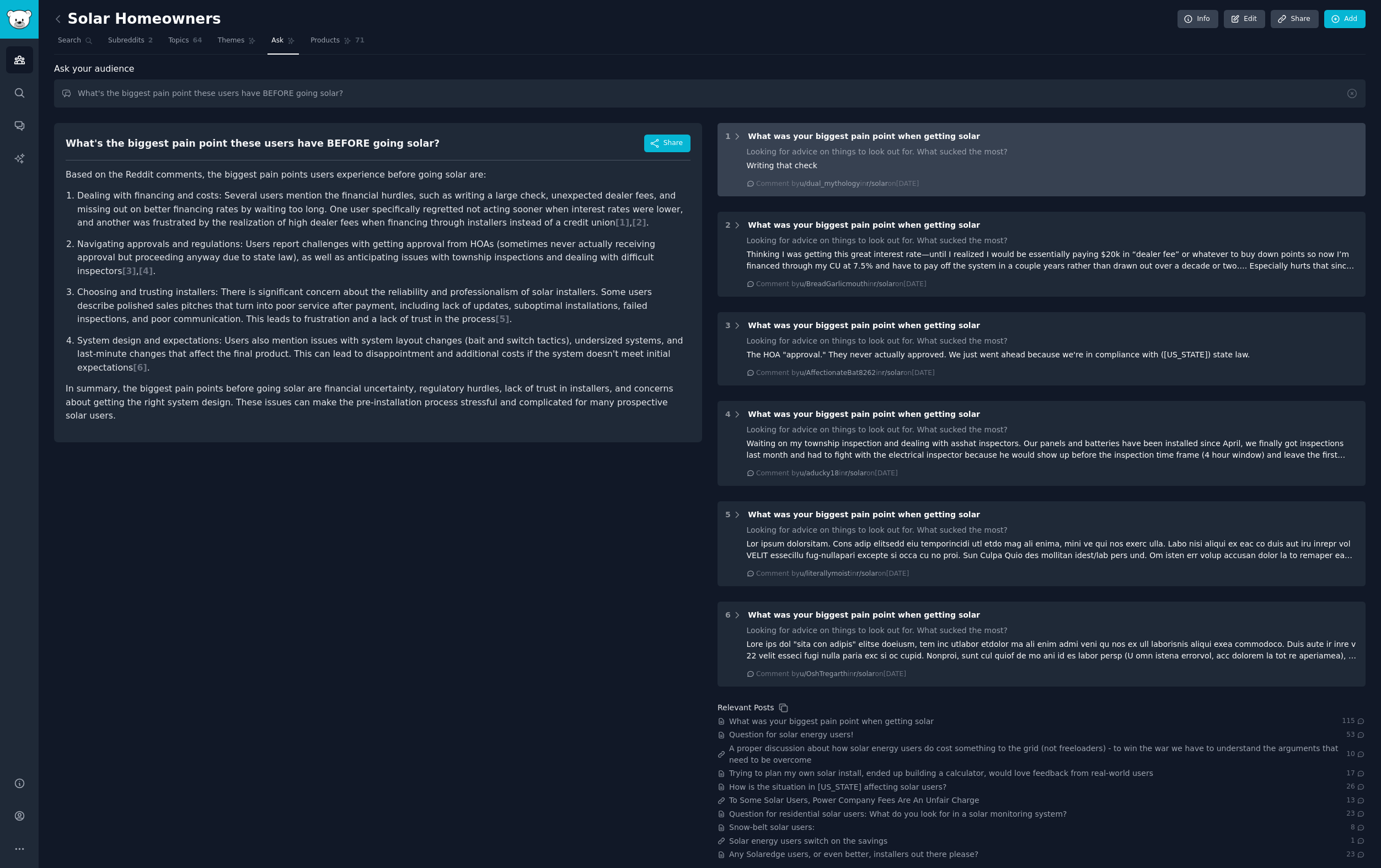
click at [851, 164] on div "Writing that check" at bounding box center [1053, 166] width 611 height 12
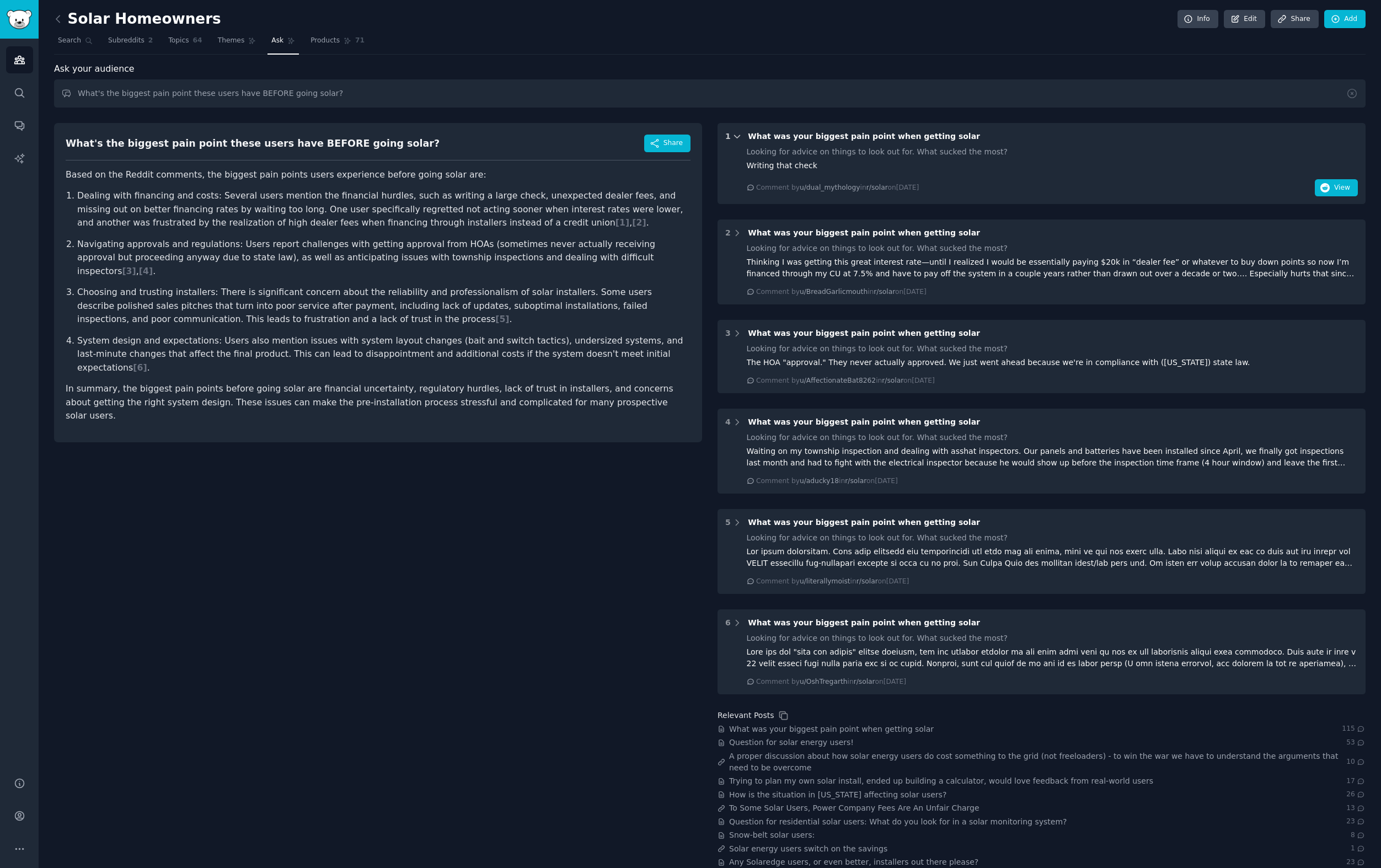
click at [737, 137] on icon at bounding box center [737, 137] width 10 height 10
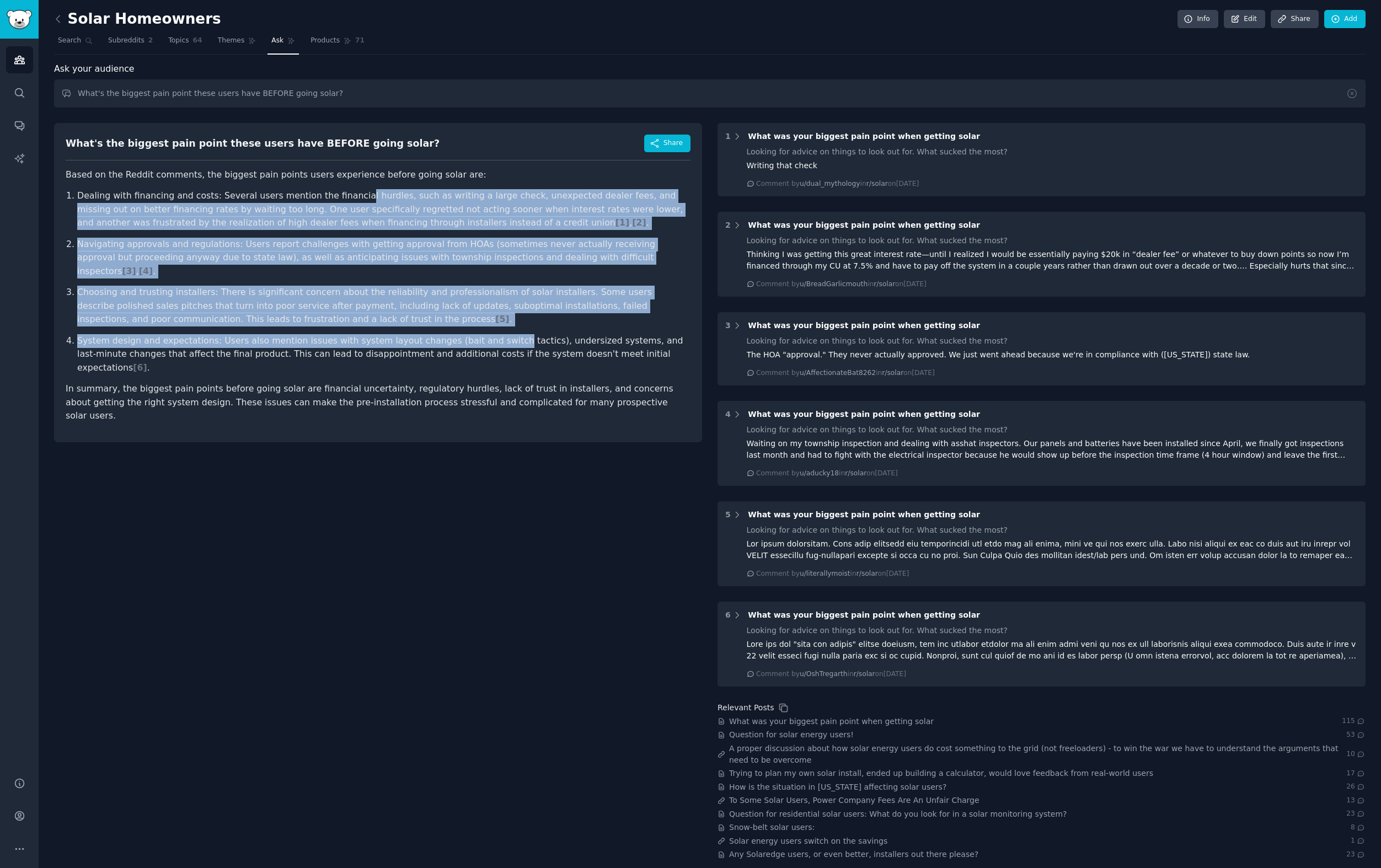
drag, startPoint x: 486, startPoint y: 330, endPoint x: 343, endPoint y: 199, distance: 193.9
click at [345, 199] on ol "Dealing with financing and costs: Several users mention the financial hurdles, …" at bounding box center [378, 282] width 625 height 185
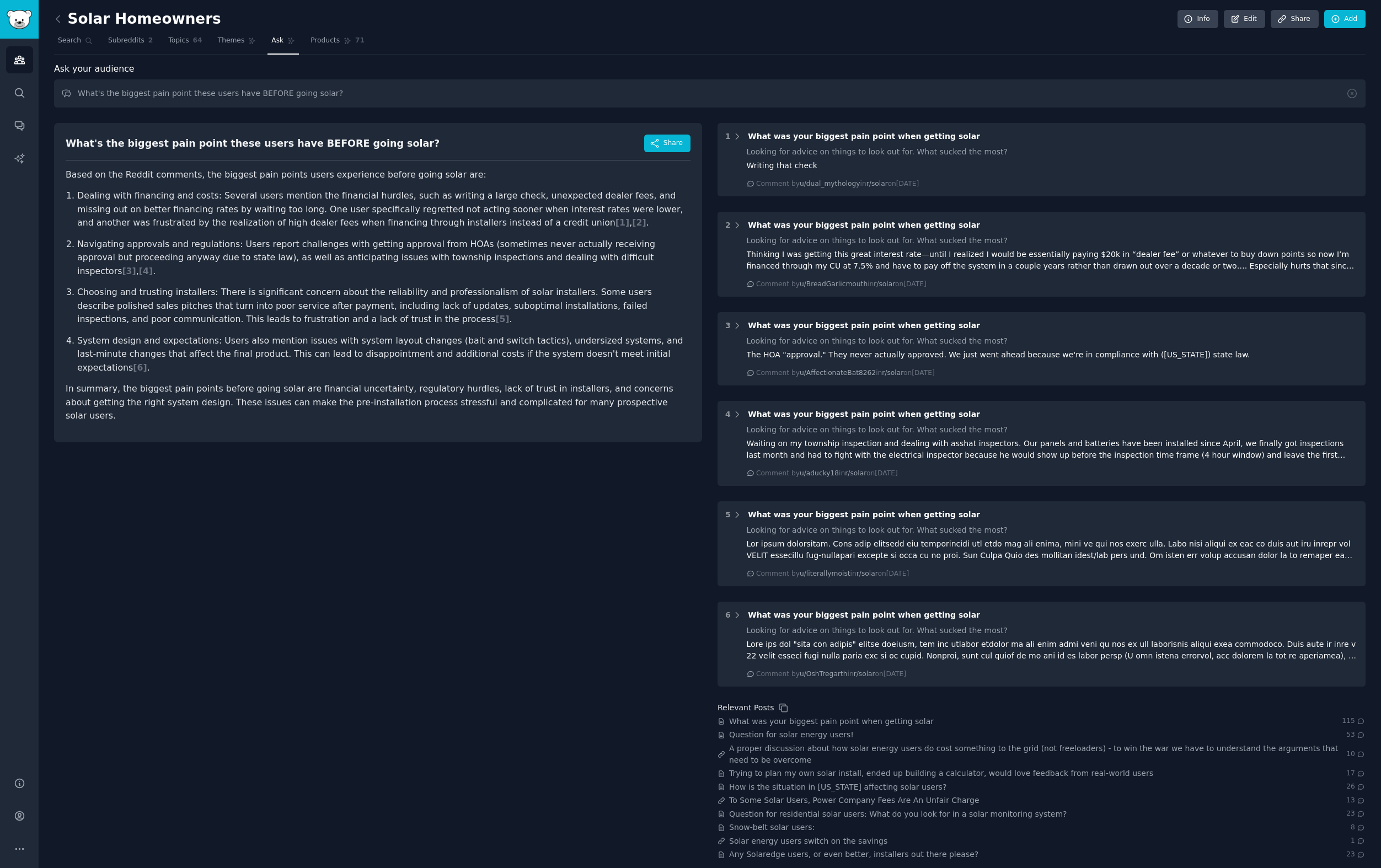
click at [328, 200] on p "Dealing with financing and costs: Several users mention the financial hurdles, …" at bounding box center [384, 209] width 613 height 41
click at [293, 138] on div "What's the biggest pain point these users have BEFORE going solar?" at bounding box center [252, 143] width 374 height 14
click at [293, 139] on div "What's the biggest pain point these users have BEFORE going solar?" at bounding box center [252, 143] width 374 height 14
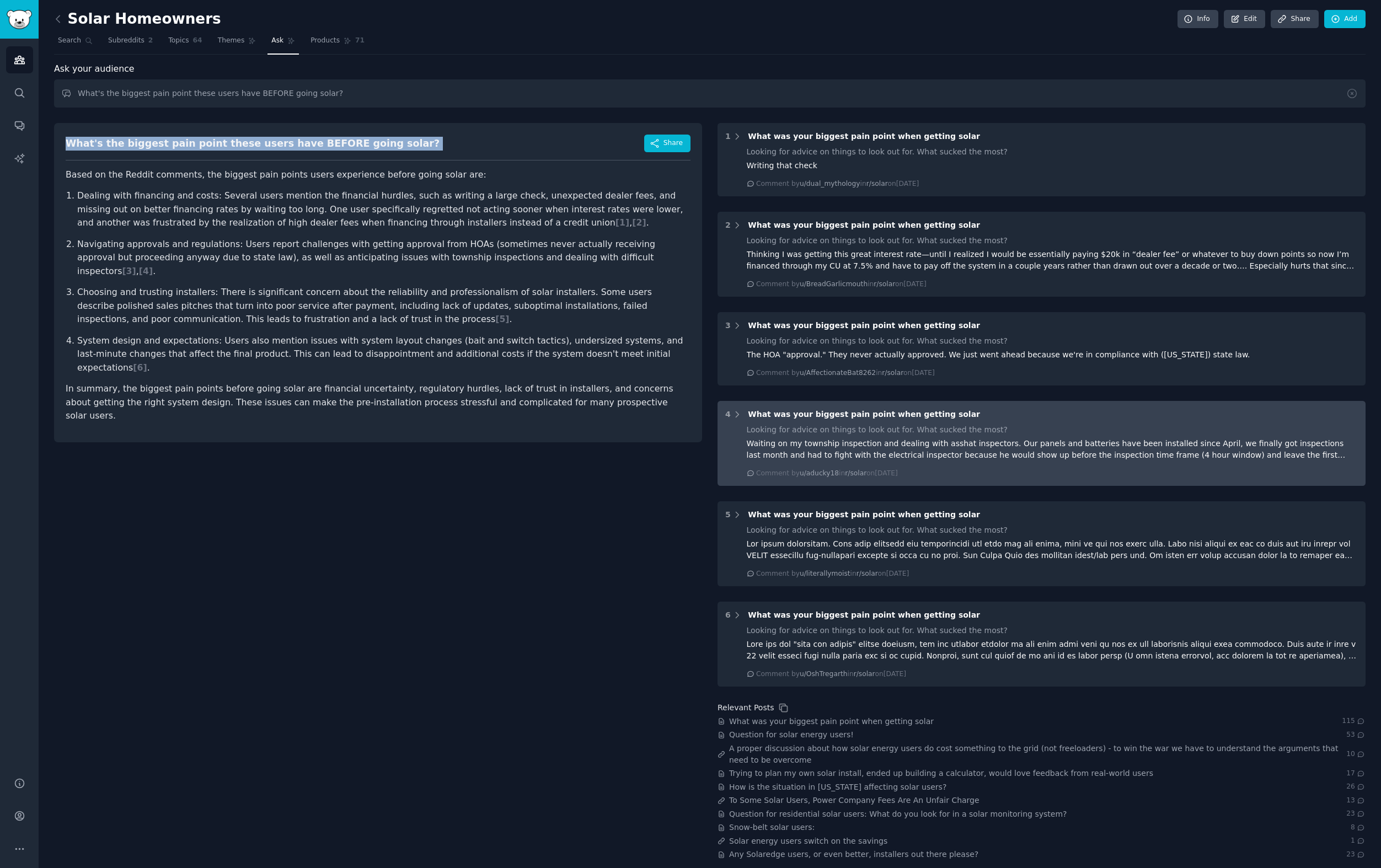
copy div "What's the biggest pain point these users have BEFORE going solar?"
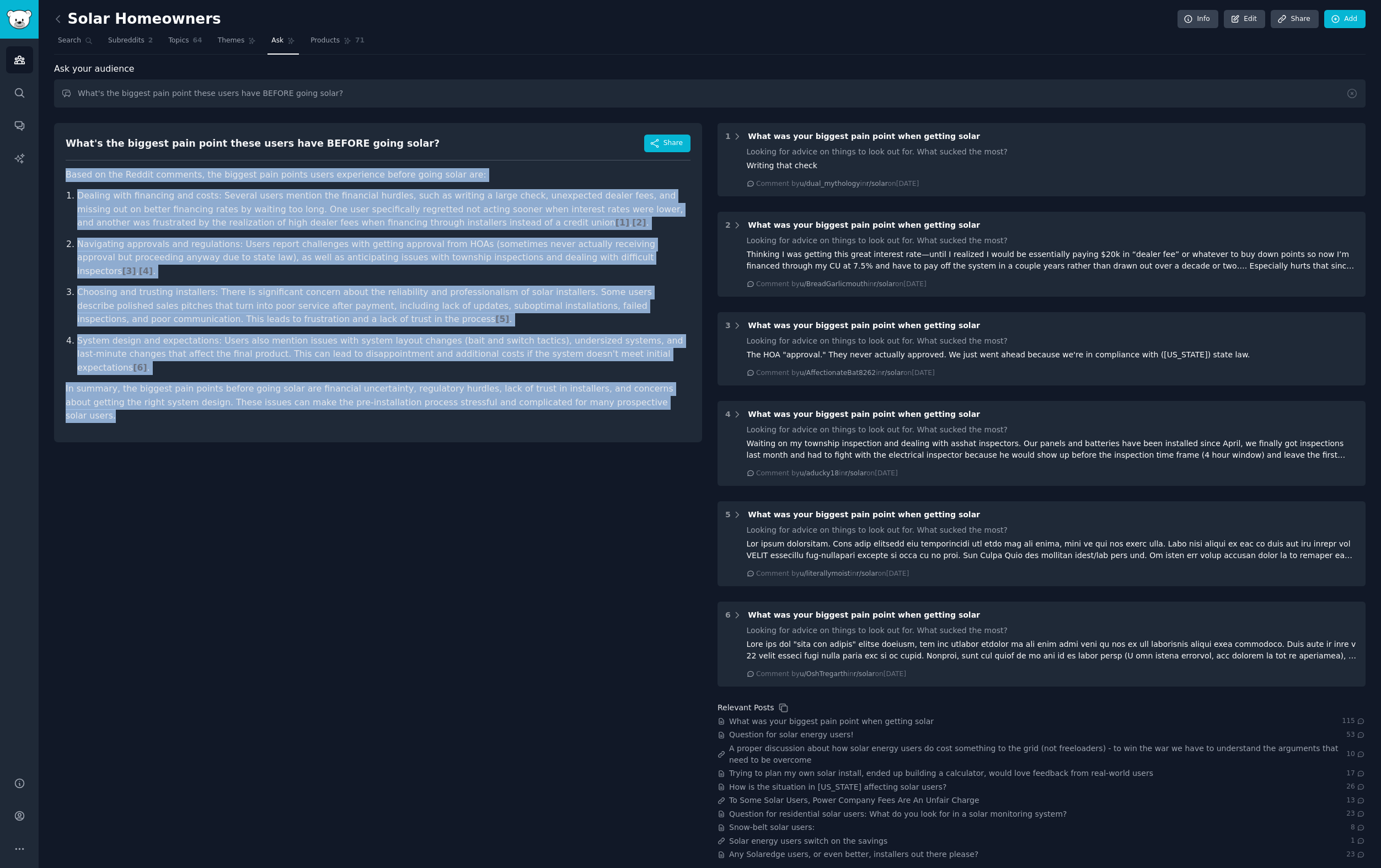
drag, startPoint x: 615, startPoint y: 373, endPoint x: 67, endPoint y: 168, distance: 585.1
click at [67, 168] on article "Based on the Reddit comments, the biggest pain points users experience before g…" at bounding box center [378, 296] width 625 height 255
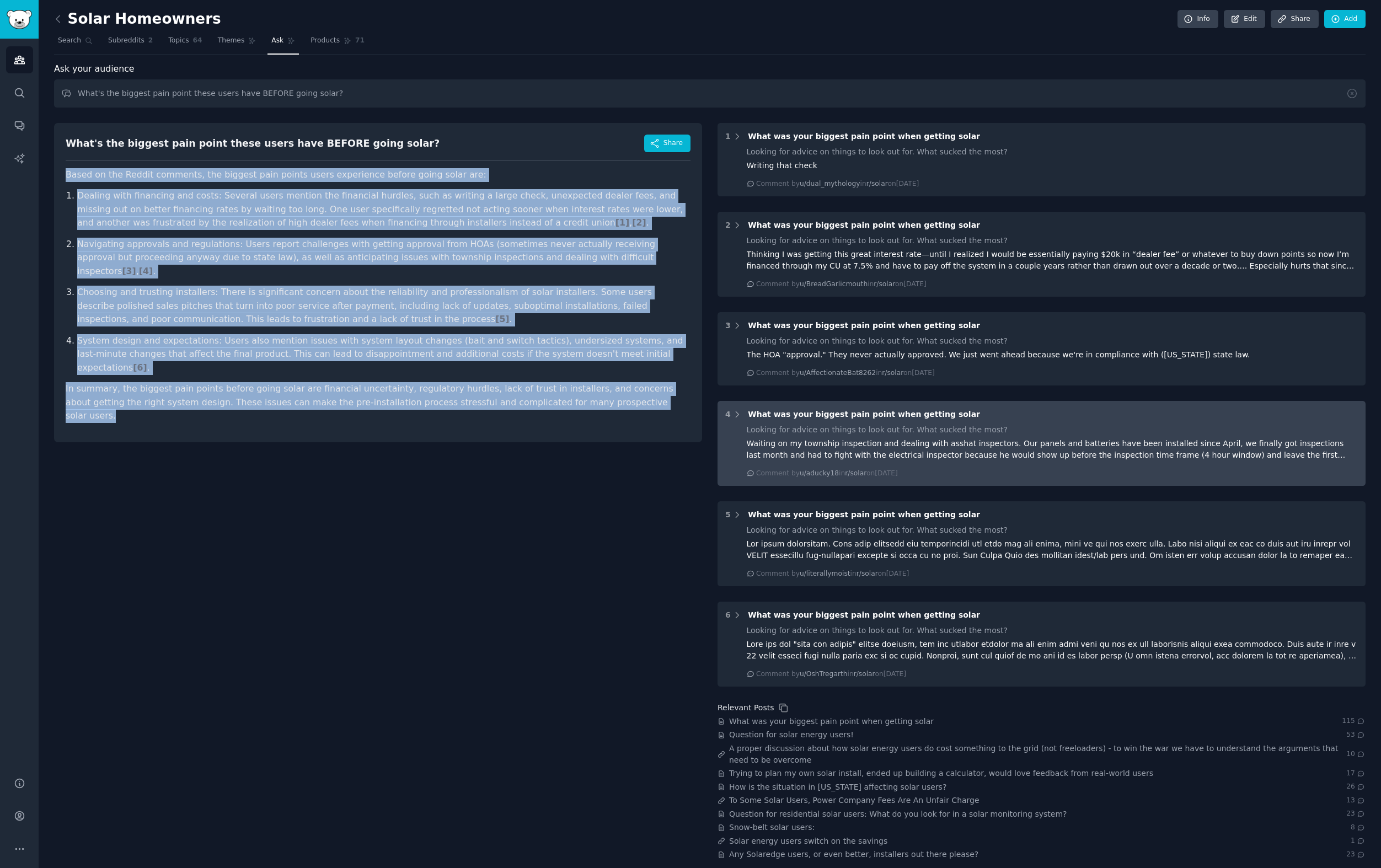
copy article "Based on the Reddit comments, the biggest pain points users experience before g…"
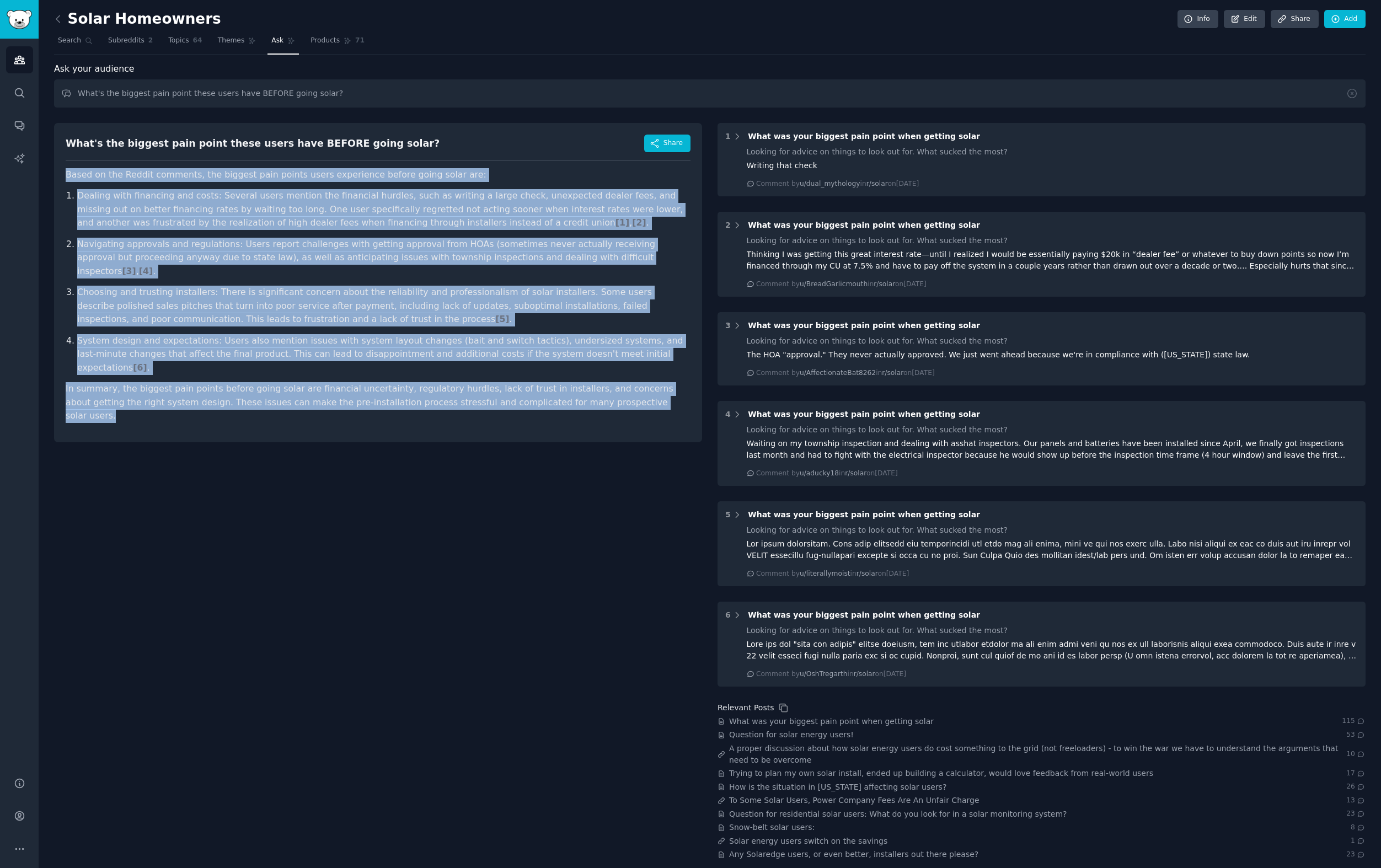
click at [539, 557] on div "What's the biggest pain point these users have BEFORE going solar? Share Based …" at bounding box center [378, 487] width 648 height 744
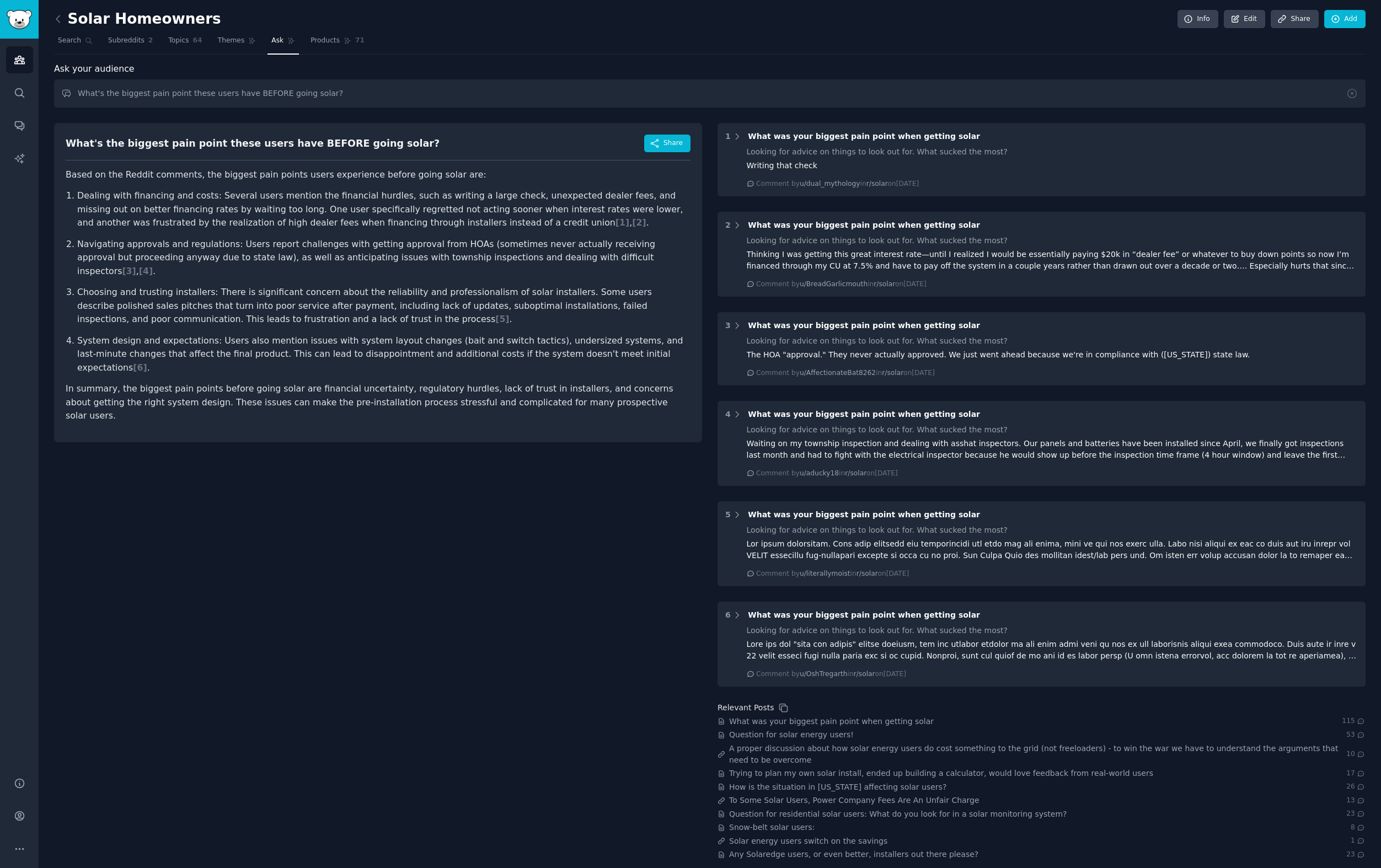
click at [602, 382] on p "In summary, the biggest pain points before going solar are financial uncertaint…" at bounding box center [378, 402] width 625 height 41
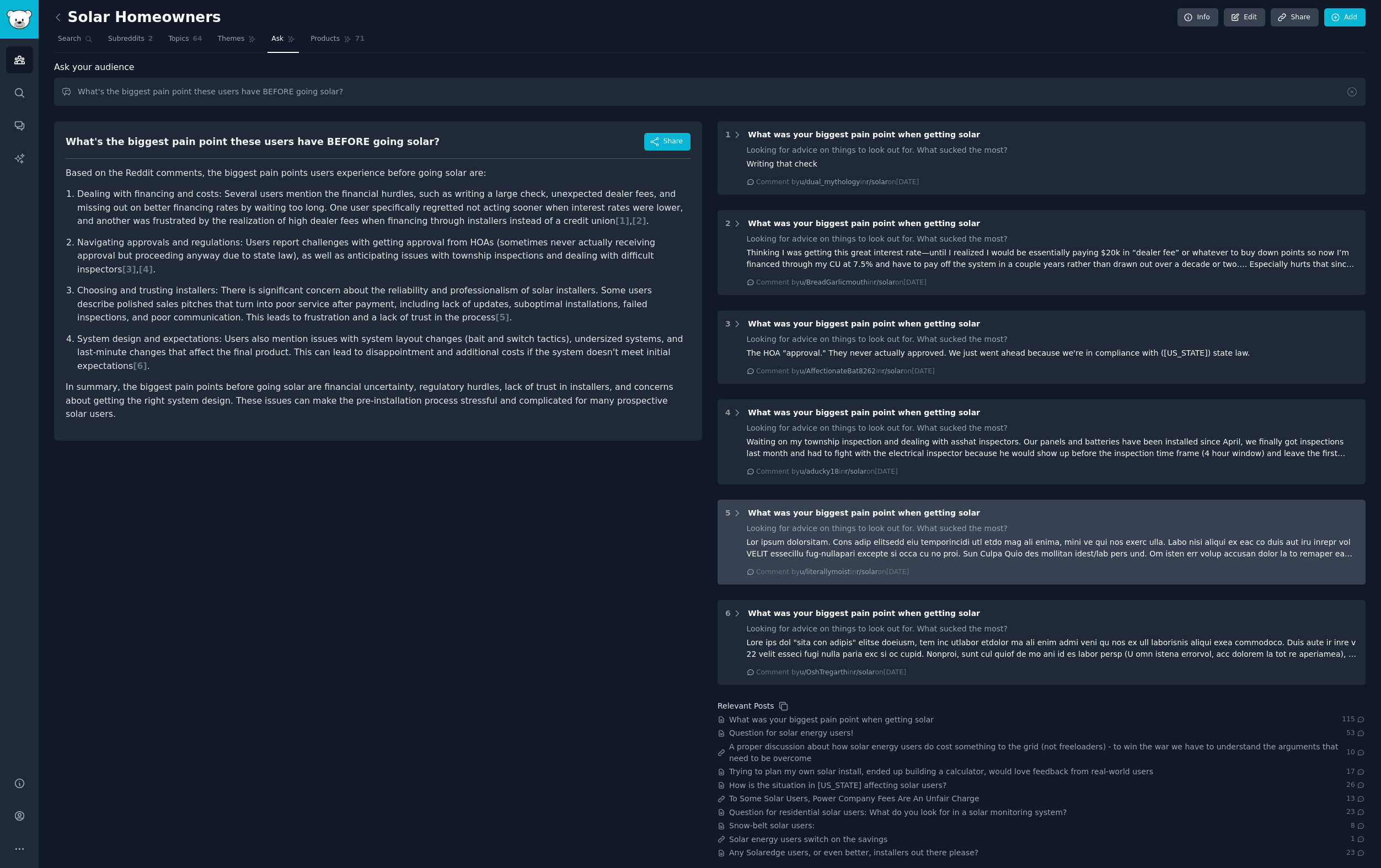
scroll to position [2, 0]
click at [736, 514] on icon at bounding box center [738, 512] width 3 height 5
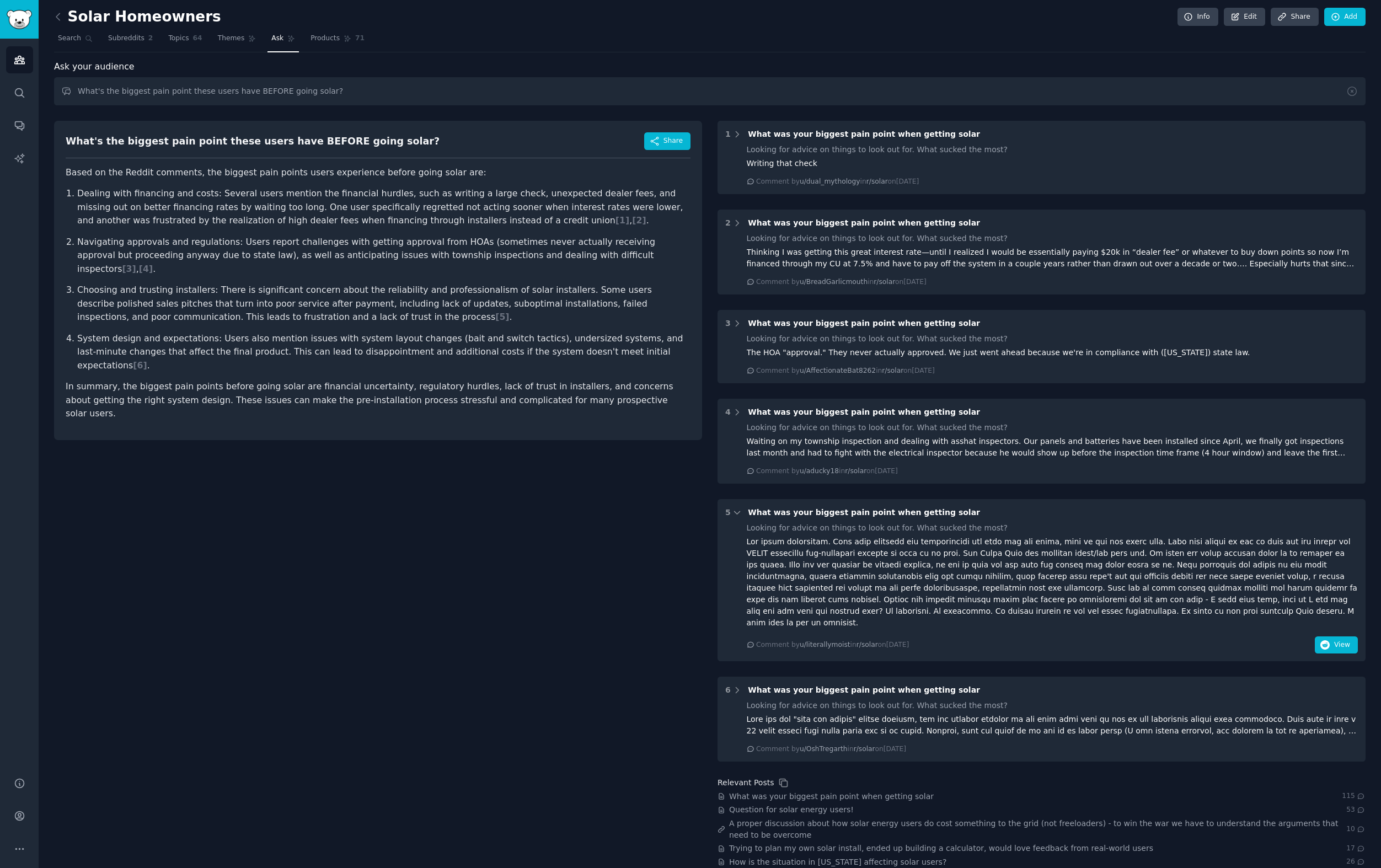
click at [777, 514] on span "What was your biggest pain point when getting solar" at bounding box center [864, 512] width 232 height 9
copy span "What was your biggest pain point when getting solar"
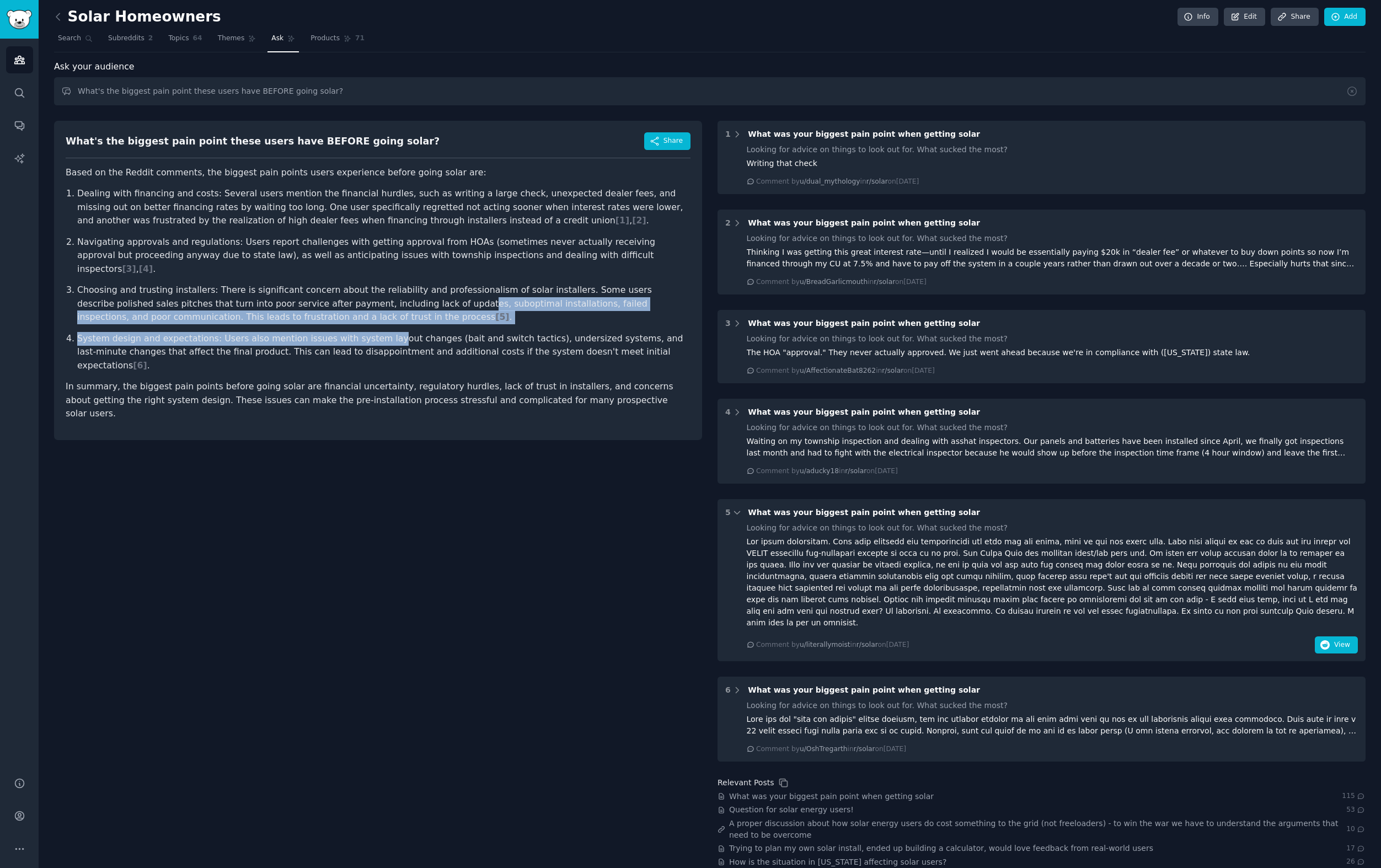
drag, startPoint x: 373, startPoint y: 326, endPoint x: 364, endPoint y: 285, distance: 42.0
click at [364, 285] on ol "Dealing with financing and costs: Several users mention the financial hurdles, …" at bounding box center [378, 279] width 625 height 185
click at [368, 302] on p "Choosing and trusting installers: There is significant concern about the reliab…" at bounding box center [384, 304] width 613 height 41
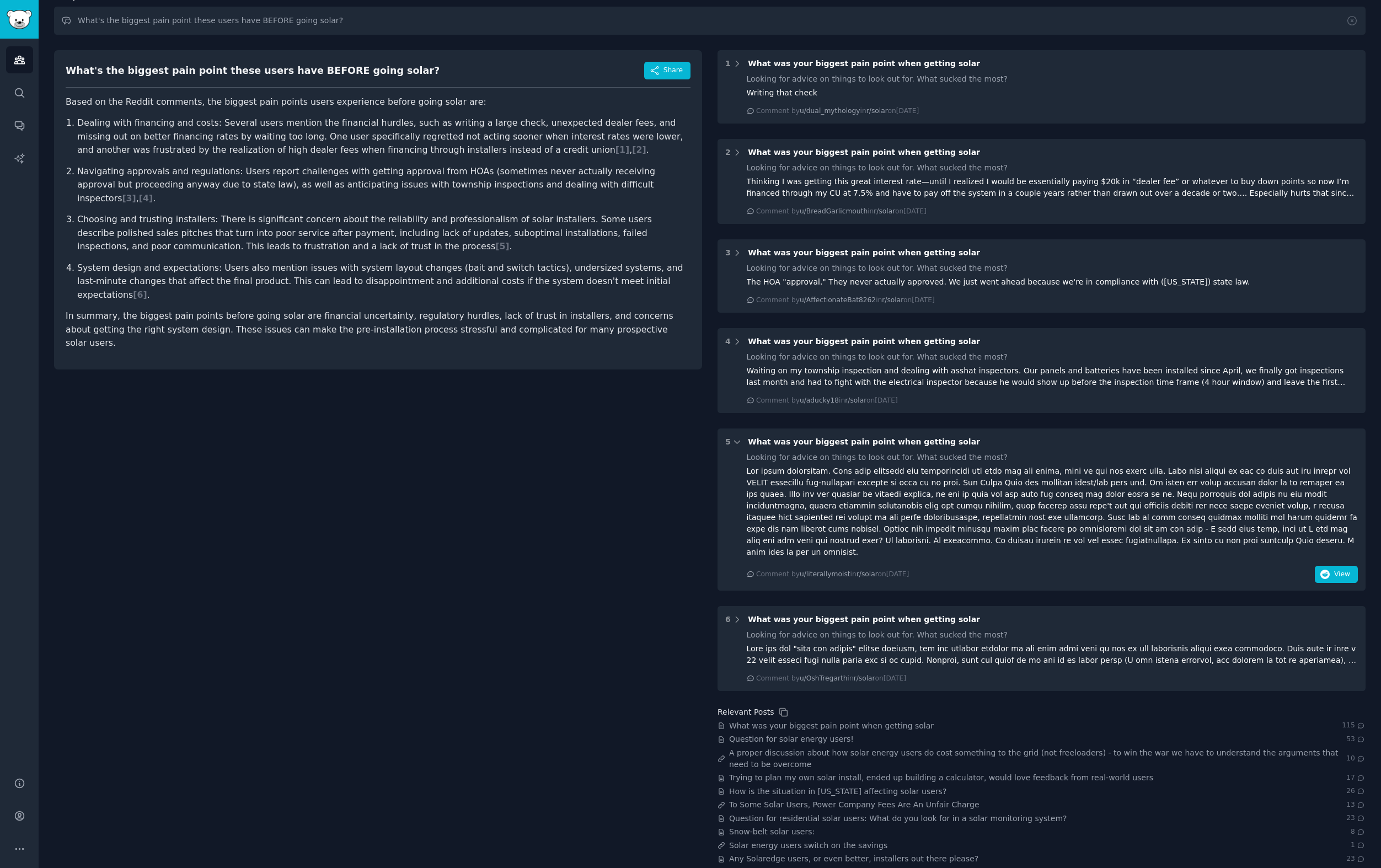
scroll to position [73, 0]
click at [829, 733] on span "Question for solar energy users!" at bounding box center [792, 739] width 125 height 12
click at [827, 771] on span "Trying to plan my own solar install, ended up building a calculator, would love…" at bounding box center [941, 777] width 424 height 12
click at [472, 449] on div "What's the biggest pain point these users have BEFORE going solar? Share Based …" at bounding box center [378, 453] width 648 height 822
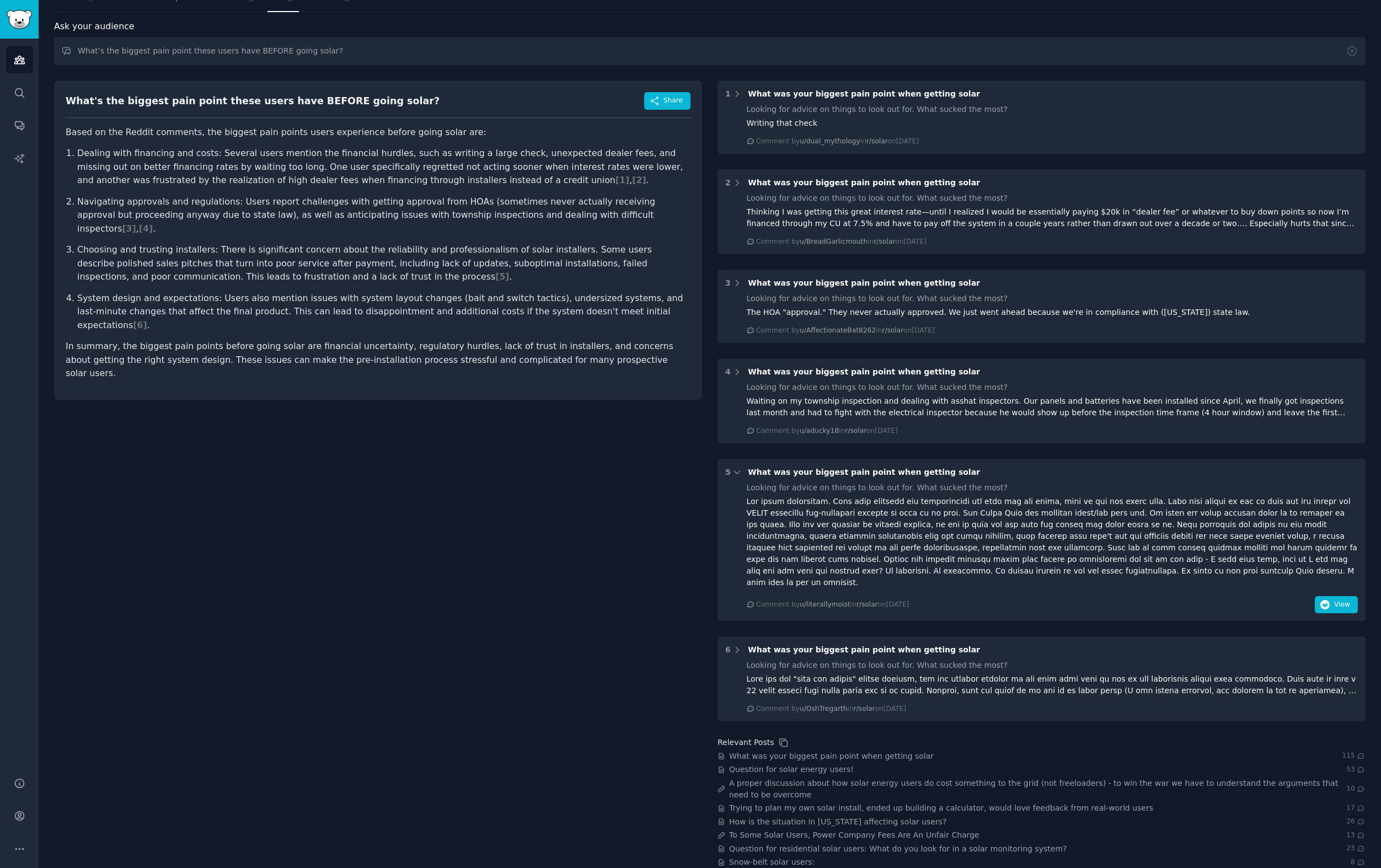
scroll to position [0, 0]
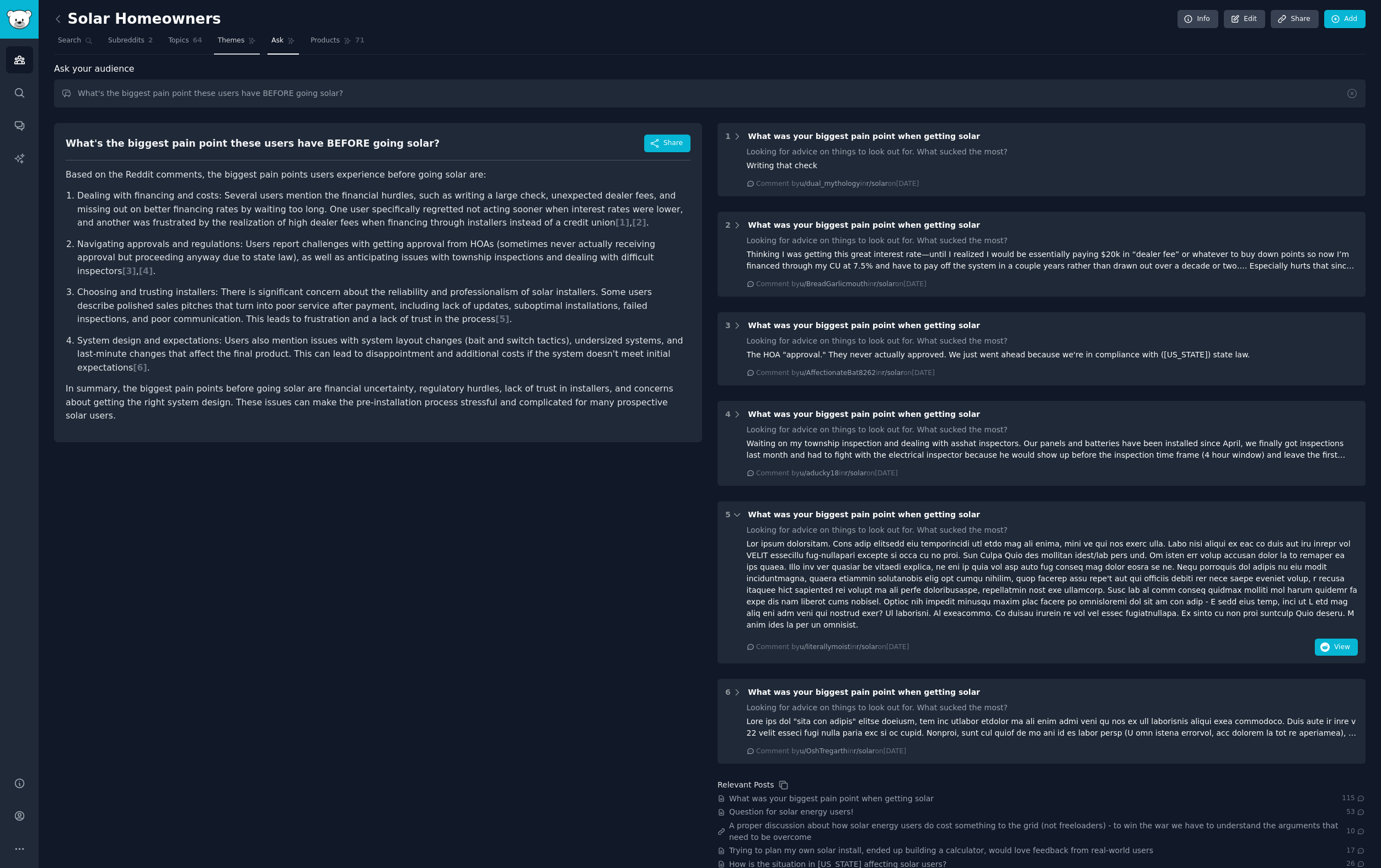
click at [232, 46] on link "Themes" at bounding box center [237, 43] width 46 height 23
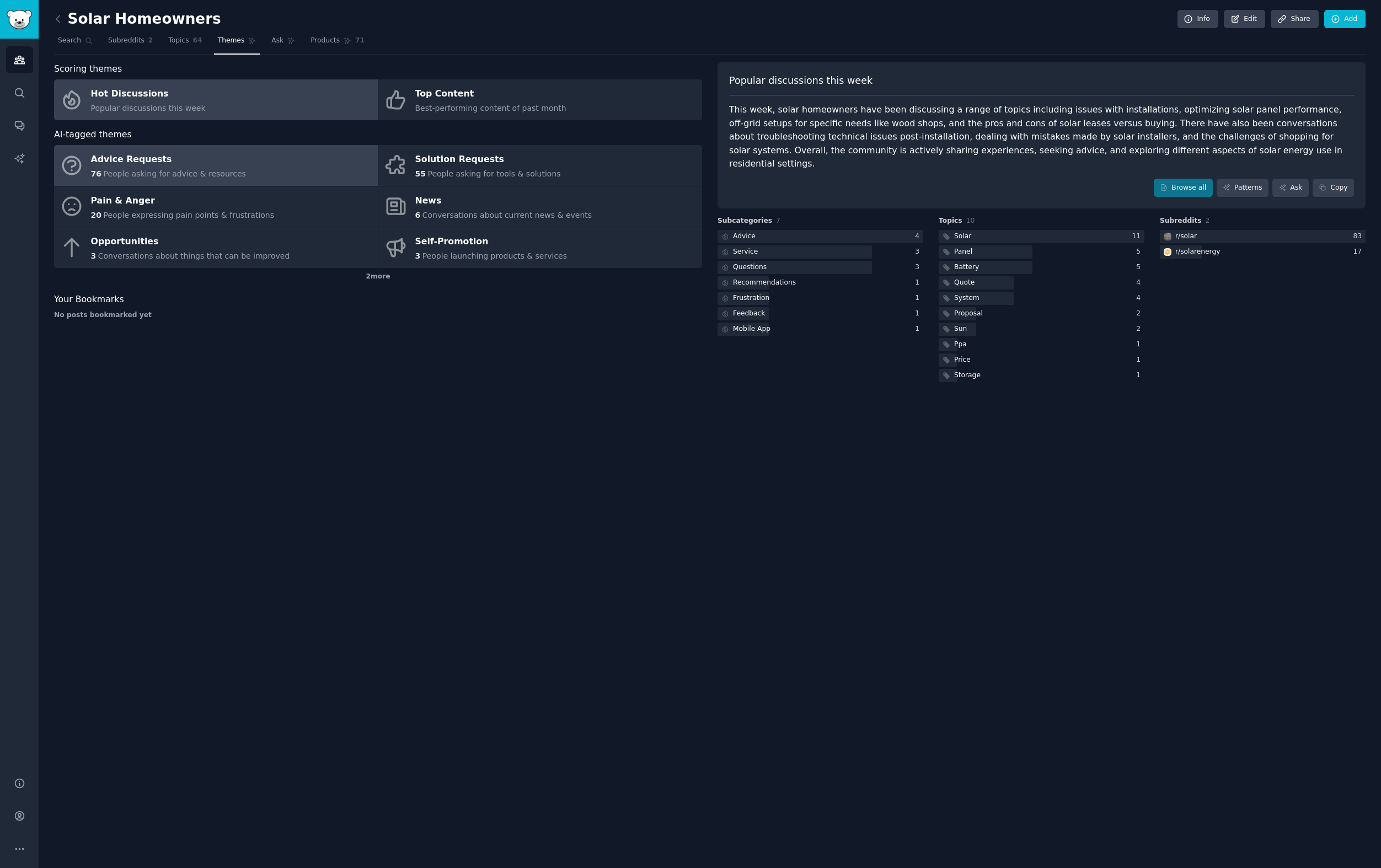
click at [215, 165] on div "Advice Requests" at bounding box center [168, 159] width 155 height 18
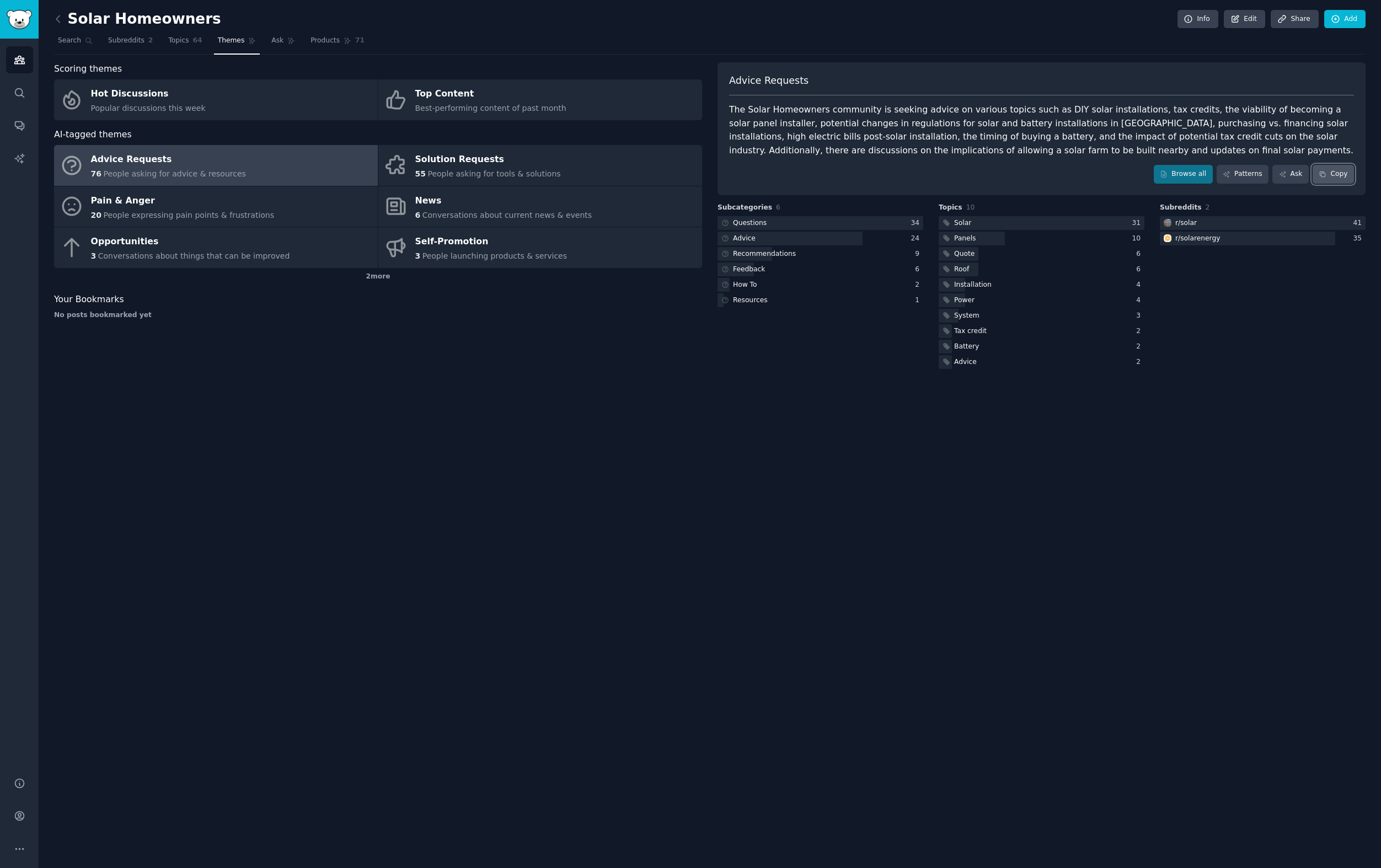
click at [1352, 178] on button "Copy" at bounding box center [1334, 174] width 42 height 19
drag, startPoint x: 1064, startPoint y: 503, endPoint x: 1035, endPoint y: 459, distance: 52.7
click at [1035, 459] on div "Solar Homeowners Info Edit Share Add Search Subreddits 2 Topics 64 Themes Ask P…" at bounding box center [710, 434] width 1343 height 868
click at [1035, 460] on div "Solar Homeowners Info Edit Share Add Search Subreddits 2 Topics 64 Themes Ask P…" at bounding box center [710, 434] width 1343 height 868
click at [1246, 168] on link "Patterns" at bounding box center [1242, 174] width 52 height 19
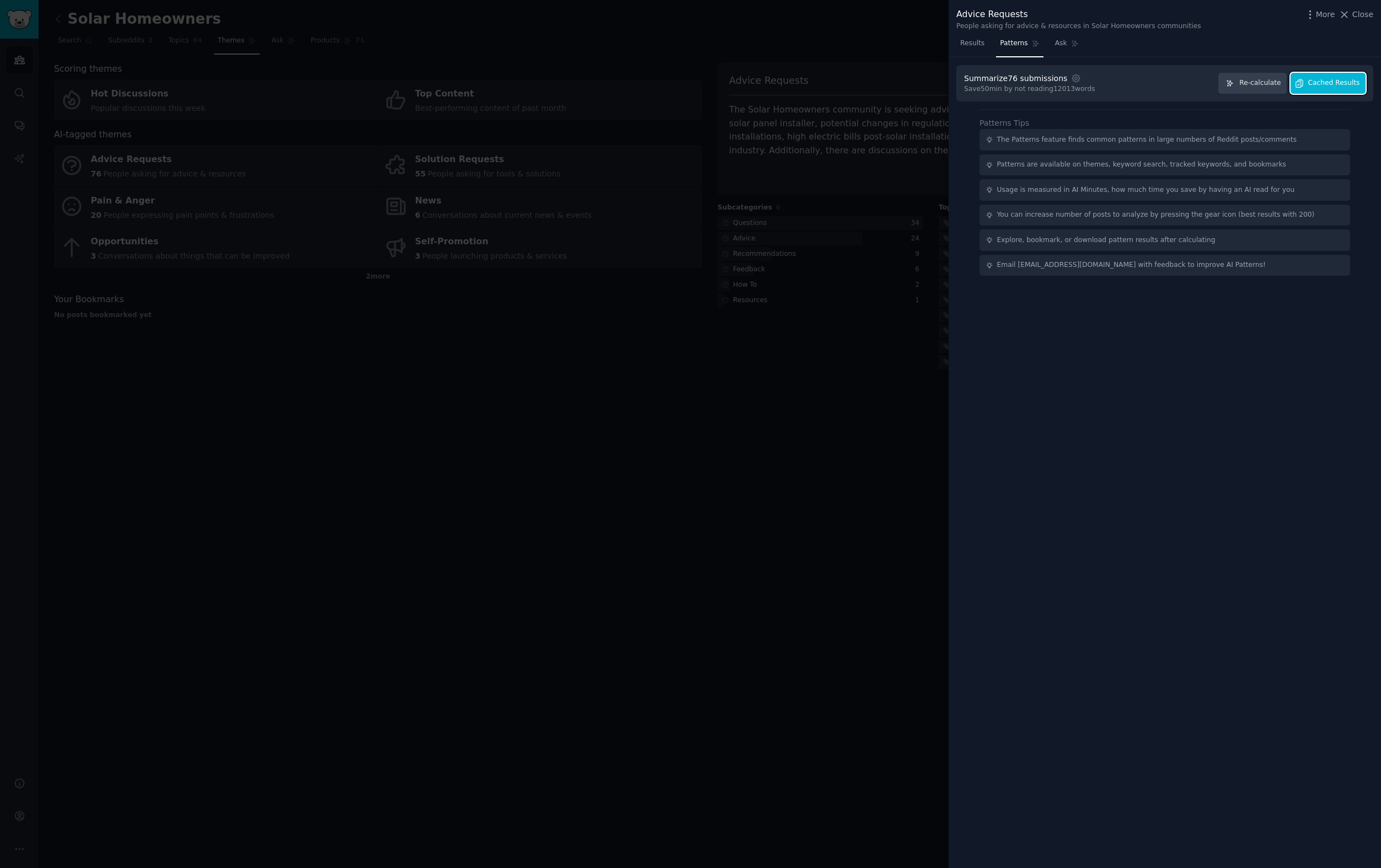
click at [1318, 89] on button "Cached Results" at bounding box center [1328, 83] width 75 height 21
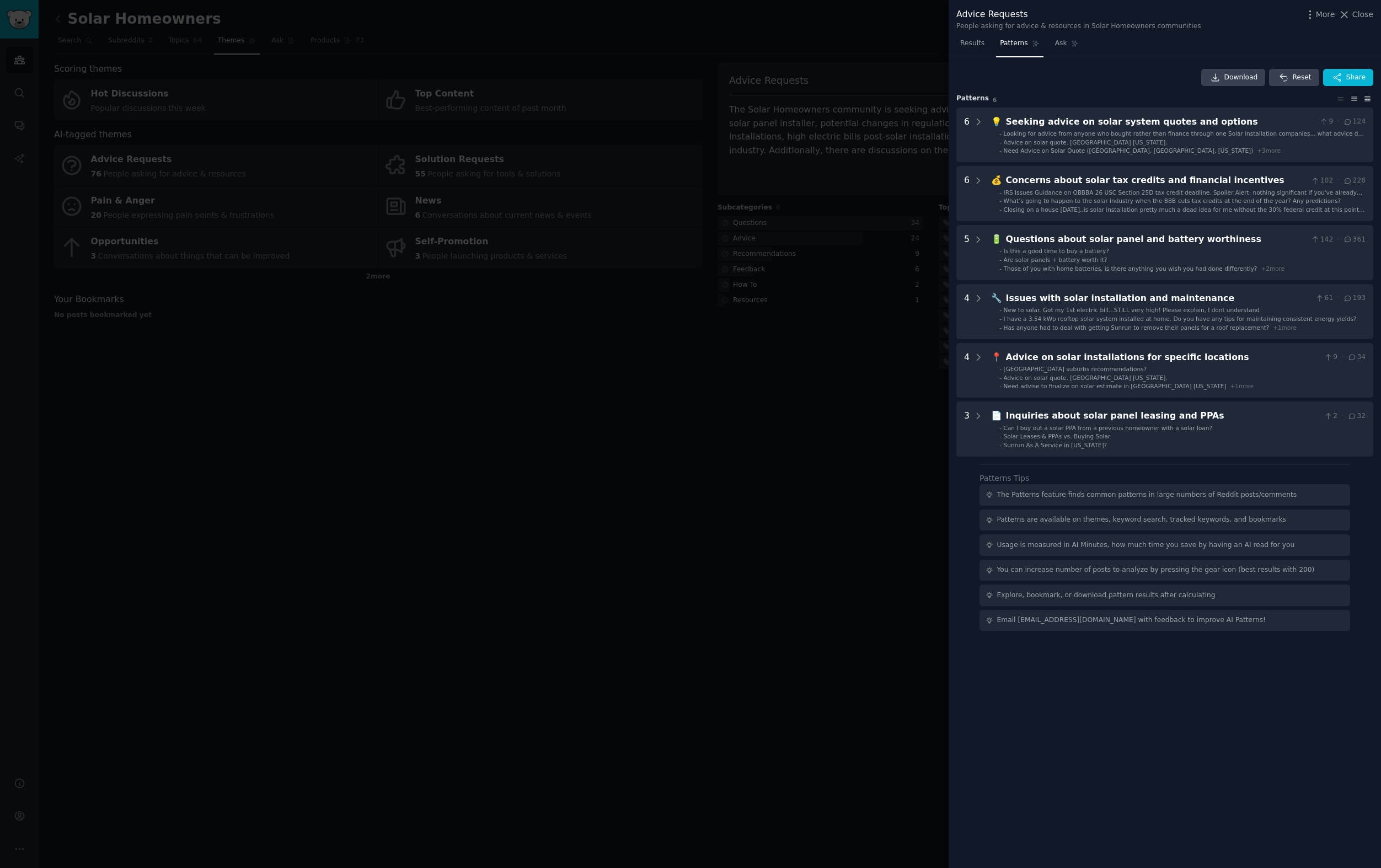
click at [1367, 96] on icon at bounding box center [1367, 99] width 12 height 8
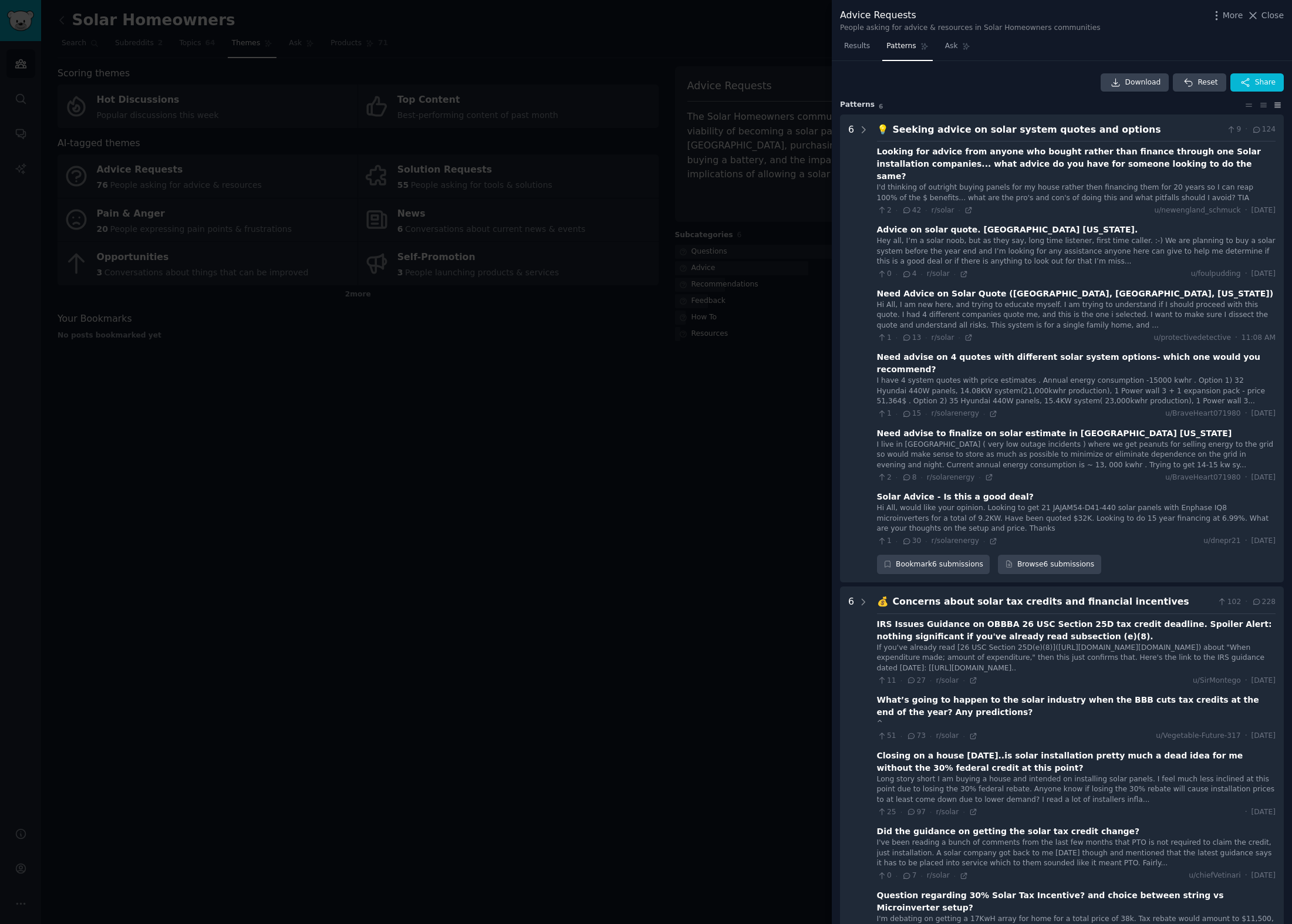
click at [1126, 595] on div "Concerns about solar tax credits and financial incentives" at bounding box center [1053, 601] width 321 height 15
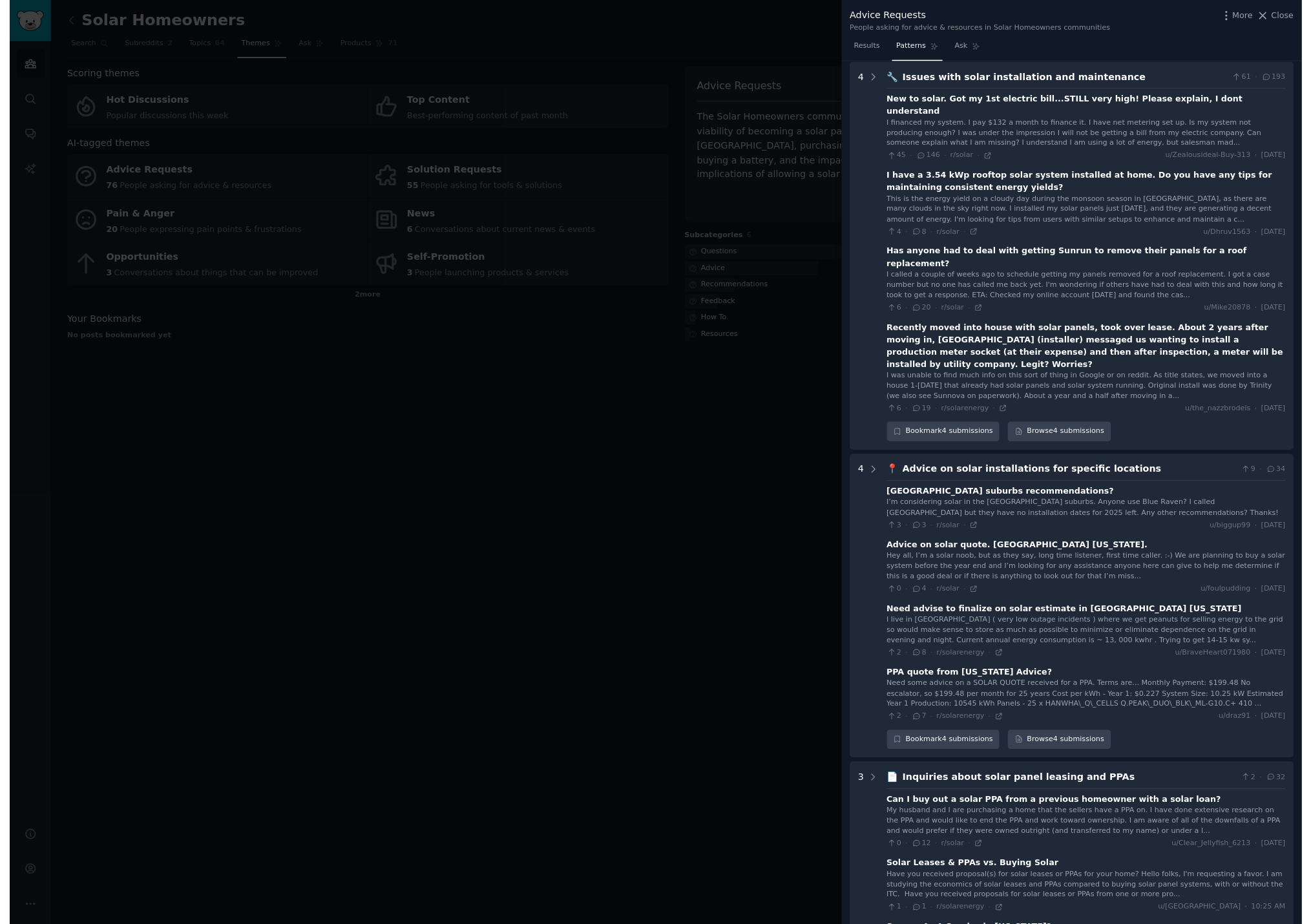
scroll to position [1533, 0]
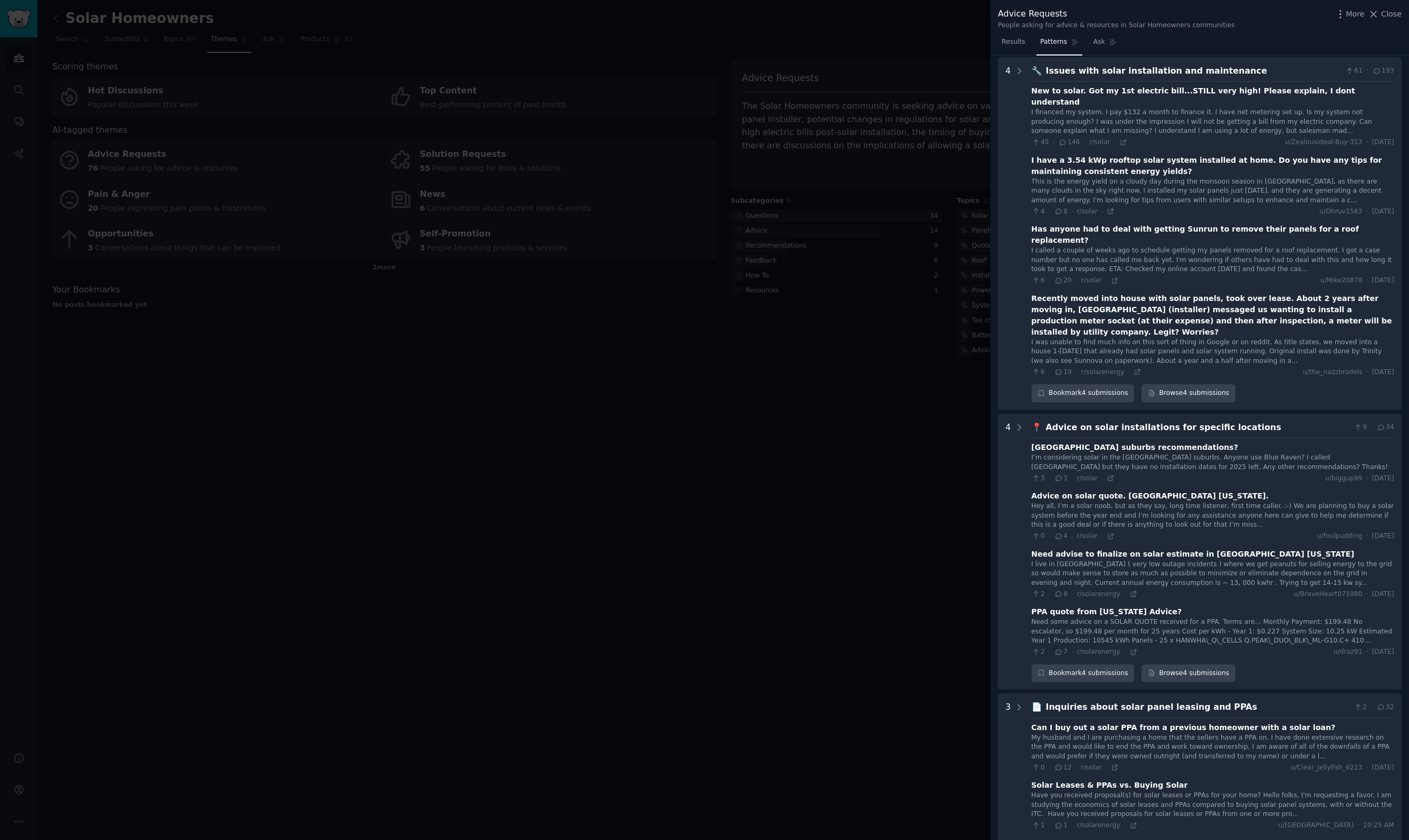
click at [1336, 23] on div "Advice Requests People asking for advice & resources in Solar Homeowners commun…" at bounding box center [1199, 19] width 404 height 23
click at [1336, 12] on span "Close" at bounding box center [1391, 14] width 20 height 11
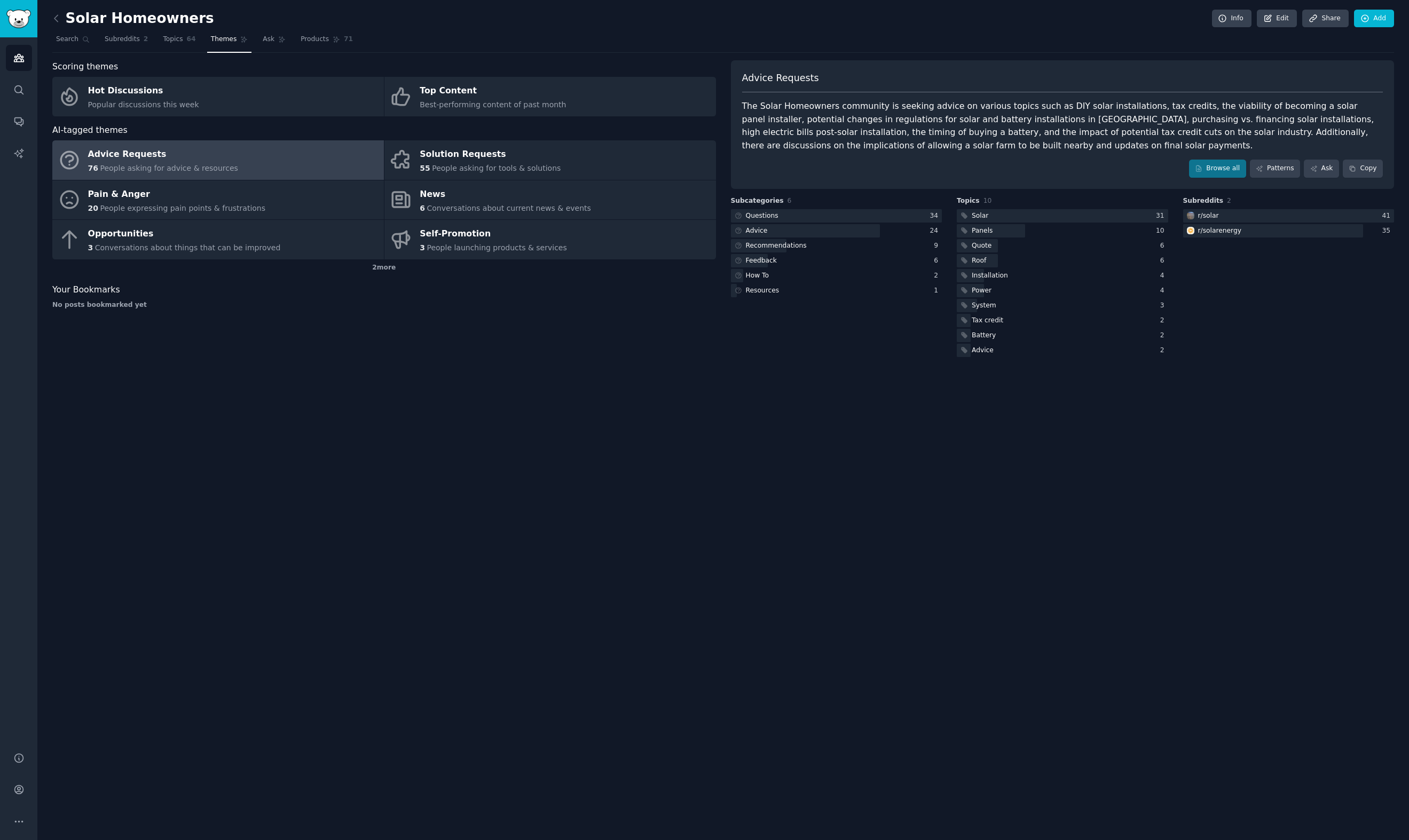
drag, startPoint x: 1179, startPoint y: 506, endPoint x: 1182, endPoint y: 448, distance: 58.1
click at [1179, 505] on div "Solar Homeowners Info Edit Share Add Search Subreddits 2 Topics 64 Themes Ask P…" at bounding box center [723, 420] width 1371 height 840
click at [16, 152] on icon "Sidebar" at bounding box center [18, 153] width 9 height 9
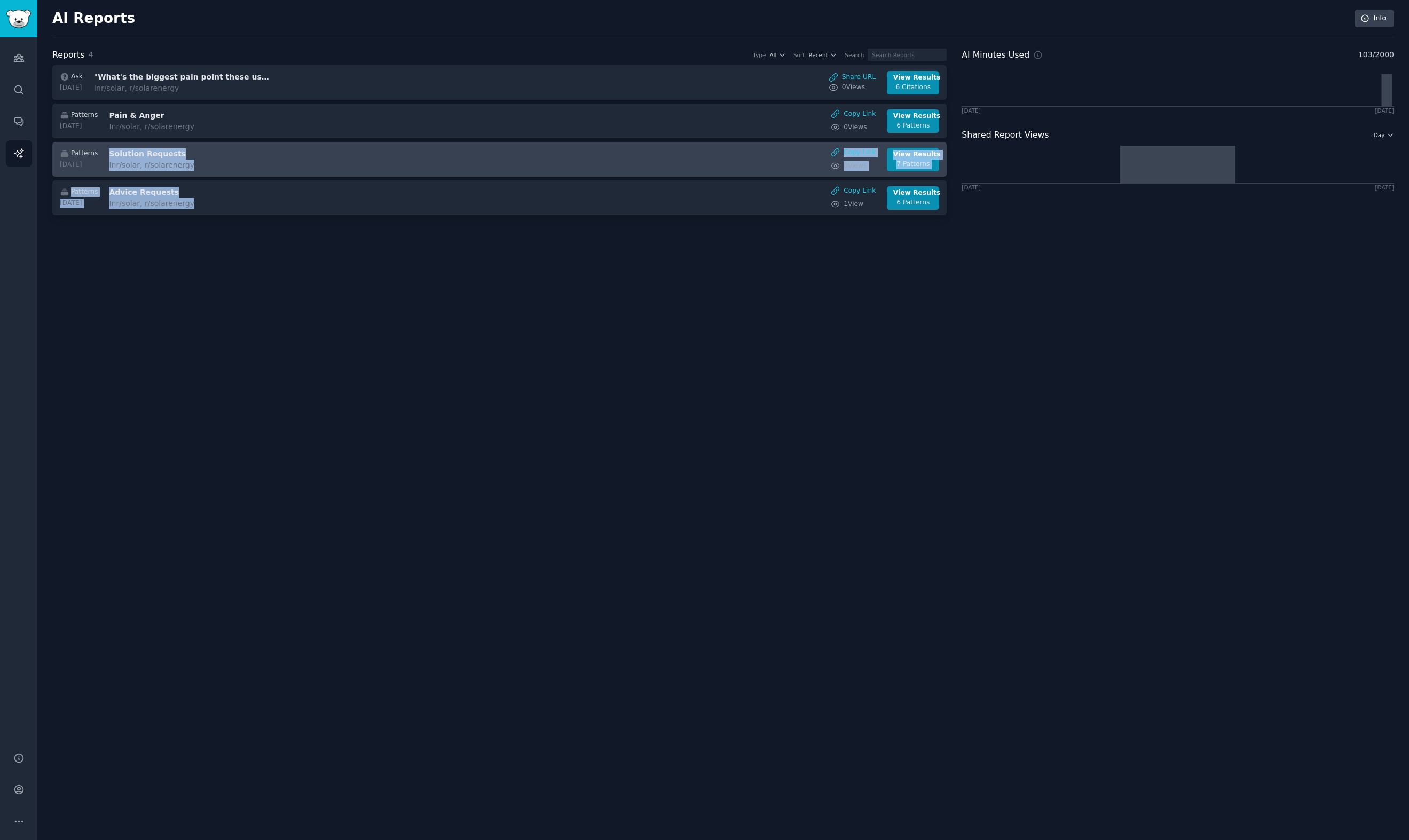
drag, startPoint x: 303, startPoint y: 408, endPoint x: 281, endPoint y: 154, distance: 255.0
click at [282, 144] on div "AI Reports Info Reports 4 Type All Sort Recent Search Ask [DATE] "What's the bi…" at bounding box center [723, 420] width 1371 height 840
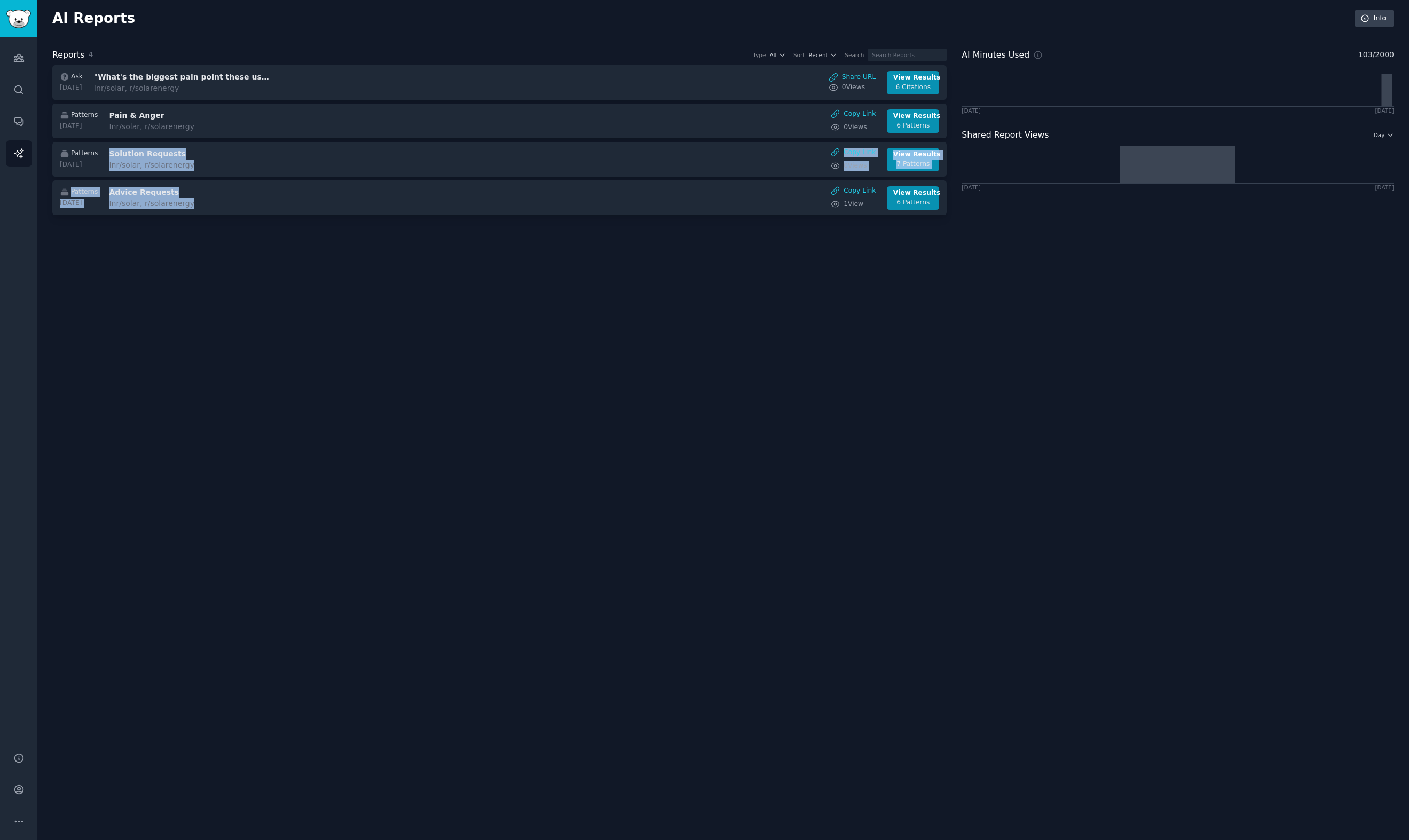
click at [290, 287] on div "AI Reports Info Reports 4 Type All Sort Recent Search Ask [DATE] "What's the bi…" at bounding box center [723, 420] width 1371 height 840
click at [975, 416] on div "AI Reports Info Reports 4 Type All Sort Recent Search Ask [DATE] "What's the bi…" at bounding box center [723, 420] width 1371 height 840
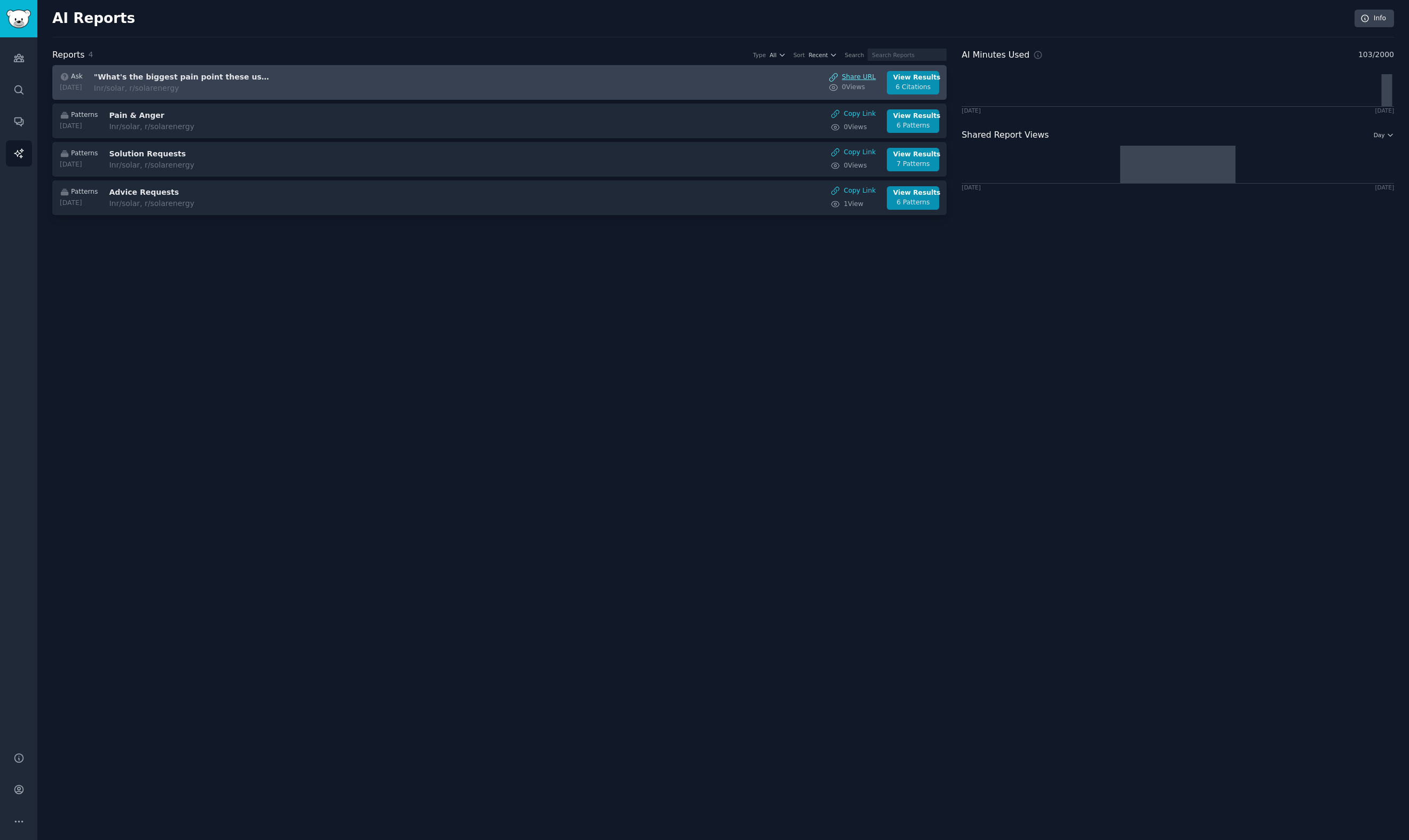
click at [870, 78] on link "Share URL" at bounding box center [852, 77] width 47 height 9
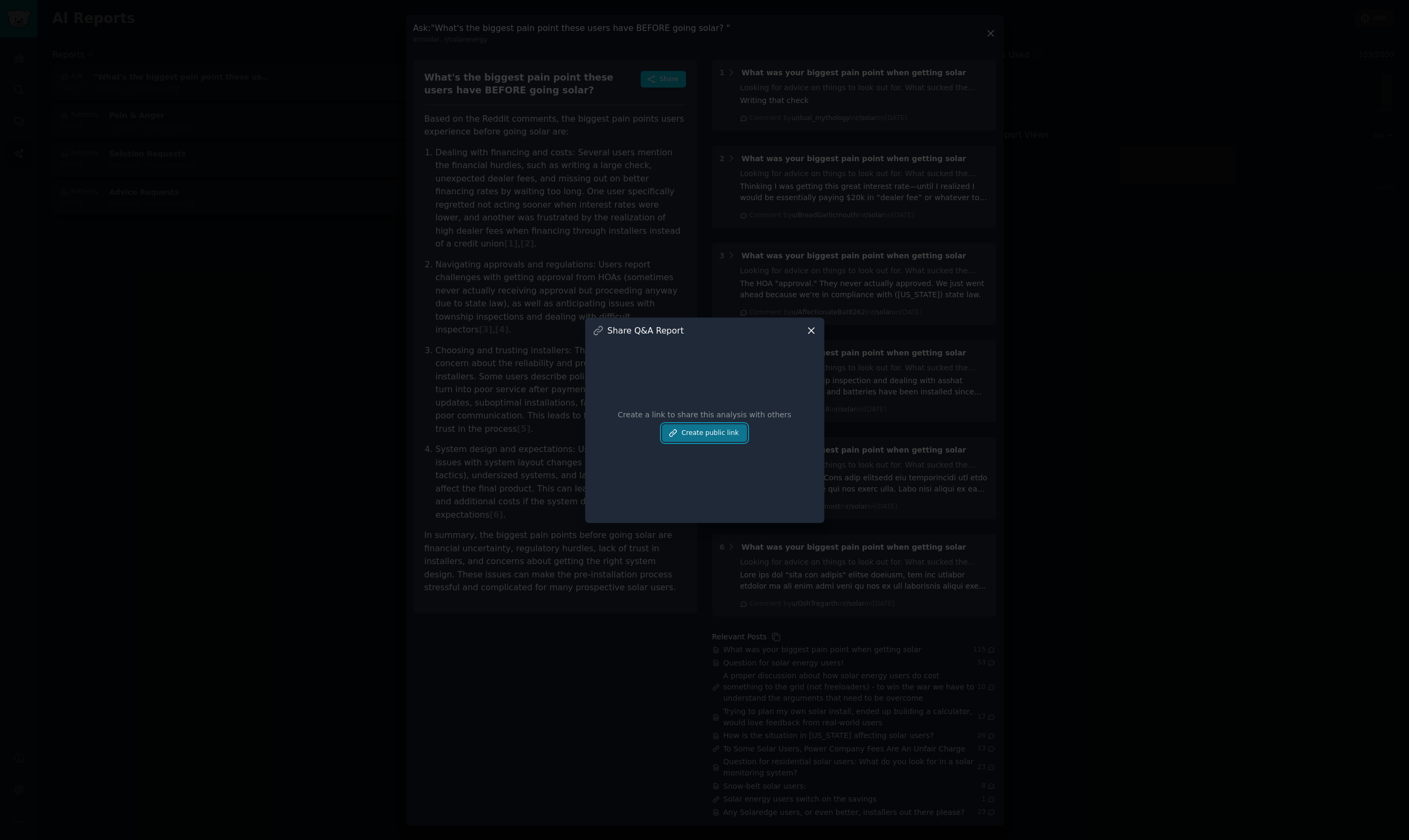
click at [725, 433] on button "Create public link" at bounding box center [704, 433] width 84 height 18
click at [809, 389] on icon at bounding box center [809, 393] width 8 height 8
click at [806, 333] on icon at bounding box center [811, 330] width 11 height 11
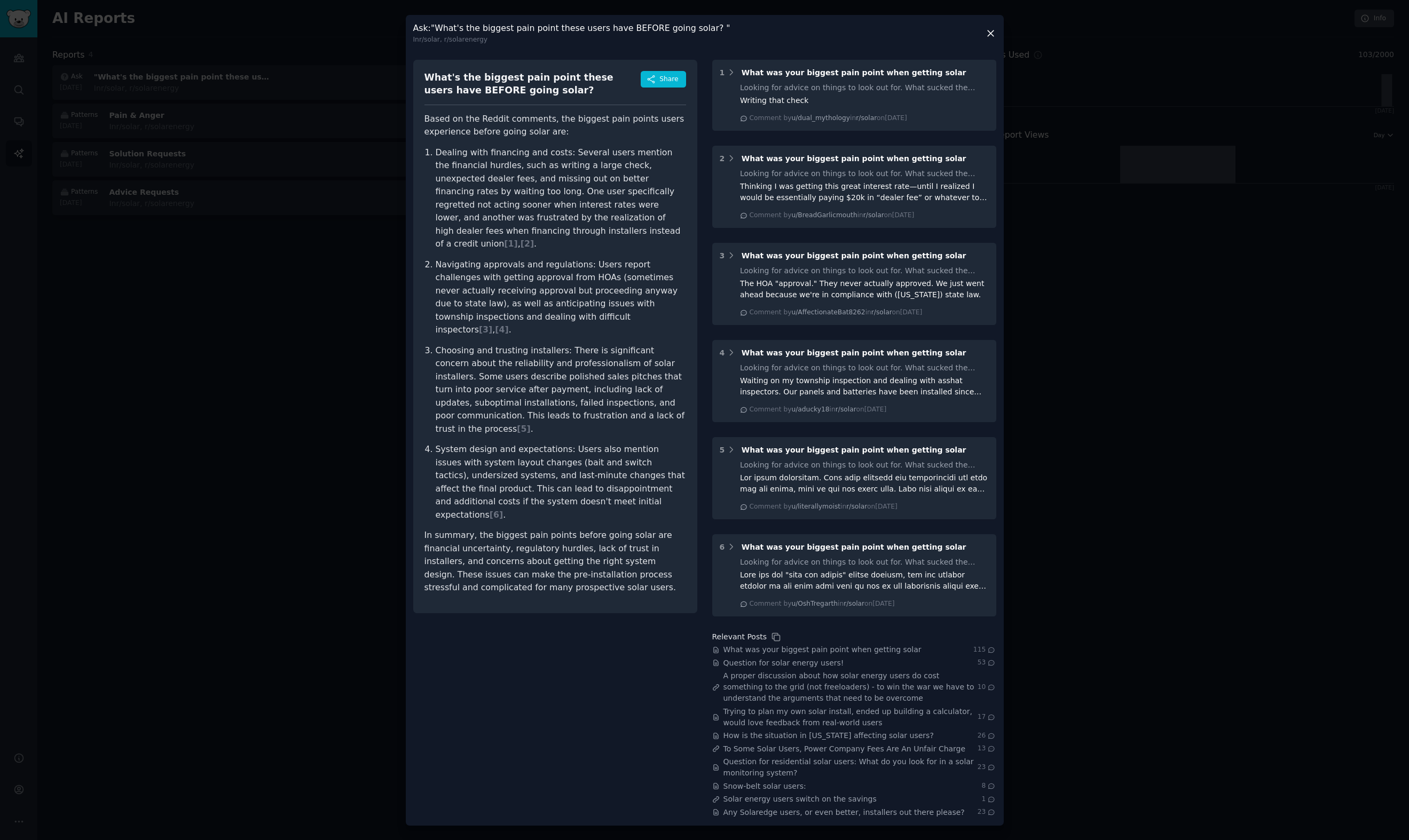
click at [995, 31] on icon at bounding box center [990, 33] width 11 height 11
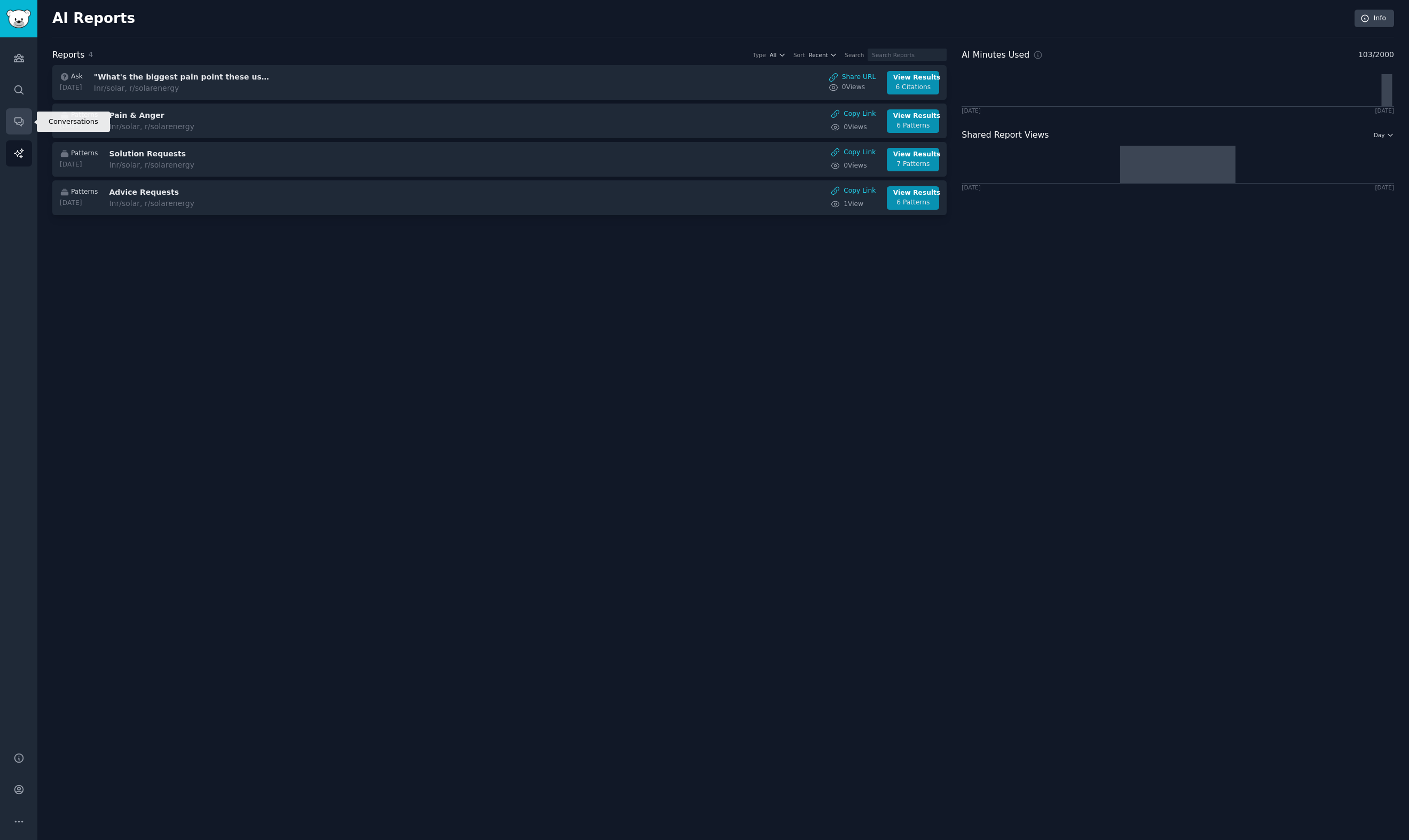
click at [18, 124] on icon "Sidebar" at bounding box center [19, 122] width 9 height 9
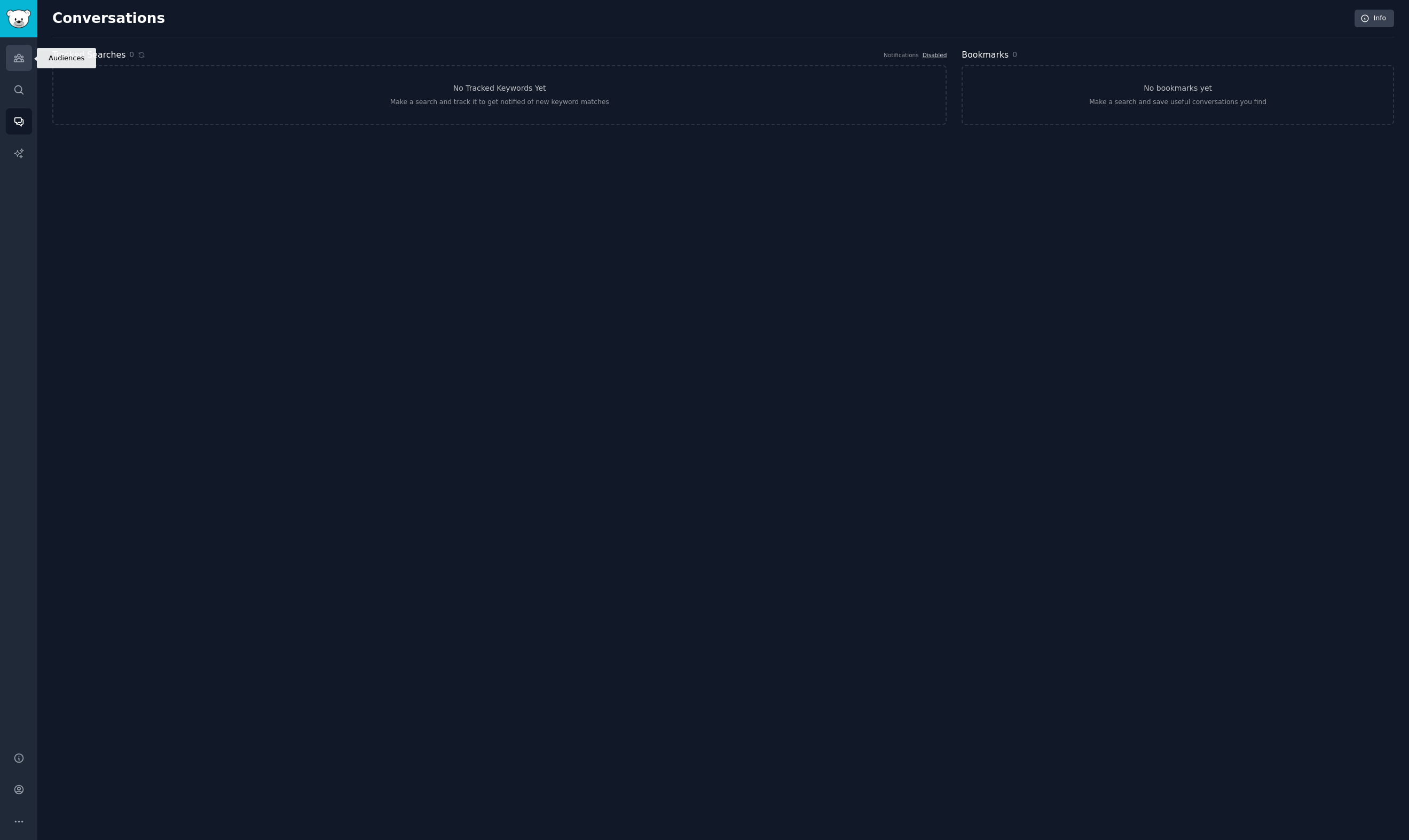
click at [16, 62] on icon "Sidebar" at bounding box center [19, 58] width 11 height 11
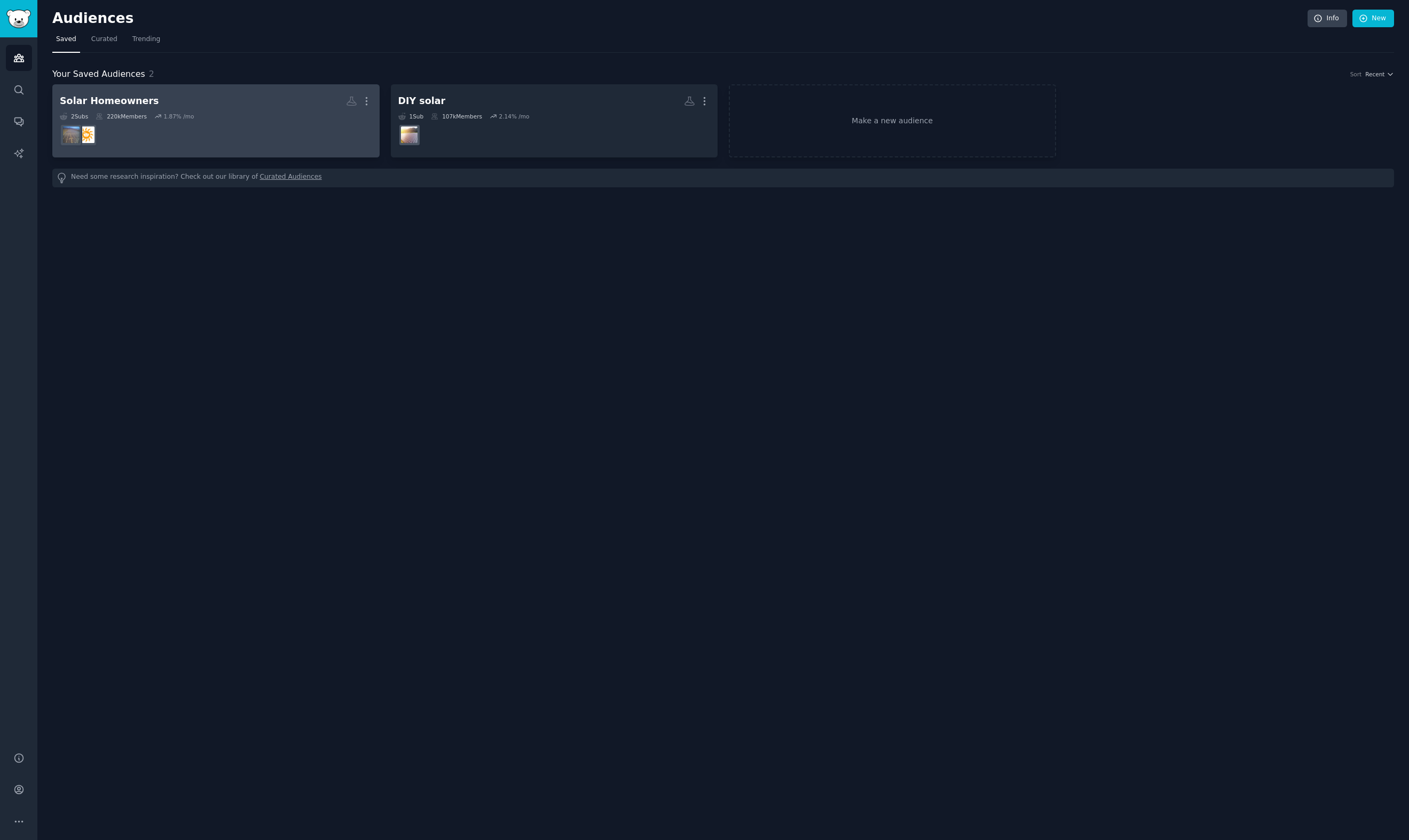
click at [204, 102] on h2 "Solar Homeowners More" at bounding box center [216, 101] width 312 height 19
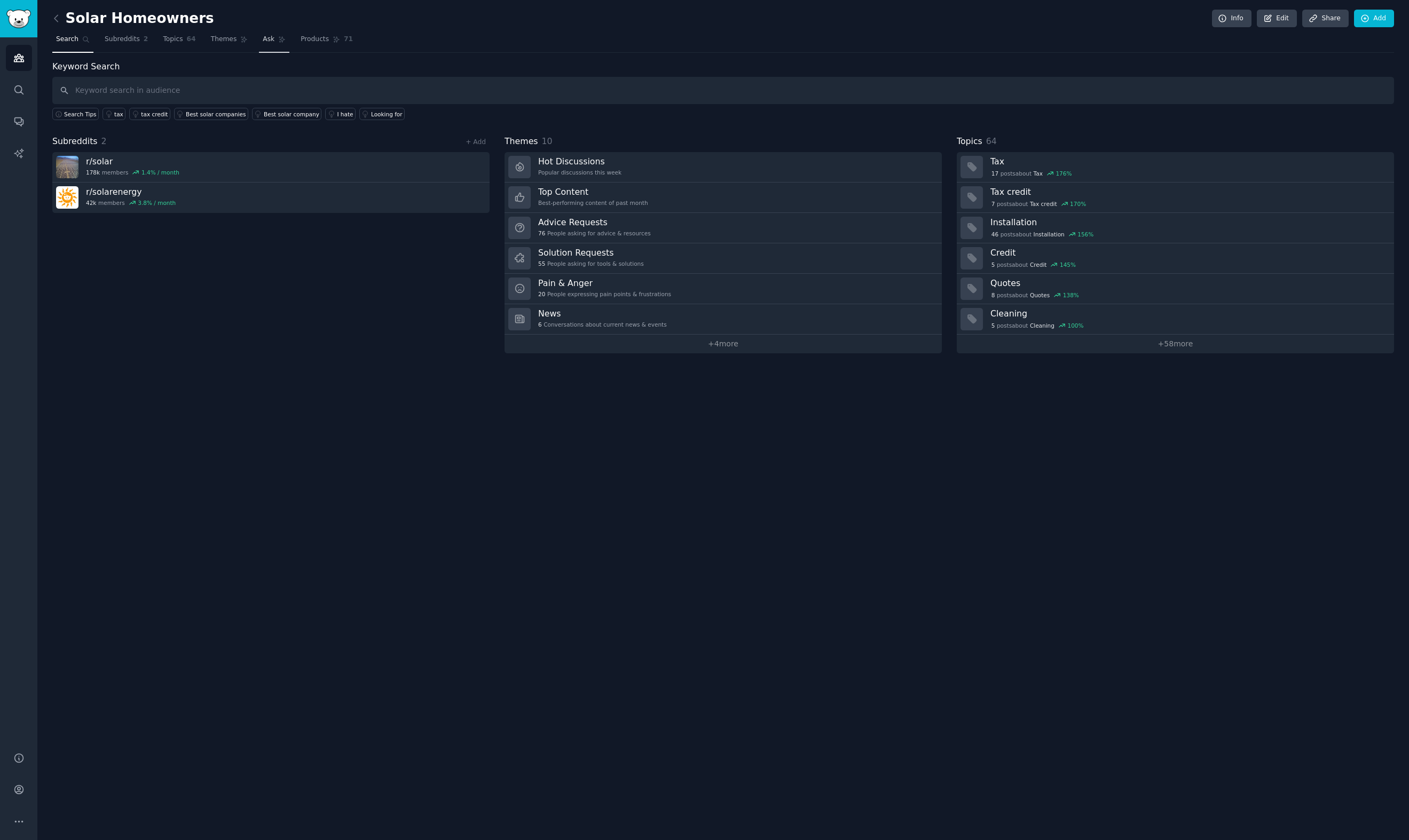
click at [268, 37] on span "Ask" at bounding box center [268, 39] width 12 height 9
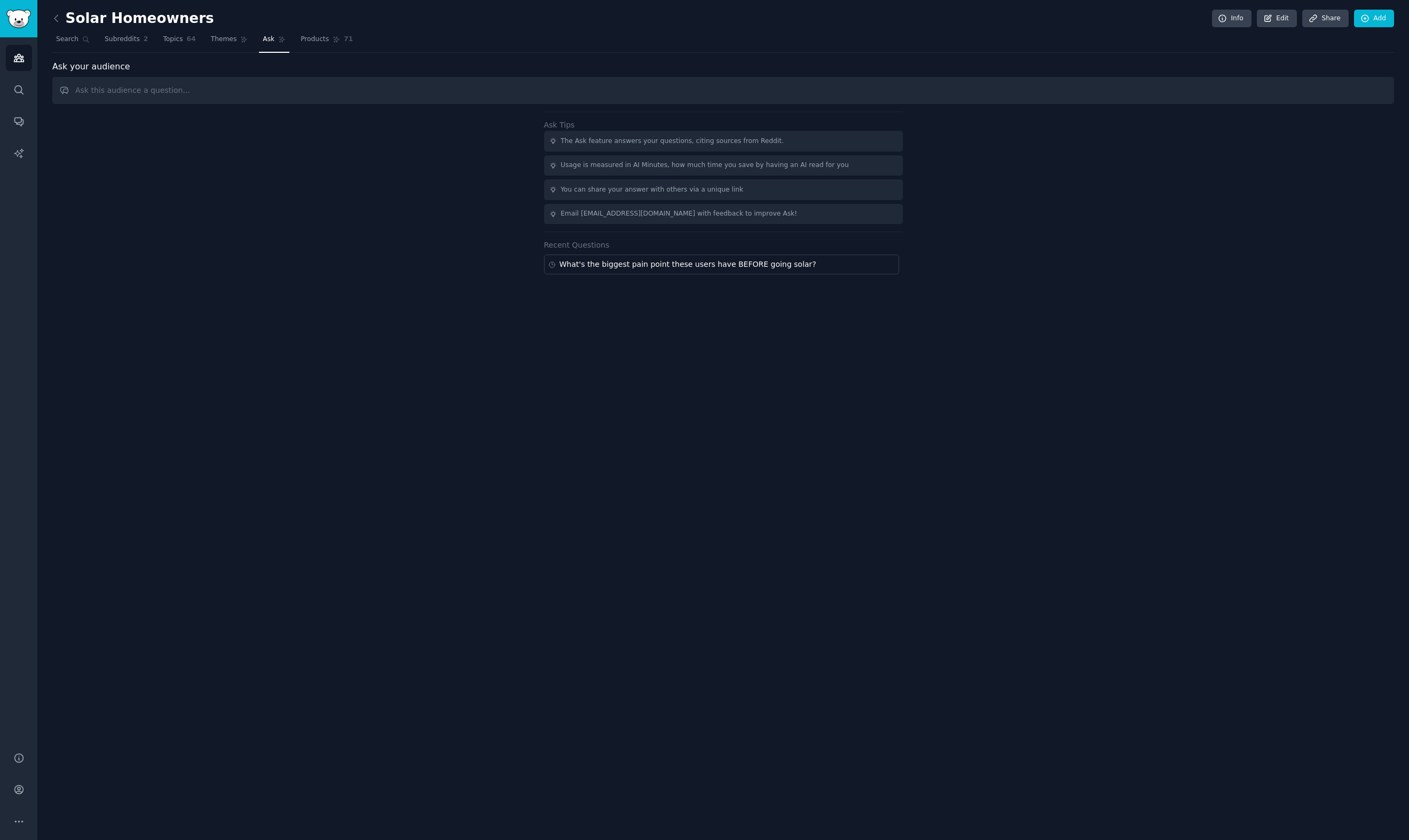
click at [278, 96] on input "text" at bounding box center [723, 90] width 1342 height 27
type input "What complaints do people have about EnergySage?"
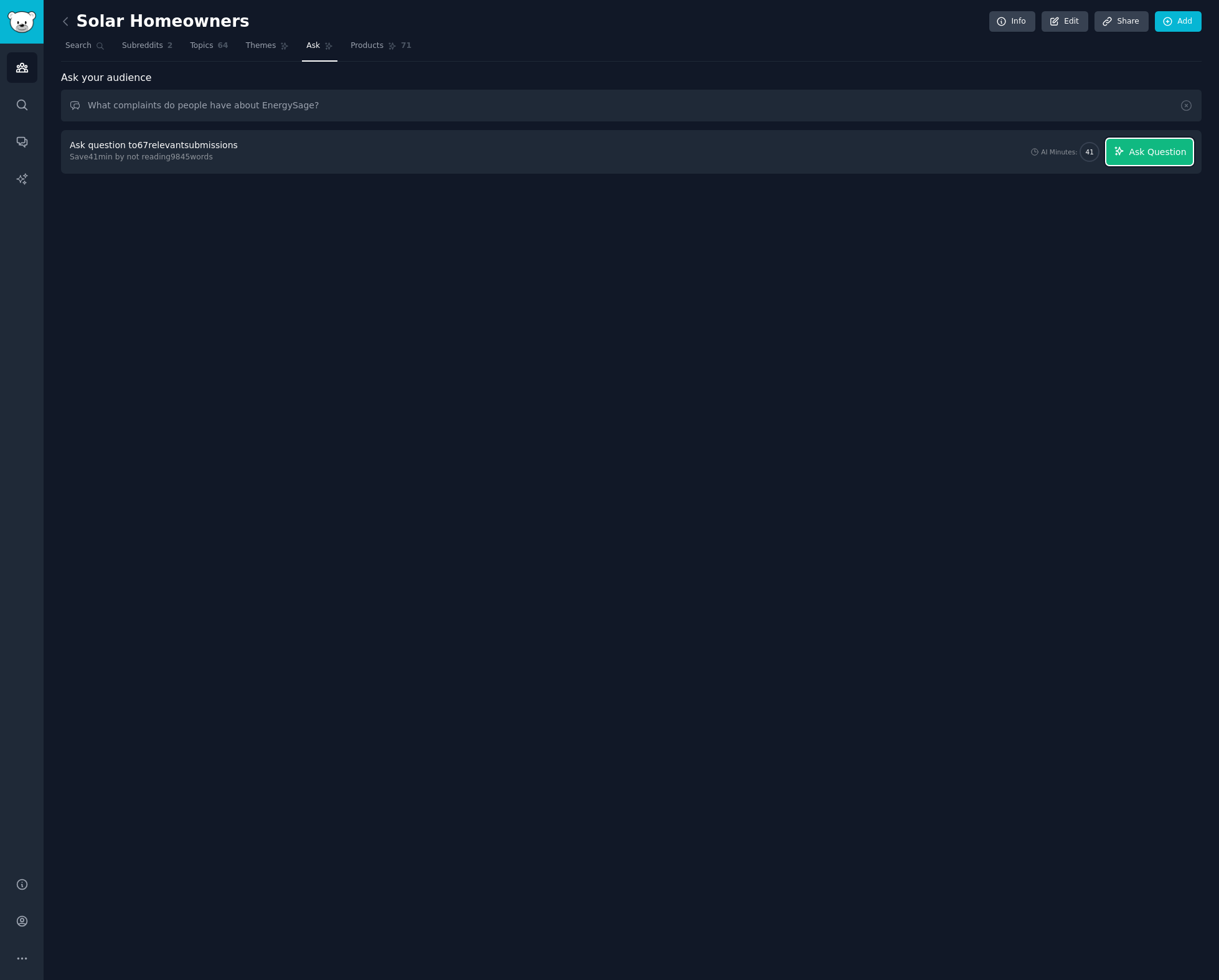
click at [1132, 159] on button "Ask Question" at bounding box center [1150, 152] width 87 height 26
